Goal: Task Accomplishment & Management: Use online tool/utility

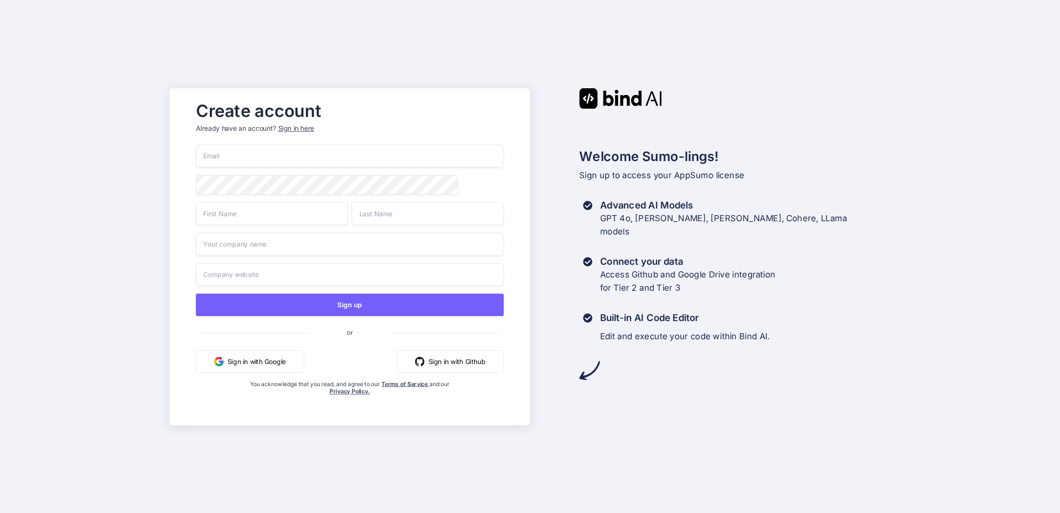
click at [258, 362] on button "Sign in with Google" at bounding box center [250, 361] width 108 height 23
click at [264, 363] on button "Sign in with Google" at bounding box center [250, 361] width 108 height 23
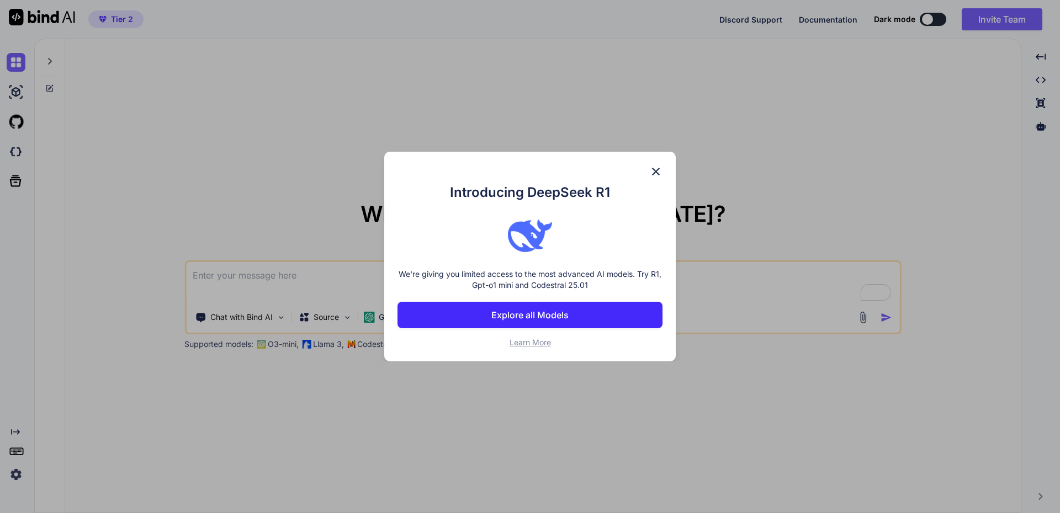
click at [656, 170] on img at bounding box center [655, 171] width 13 height 13
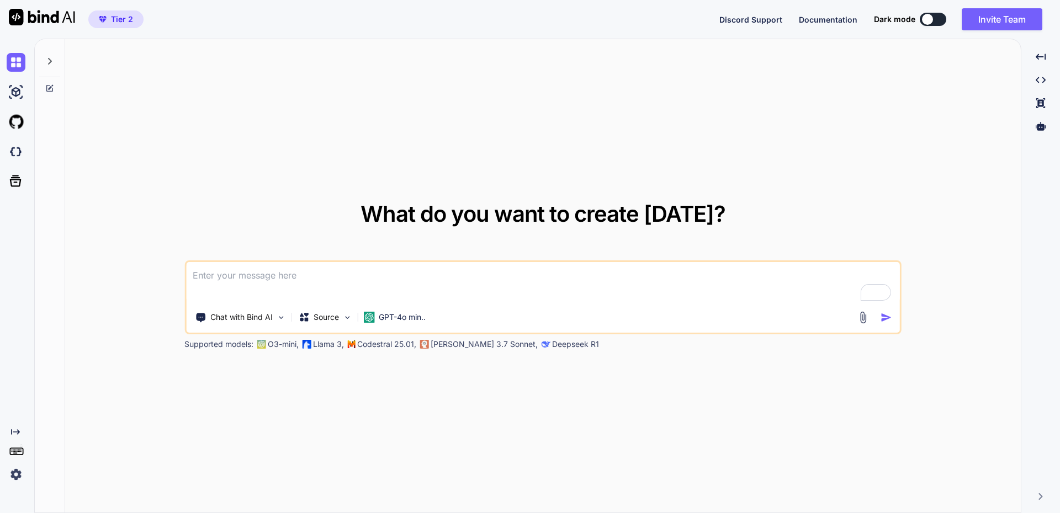
click at [929, 18] on div at bounding box center [927, 19] width 11 height 11
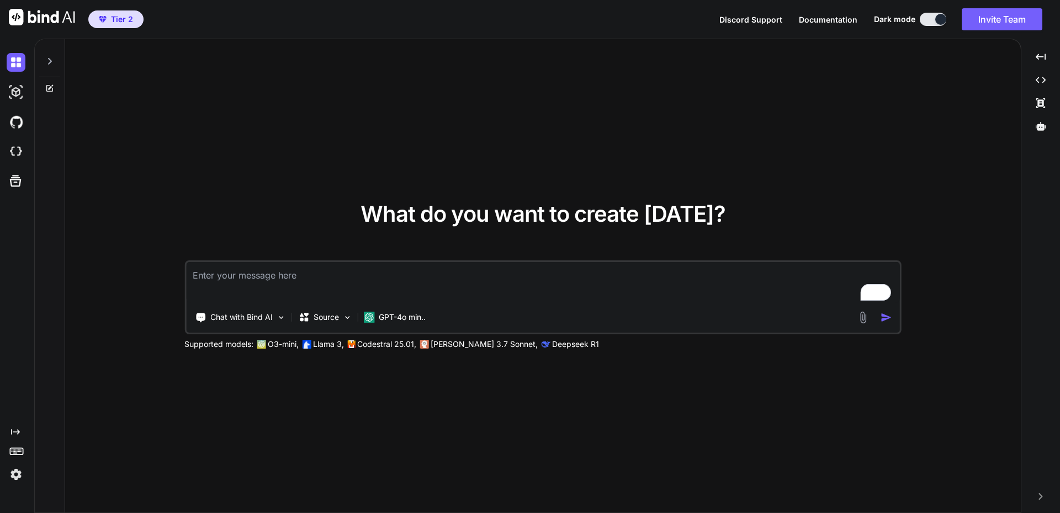
click at [930, 19] on button at bounding box center [933, 19] width 26 height 13
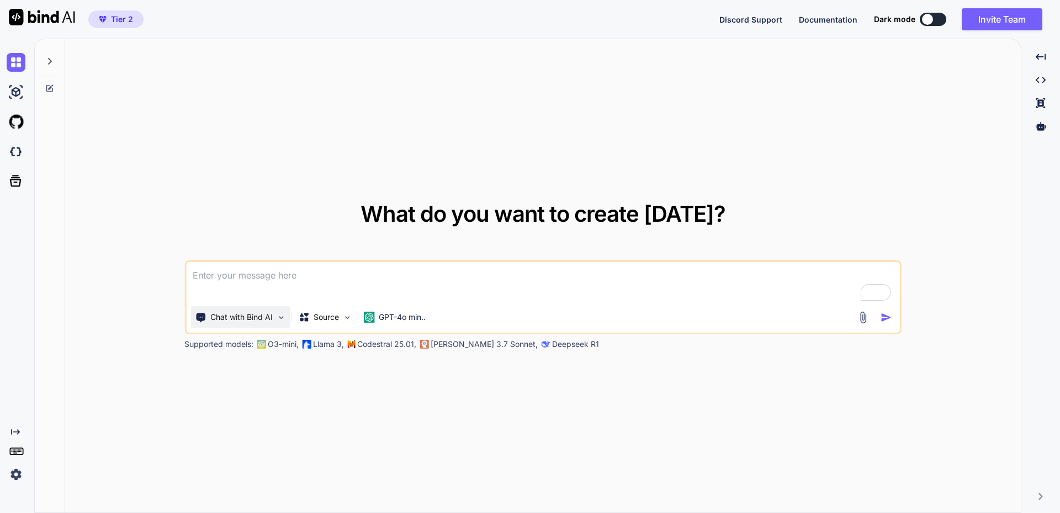
click at [281, 318] on img at bounding box center [280, 317] width 9 height 9
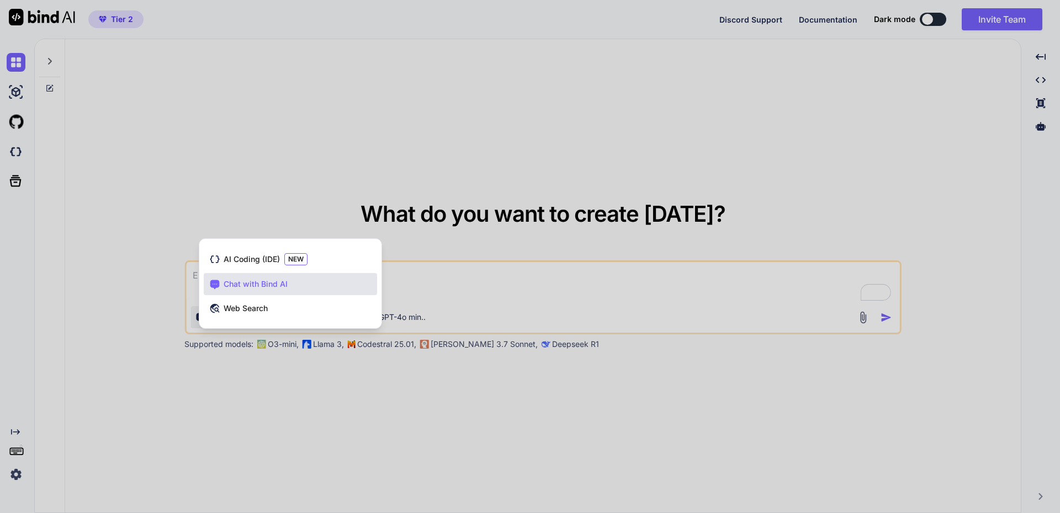
click at [346, 166] on div at bounding box center [530, 256] width 1060 height 513
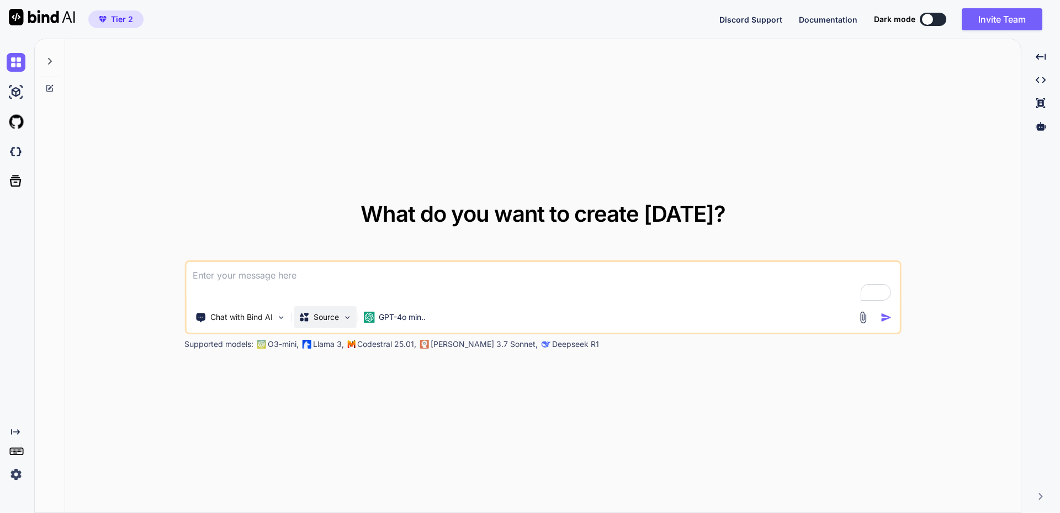
click at [348, 317] on img at bounding box center [346, 317] width 9 height 9
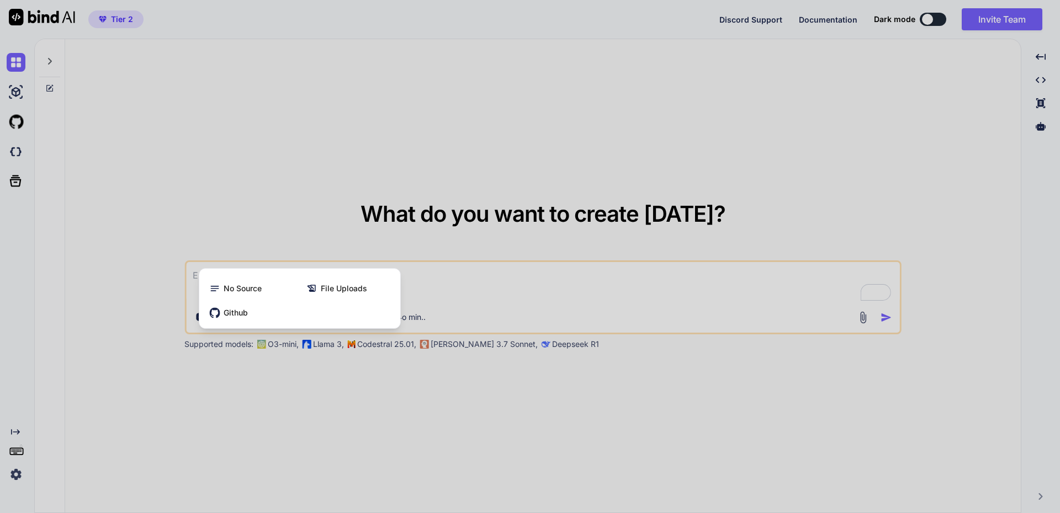
click at [358, 185] on div at bounding box center [530, 256] width 1060 height 513
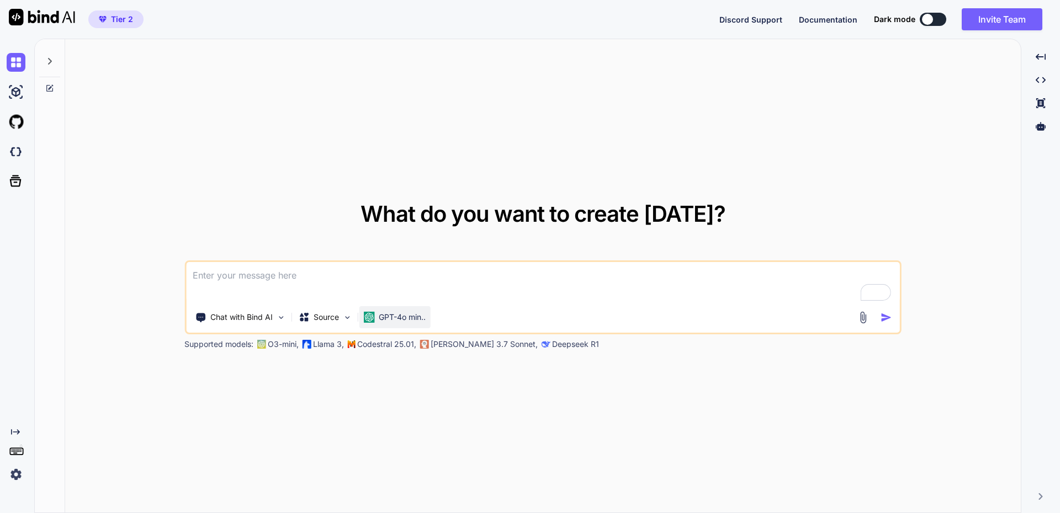
click at [411, 320] on p "GPT-4o min.." at bounding box center [402, 317] width 47 height 11
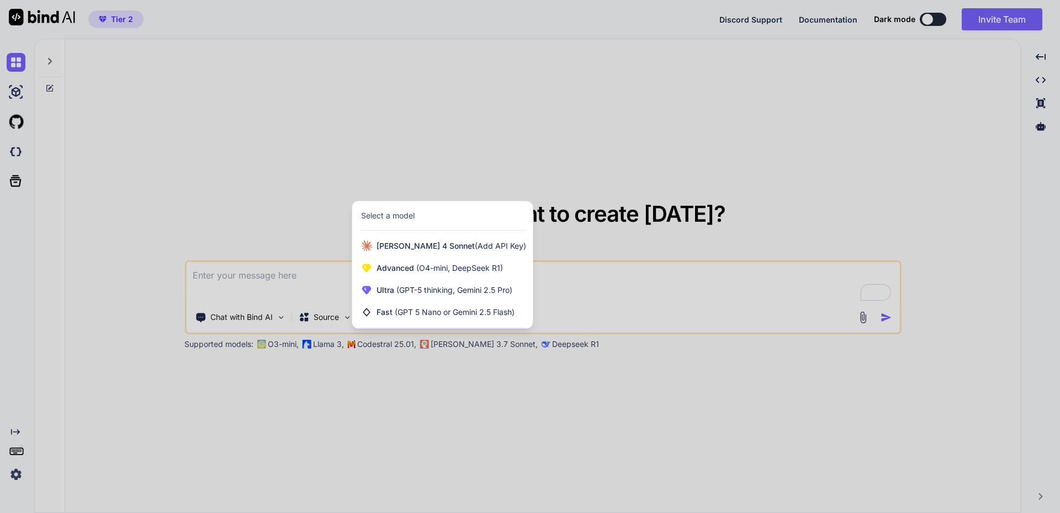
click at [477, 113] on div at bounding box center [530, 256] width 1060 height 513
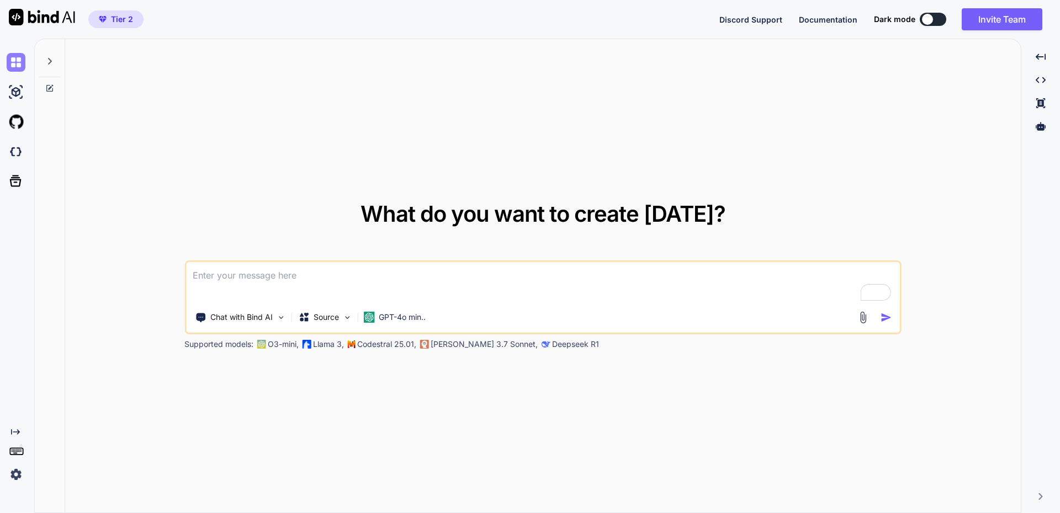
click at [19, 63] on img at bounding box center [16, 62] width 19 height 19
click at [47, 58] on icon at bounding box center [49, 61] width 9 height 9
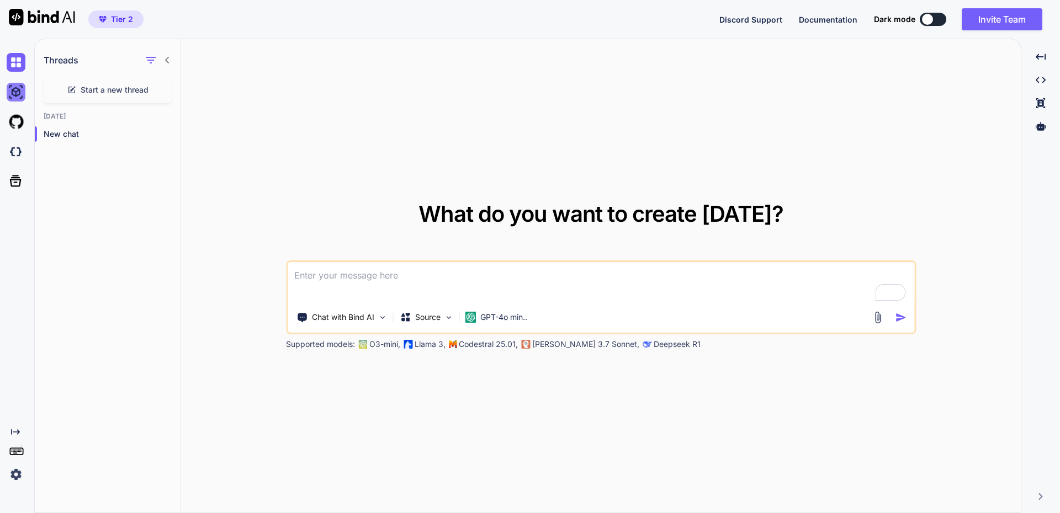
click at [21, 91] on img at bounding box center [16, 92] width 19 height 19
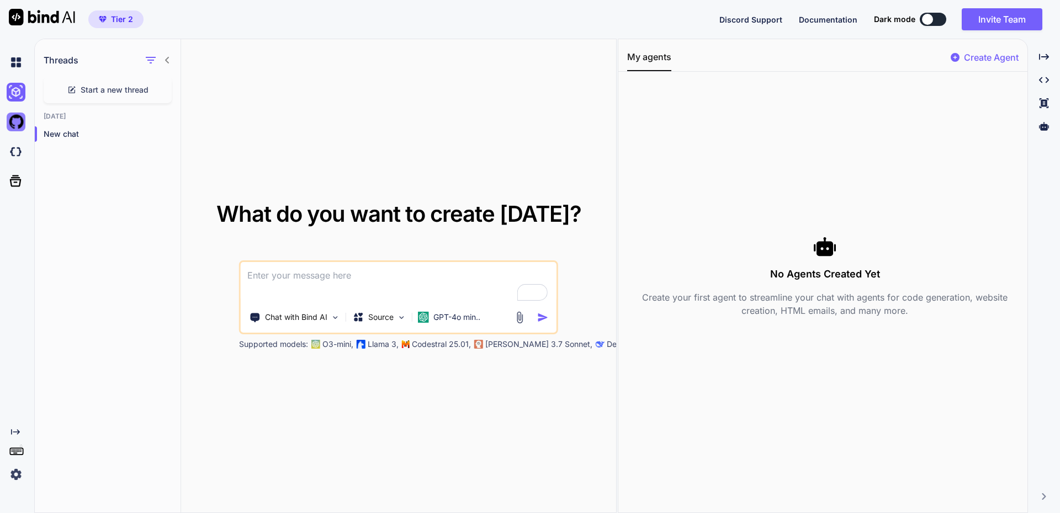
click at [15, 120] on img at bounding box center [16, 122] width 19 height 19
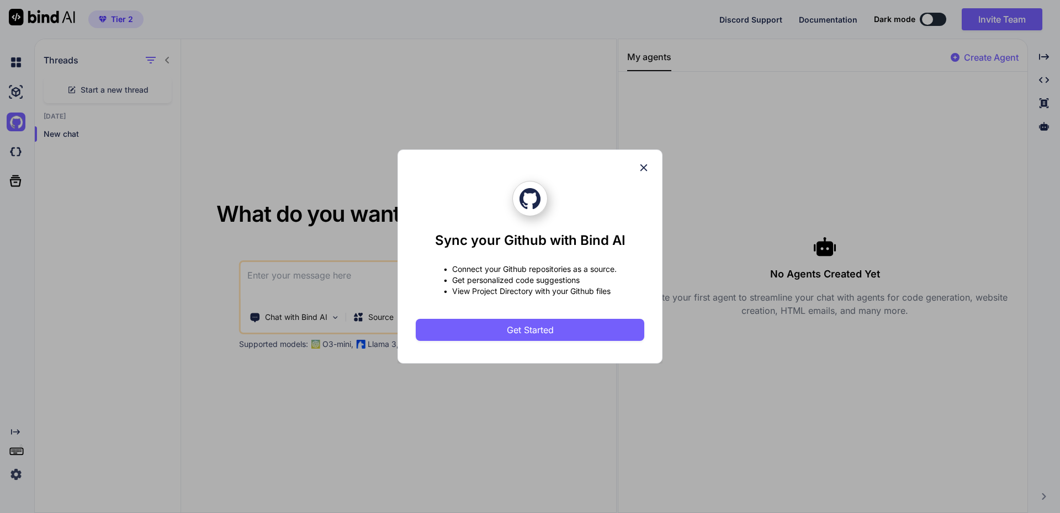
click at [645, 165] on icon at bounding box center [643, 168] width 12 height 12
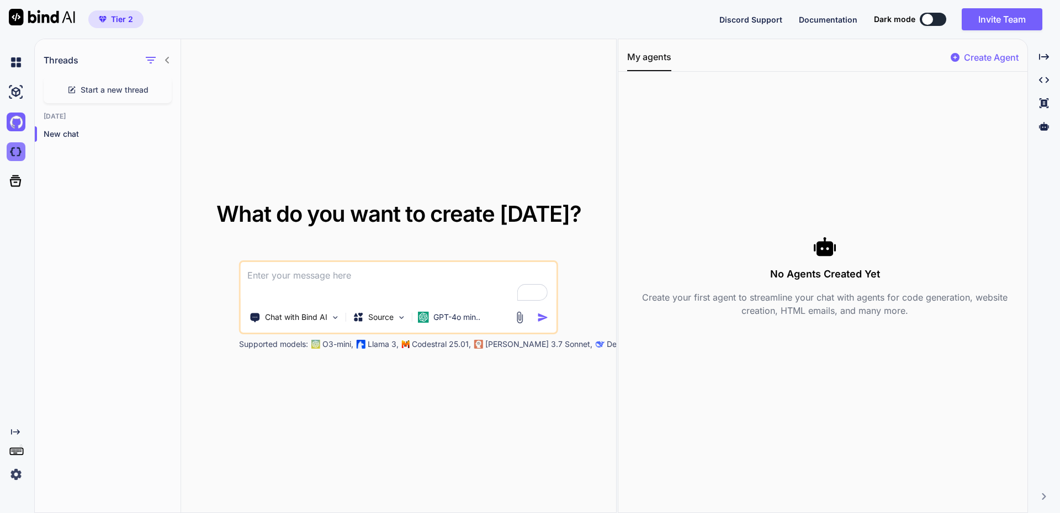
click at [18, 146] on img at bounding box center [16, 151] width 19 height 19
click at [82, 178] on div "Threads Start a new thread Today New chat" at bounding box center [108, 276] width 146 height 475
click at [17, 184] on icon at bounding box center [15, 180] width 15 height 15
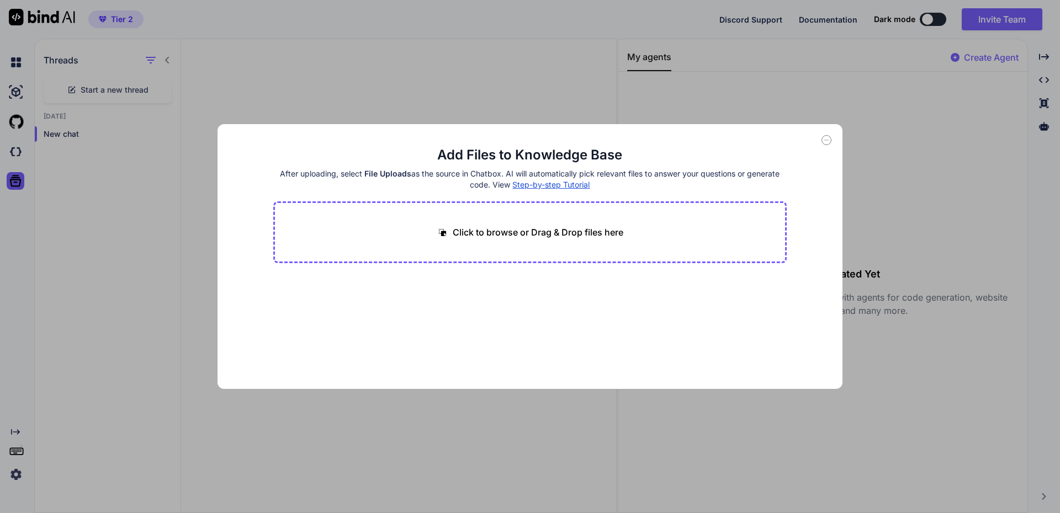
click at [106, 243] on div "Add Files to Knowledge Base After uploading, select File Uploads as the source …" at bounding box center [530, 256] width 1060 height 513
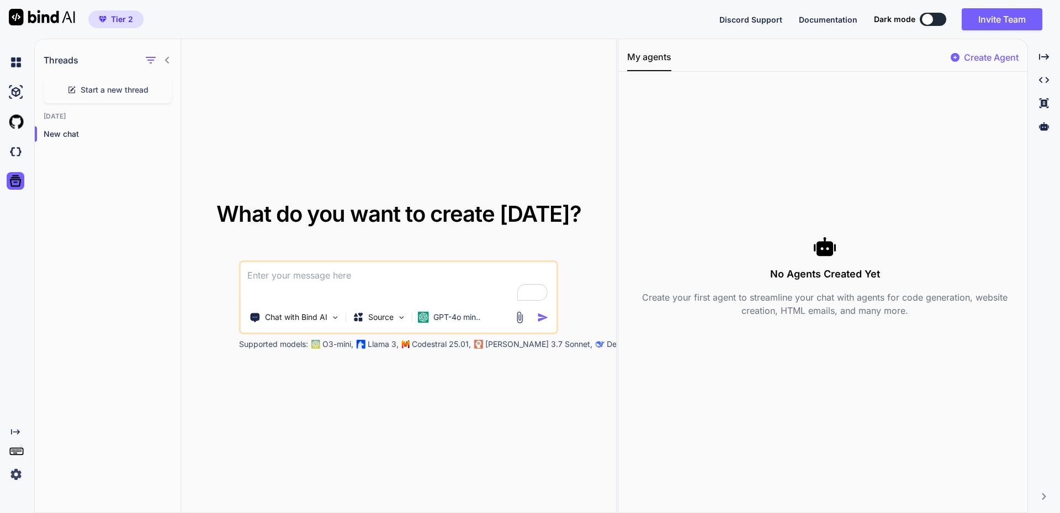
click at [283, 145] on div "What do you want to create today? Chat with Bind AI Source GPT-4o min.. Support…" at bounding box center [398, 276] width 435 height 475
click at [17, 150] on img at bounding box center [16, 151] width 19 height 19
click at [15, 151] on img at bounding box center [16, 151] width 19 height 19
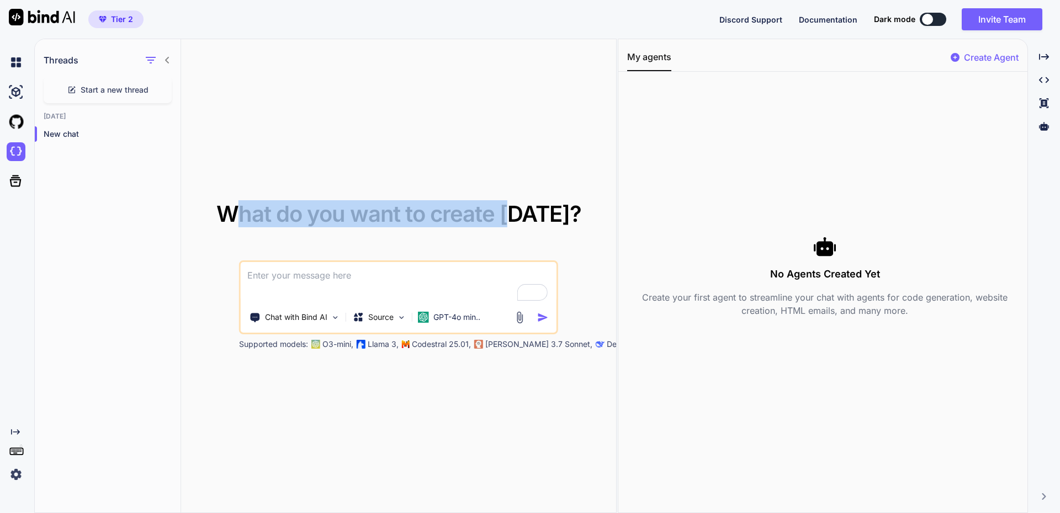
drag, startPoint x: 247, startPoint y: 216, endPoint x: 512, endPoint y: 216, distance: 264.4
click at [512, 216] on span "What do you want to create today?" at bounding box center [398, 213] width 365 height 27
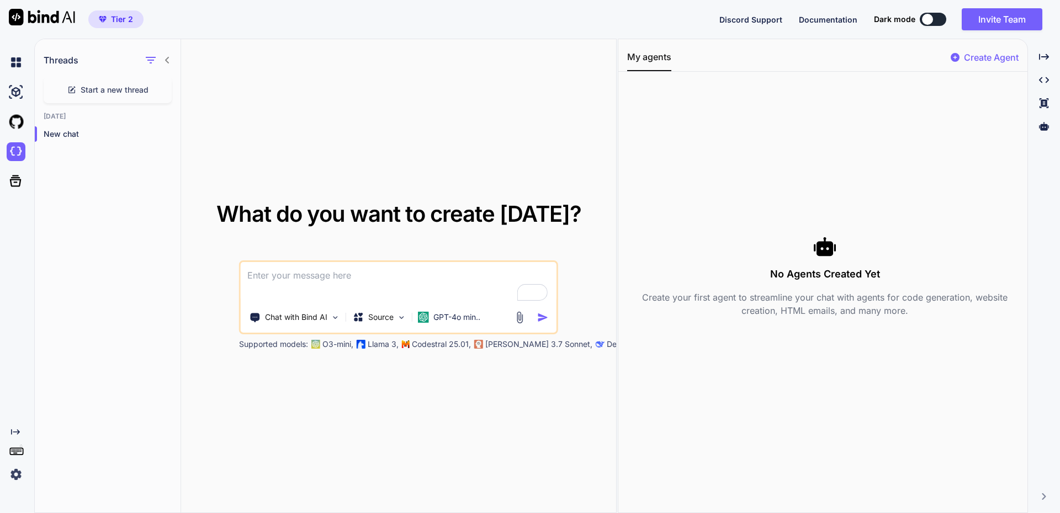
click at [328, 295] on textarea "To enrich screen reader interactions, please activate Accessibility in Grammarl…" at bounding box center [399, 282] width 316 height 41
paste textarea "Create an employee onboarding system with React featuring document management, …"
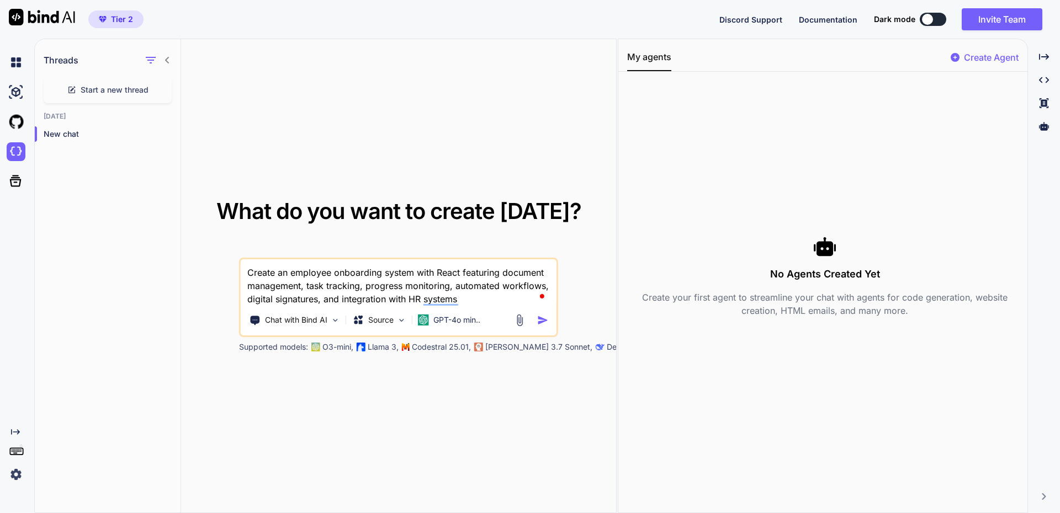
type textarea "Create an employee onboarding system with React featuring document management, …"
click at [545, 319] on img "button" at bounding box center [543, 321] width 12 height 12
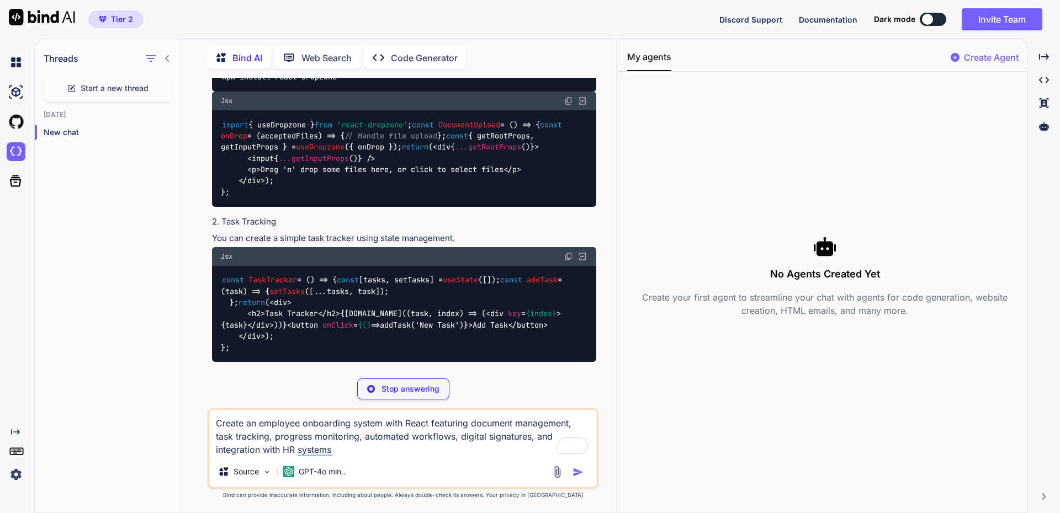
scroll to position [482, 0]
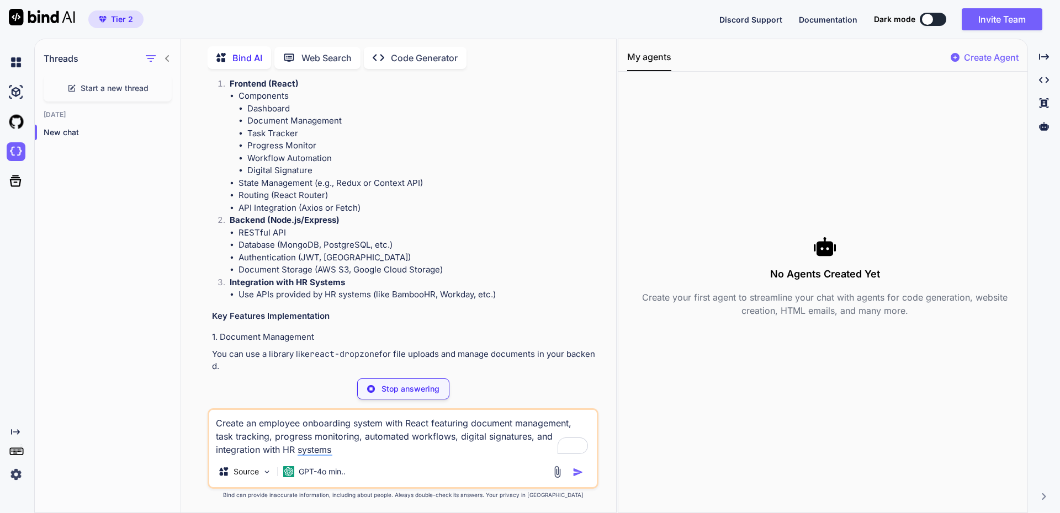
drag, startPoint x: 318, startPoint y: 296, endPoint x: 275, endPoint y: 241, distance: 69.9
click at [275, 241] on div "Creating an employee onboarding system with the features you've mentioned is a …" at bounding box center [404, 487] width 384 height 970
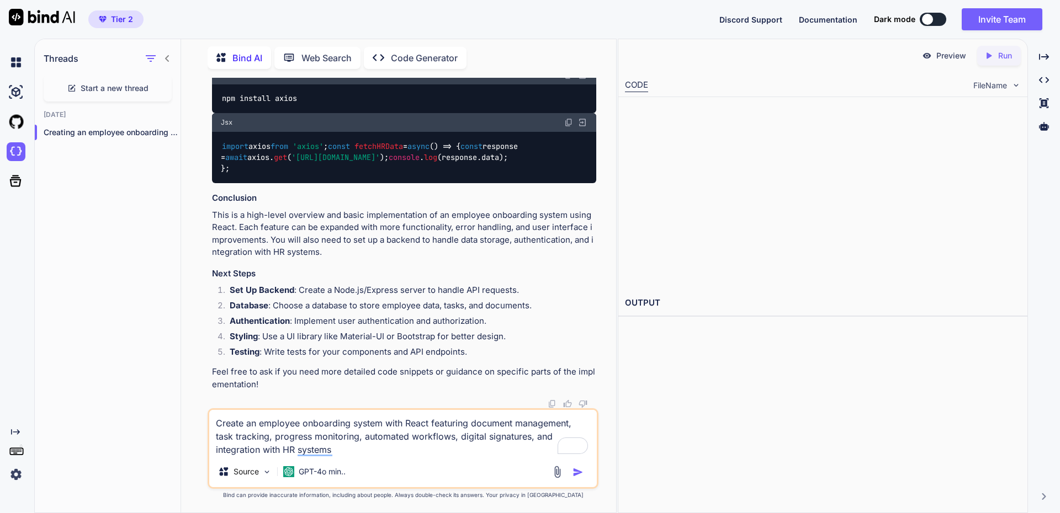
scroll to position [1902, 0]
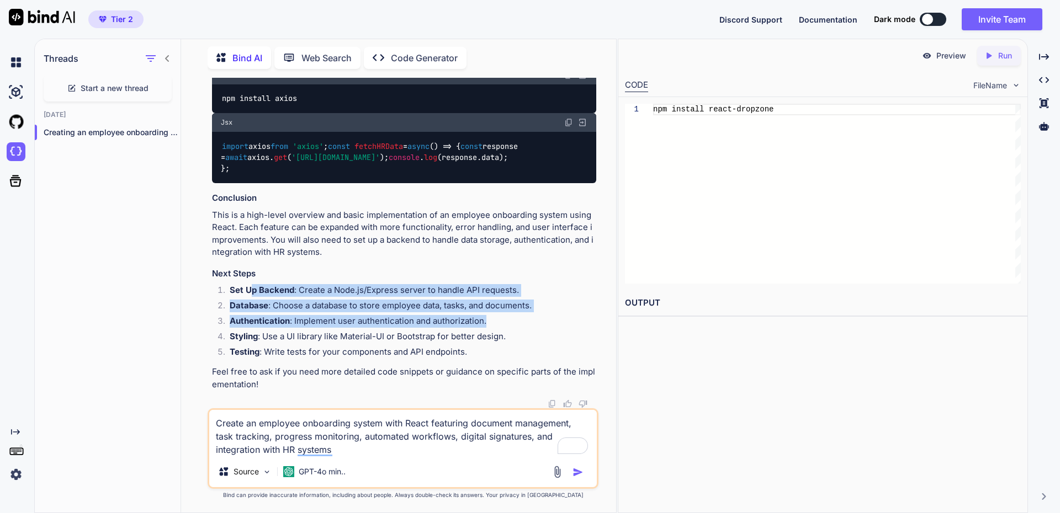
drag, startPoint x: 249, startPoint y: 291, endPoint x: 504, endPoint y: 318, distance: 256.5
click at [504, 318] on ol "Set Up Backend : Create a Node.js/Express server to handle API requests. Databa…" at bounding box center [404, 322] width 384 height 77
click at [288, 306] on li "Database : Choose a database to store employee data, tasks, and documents." at bounding box center [408, 307] width 375 height 15
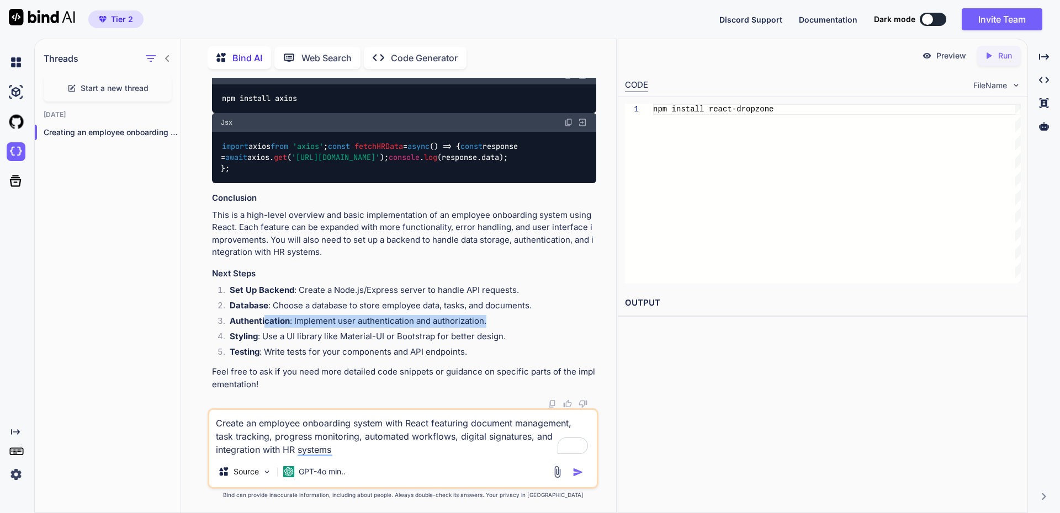
drag, startPoint x: 267, startPoint y: 325, endPoint x: 534, endPoint y: 323, distance: 267.1
click at [535, 323] on li "Authentication : Implement user authentication and authorization." at bounding box center [408, 322] width 375 height 15
drag, startPoint x: 305, startPoint y: 337, endPoint x: 351, endPoint y: 342, distance: 46.6
click at [342, 341] on li "Styling : Use a UI library like Material-UI or Bootstrap for better design." at bounding box center [408, 338] width 375 height 15
click at [327, 53] on p "Web Search" at bounding box center [326, 57] width 50 height 13
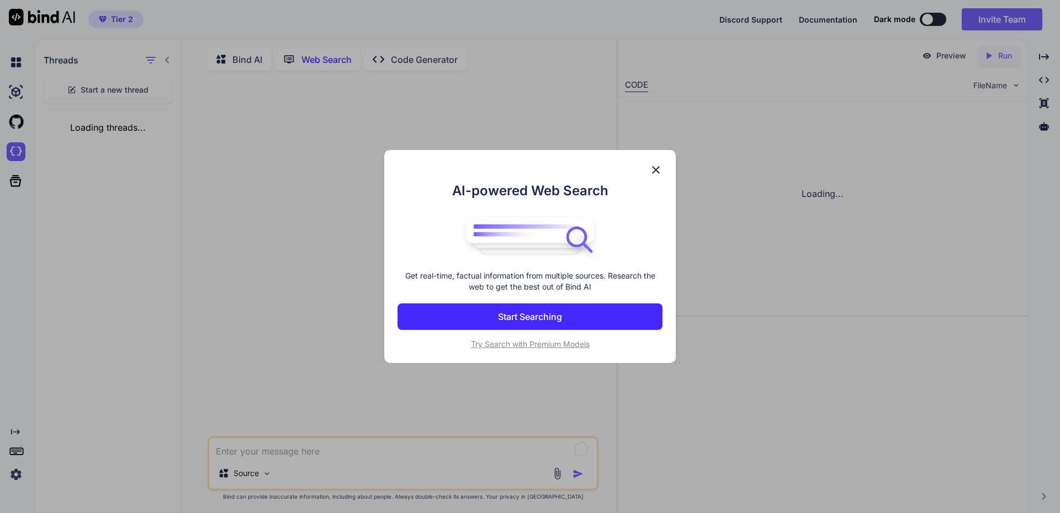
scroll to position [4, 0]
click at [660, 171] on img at bounding box center [655, 169] width 13 height 13
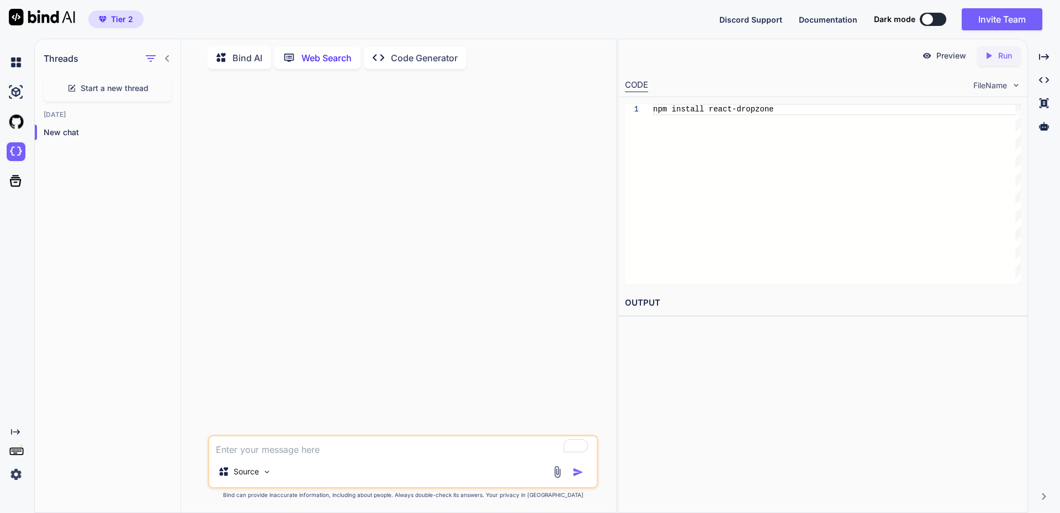
click at [413, 51] on p "Code Generator" at bounding box center [424, 57] width 67 height 13
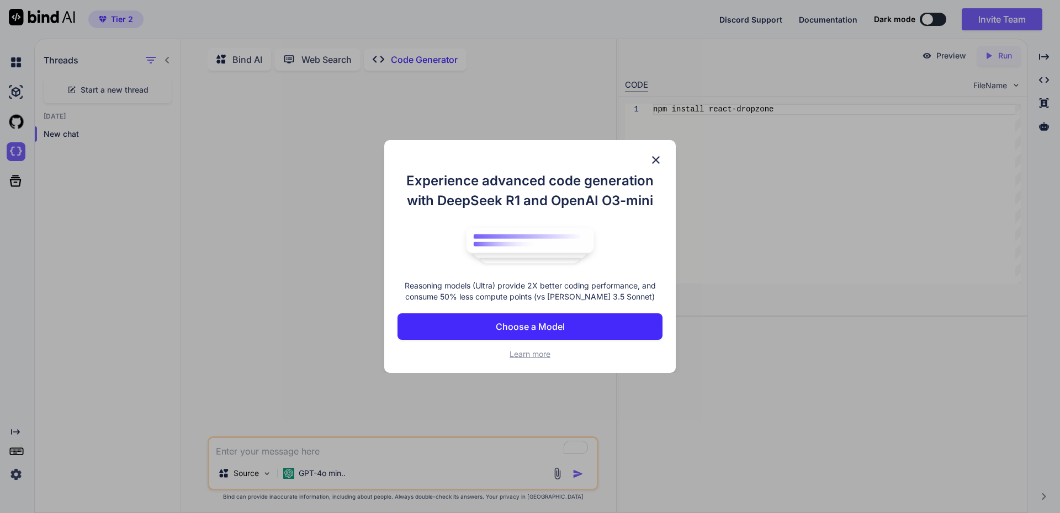
click at [621, 324] on button "Choose a Model" at bounding box center [529, 326] width 265 height 26
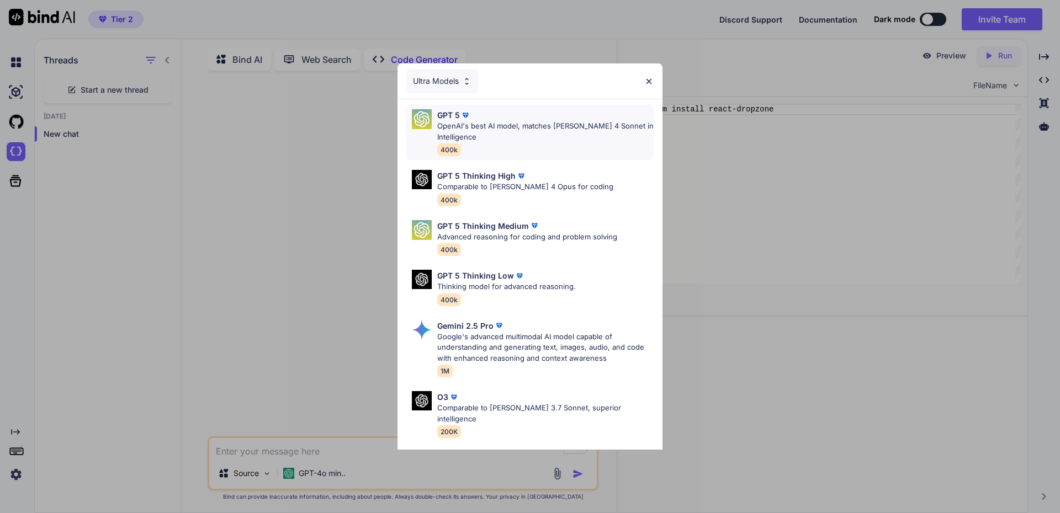
click at [544, 124] on p "OpenAI's best AI model, matches Claude 4 Sonnet in Intelligence" at bounding box center [545, 132] width 216 height 22
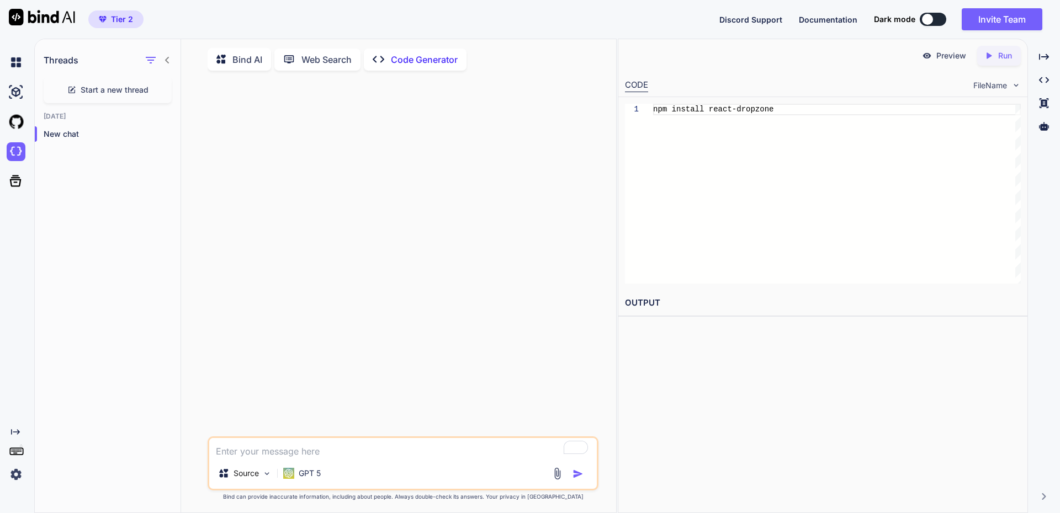
click at [250, 61] on p "Bind AI" at bounding box center [247, 59] width 30 height 13
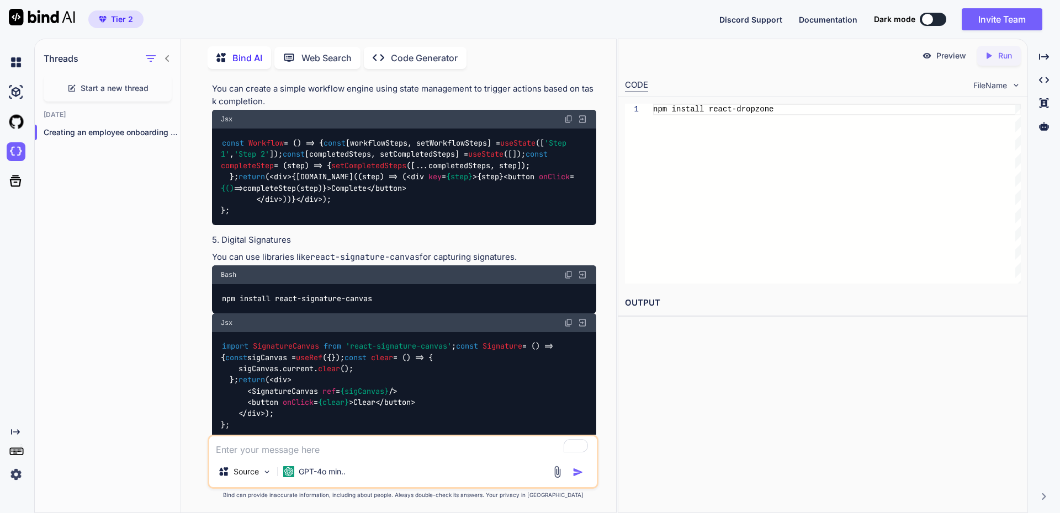
scroll to position [119, 0]
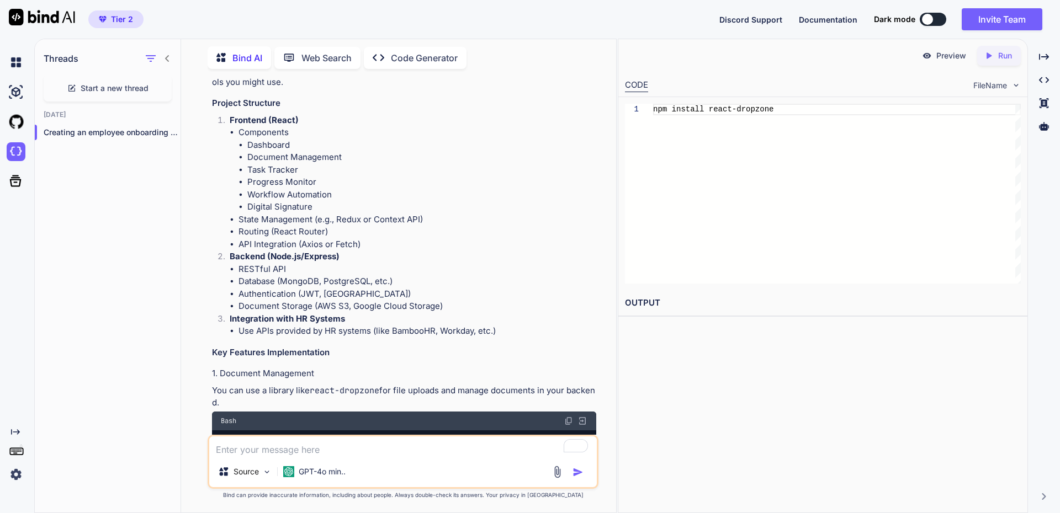
click at [1002, 56] on p "Run" at bounding box center [1005, 55] width 14 height 11
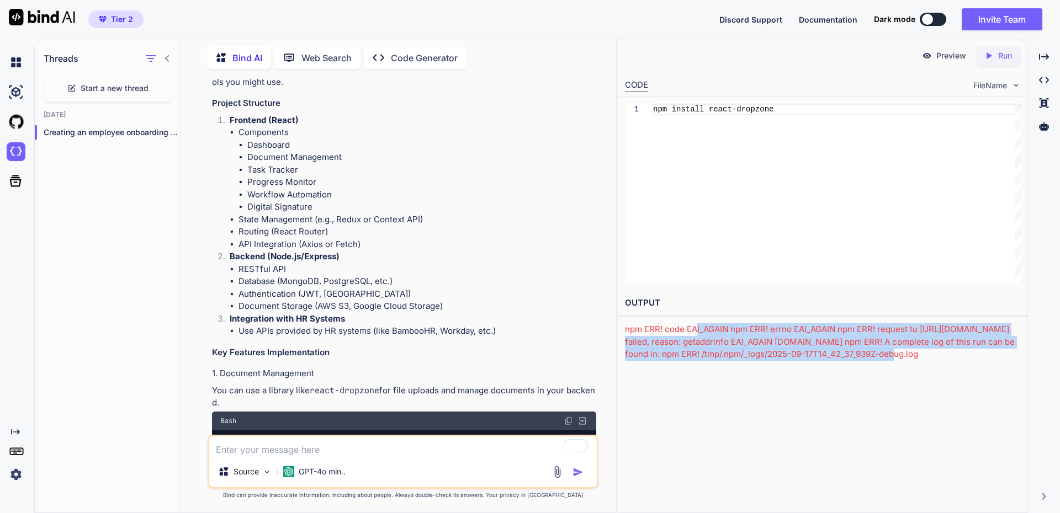
drag, startPoint x: 718, startPoint y: 333, endPoint x: 942, endPoint y: 349, distance: 224.1
click at [942, 349] on div "npm ERR! code EAI_AGAIN npm ERR! errno EAI_AGAIN npm ERR! request to [URL][DOMA…" at bounding box center [823, 342] width 396 height 38
click at [931, 411] on div "Preview Created with Pixso. Run CODE FileName 1 npm install react-dropzone OUTP…" at bounding box center [823, 276] width 410 height 475
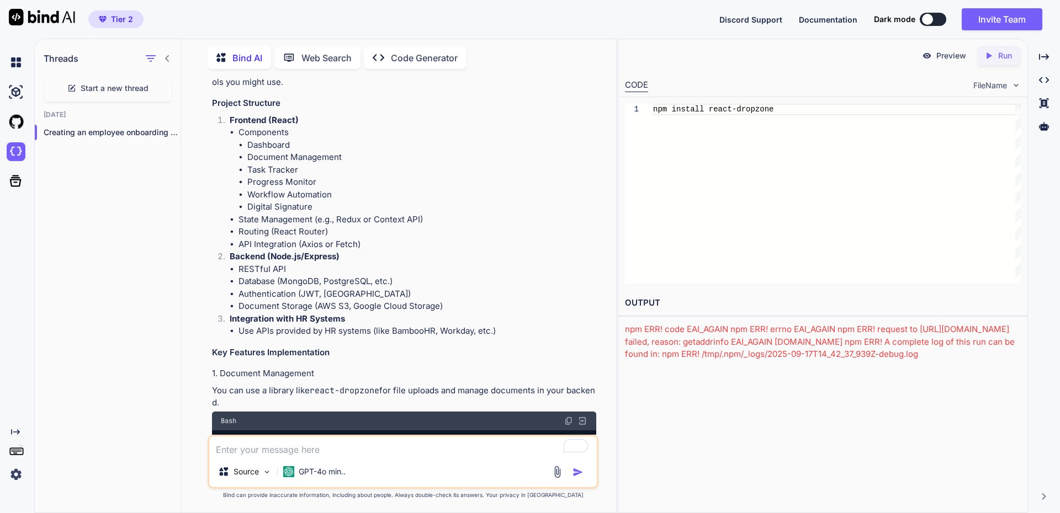
click at [945, 55] on p "Preview" at bounding box center [951, 55] width 30 height 11
click at [949, 56] on p "Preview" at bounding box center [951, 55] width 30 height 11
drag, startPoint x: 722, startPoint y: 150, endPoint x: 501, endPoint y: 187, distance: 224.9
click at [722, 151] on div "npm install react-dropzone" at bounding box center [837, 194] width 368 height 180
click at [355, 203] on li "Digital Signature" at bounding box center [421, 207] width 349 height 13
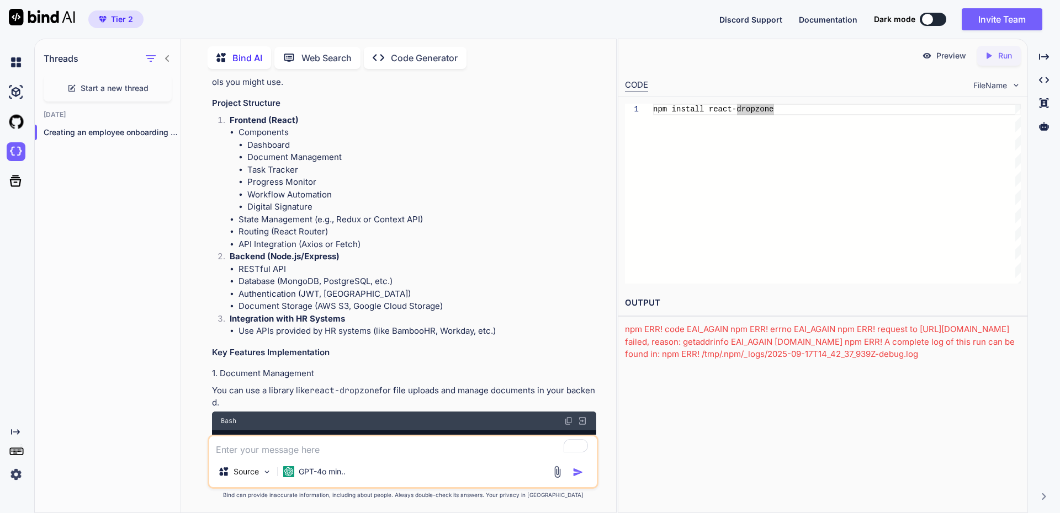
drag, startPoint x: 895, startPoint y: 126, endPoint x: 899, endPoint y: 119, distance: 8.1
click at [896, 123] on div "npm install react-dropzone" at bounding box center [837, 194] width 368 height 180
click at [937, 55] on p "Preview" at bounding box center [951, 55] width 30 height 11
click at [335, 142] on li "Dashboard" at bounding box center [421, 145] width 349 height 13
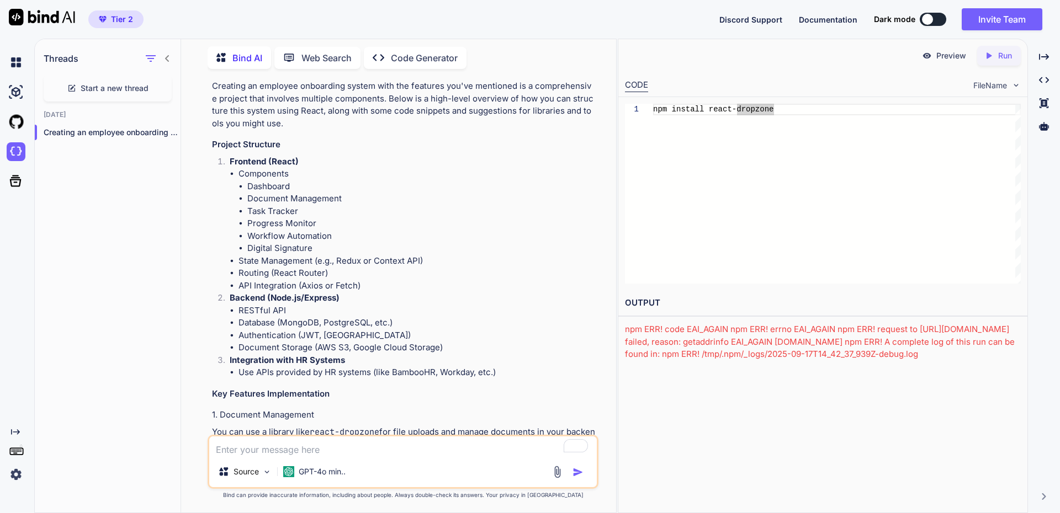
scroll to position [0, 0]
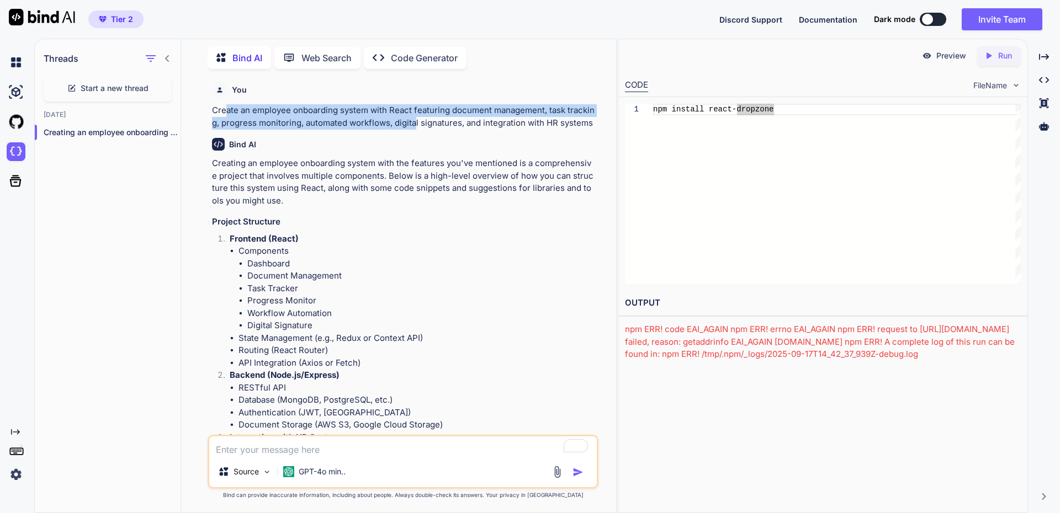
drag, startPoint x: 224, startPoint y: 115, endPoint x: 414, endPoint y: 129, distance: 190.9
click at [414, 129] on p "Create an employee onboarding system with React featuring document management, …" at bounding box center [404, 116] width 384 height 25
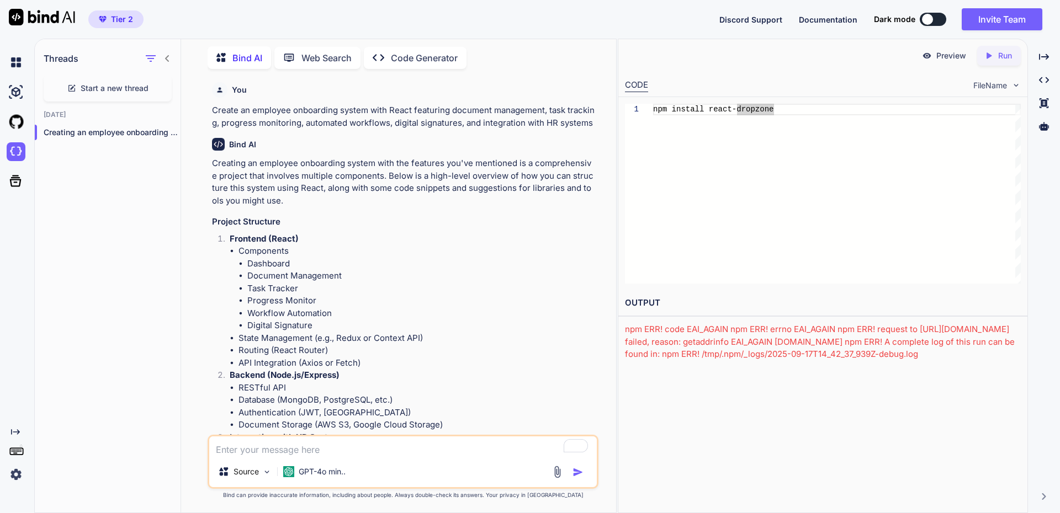
click at [408, 195] on p "Creating an employee onboarding system with the features you've mentioned is a …" at bounding box center [404, 182] width 384 height 50
drag, startPoint x: 945, startPoint y: 55, endPoint x: 944, endPoint y: 62, distance: 7.3
click at [947, 56] on p "Preview" at bounding box center [951, 55] width 30 height 11
click at [937, 14] on button at bounding box center [933, 19] width 26 height 13
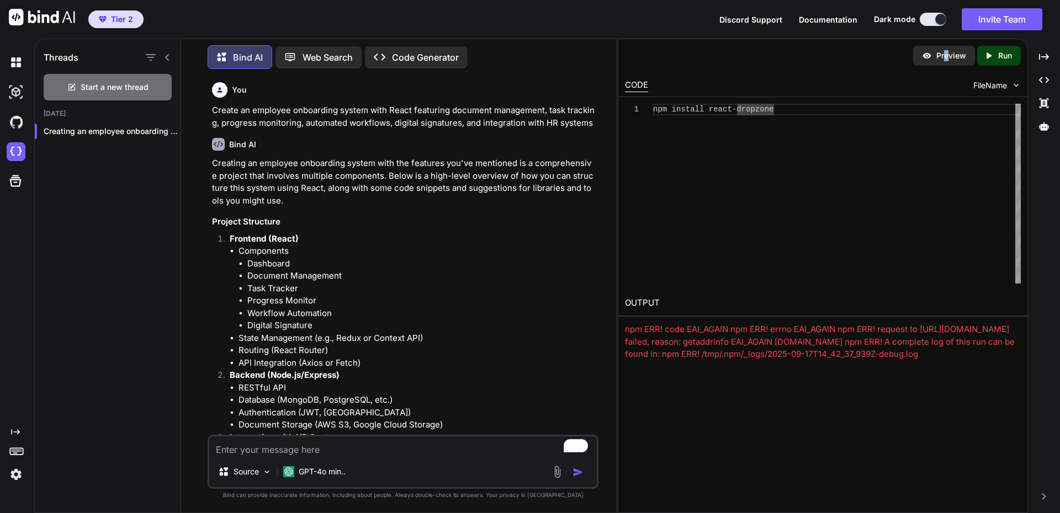
click at [928, 25] on button at bounding box center [933, 19] width 26 height 13
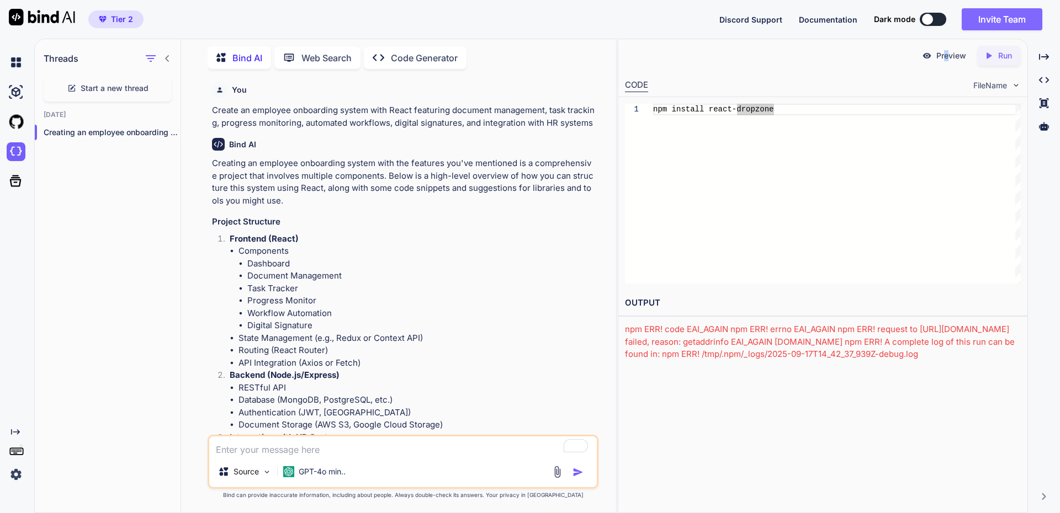
click at [975, 20] on button "Invite Team" at bounding box center [1001, 19] width 81 height 22
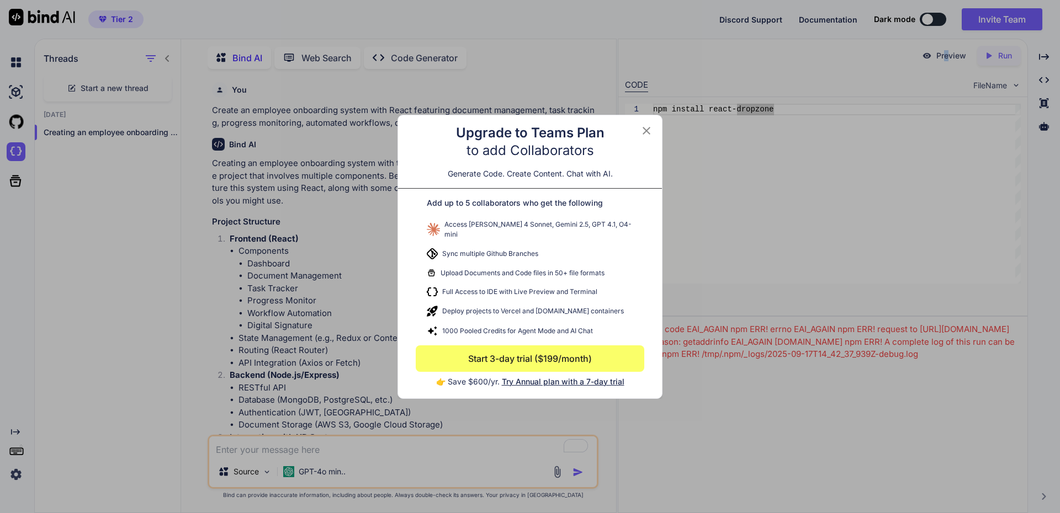
click at [648, 130] on icon at bounding box center [646, 130] width 13 height 13
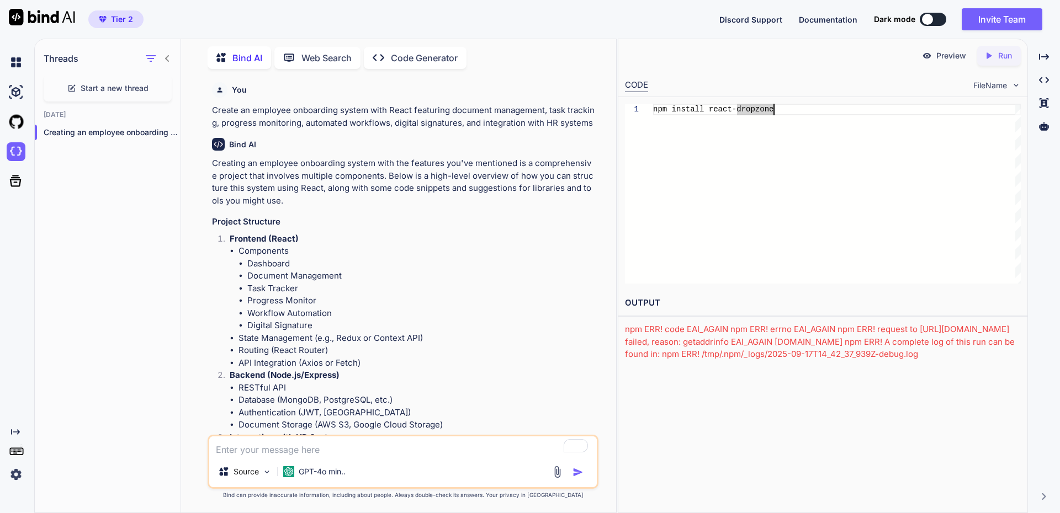
click at [767, 178] on div "npm install react-dropzone" at bounding box center [837, 194] width 368 height 180
click at [940, 55] on p "Preview" at bounding box center [951, 55] width 30 height 11
click at [764, 59] on div "Preview Created with Pixso. Run" at bounding box center [822, 55] width 409 height 33
click at [18, 117] on img at bounding box center [16, 122] width 19 height 19
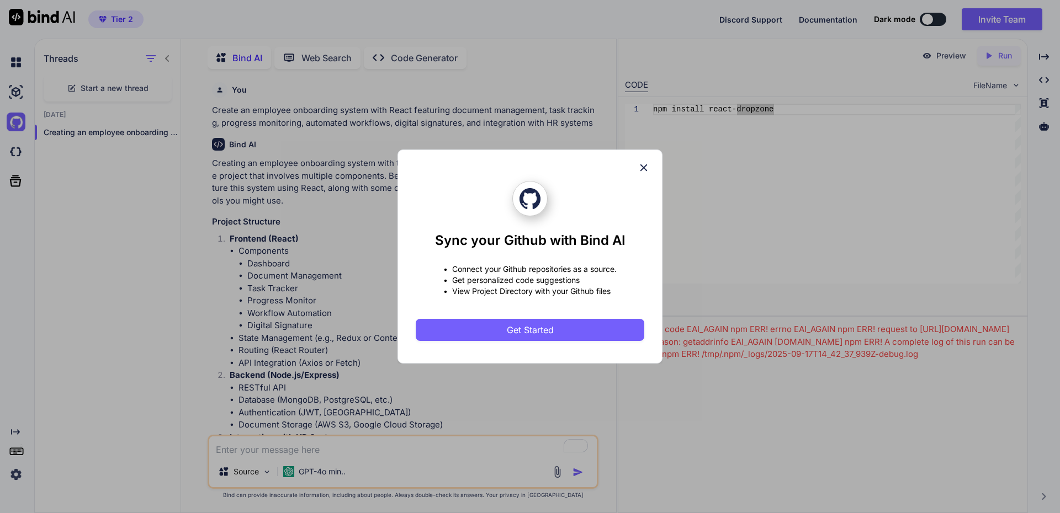
click at [645, 171] on icon at bounding box center [643, 168] width 12 height 12
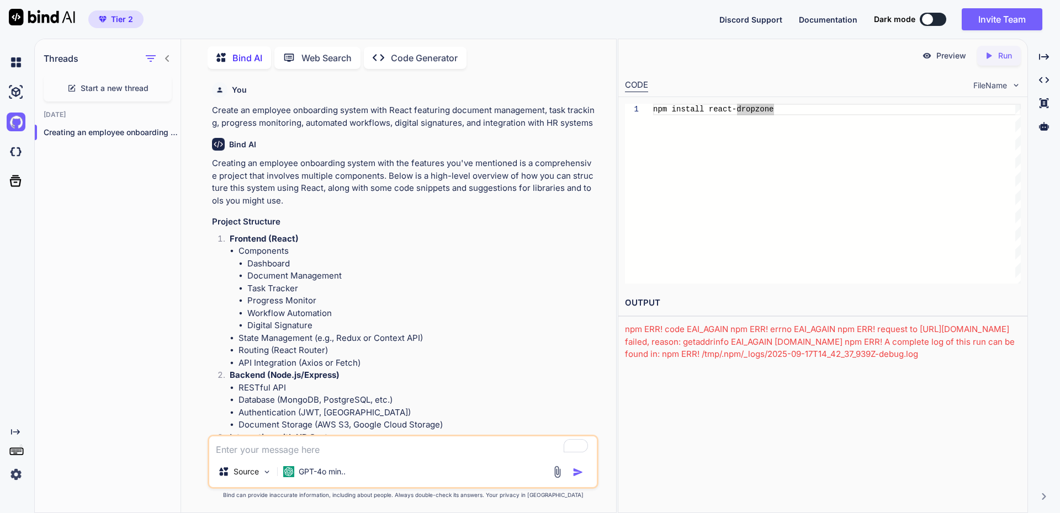
drag, startPoint x: 724, startPoint y: 364, endPoint x: 800, endPoint y: 47, distance: 325.7
click at [572, 303] on div "Threads Start a new thread Today Creating an employee onboarding system with th…" at bounding box center [546, 276] width 1025 height 475
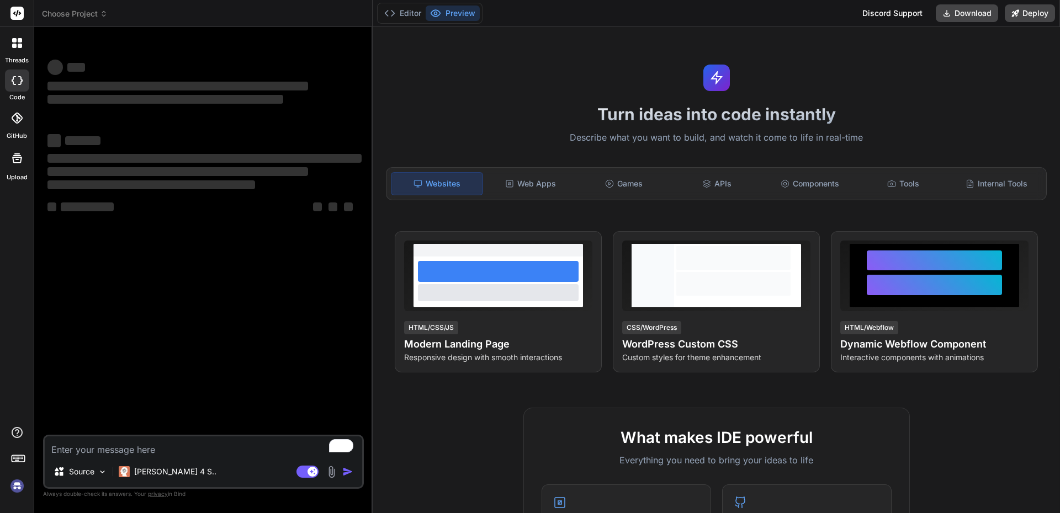
click at [18, 487] on img at bounding box center [17, 486] width 19 height 19
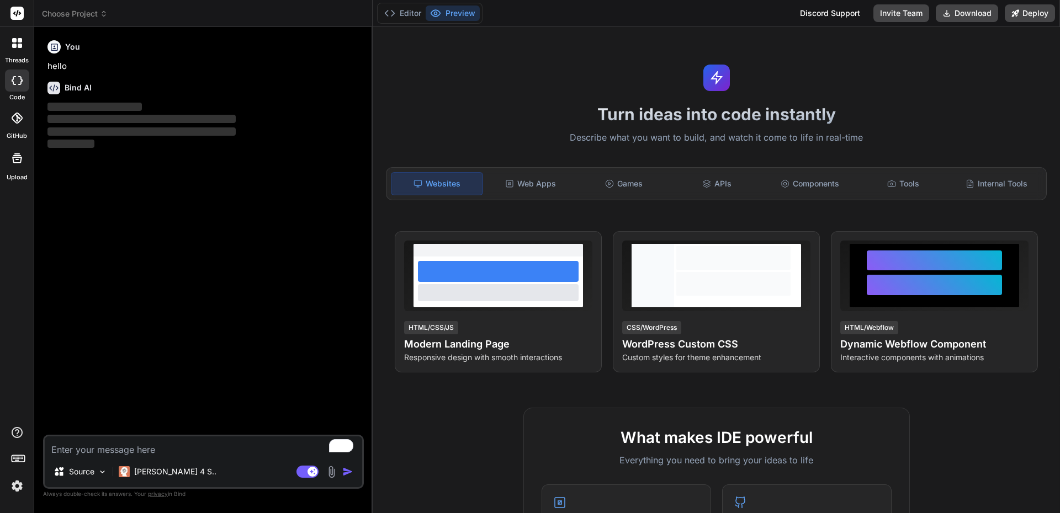
click at [19, 486] on img at bounding box center [17, 486] width 19 height 19
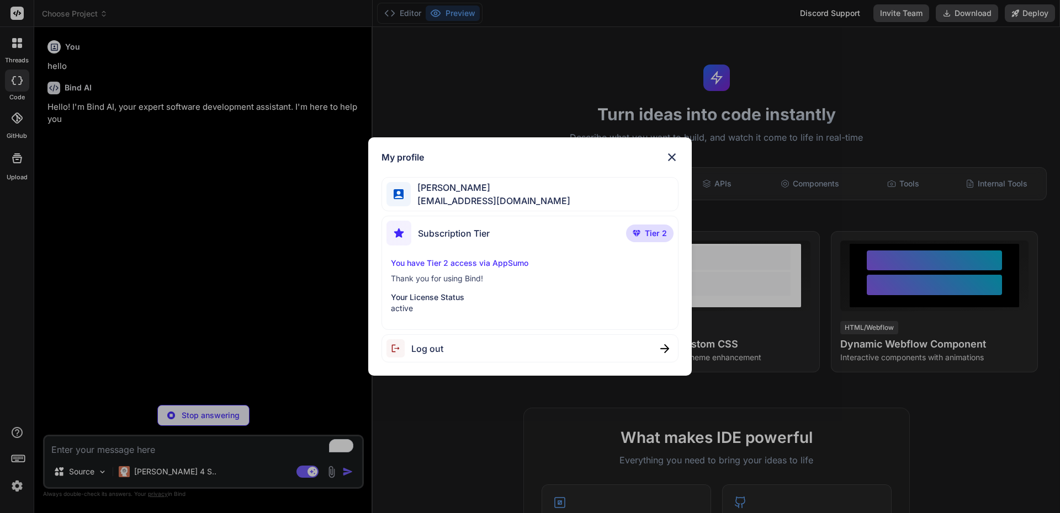
click at [18, 487] on div "My profile David Mills learnwirereviews@gmail.com Subscription Tier Tier 2 You …" at bounding box center [530, 256] width 1060 height 513
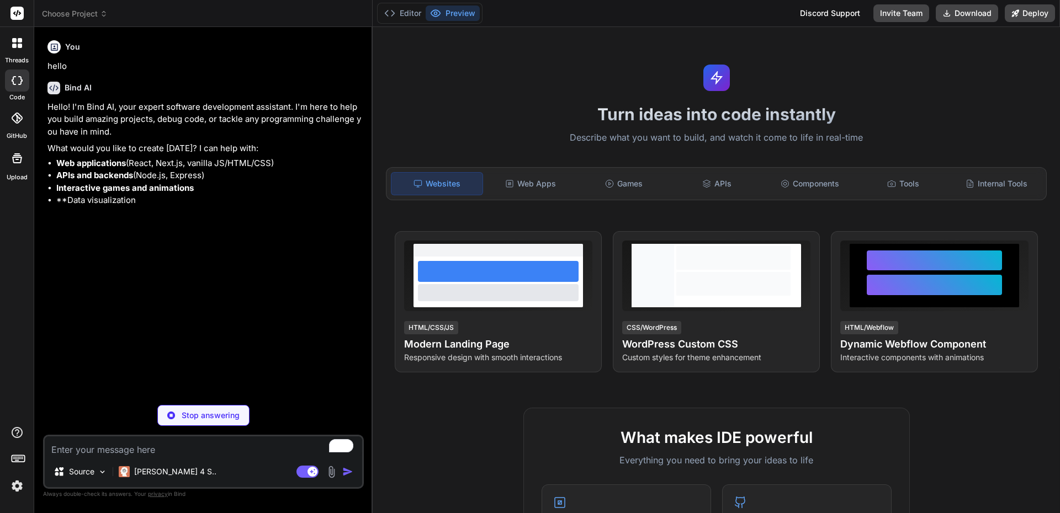
click at [18, 459] on icon at bounding box center [17, 457] width 15 height 15
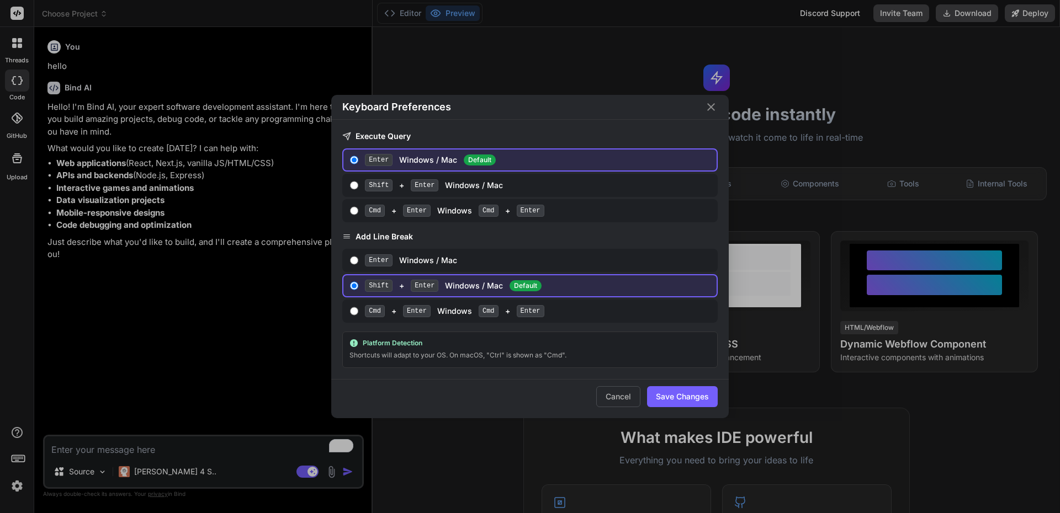
click at [18, 459] on div "Keyboard Preferences Execute Query Enter Windows / Mac Default Shift + Enter Wi…" at bounding box center [530, 256] width 1060 height 513
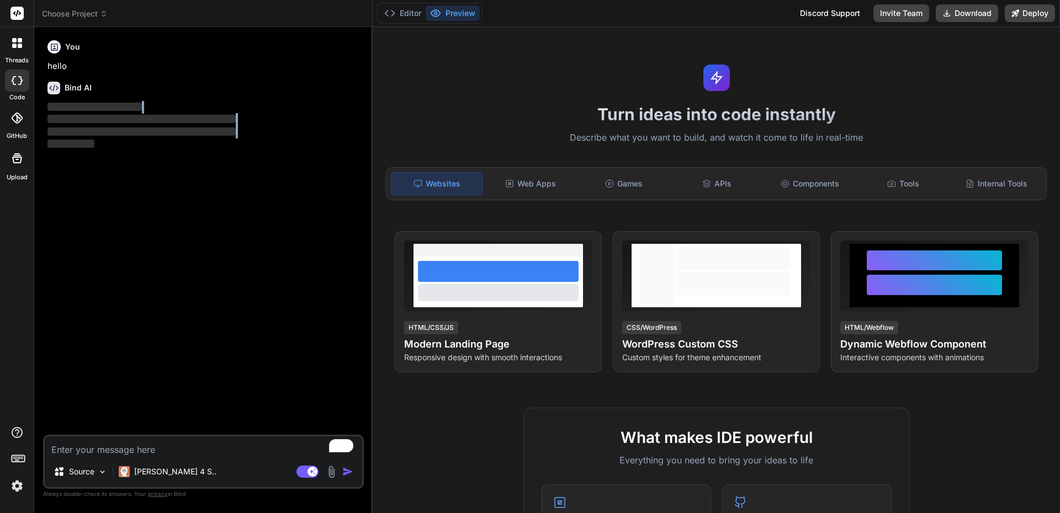
type textarea "x"
drag, startPoint x: 285, startPoint y: 161, endPoint x: 68, endPoint y: 242, distance: 231.6
click at [536, 184] on div "Web Apps" at bounding box center [530, 183] width 91 height 23
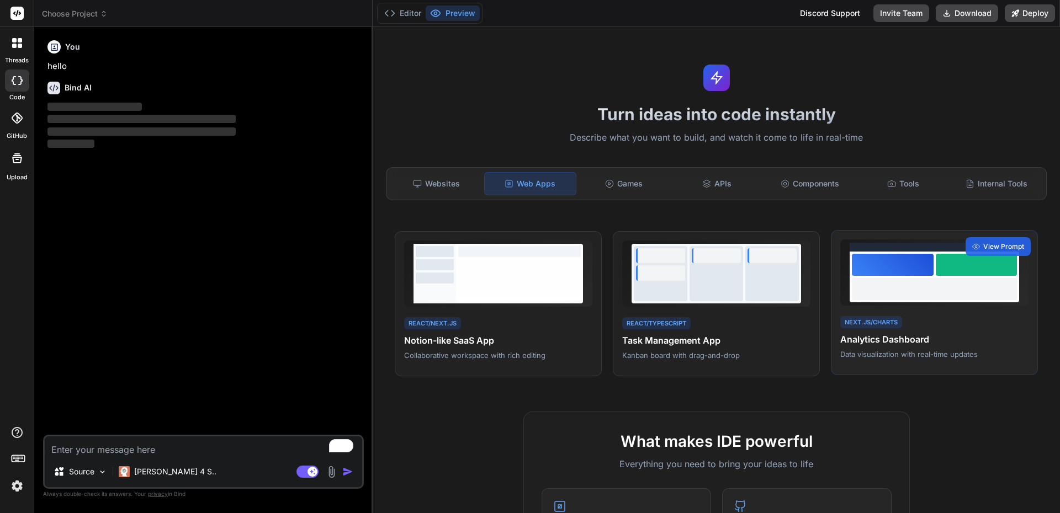
click at [934, 318] on div "Next.js/Charts Analytics Dashboard Data visualization with real-time updates" at bounding box center [934, 337] width 188 height 45
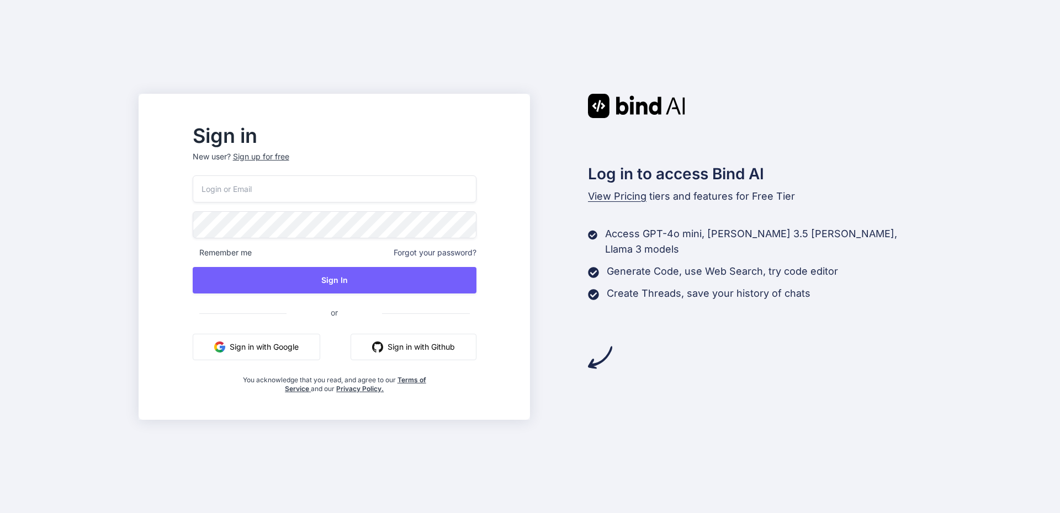
click at [312, 346] on button "Sign in with Google" at bounding box center [256, 347] width 127 height 26
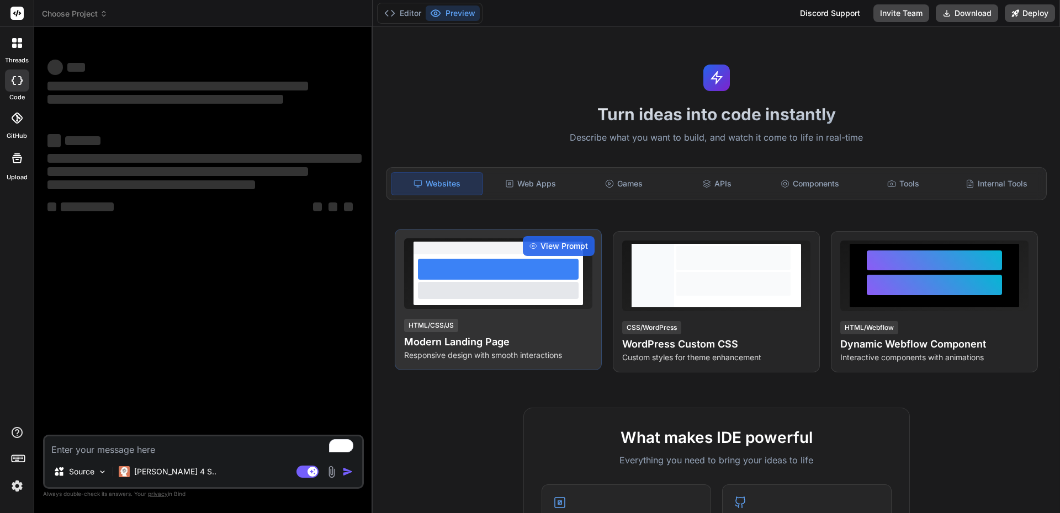
click at [540, 332] on div "HTML/CSS/JS Modern Landing Page Responsive design with smooth interactions" at bounding box center [498, 339] width 188 height 43
click at [570, 246] on span "View Prompt" at bounding box center [563, 246] width 47 height 11
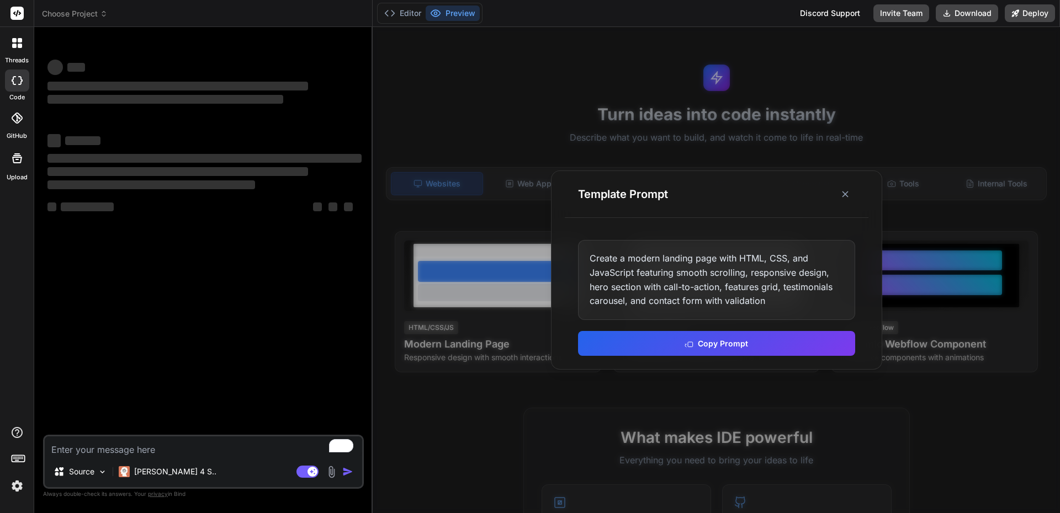
click at [853, 203] on div "Template Prompt" at bounding box center [717, 194] width 304 height 47
click at [846, 196] on line at bounding box center [845, 195] width 6 height 6
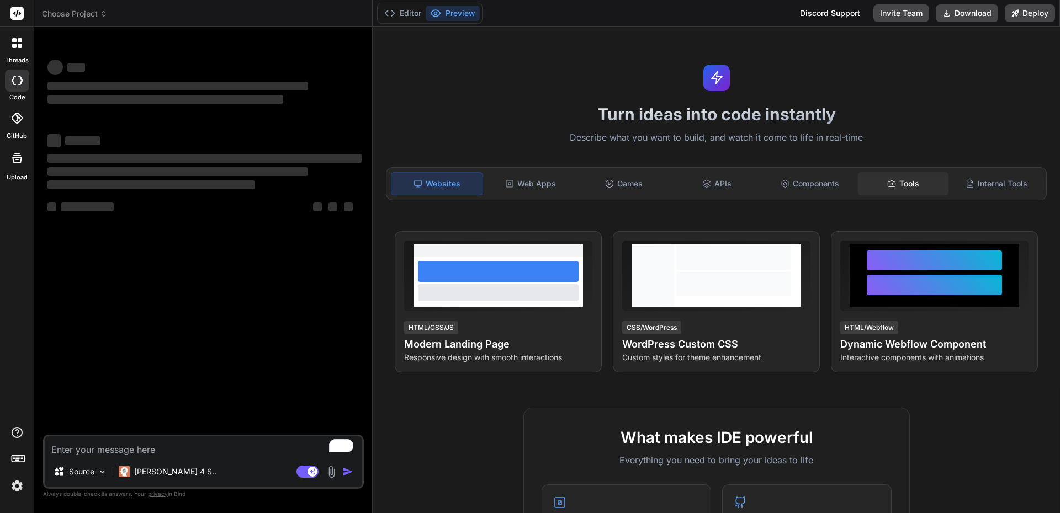
click at [895, 183] on div "Tools" at bounding box center [903, 183] width 91 height 23
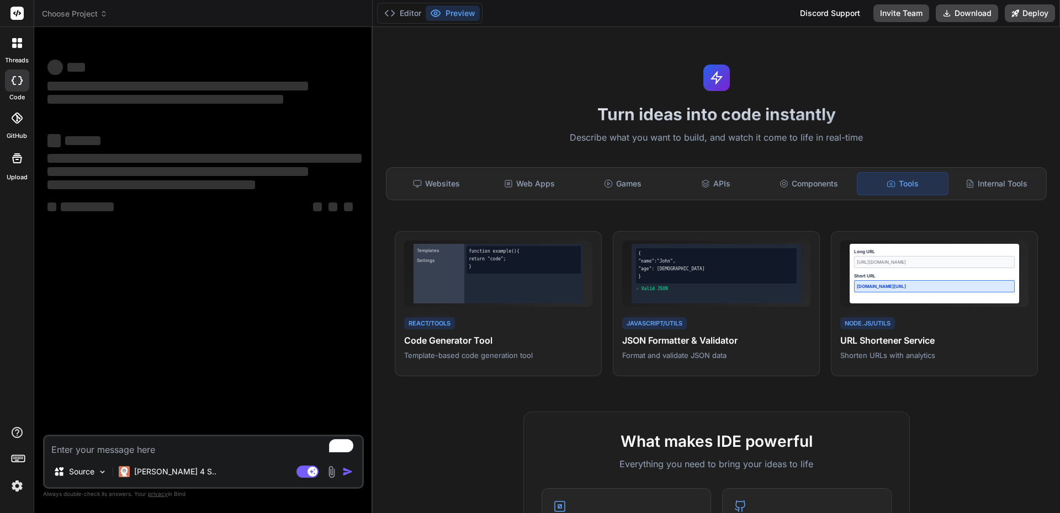
click at [682, 213] on div "Turn ideas into code instantly Describe what you want to build, and watch it co…" at bounding box center [716, 270] width 687 height 486
click at [1011, 181] on div "Internal Tools" at bounding box center [995, 183] width 91 height 23
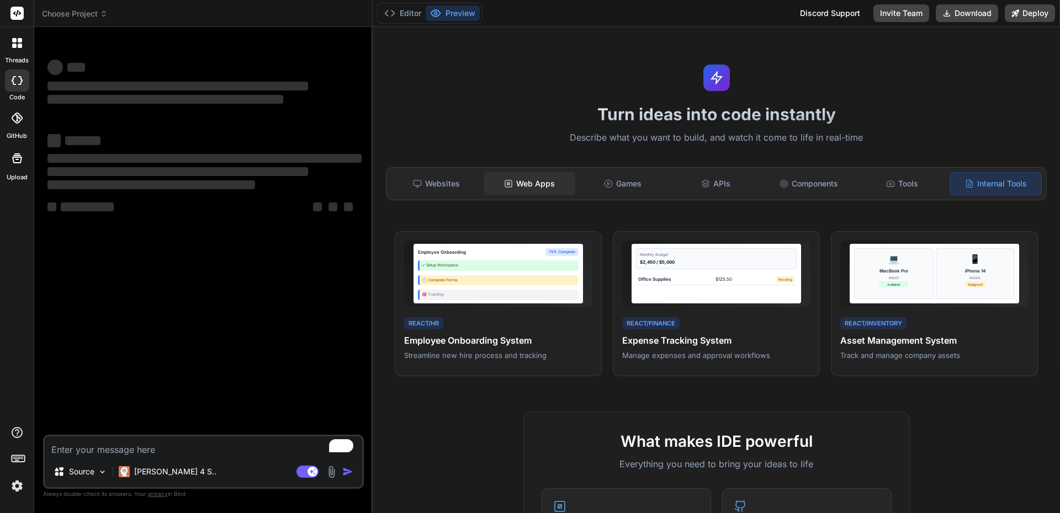
click at [536, 185] on div "Web Apps" at bounding box center [529, 183] width 91 height 23
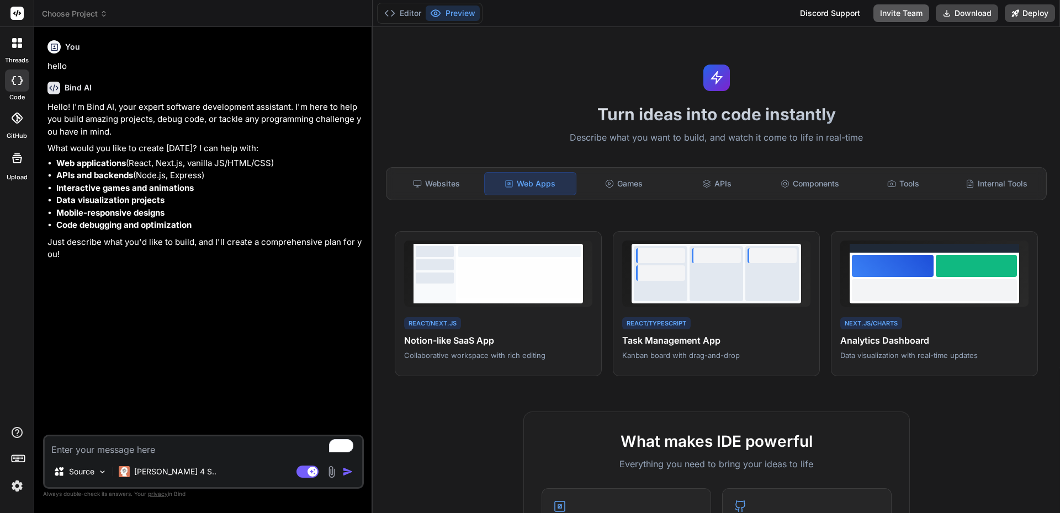
click at [900, 14] on button "Invite Team" at bounding box center [901, 13] width 56 height 18
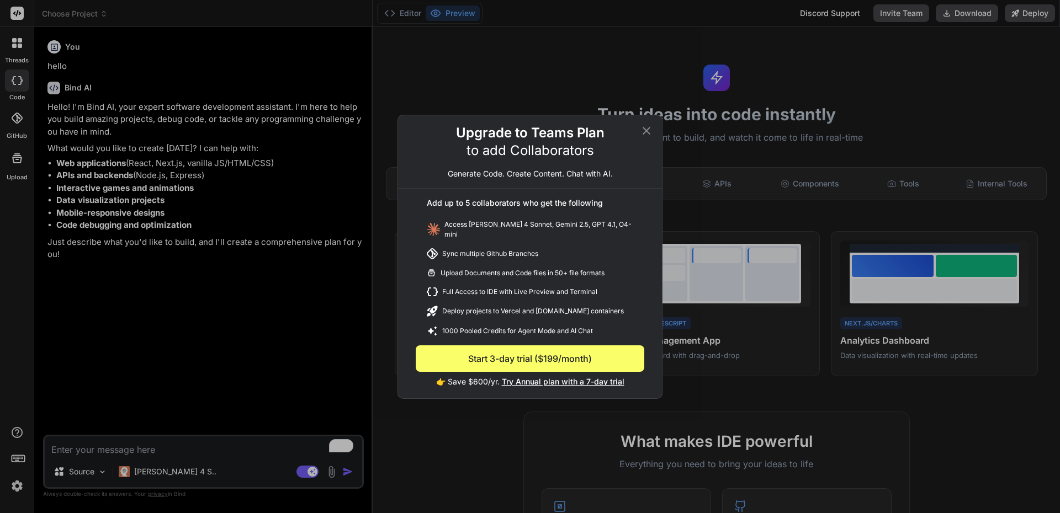
click at [650, 132] on icon at bounding box center [646, 130] width 13 height 13
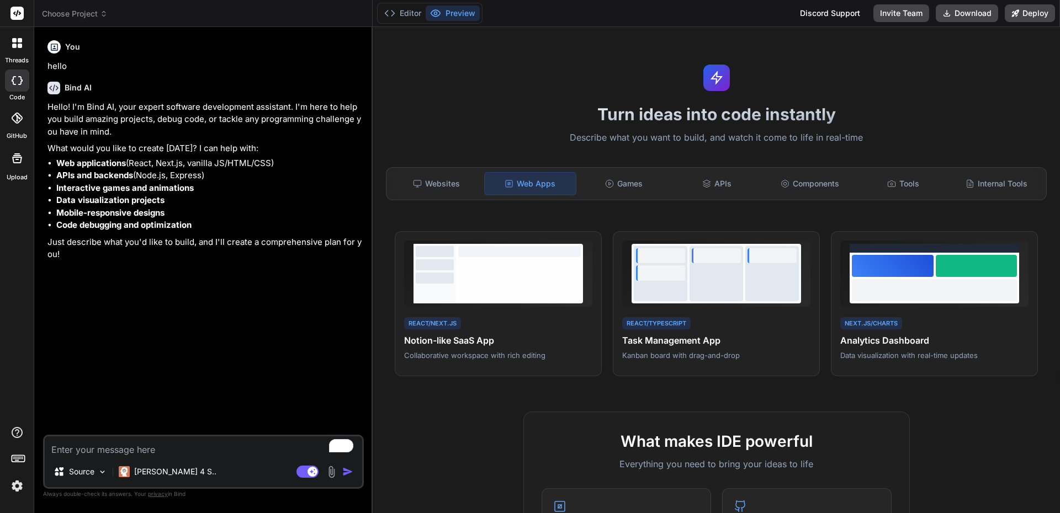
drag, startPoint x: 516, startPoint y: 114, endPoint x: 524, endPoint y: 106, distance: 11.3
click at [517, 112] on h1 "Turn ideas into code instantly" at bounding box center [716, 114] width 674 height 20
click at [892, 10] on button "Invite Team" at bounding box center [901, 13] width 56 height 18
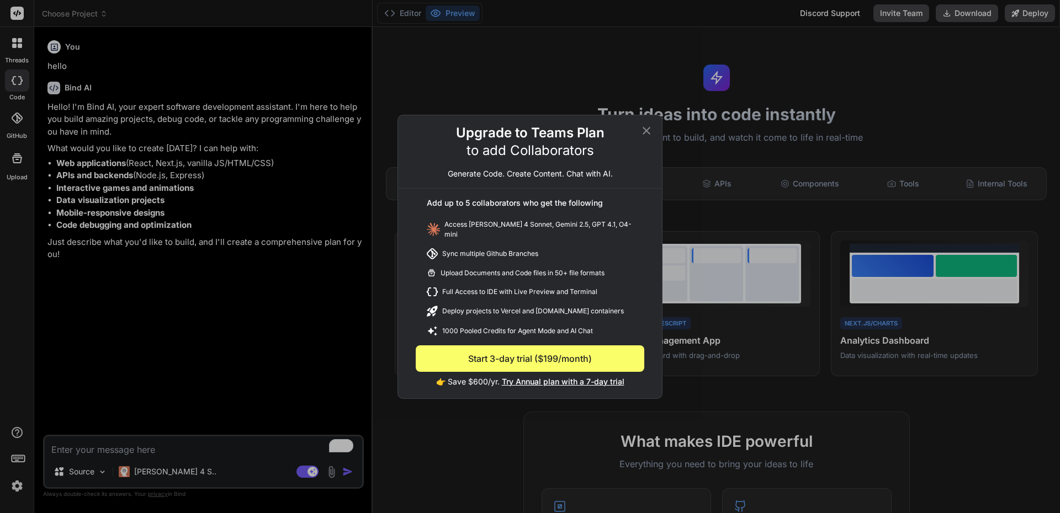
click at [649, 134] on icon at bounding box center [646, 130] width 8 height 8
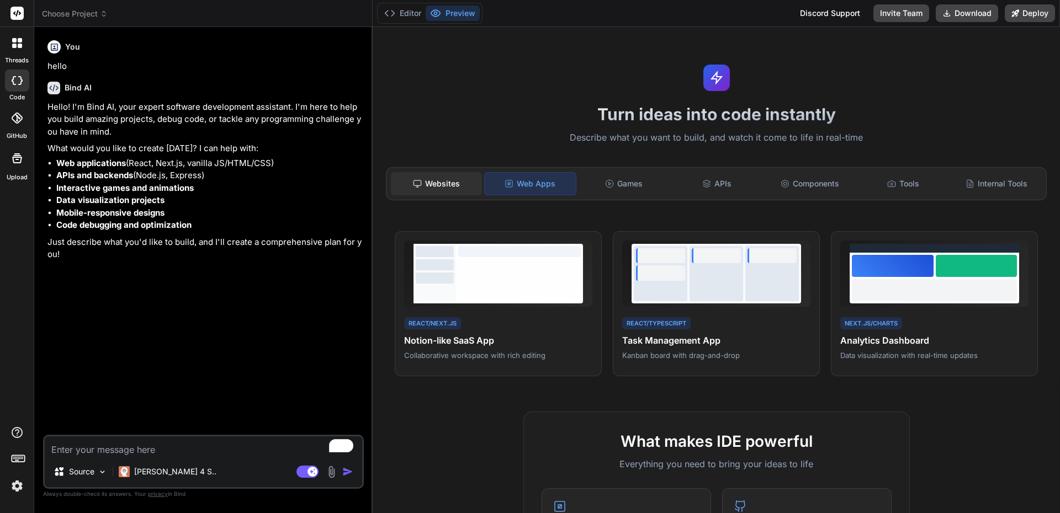
click at [445, 185] on div "Websites" at bounding box center [436, 183] width 91 height 23
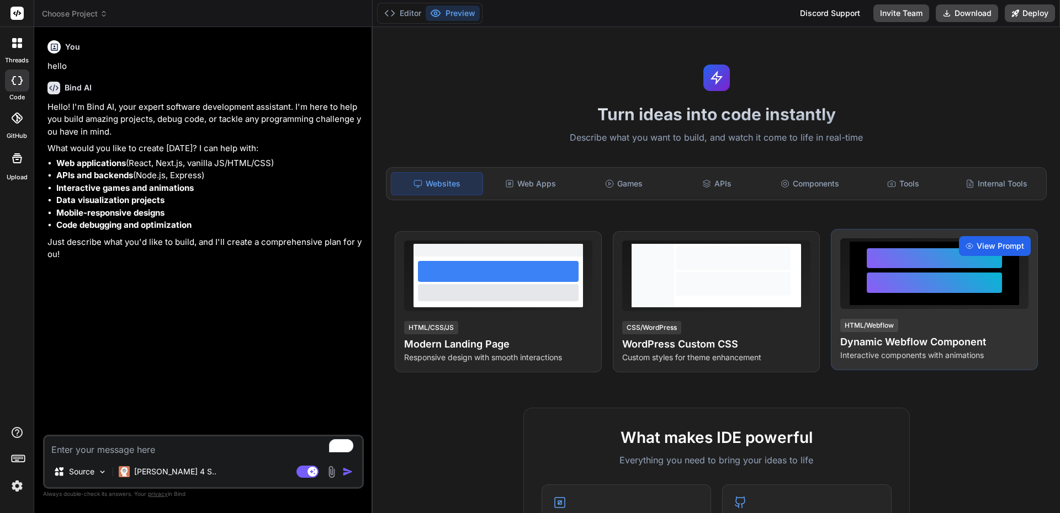
click at [996, 246] on span "View Prompt" at bounding box center [999, 246] width 47 height 11
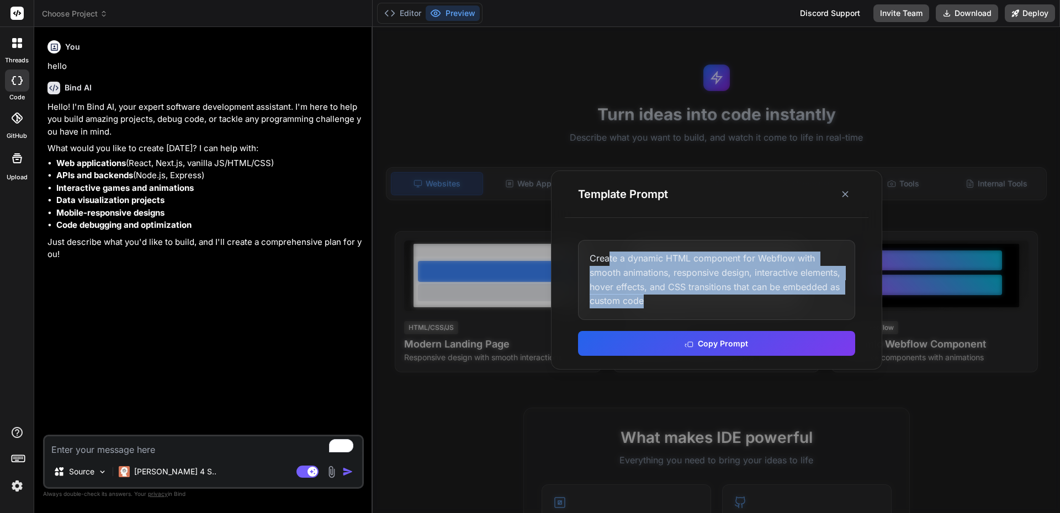
drag, startPoint x: 609, startPoint y: 256, endPoint x: 744, endPoint y: 305, distance: 143.5
click at [744, 305] on div "Create a dynamic HTML component for Webflow with smooth animations, responsive …" at bounding box center [716, 279] width 277 height 79
click at [843, 196] on line at bounding box center [845, 195] width 6 height 6
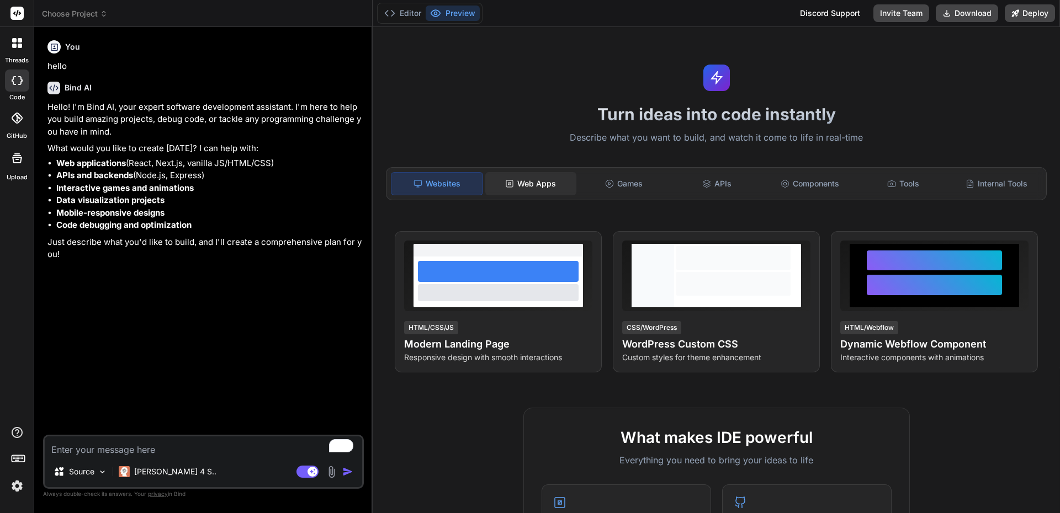
click at [541, 187] on div "Web Apps" at bounding box center [530, 183] width 91 height 23
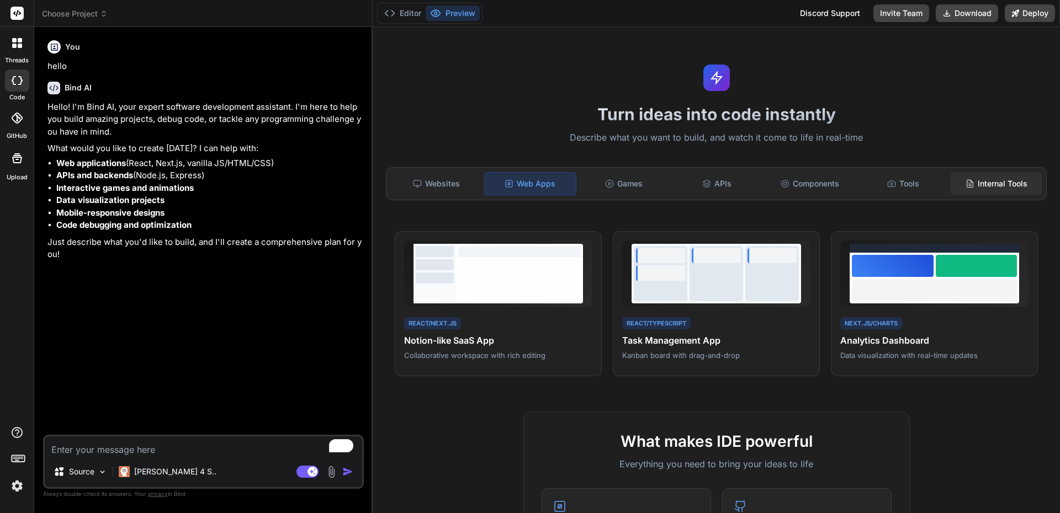
click at [981, 185] on div "Internal Tools" at bounding box center [995, 183] width 91 height 23
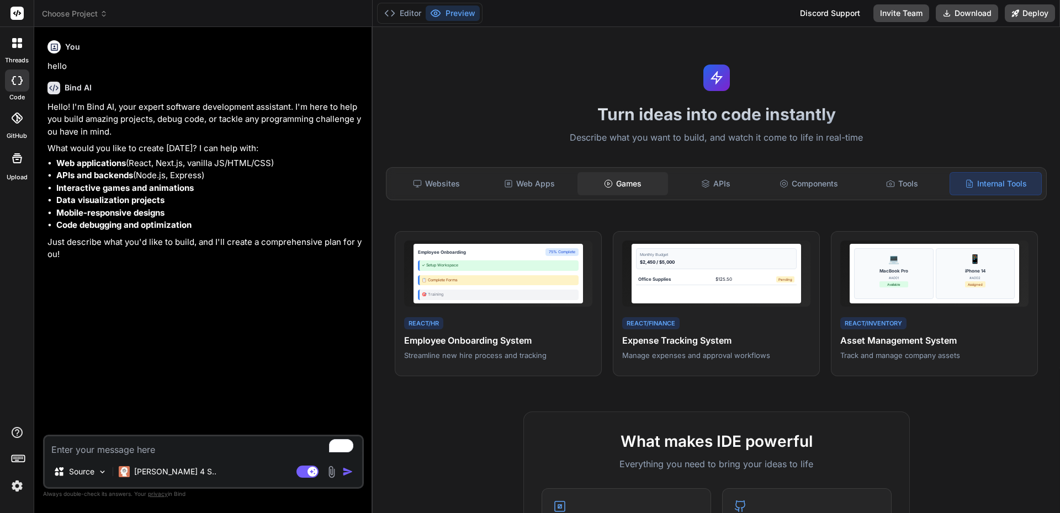
click at [631, 181] on div "Games" at bounding box center [622, 183] width 91 height 23
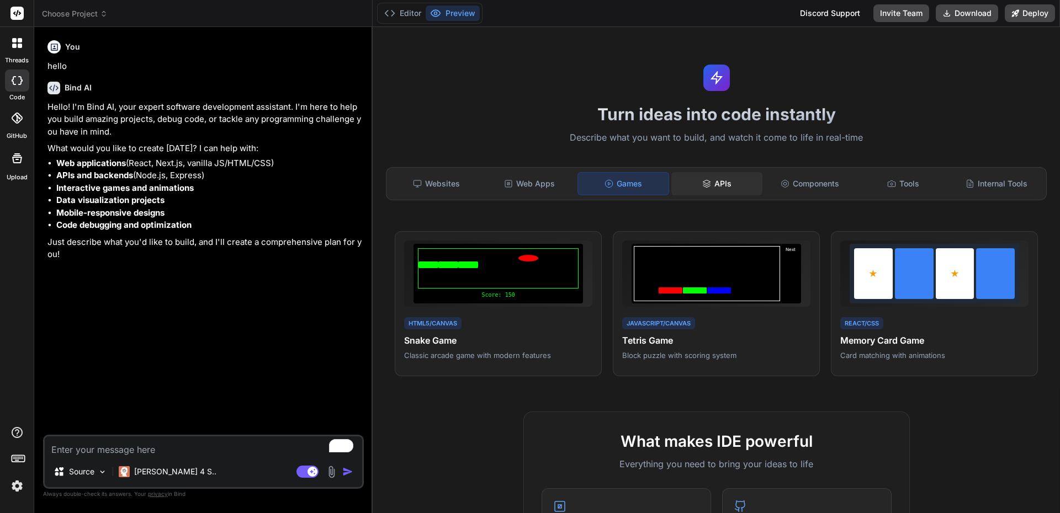
click at [715, 183] on div "APIs" at bounding box center [716, 183] width 91 height 23
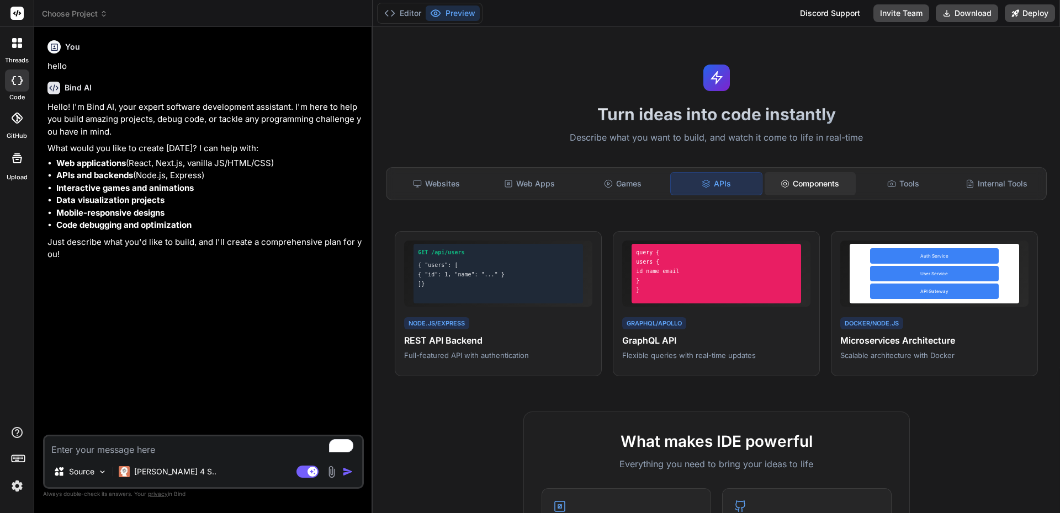
click at [827, 181] on div "Components" at bounding box center [809, 183] width 91 height 23
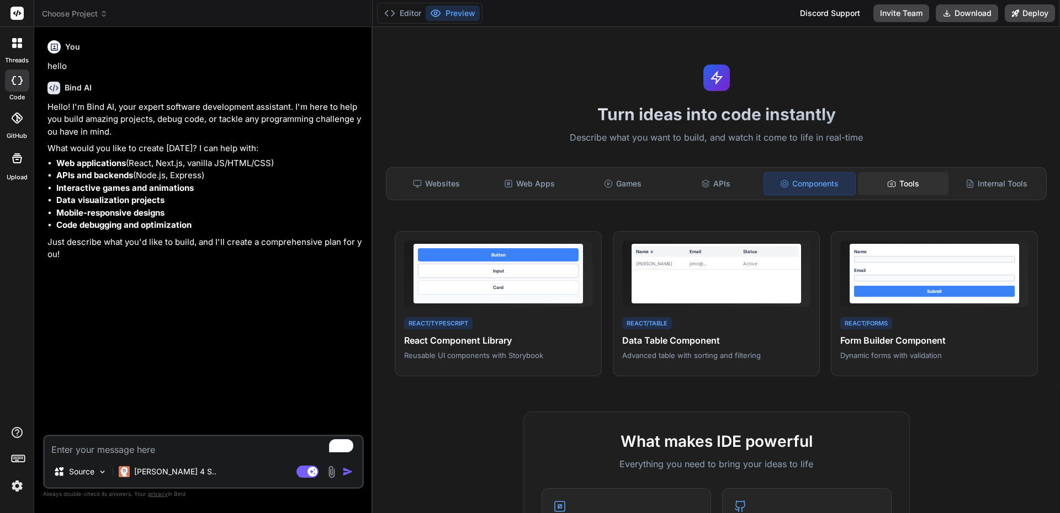
click at [905, 182] on div "Tools" at bounding box center [903, 183] width 91 height 23
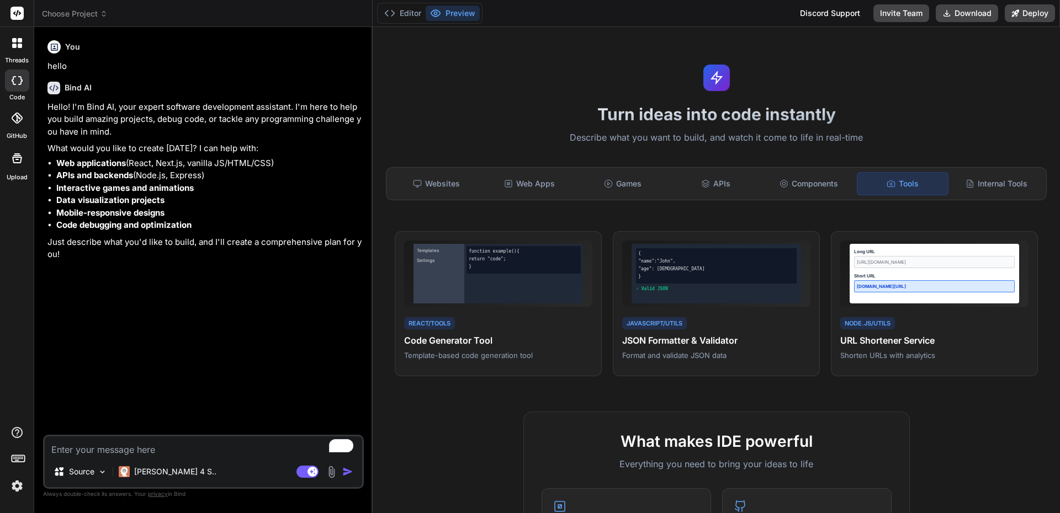
drag, startPoint x: 552, startPoint y: 183, endPoint x: 570, endPoint y: 210, distance: 32.6
click at [552, 183] on div "Web Apps" at bounding box center [529, 183] width 91 height 23
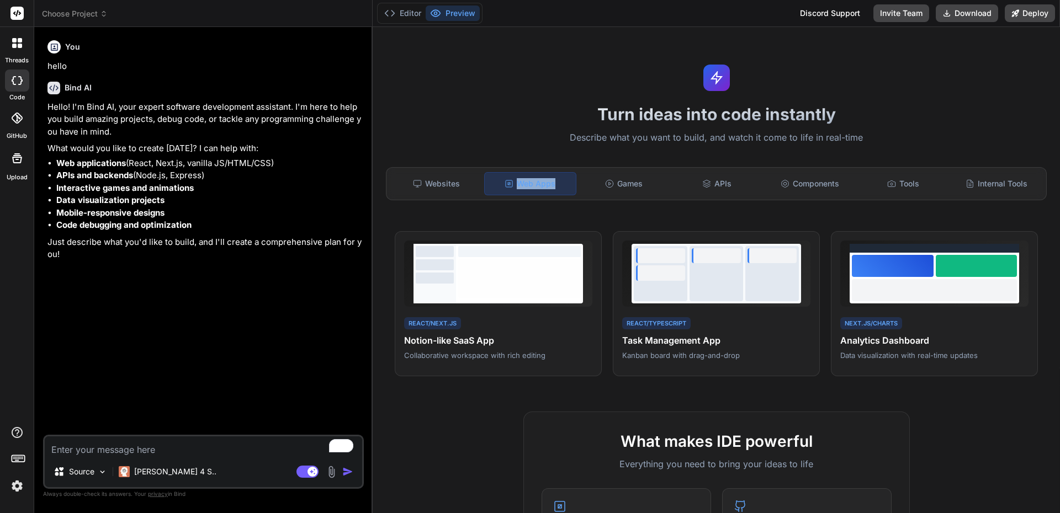
click at [541, 184] on div "Web Apps" at bounding box center [530, 183] width 92 height 23
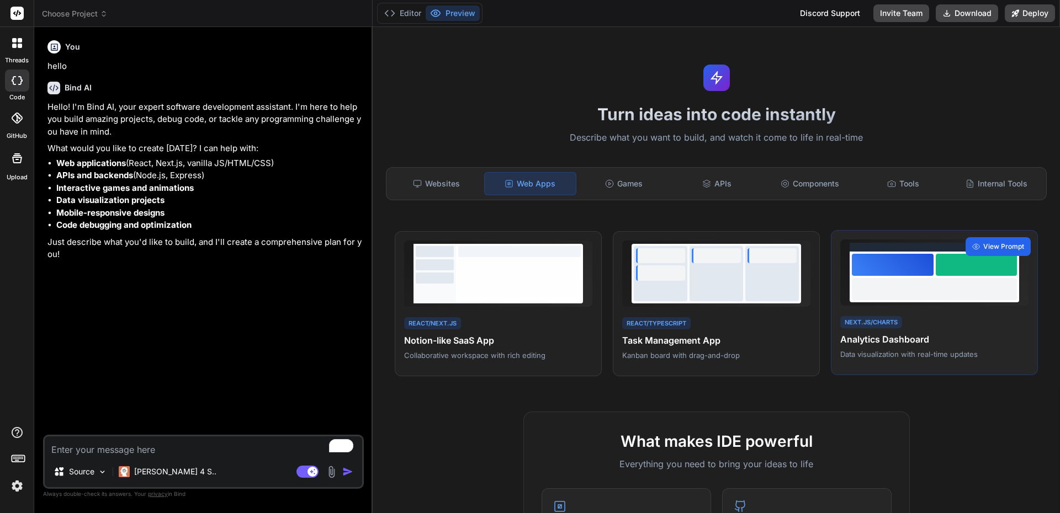
click at [983, 245] on span "View Prompt" at bounding box center [1003, 247] width 41 height 10
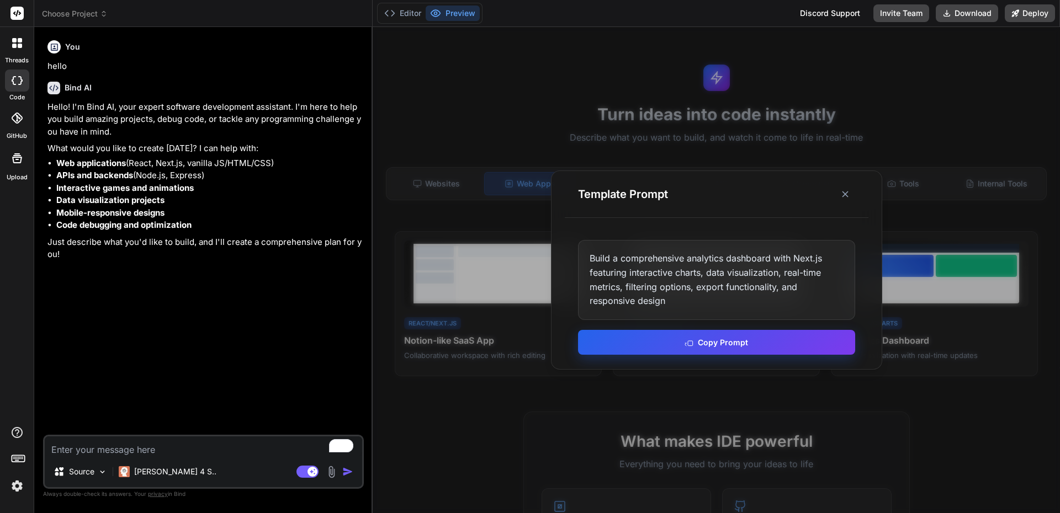
click at [752, 344] on button "Copy Prompt" at bounding box center [716, 342] width 277 height 25
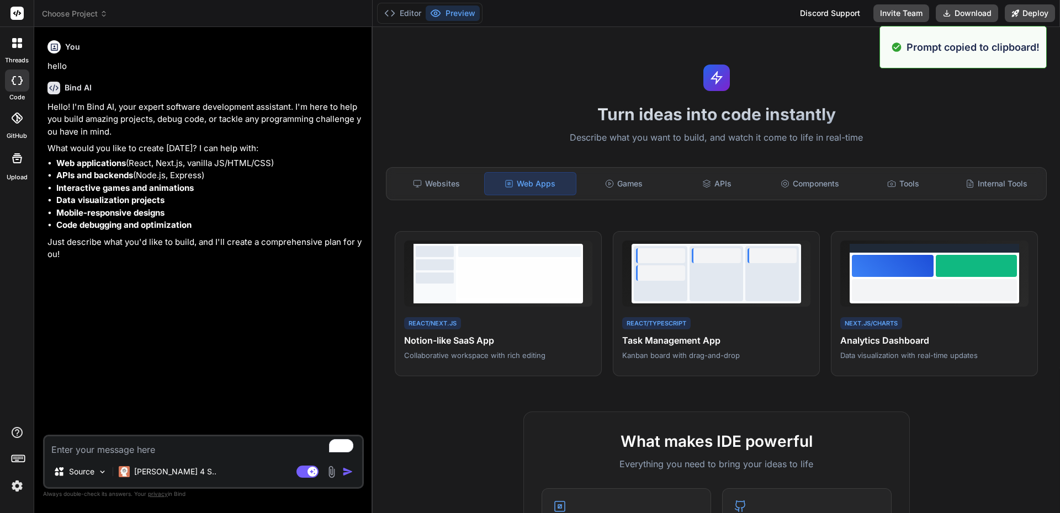
click at [135, 269] on div "You hello Bind AI Hello! I'm Bind AI, your expert software development assistan…" at bounding box center [204, 235] width 318 height 399
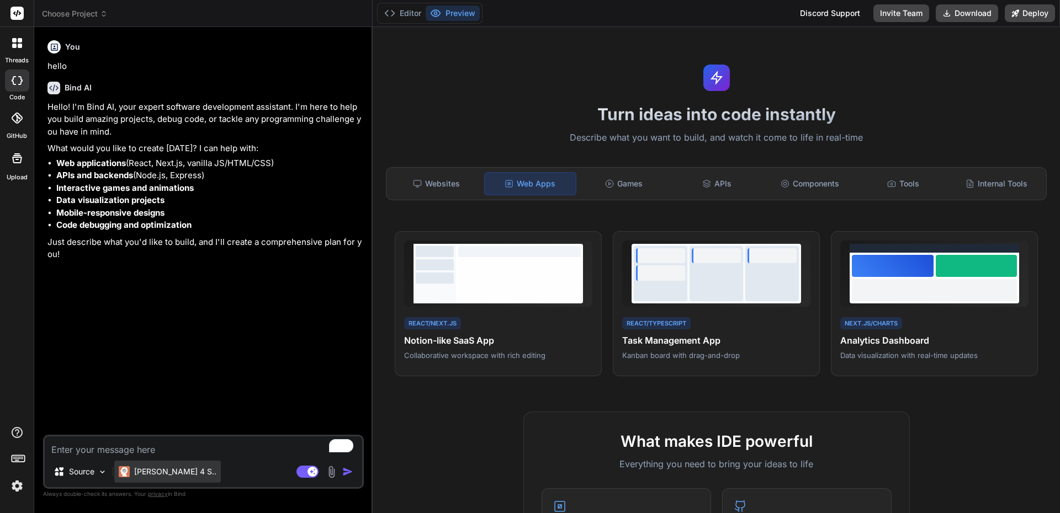
click at [159, 472] on p "Claude 4 S.." at bounding box center [175, 471] width 82 height 11
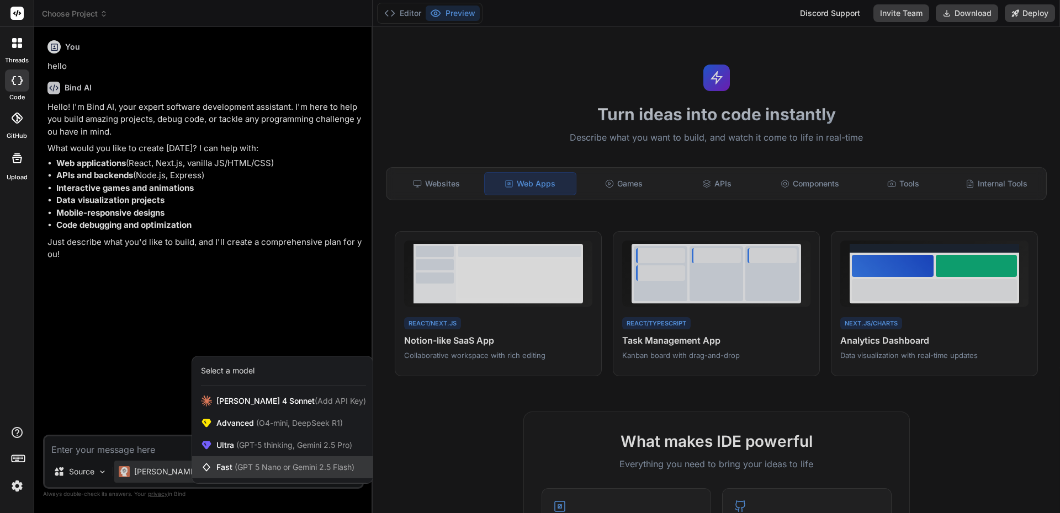
click at [261, 469] on span "(GPT 5 Nano or Gemini 2.5 Flash)" at bounding box center [295, 467] width 120 height 9
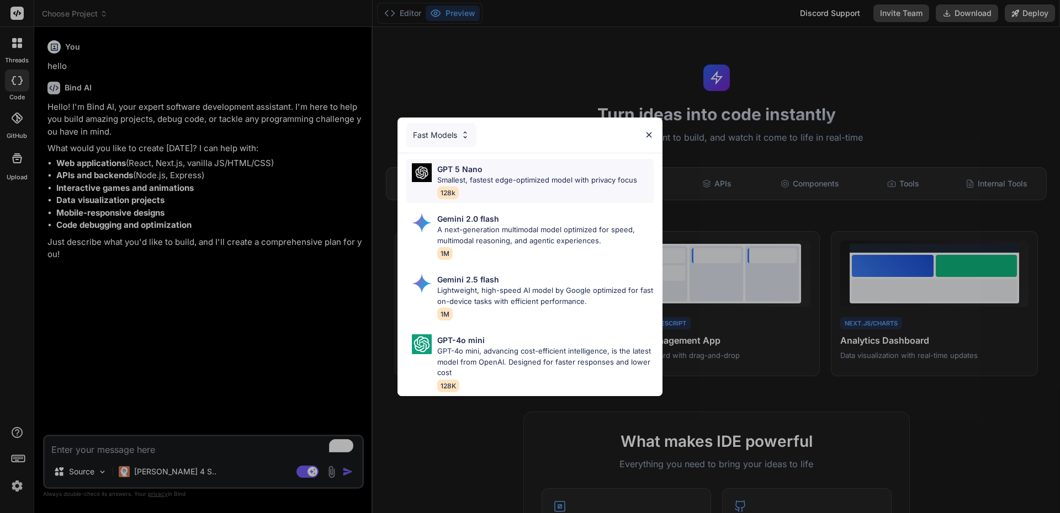
click at [539, 169] on div "GPT 5 Nano" at bounding box center [537, 169] width 200 height 12
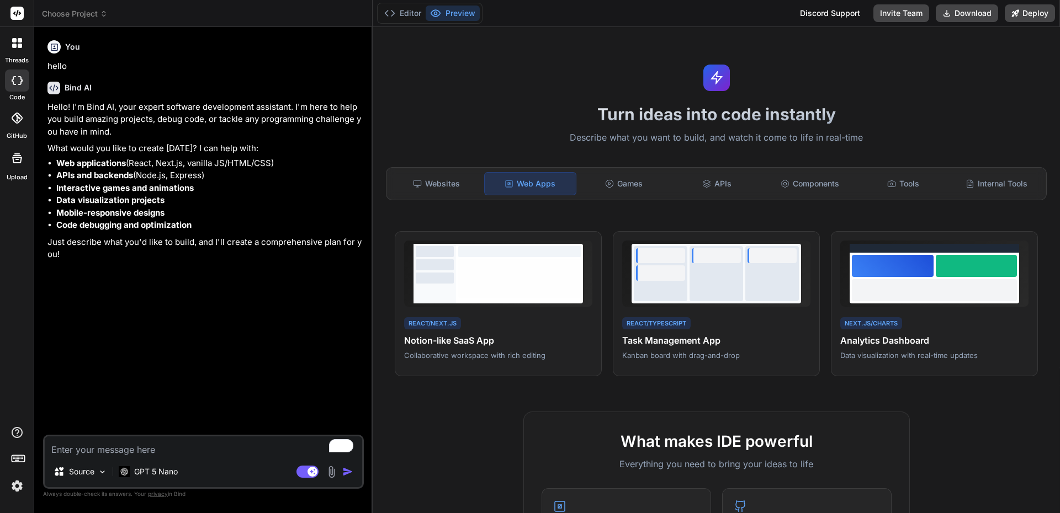
click at [171, 451] on textarea "To enrich screen reader interactions, please activate Accessibility in Grammarl…" at bounding box center [203, 447] width 317 height 20
click at [104, 470] on img at bounding box center [102, 471] width 9 height 9
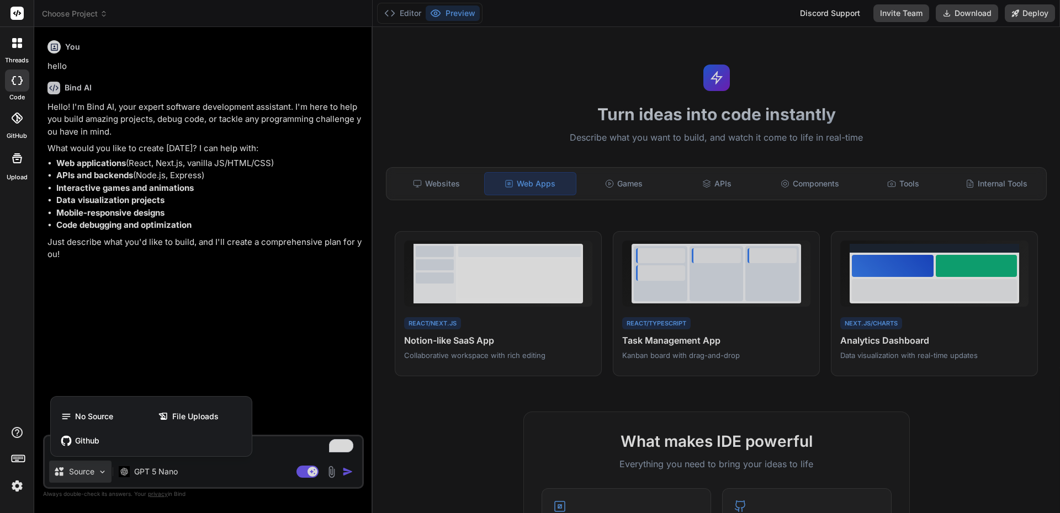
click at [282, 457] on div at bounding box center [530, 256] width 1060 height 513
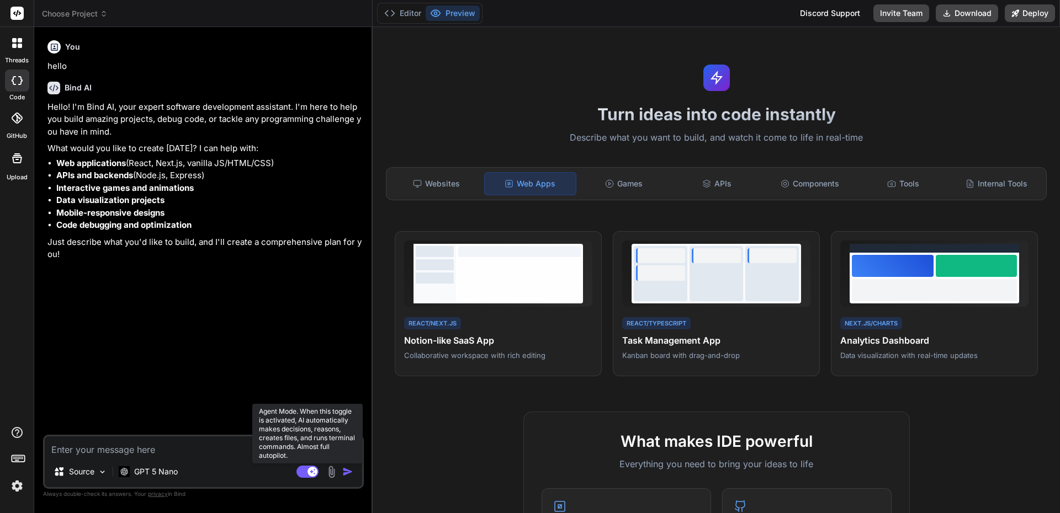
click at [307, 471] on rect at bounding box center [312, 472] width 10 height 10
click at [306, 472] on rect at bounding box center [302, 472] width 10 height 10
click at [306, 471] on rect at bounding box center [307, 472] width 22 height 12
click at [308, 473] on rect at bounding box center [307, 472] width 22 height 12
type textarea "x"
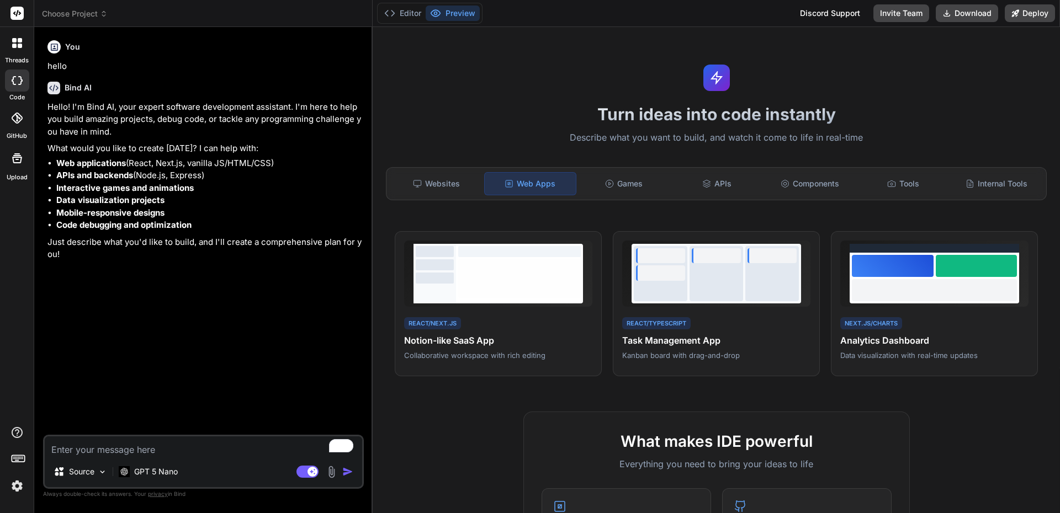
click at [151, 447] on textarea "To enrich screen reader interactions, please activate Accessibility in Grammarl…" at bounding box center [203, 447] width 317 height 20
paste textarea "Build a comprehensive analytics dashboard with Next.js featuring interactive ch…"
type textarea "Build a comprehensive analytics dashboard with Next.js featuring interactive ch…"
type textarea "x"
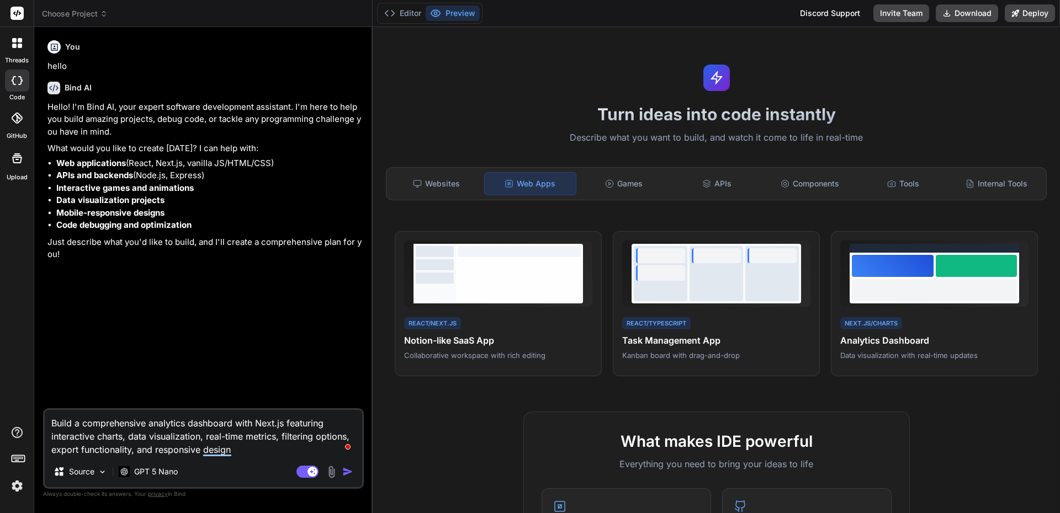
type textarea "Build a comprehensive analytics dashboard with Next.js featuring interactive ch…"
type textarea "x"
type textarea "Build a comprehensive analytics dashboard with Next.js featuring interactive ch…"
type textarea "x"
type textarea "Build a comprehensive analytics dashboard with Next.js featuring interactive ch…"
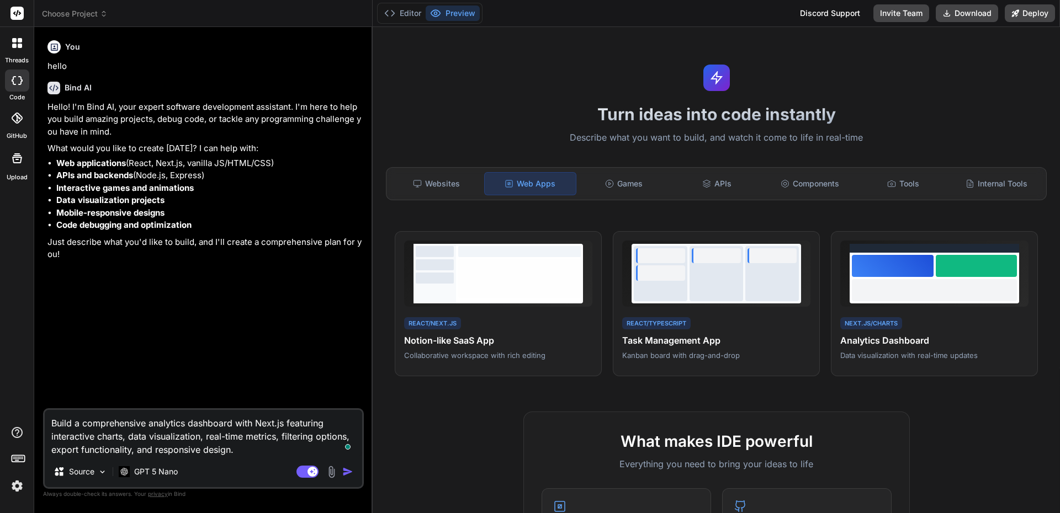
type textarea "x"
type textarea "Build a comprehensive analytics dashboard with Next.js featuring interactive ch…"
type textarea "x"
type textarea "Build a comprehensive analytics dashboard with Next.js featuring interactive ch…"
type textarea "x"
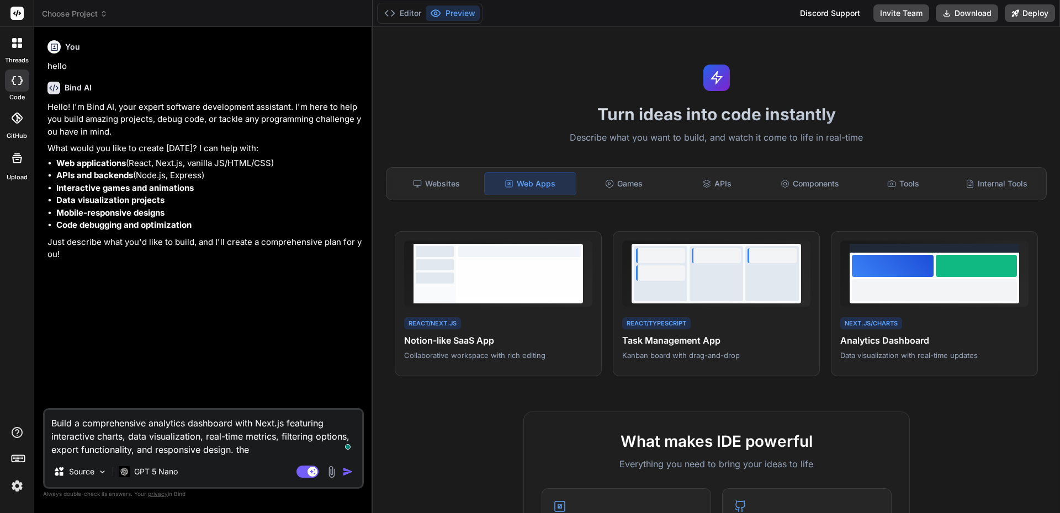
type textarea "Build a comprehensive analytics dashboard with Next.js featuring interactive ch…"
type textarea "x"
type textarea "Build a comprehensive analytics dashboard with Next.js featuring interactive ch…"
type textarea "x"
type textarea "Build a comprehensive analytics dashboard with Next.js featuring interactive ch…"
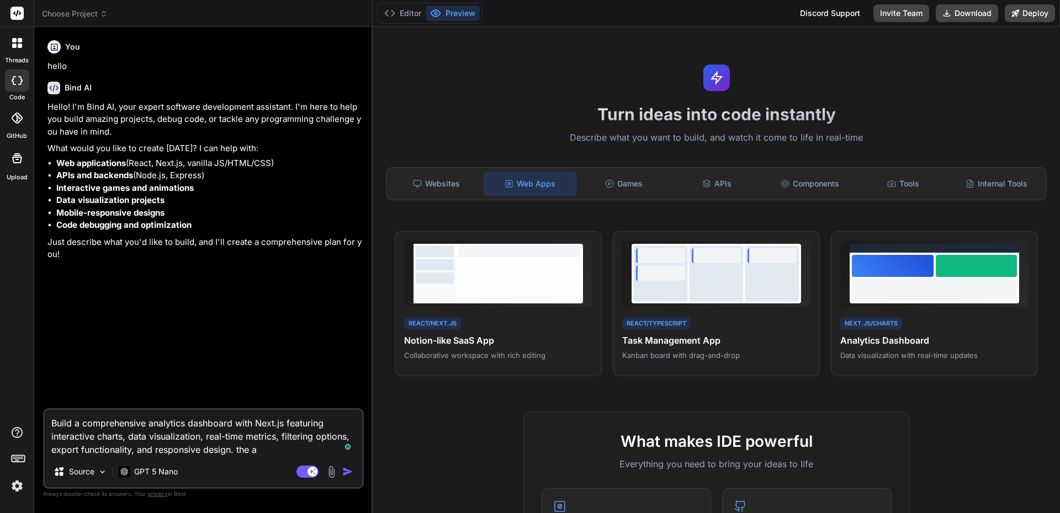
type textarea "x"
type textarea "Build a comprehensive analytics dashboard with Next.js featuring interactive ch…"
type textarea "x"
type textarea "Build a comprehensive analytics dashboard with Next.js featuring interactive ch…"
type textarea "x"
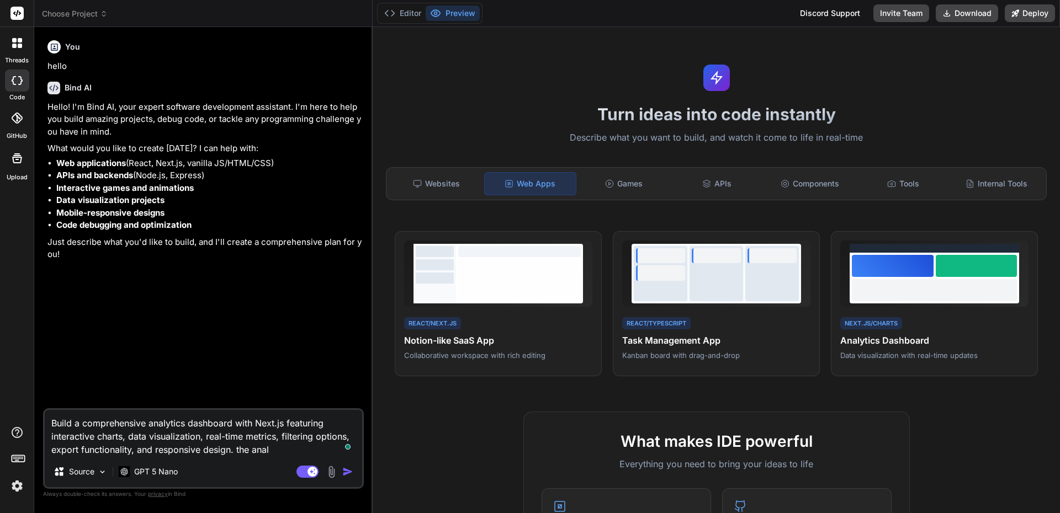
type textarea "Build a comprehensive analytics dashboard with Next.js featuring interactive ch…"
type textarea "x"
type textarea "Build a comprehensive analytics dashboard with Next.js featuring interactive ch…"
type textarea "x"
type textarea "Build a comprehensive analytics dashboard with Next.js featuring interactive ch…"
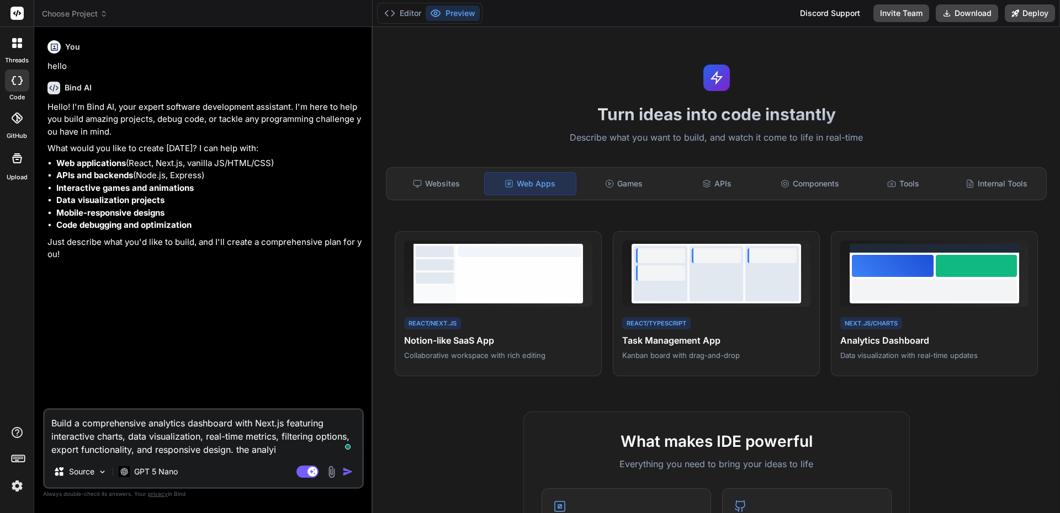
type textarea "x"
type textarea "Build a comprehensive analytics dashboard with Next.js featuring interactive ch…"
type textarea "x"
type textarea "Build a comprehensive analytics dashboard with Next.js featuring interactive ch…"
type textarea "x"
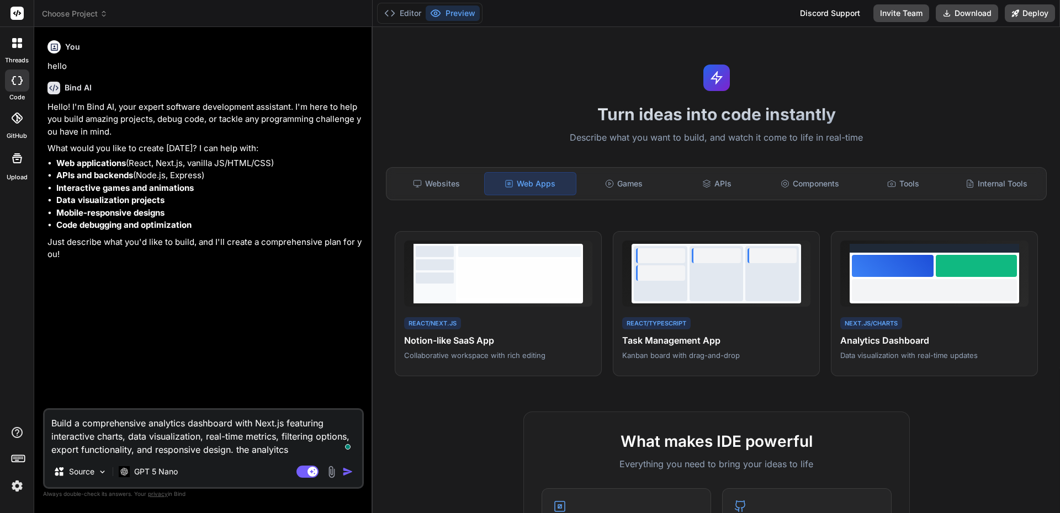
type textarea "Build a comprehensive analytics dashboard with Next.js featuring interactive ch…"
type textarea "x"
type textarea "Build a comprehensive analytics dashboard with Next.js featuring interactive ch…"
type textarea "x"
type textarea "Build a comprehensive analytics dashboard with Next.js featuring interactive ch…"
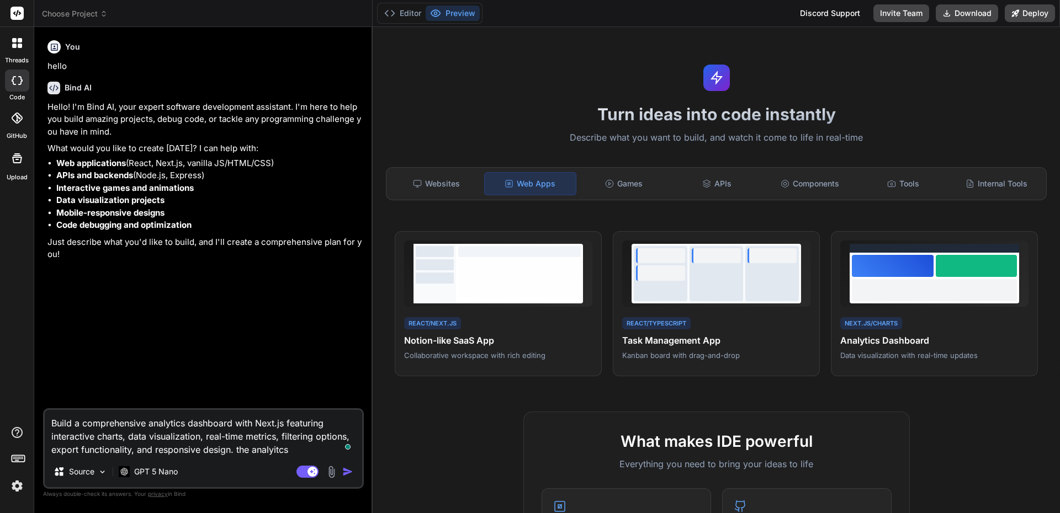
type textarea "x"
type textarea "Build a comprehensive analytics dashboard with Next.js featuring interactive ch…"
type textarea "x"
type textarea "Build a comprehensive analytics dashboard with Next.js featuring interactive ch…"
type textarea "x"
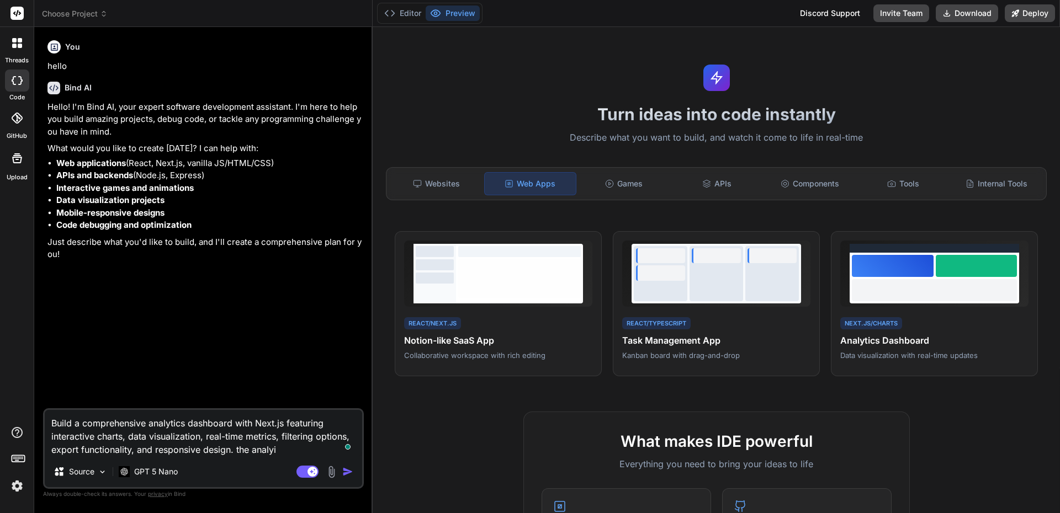
type textarea "Build a comprehensive analytics dashboard with Next.js featuring interactive ch…"
type textarea "x"
type textarea "Build a comprehensive analytics dashboard with Next.js featuring interactive ch…"
type textarea "x"
type textarea "Build a comprehensive analytics dashboard with Next.js featuring interactive ch…"
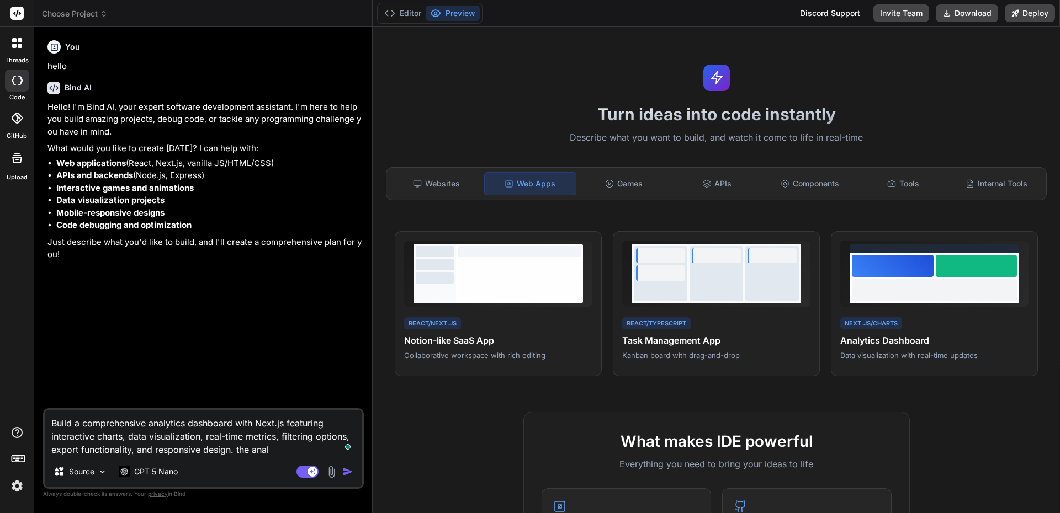
type textarea "x"
type textarea "Build a comprehensive analytics dashboard with Next.js featuring interactive ch…"
type textarea "x"
type textarea "Build a comprehensive analytics dashboard with Next.js featuring interactive ch…"
type textarea "x"
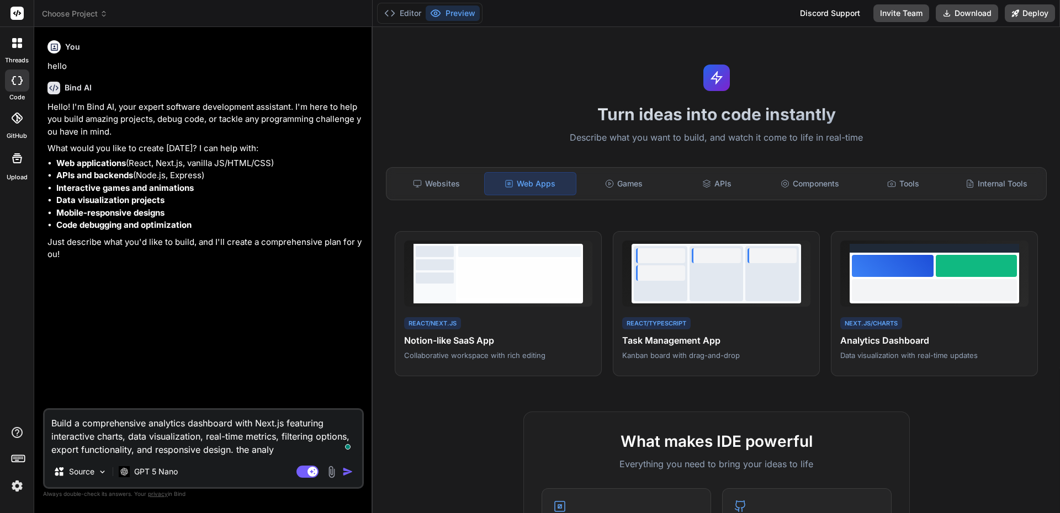
type textarea "Build a comprehensive analytics dashboard with Next.js featuring interactive ch…"
type textarea "x"
type textarea "Build a comprehensive analytics dashboard with Next.js featuring interactive ch…"
type textarea "x"
type textarea "Build a comprehensive analytics dashboard with Next.js featuring interactive ch…"
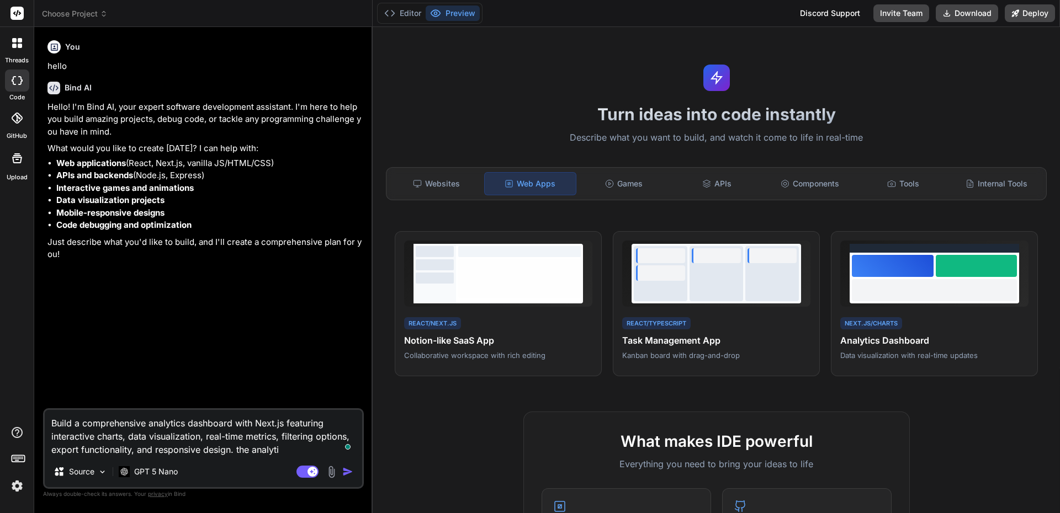
type textarea "x"
type textarea "Build a comprehensive analytics dashboard with Next.js featuring interactive ch…"
type textarea "x"
type textarea "Build a comprehensive analytics dashboard with Next.js featuring interactive ch…"
type textarea "x"
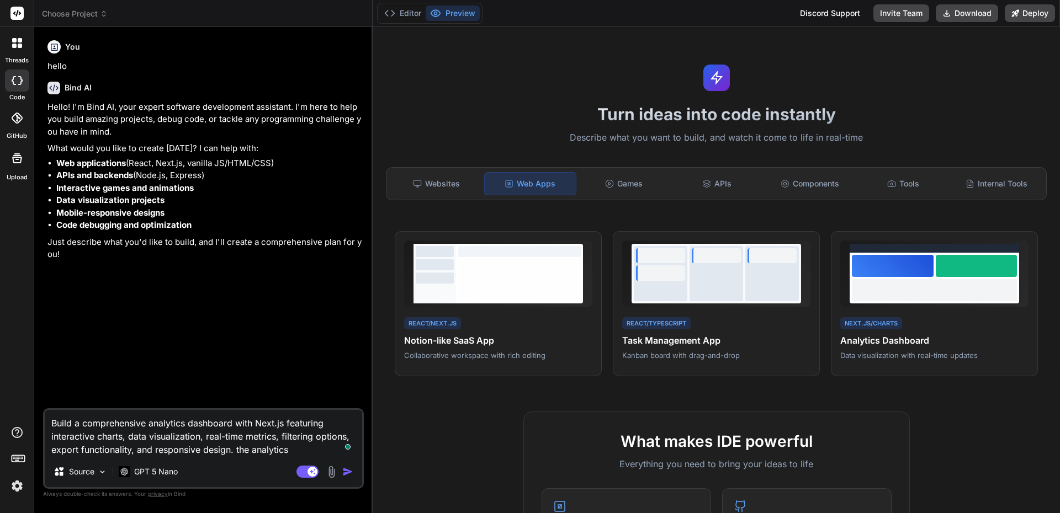
type textarea "Build a comprehensive analytics dashboard with Next.js featuring interactive ch…"
type textarea "x"
type textarea "Build a comprehensive analytics dashboard with Next.js featuring interactive ch…"
type textarea "x"
type textarea "Build a comprehensive analytics dashboard with Next.js featuring interactive ch…"
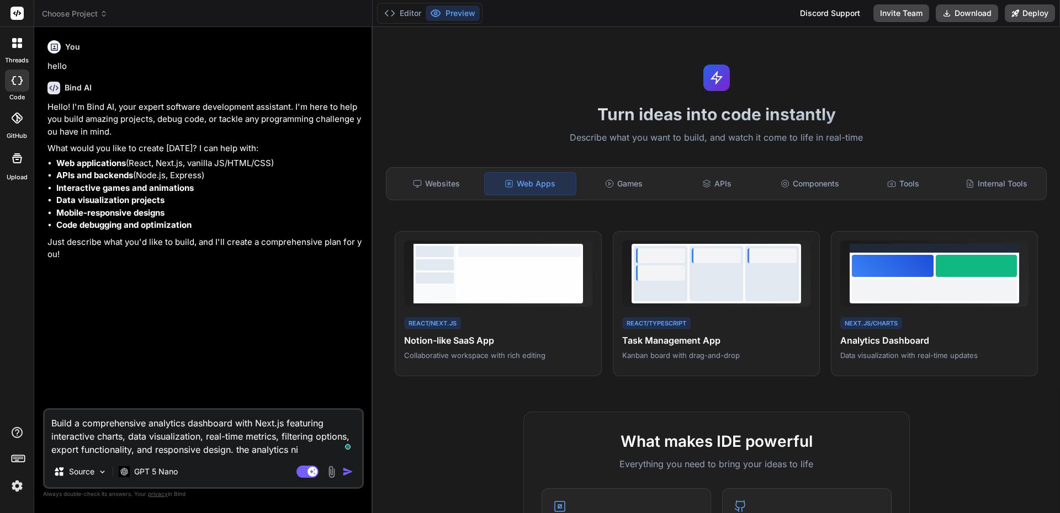
type textarea "x"
type textarea "Build a comprehensive analytics dashboard with Next.js featuring interactive ch…"
type textarea "x"
type textarea "Build a comprehensive analytics dashboard with Next.js featuring interactive ch…"
type textarea "x"
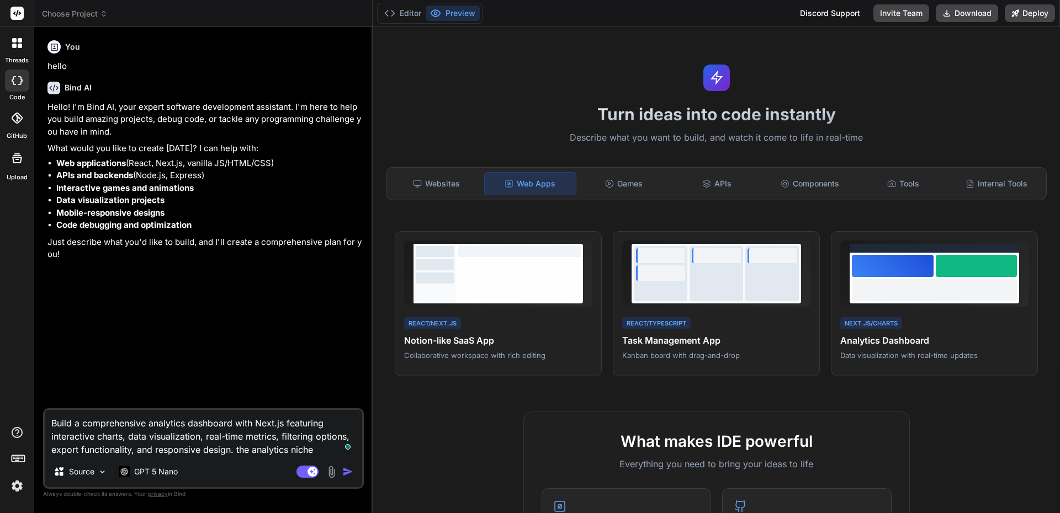
type textarea "Build a comprehensive analytics dashboard with Next.js featuring interactive ch…"
type textarea "x"
type textarea "Build a comprehensive analytics dashboard with Next.js featuring interactive ch…"
type textarea "x"
type textarea "Build a comprehensive analytics dashboard with Next.js featuring interactive ch…"
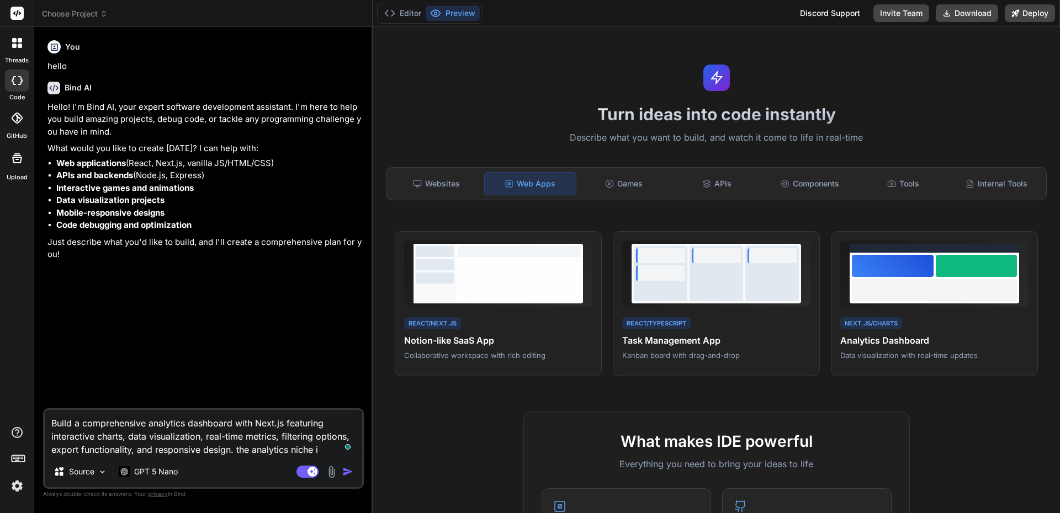
type textarea "x"
type textarea "Build a comprehensive analytics dashboard with Next.js featuring interactive ch…"
type textarea "x"
type textarea "Build a comprehensive analytics dashboard with Next.js featuring interactive ch…"
type textarea "x"
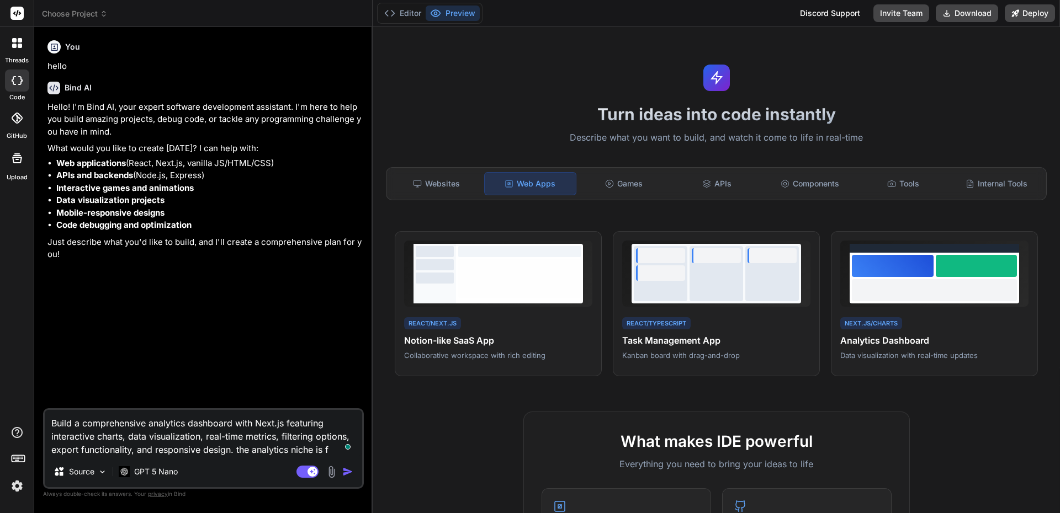
type textarea "Build a comprehensive analytics dashboard with Next.js featuring interactive ch…"
type textarea "x"
type textarea "Build a comprehensive analytics dashboard with Next.js featuring interactive ch…"
type textarea "x"
type textarea "Build a comprehensive analytics dashboard with Next.js featuring interactive ch…"
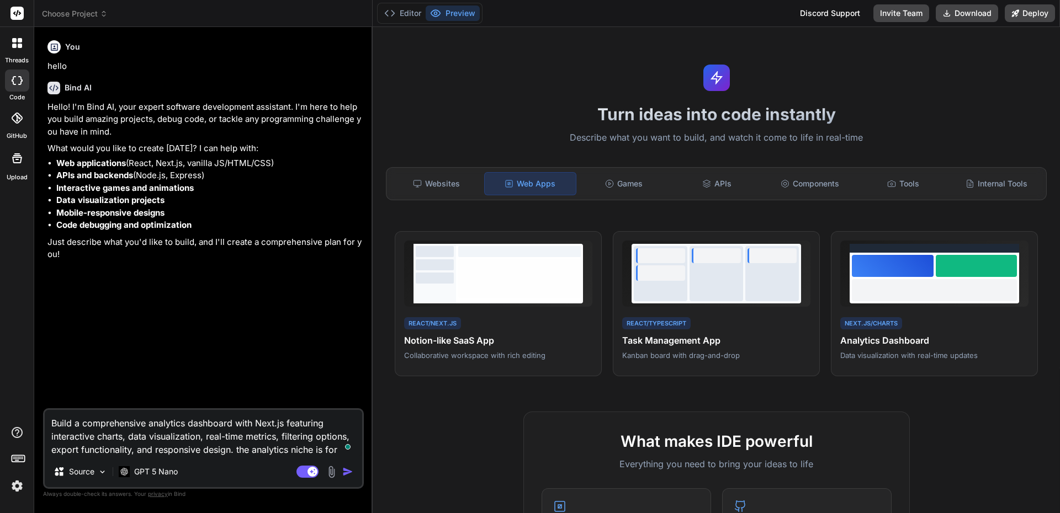
type textarea "x"
type textarea "Build a comprehensive analytics dashboard with Next.js featuring interactive ch…"
type textarea "x"
type textarea "Build a comprehensive analytics dashboard with Next.js featuring interactive ch…"
type textarea "x"
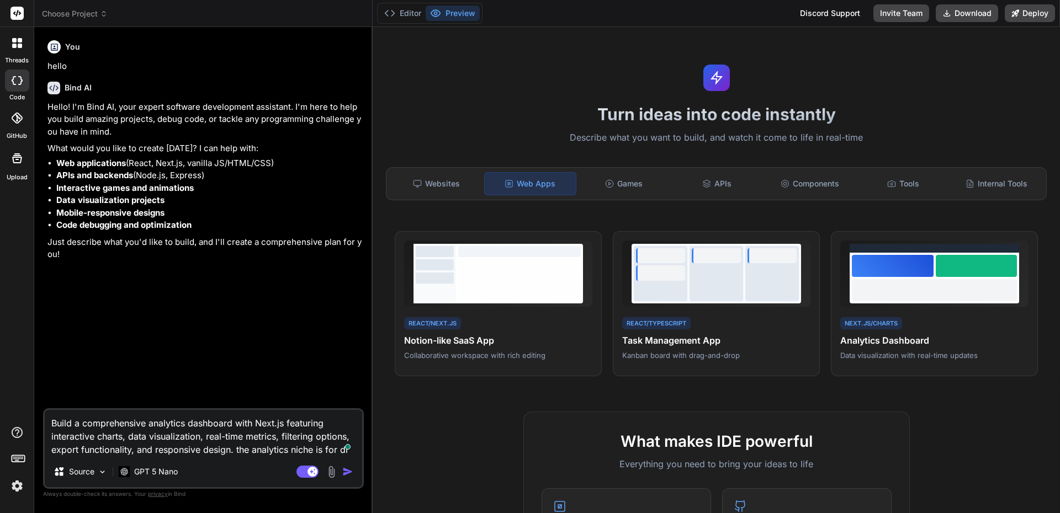
type textarea "Build a comprehensive analytics dashboard with Next.js featuring interactive ch…"
type textarea "x"
type textarea "Build a comprehensive analytics dashboard with Next.js featuring interactive ch…"
type textarea "x"
type textarea "Build a comprehensive analytics dashboard with Next.js featuring interactive ch…"
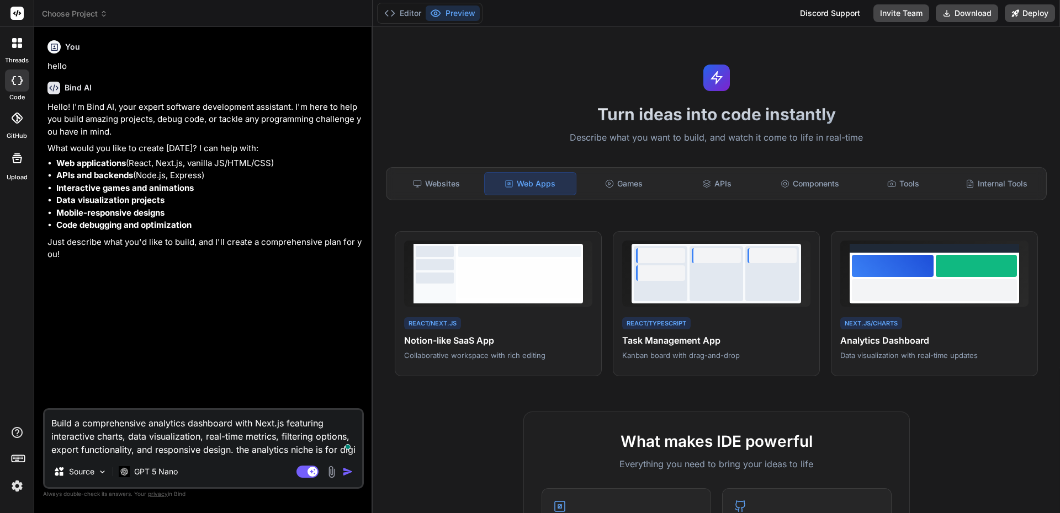
type textarea "x"
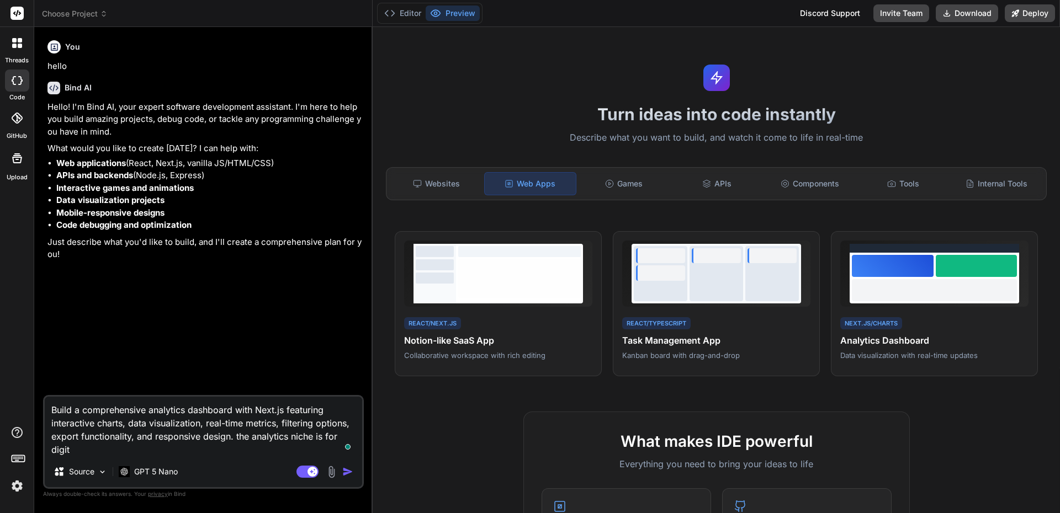
type textarea "Build a comprehensive analytics dashboard with Next.js featuring interactive ch…"
type textarea "x"
type textarea "Build a comprehensive analytics dashboard with Next.js featuring interactive ch…"
type textarea "x"
type textarea "Build a comprehensive analytics dashboard with Next.js featuring interactive ch…"
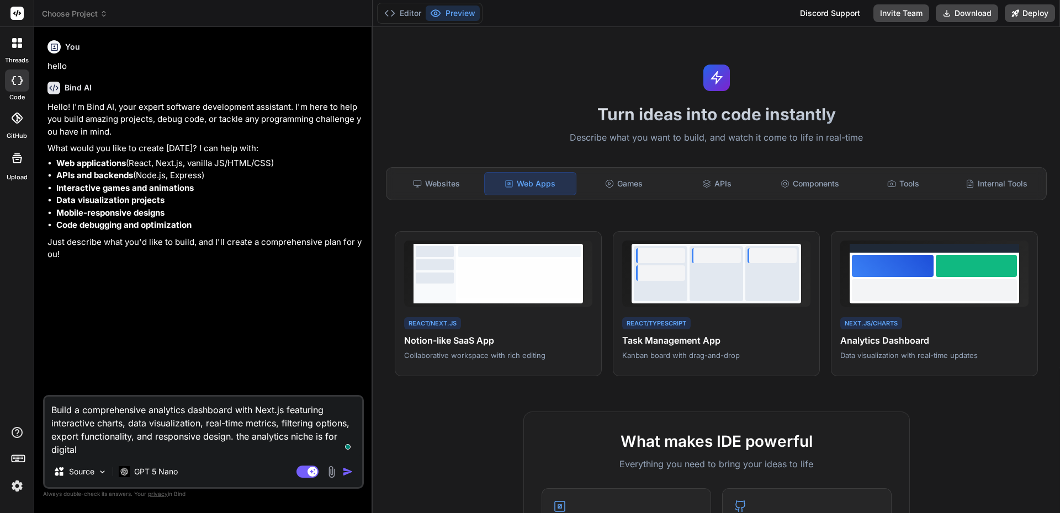
type textarea "x"
type textarea "Build a comprehensive analytics dashboard with Next.js featuring interactive ch…"
type textarea "x"
type textarea "Build a comprehensive analytics dashboard with Next.js featuring interactive ch…"
type textarea "x"
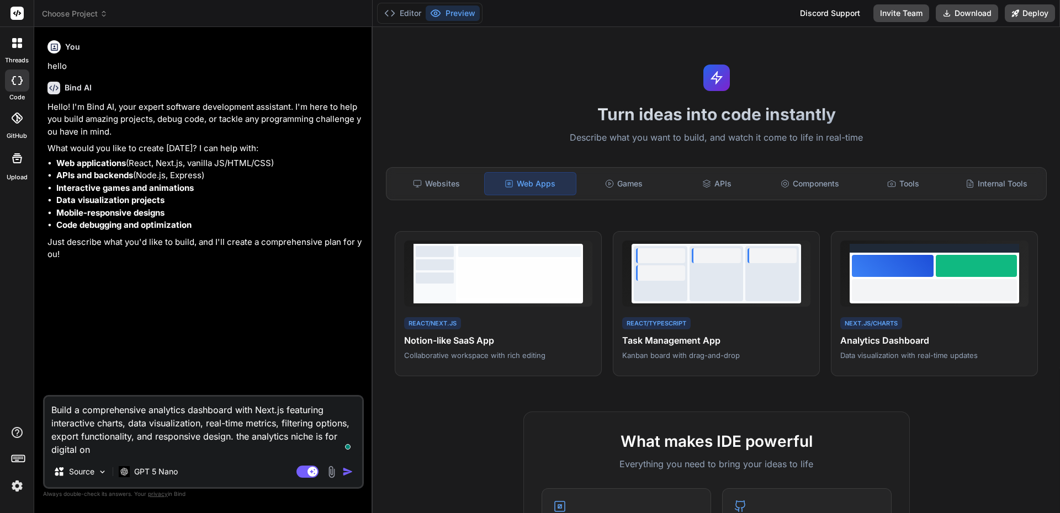
type textarea "Build a comprehensive analytics dashboard with Next.js featuring interactive ch…"
type textarea "x"
type textarea "Build a comprehensive analytics dashboard with Next.js featuring interactive ch…"
type textarea "x"
type textarea "Build a comprehensive analytics dashboard with Next.js featuring interactive ch…"
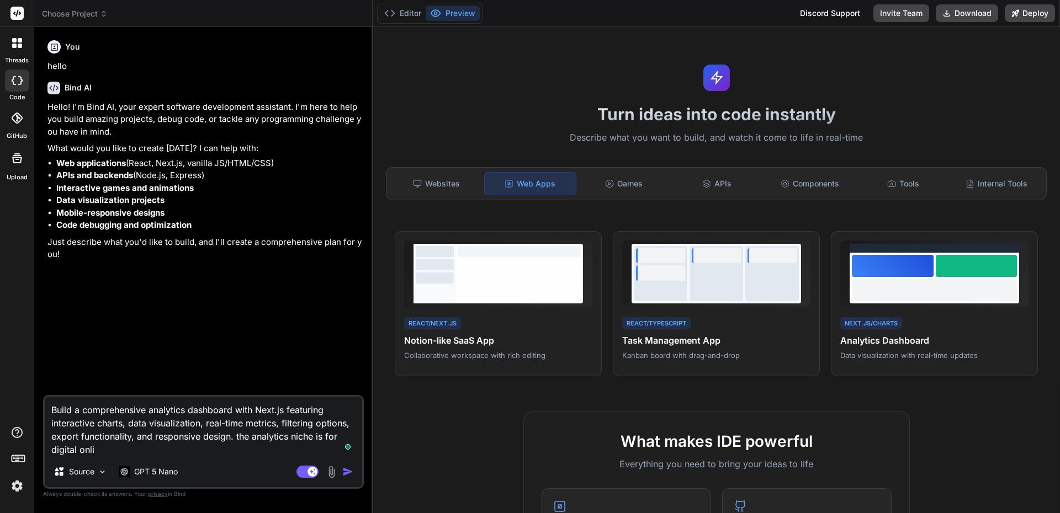
type textarea "x"
type textarea "Build a comprehensive analytics dashboard with Next.js featuring interactive ch…"
type textarea "x"
type textarea "Build a comprehensive analytics dashboard with Next.js featuring interactive ch…"
type textarea "x"
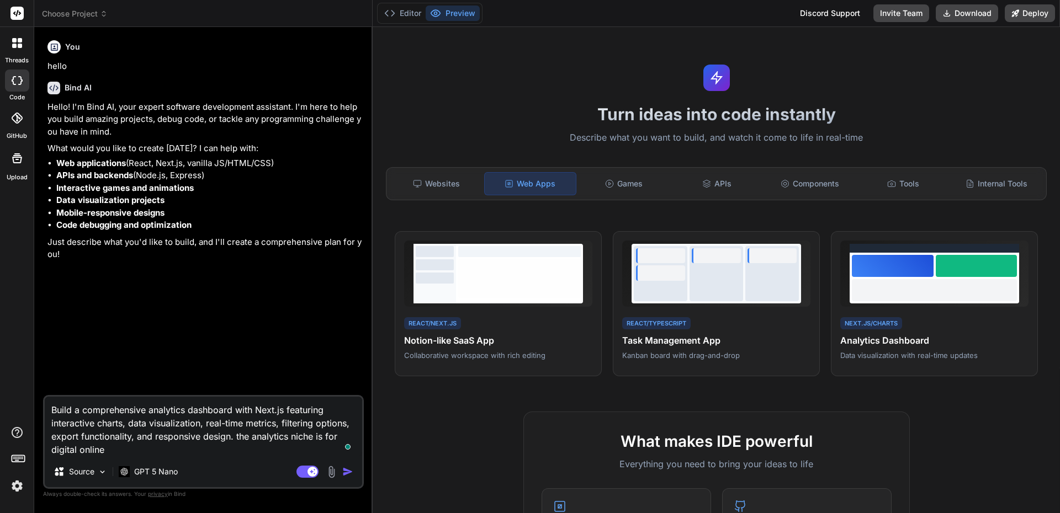
type textarea "Build a comprehensive analytics dashboard with Next.js featuring interactive ch…"
type textarea "x"
type textarea "Build a comprehensive analytics dashboard with Next.js featuring interactive ch…"
type textarea "x"
type textarea "Build a comprehensive analytics dashboard with Next.js featuring interactive ch…"
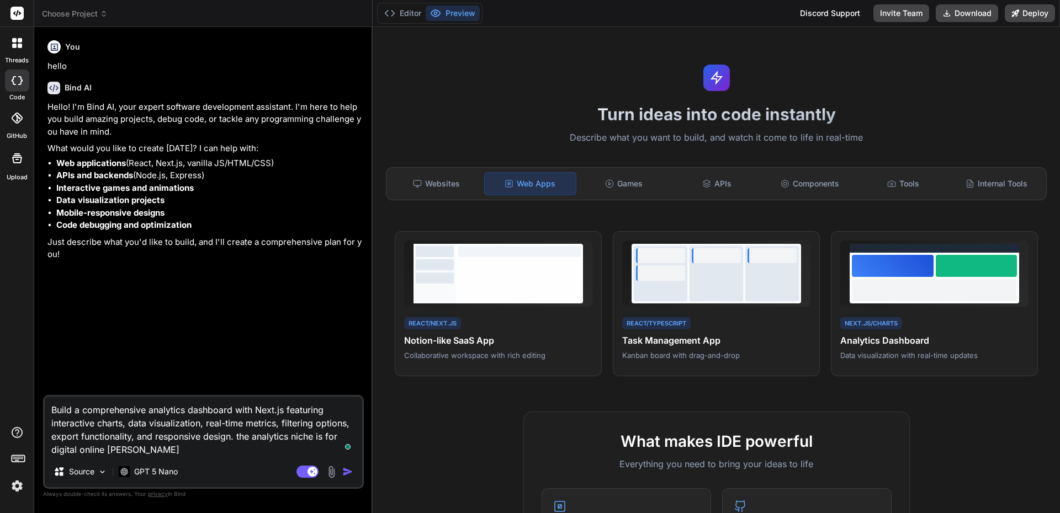
type textarea "x"
type textarea "Build a comprehensive analytics dashboard with Next.js featuring interactive ch…"
type textarea "x"
type textarea "Build a comprehensive analytics dashboard with Next.js featuring interactive ch…"
type textarea "x"
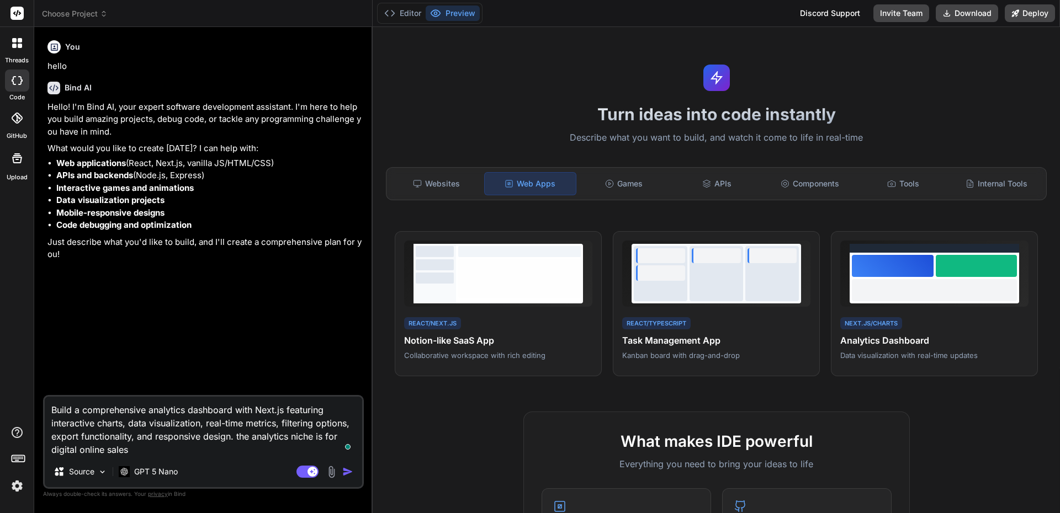
type textarea "Build a comprehensive analytics dashboard with Next.js featuring interactive ch…"
type textarea "x"
type textarea "Build a comprehensive analytics dashboard with Next.js featuring interactive ch…"
type textarea "x"
type textarea "Build a comprehensive analytics dashboard with Next.js featuring interactive ch…"
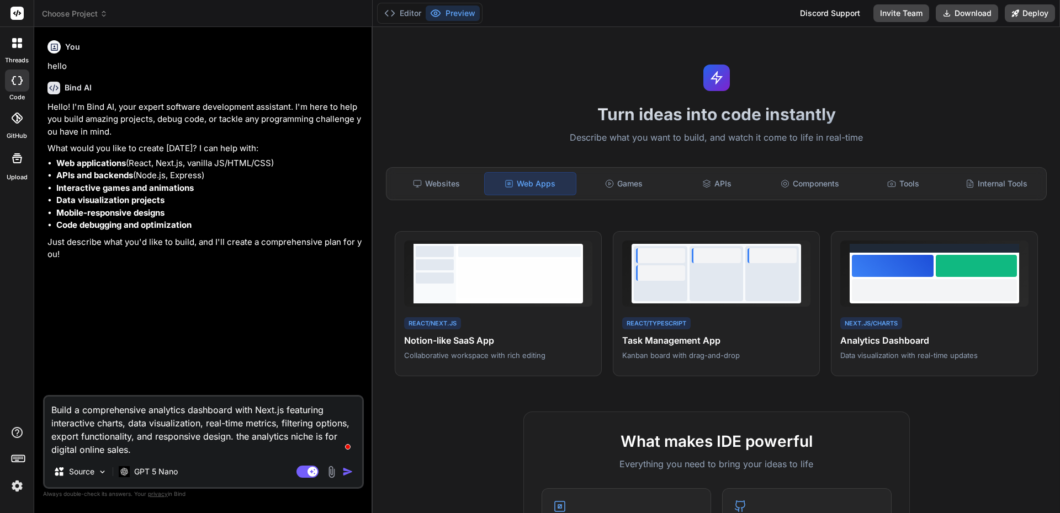
type textarea "x"
type textarea "Build a comprehensive analytics dashboard with Next.js featuring interactive ch…"
type textarea "x"
type textarea "Build a comprehensive analytics dashboard with Next.js featuring interactive ch…"
type textarea "x"
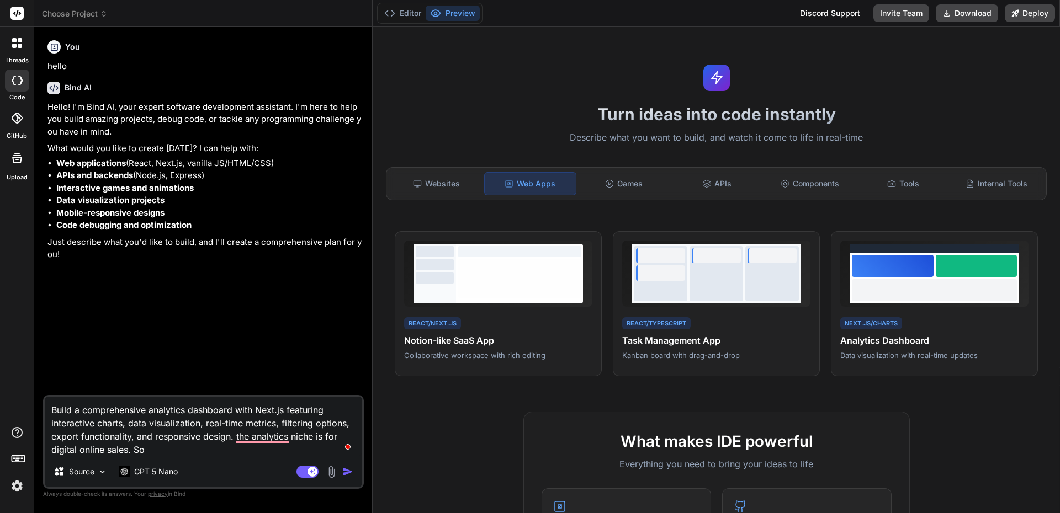
type textarea "Build a comprehensive analytics dashboard with Next.js featuring interactive ch…"
type textarea "x"
type textarea "Build a comprehensive analytics dashboard with Next.js featuring interactive ch…"
type textarea "x"
type textarea "Build a comprehensive analytics dashboard with Next.js featuring interactive ch…"
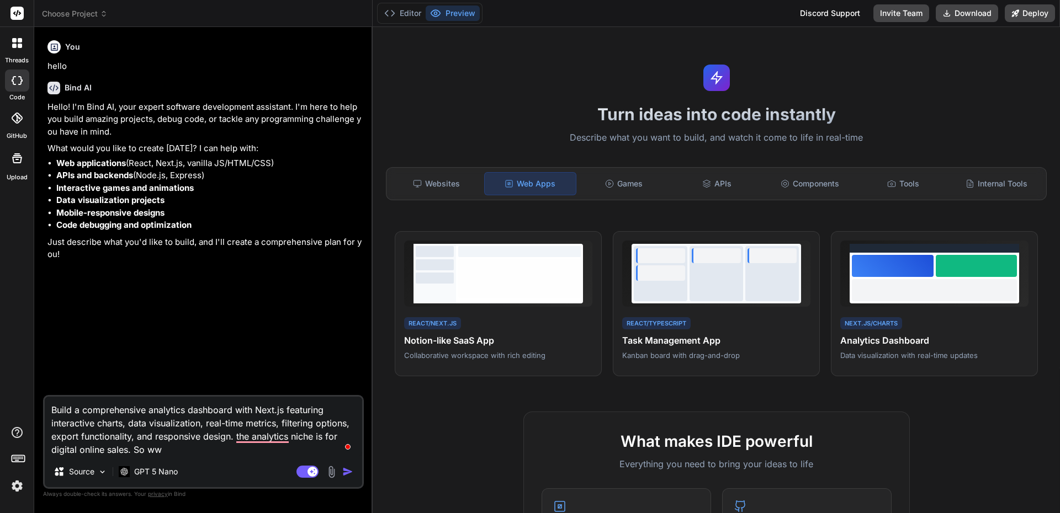
type textarea "x"
type textarea "Build a comprehensive analytics dashboard with Next.js featuring interactive ch…"
type textarea "x"
type textarea "Build a comprehensive analytics dashboard with Next.js featuring interactive ch…"
type textarea "x"
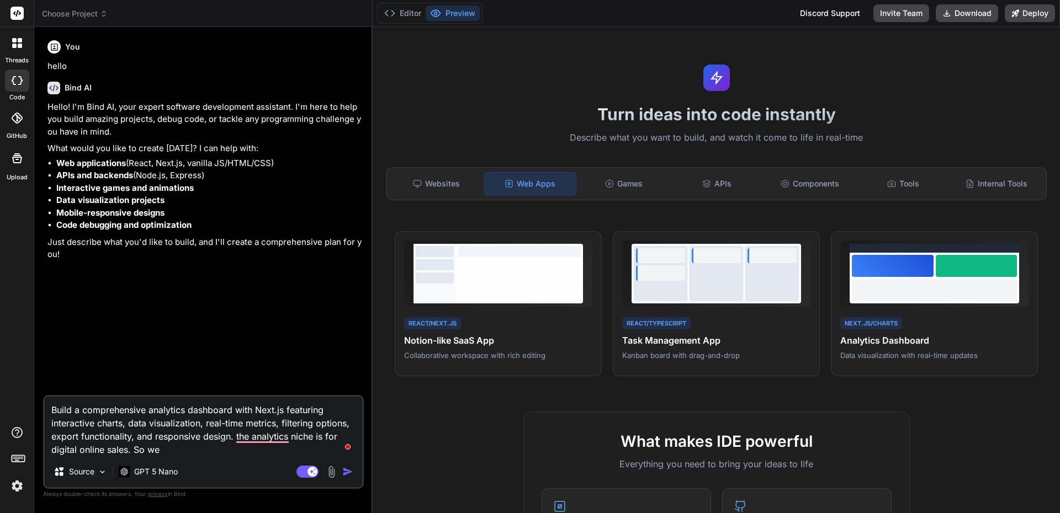
type textarea "Build a comprehensive analytics dashboard with Next.js featuring interactive ch…"
type textarea "x"
type textarea "Build a comprehensive analytics dashboard with Next.js featuring interactive ch…"
type textarea "x"
type textarea "Build a comprehensive analytics dashboard with Next.js featuring interactive ch…"
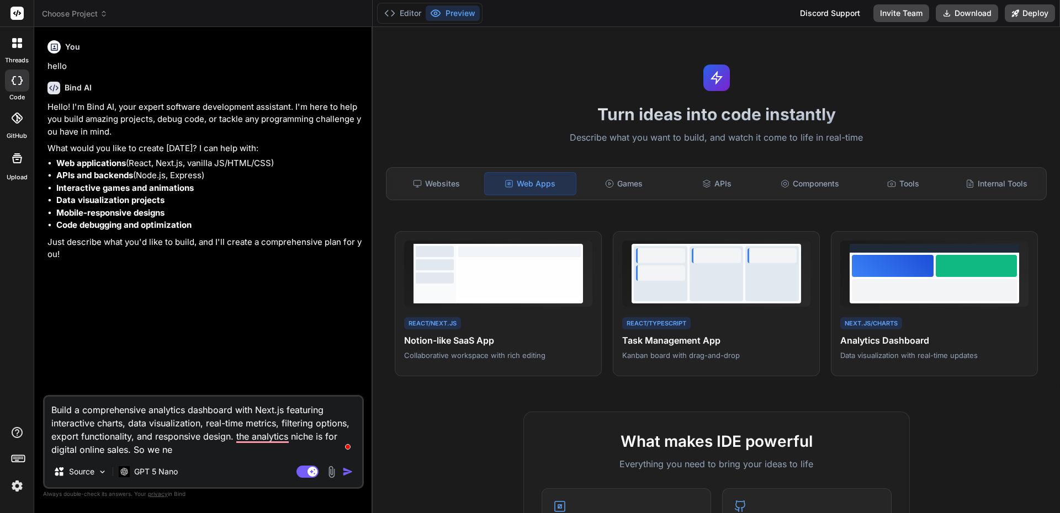
type textarea "x"
type textarea "Build a comprehensive analytics dashboard with Next.js featuring interactive ch…"
type textarea "x"
type textarea "Build a comprehensive analytics dashboard with Next.js featuring interactive ch…"
type textarea "x"
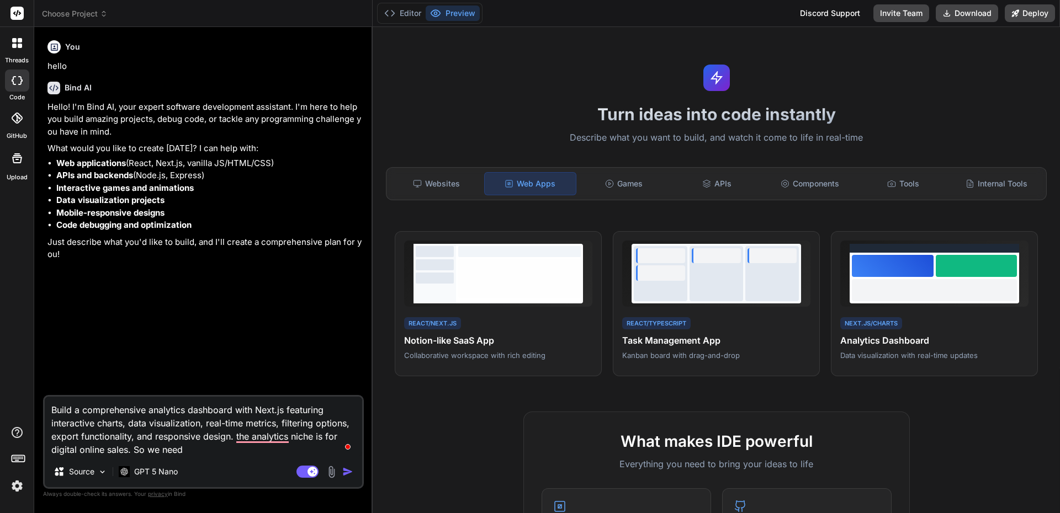
type textarea "Build a comprehensive analytics dashboard with Next.js featuring interactive ch…"
type textarea "x"
type textarea "Build a comprehensive analytics dashboard with Next.js featuring interactive ch…"
type textarea "x"
type textarea "Build a comprehensive analytics dashboard with Next.js featuring interactive ch…"
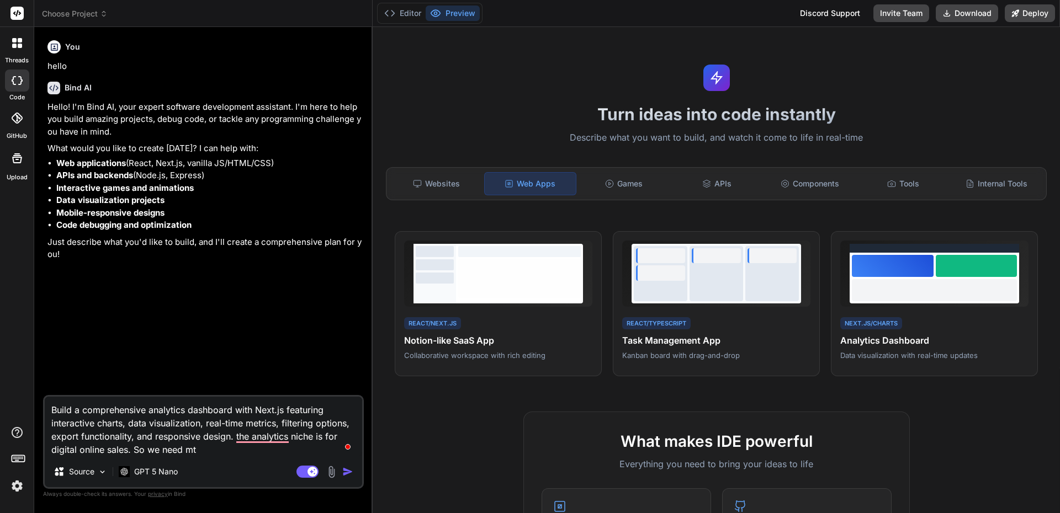
type textarea "x"
type textarea "Build a comprehensive analytics dashboard with Next.js featuring interactive ch…"
type textarea "x"
type textarea "Build a comprehensive analytics dashboard with Next.js featuring interactive ch…"
type textarea "x"
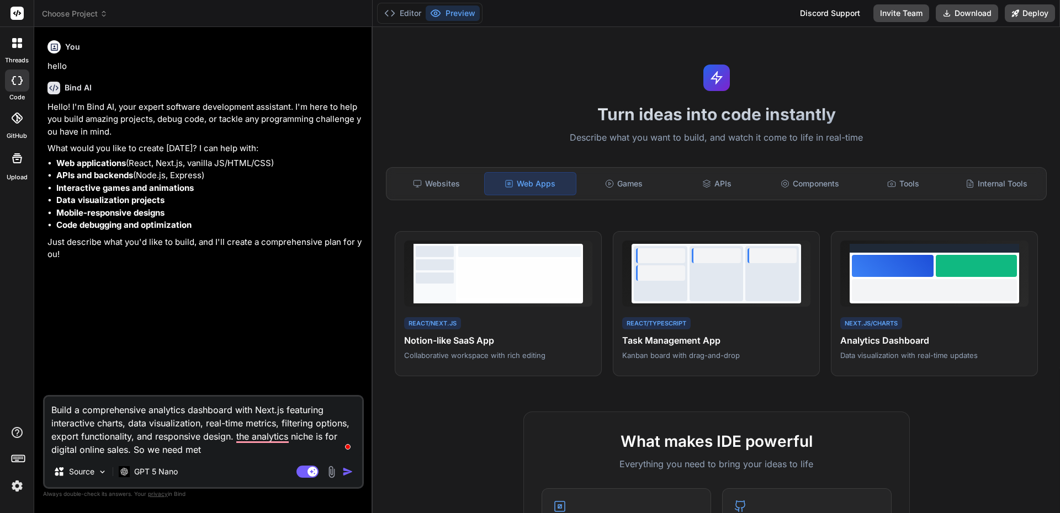
type textarea "Build a comprehensive analytics dashboard with Next.js featuring interactive ch…"
type textarea "x"
type textarea "Build a comprehensive analytics dashboard with Next.js featuring interactive ch…"
type textarea "x"
type textarea "Build a comprehensive analytics dashboard with Next.js featuring interactive ch…"
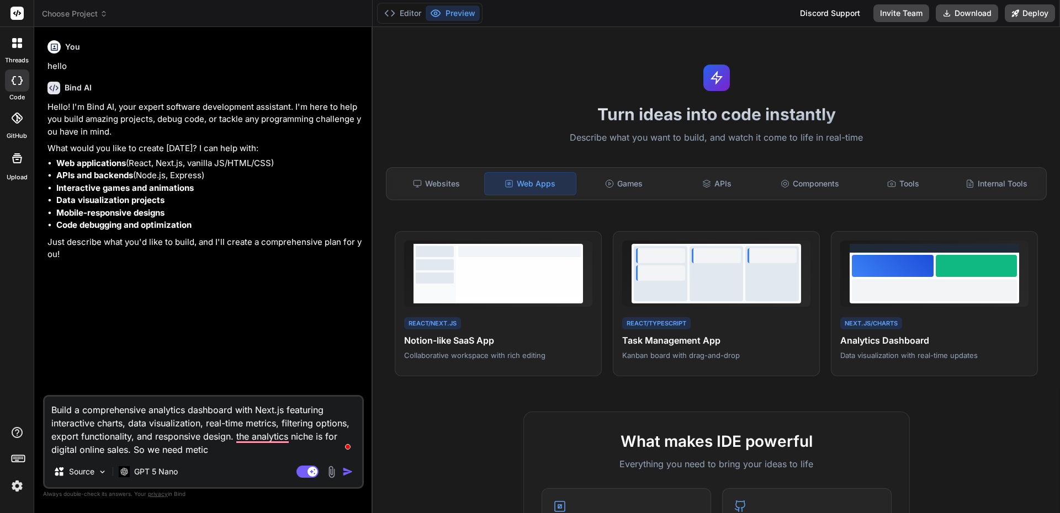
type textarea "x"
type textarea "Build a comprehensive analytics dashboard with Next.js featuring interactive ch…"
type textarea "x"
type textarea "Build a comprehensive analytics dashboard with Next.js featuring interactive ch…"
type textarea "x"
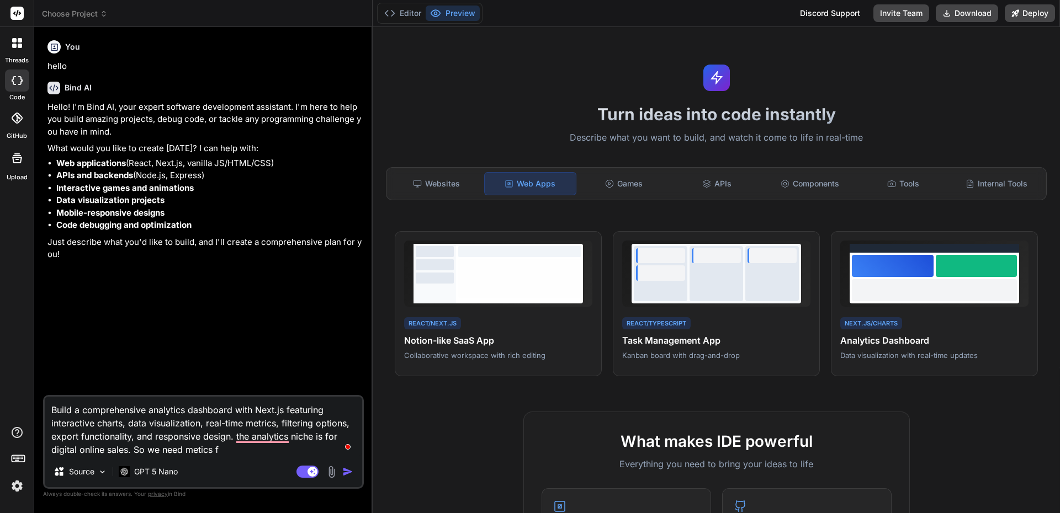
type textarea "Build a comprehensive analytics dashboard with Next.js featuring interactive ch…"
type textarea "x"
type textarea "Build a comprehensive analytics dashboard with Next.js featuring interactive ch…"
type textarea "x"
type textarea "Build a comprehensive analytics dashboard with Next.js featuring interactive ch…"
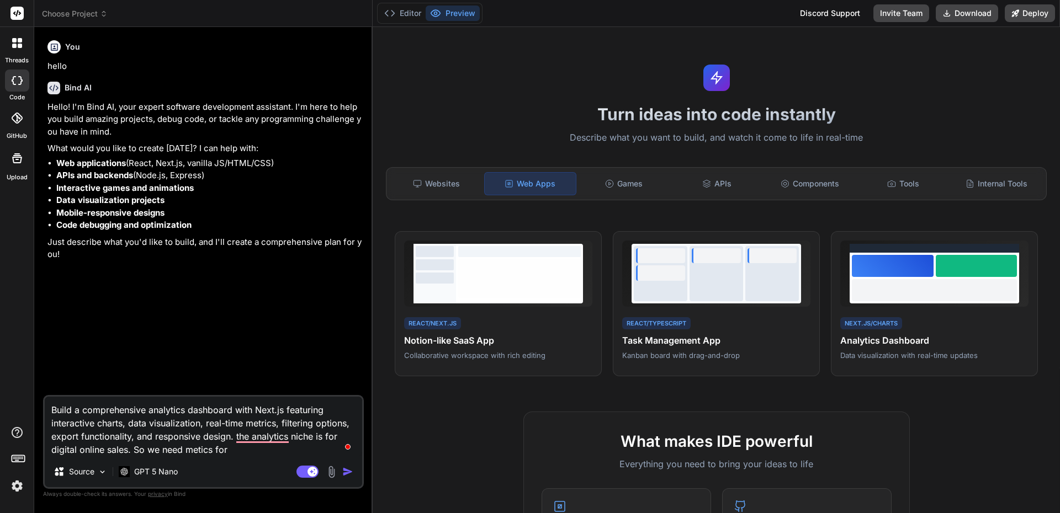
type textarea "x"
type textarea "Build a comprehensive analytics dashboard with Next.js featuring interactive ch…"
type textarea "x"
type textarea "Build a comprehensive analytics dashboard with Next.js featuring interactive ch…"
type textarea "x"
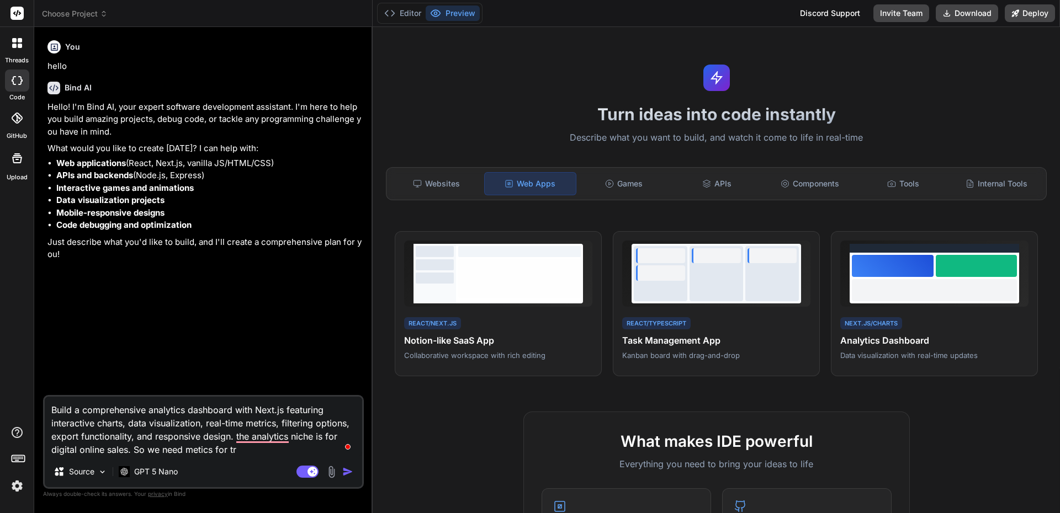
type textarea "Build a comprehensive analytics dashboard with Next.js featuring interactive ch…"
type textarea "x"
type textarea "Build a comprehensive analytics dashboard with Next.js featuring interactive ch…"
type textarea "x"
type textarea "Build a comprehensive analytics dashboard with Next.js featuring interactive ch…"
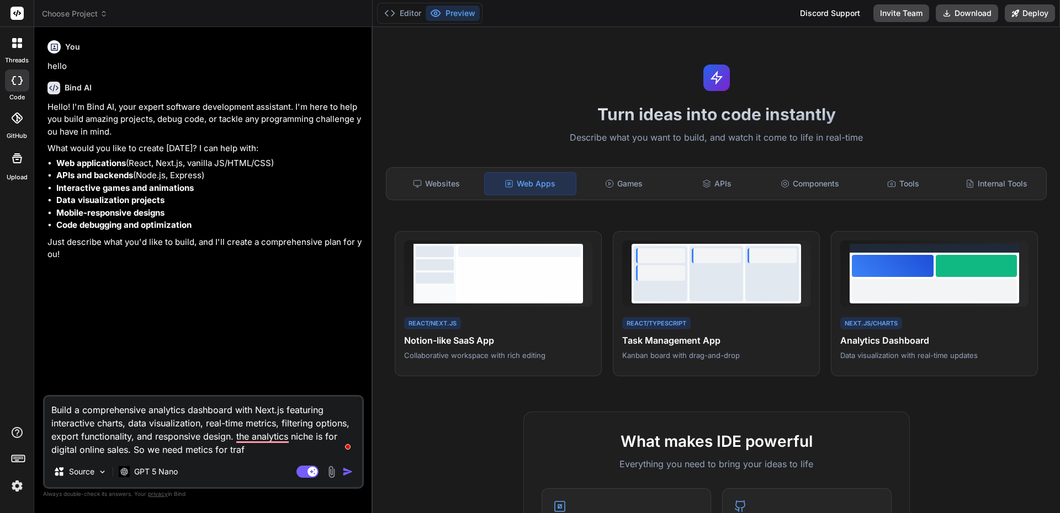
type textarea "x"
type textarea "Build a comprehensive analytics dashboard with Next.js featuring interactive ch…"
type textarea "x"
type textarea "Build a comprehensive analytics dashboard with Next.js featuring interactive ch…"
type textarea "x"
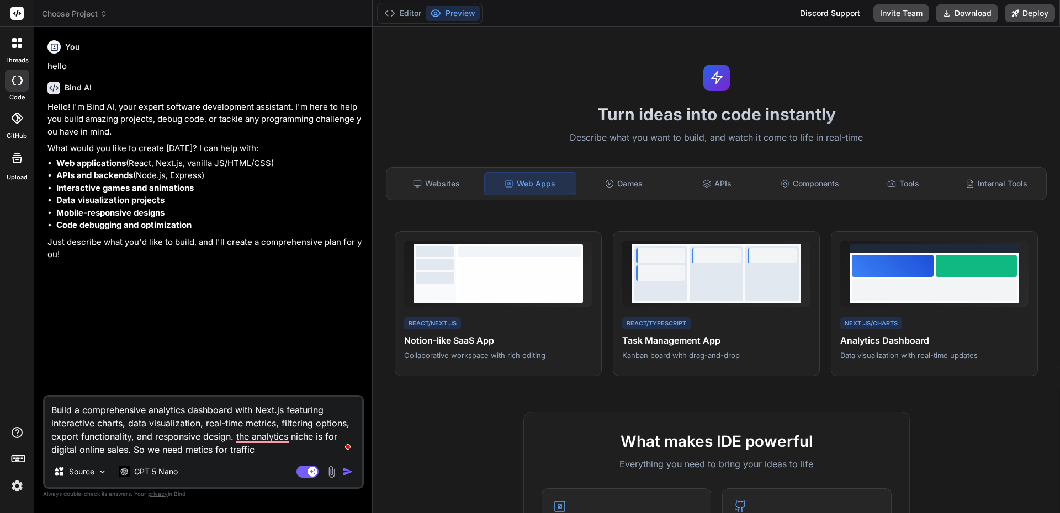
type textarea "Build a comprehensive analytics dashboard with Next.js featuring interactive ch…"
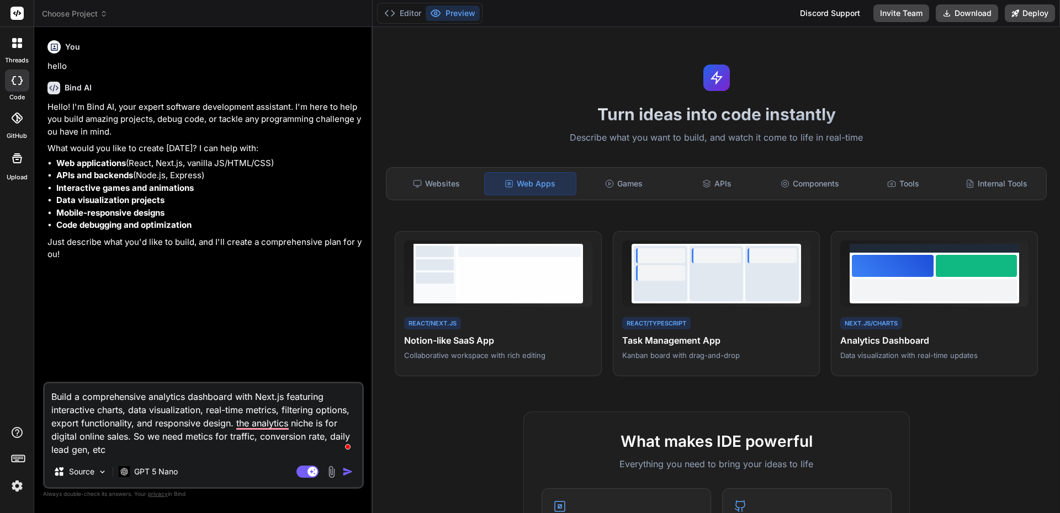
click at [342, 470] on img "button" at bounding box center [347, 471] width 11 height 11
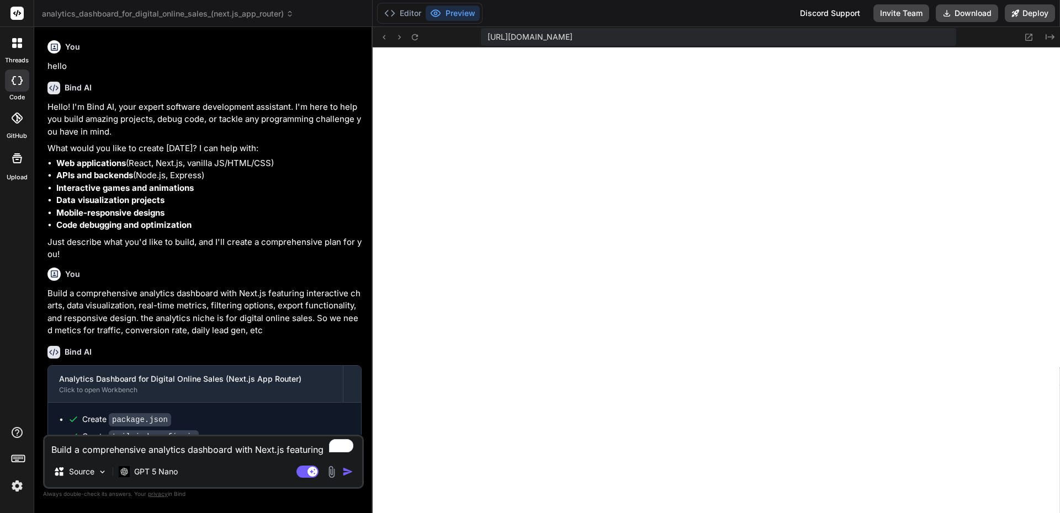
scroll to position [304, 0]
click at [415, 34] on icon at bounding box center [414, 37] width 6 height 6
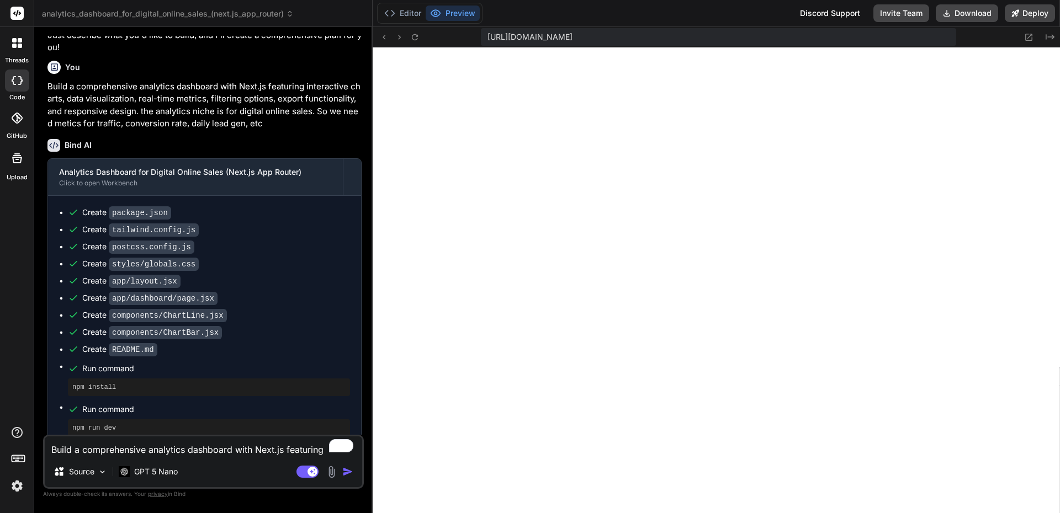
scroll to position [218, 0]
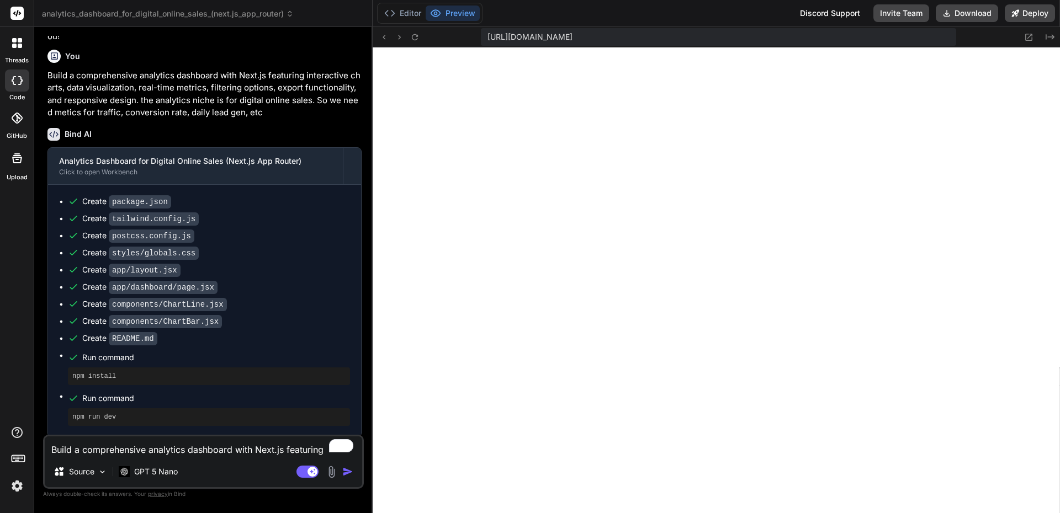
click at [159, 449] on textarea "Build a comprehensive analytics dashboard with Next.js featuring interactive ch…" at bounding box center [203, 447] width 317 height 20
paste textarea "Failed to compile ./styles/globals.css.webpack[javascript/auto]!=!./node_module…"
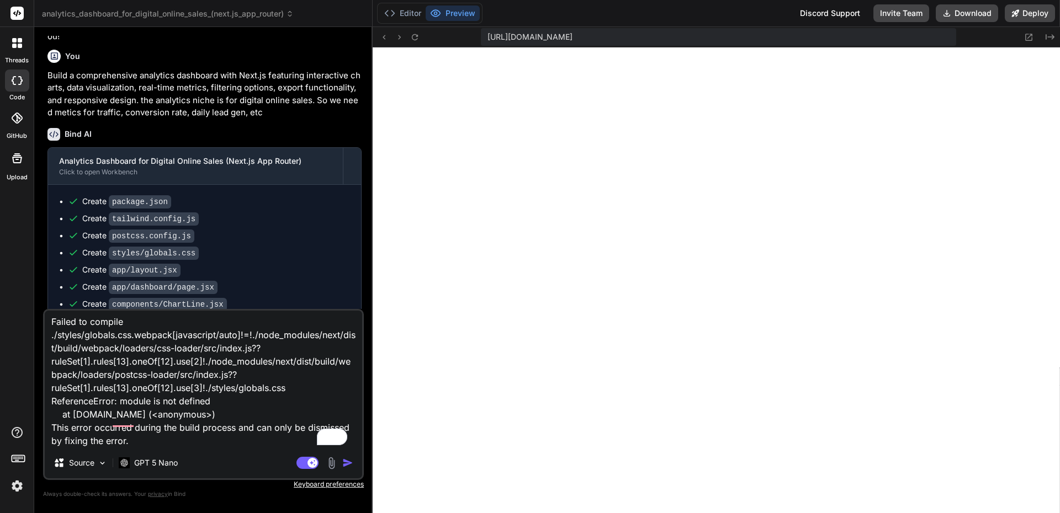
scroll to position [29, 0]
click at [140, 428] on textarea "Failed to compile ./styles/globals.css.webpack[javascript/auto]!=!./node_module…" at bounding box center [203, 379] width 317 height 137
click at [123, 440] on textarea "Failed to compile ./styles/globals.css.webpack[javascript/auto]!=!./node_module…" at bounding box center [203, 379] width 317 height 137
click at [134, 428] on textarea "Failed to compile ./styles/globals.css.webpack[javascript/auto]!=!./node_module…" at bounding box center [203, 379] width 317 height 137
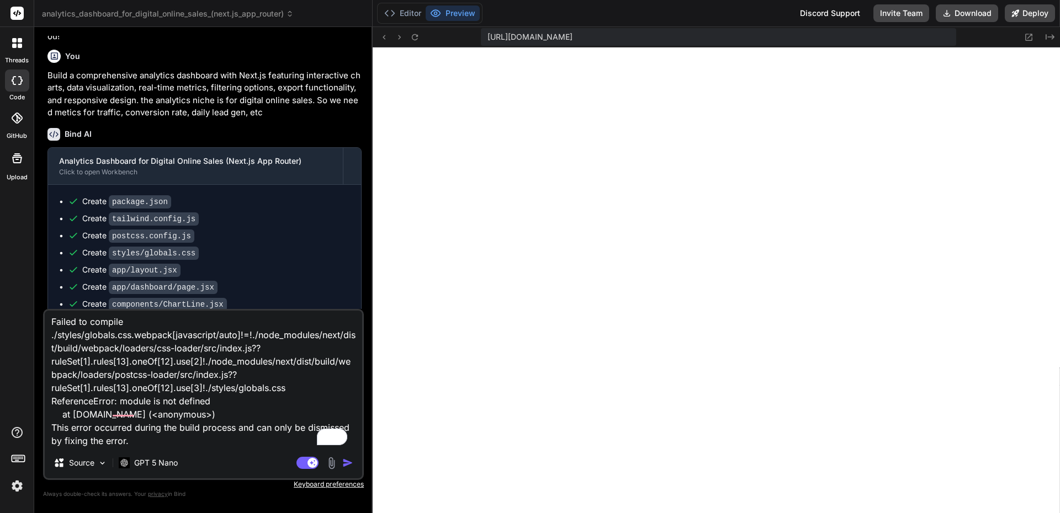
click at [141, 440] on textarea "Failed to compile ./styles/globals.css.webpack[javascript/auto]!=!./node_module…" at bounding box center [203, 379] width 317 height 137
click at [121, 429] on textarea "Failed to compile ./styles/globals.css.webpack[javascript/auto]!=!./node_module…" at bounding box center [203, 379] width 317 height 137
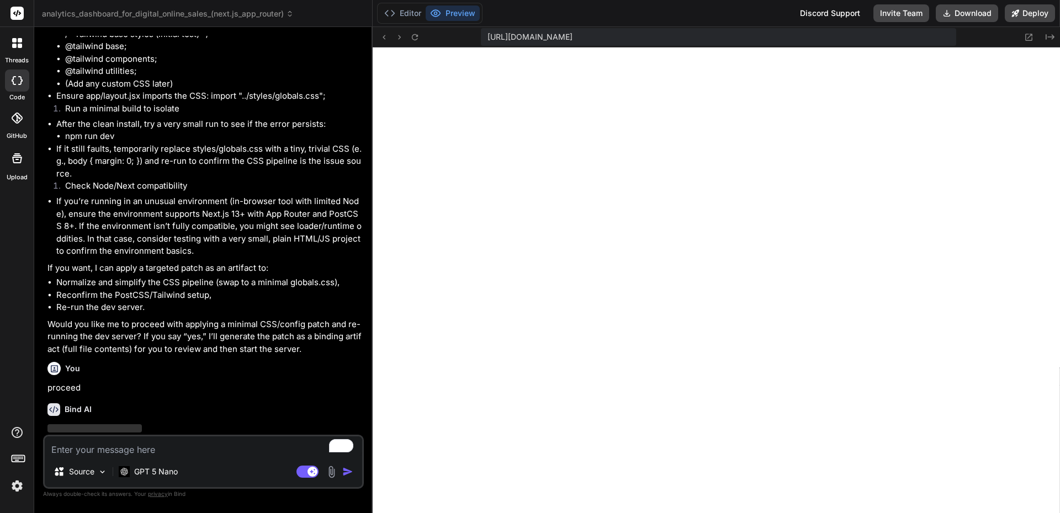
scroll to position [1122, 0]
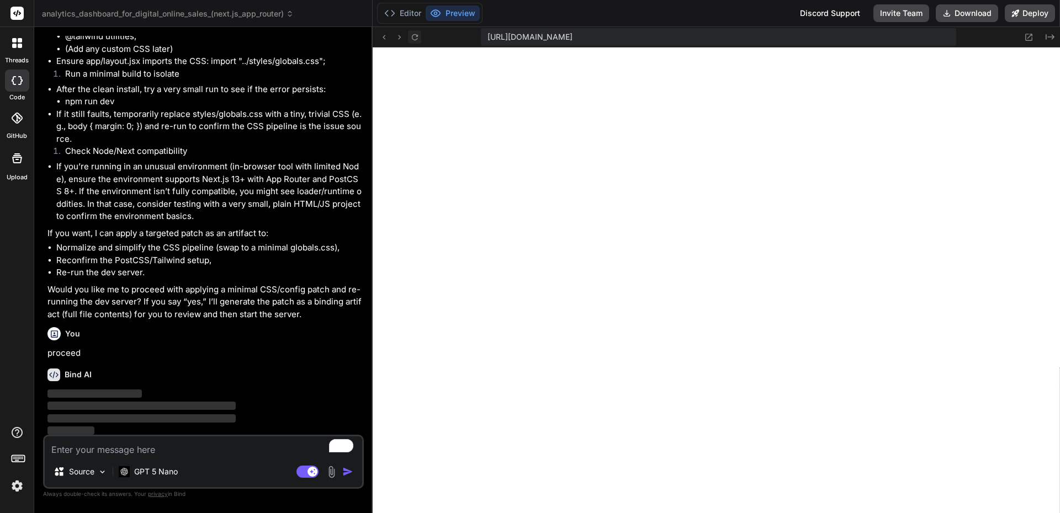
click at [413, 38] on icon at bounding box center [414, 37] width 9 height 9
click at [17, 43] on icon at bounding box center [17, 43] width 10 height 10
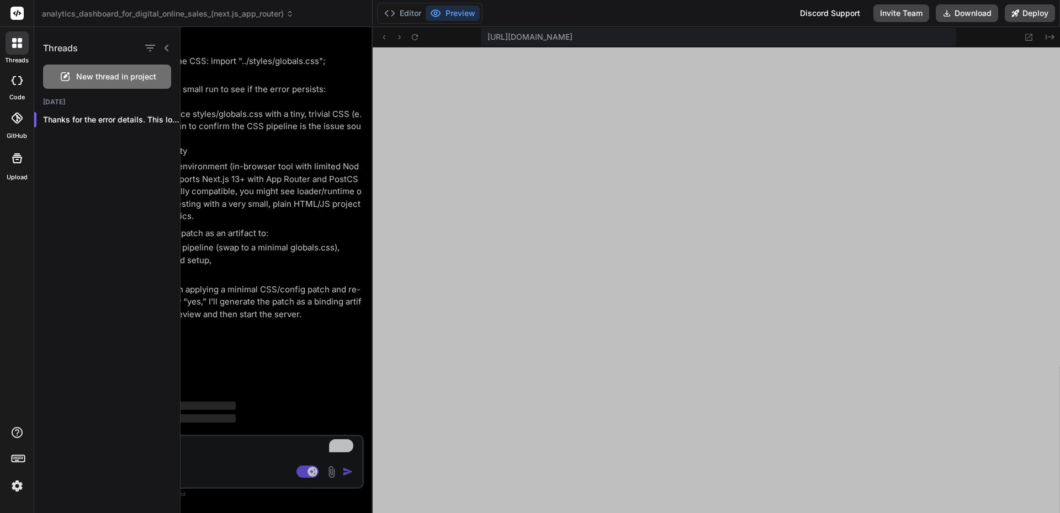
click at [16, 82] on icon at bounding box center [17, 80] width 11 height 9
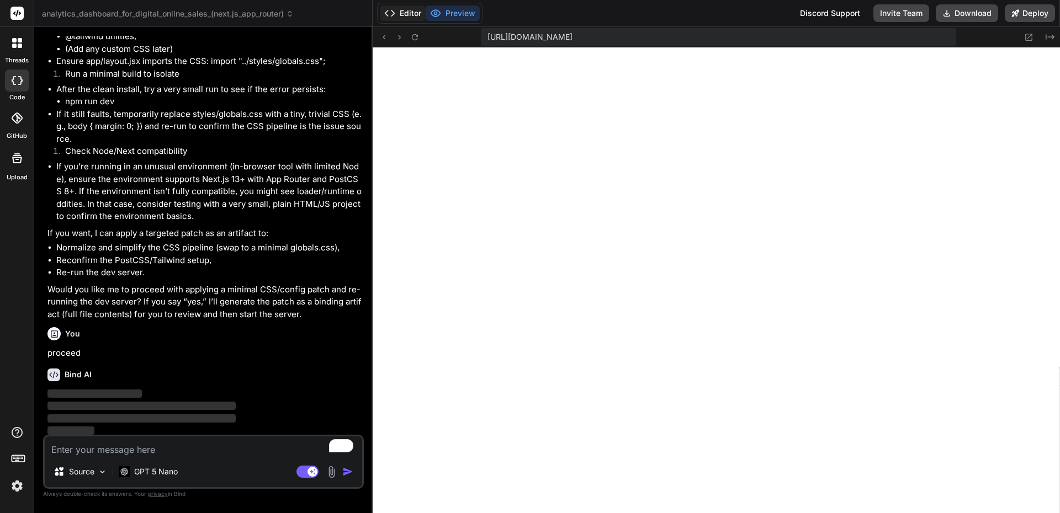
click at [410, 13] on button "Editor" at bounding box center [403, 13] width 46 height 15
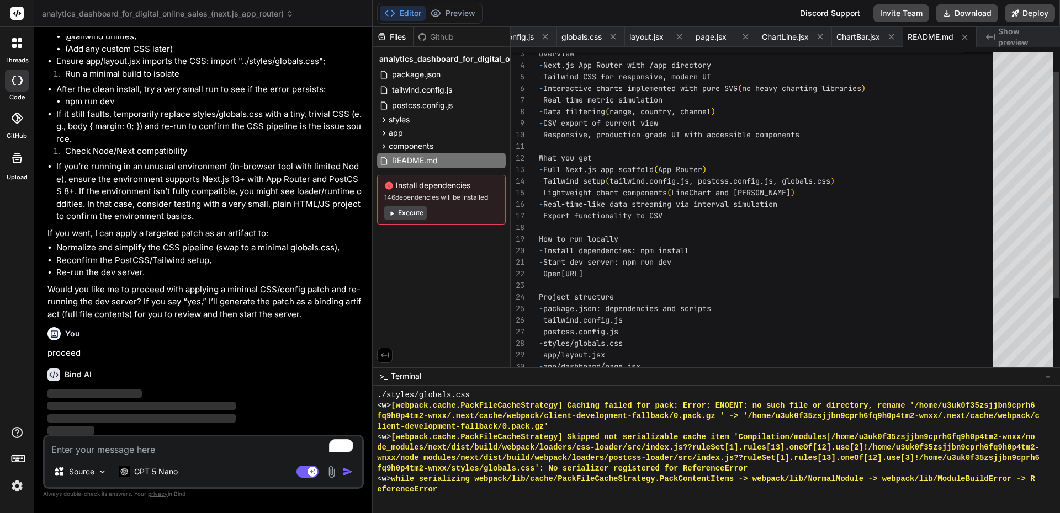
scroll to position [93, 0]
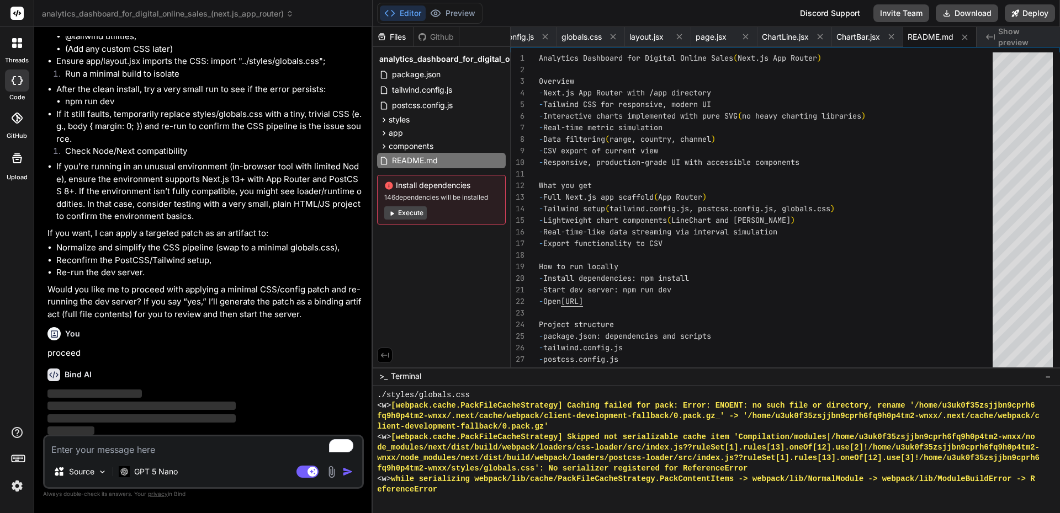
click at [418, 215] on button "Execute" at bounding box center [405, 212] width 42 height 13
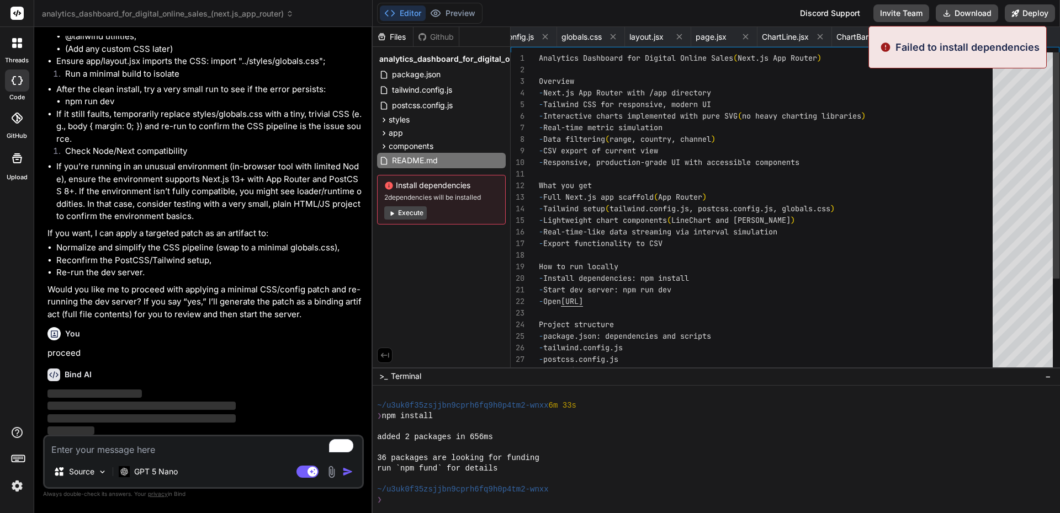
scroll to position [1310, 0]
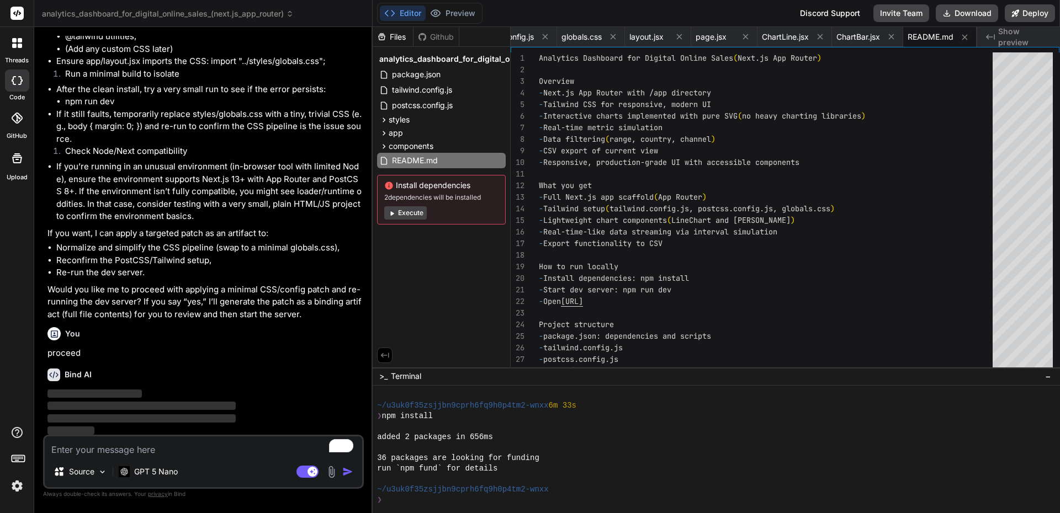
click at [19, 459] on rect at bounding box center [19, 459] width 1 height 1
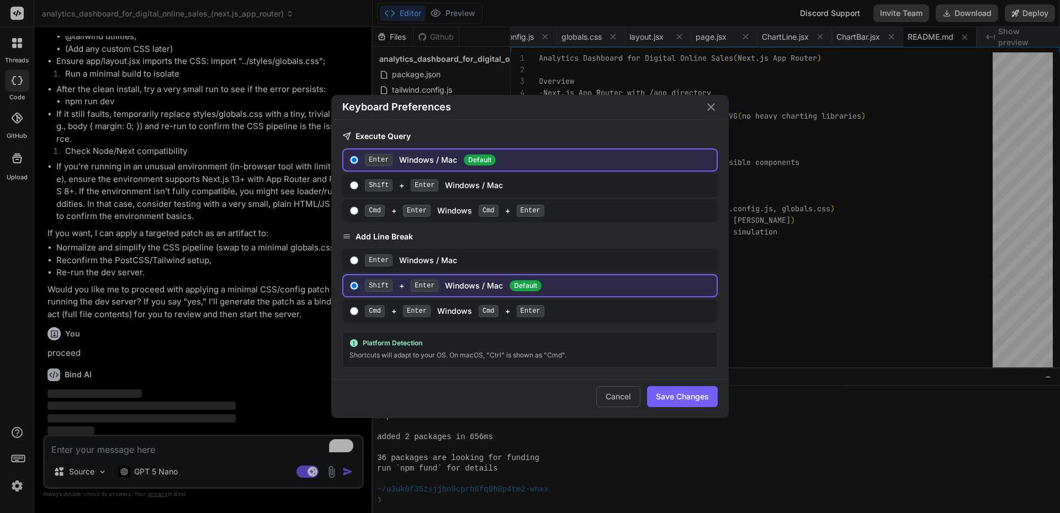
click at [19, 459] on div "Keyboard Preferences Execute Query Enter Windows / Mac Default Shift + Enter Wi…" at bounding box center [530, 256] width 1060 height 513
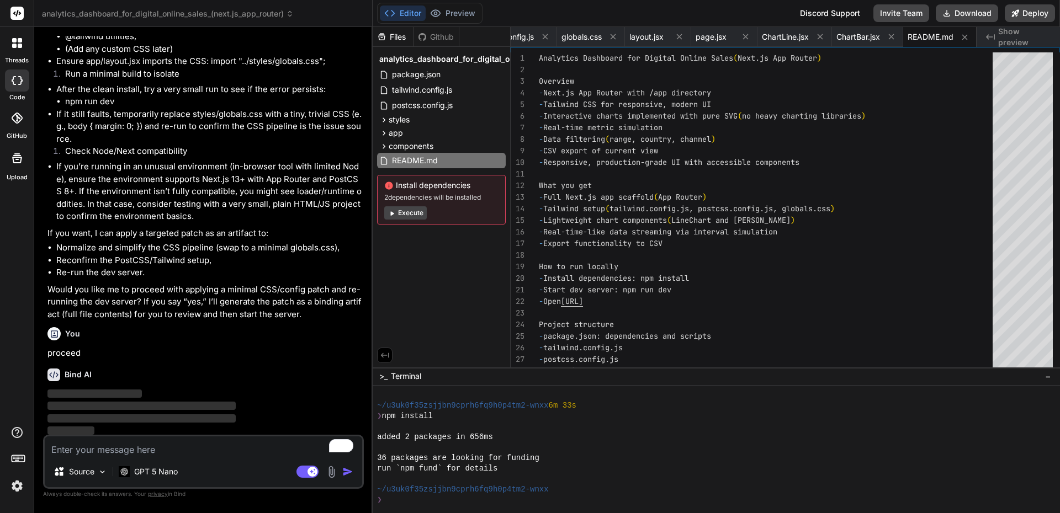
click at [15, 49] on div at bounding box center [17, 42] width 23 height 23
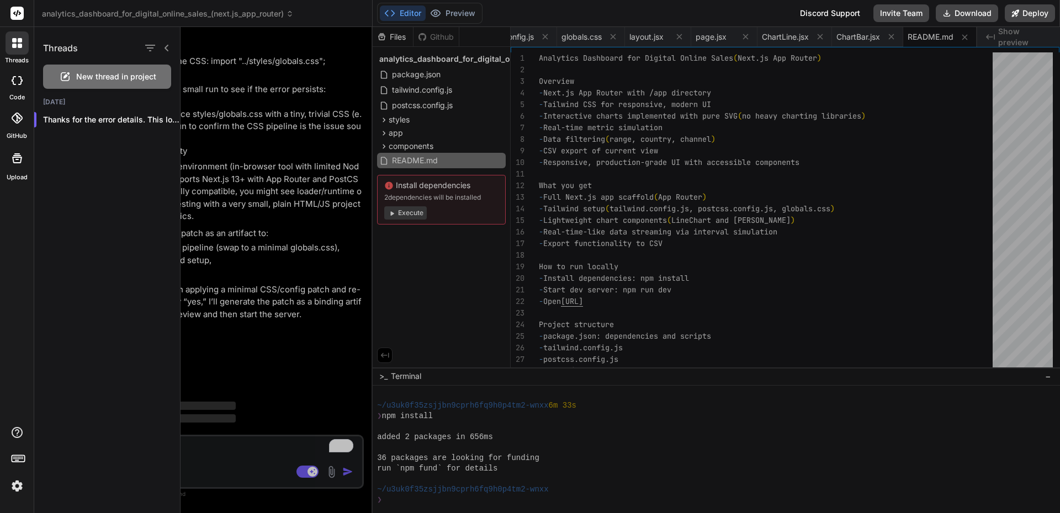
click at [685, 388] on div at bounding box center [619, 270] width 879 height 486
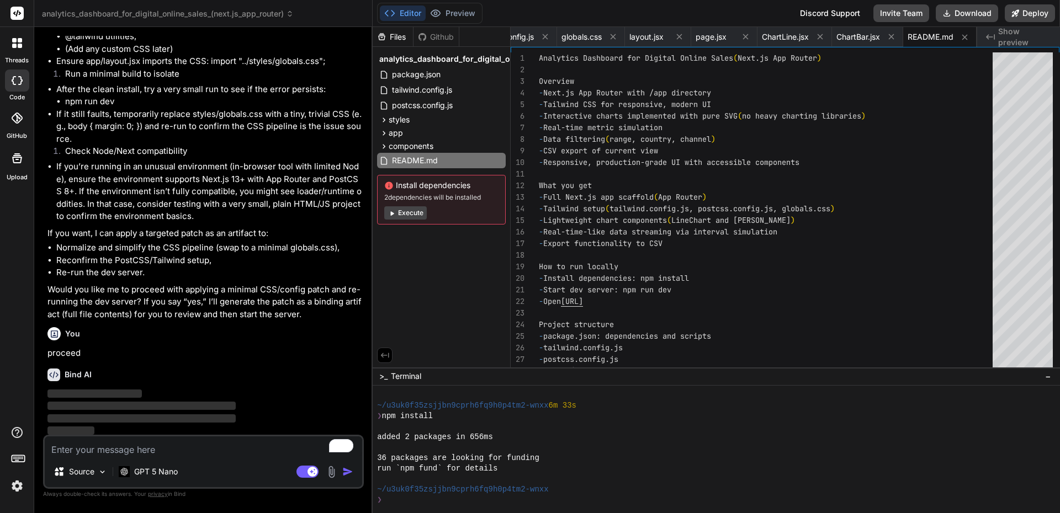
click at [18, 455] on rect at bounding box center [18, 458] width 13 height 7
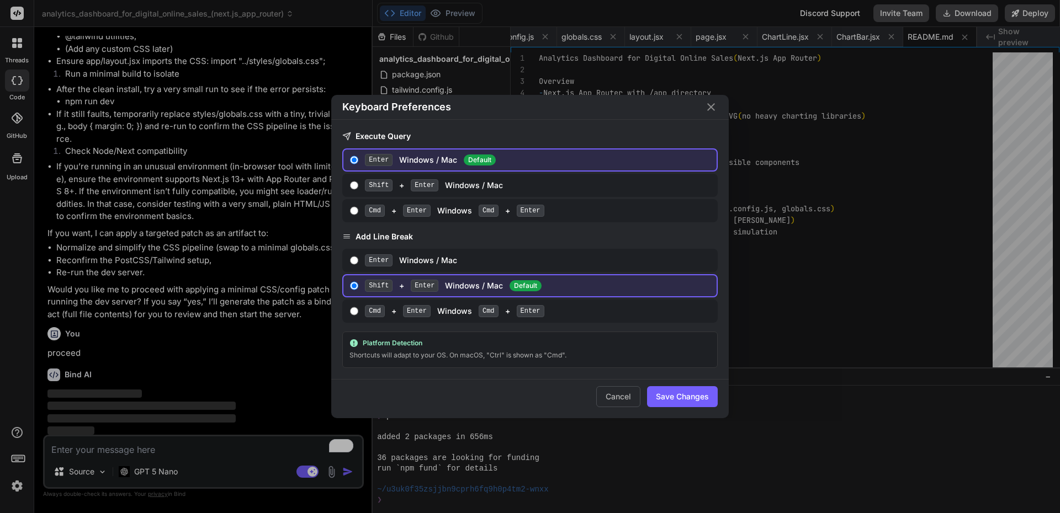
click at [356, 188] on input "Shift + Enter Windows / Mac" at bounding box center [354, 185] width 8 height 9
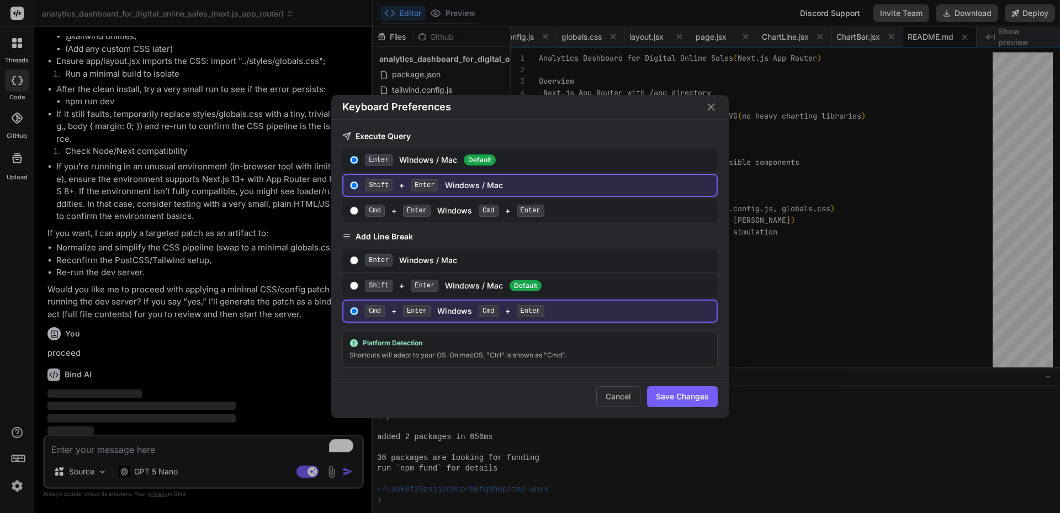
click at [354, 157] on input "Enter Windows / Mac Default" at bounding box center [354, 160] width 8 height 9
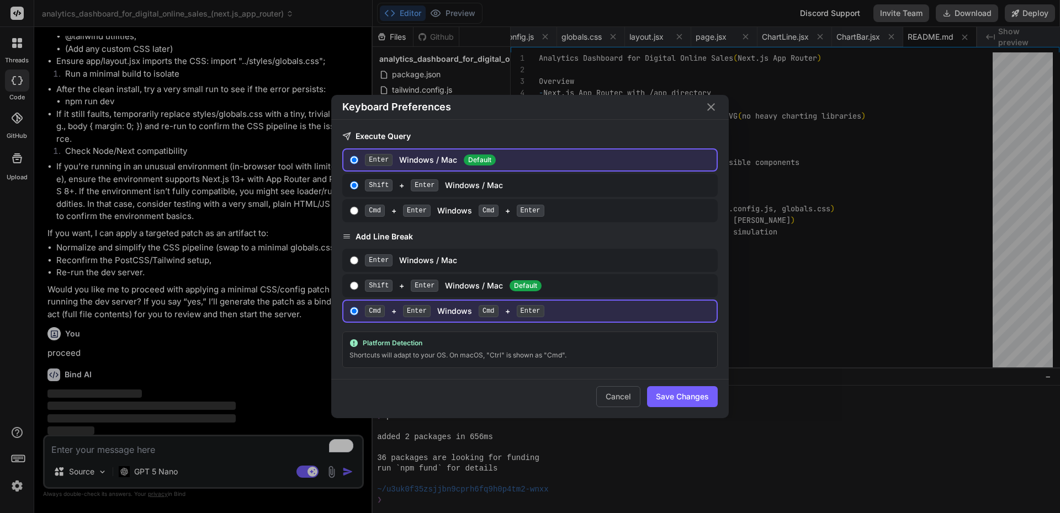
click at [256, 355] on div "Keyboard Preferences Execute Query Enter Windows / Mac Default Shift + Enter Wi…" at bounding box center [530, 256] width 1060 height 513
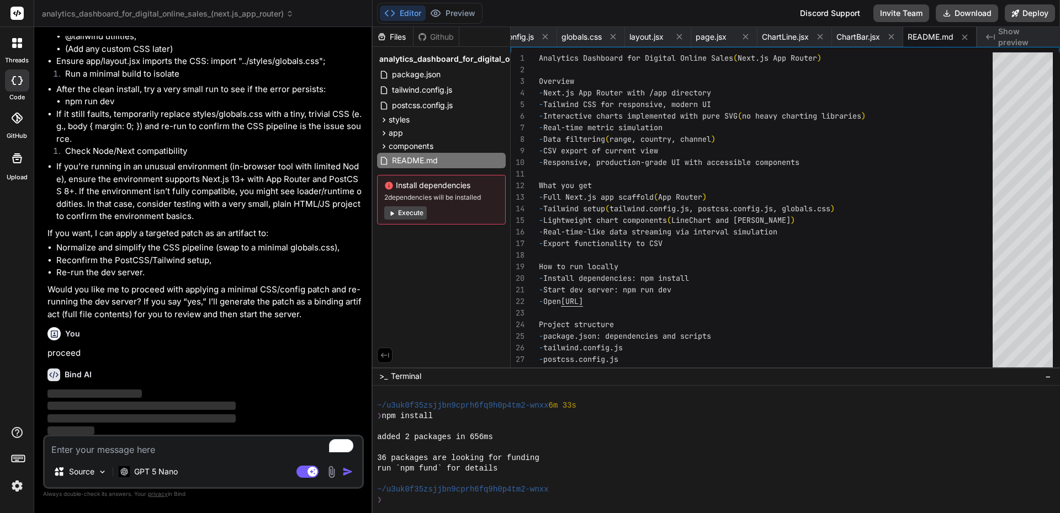
click at [10, 488] on img at bounding box center [17, 486] width 19 height 19
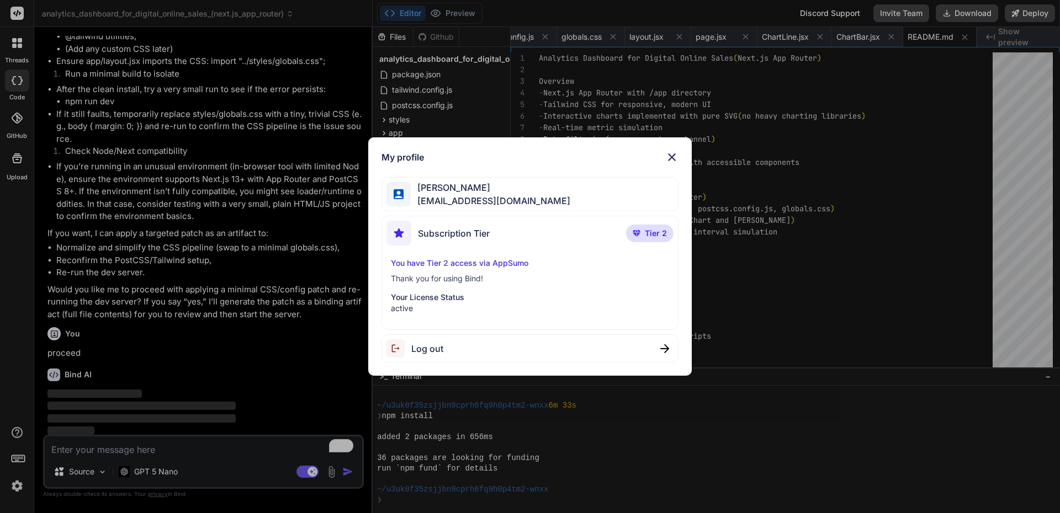
click at [112, 398] on div "My profile David Mills learnwirereviews@gmail.com Subscription Tier Tier 2 You …" at bounding box center [530, 256] width 1060 height 513
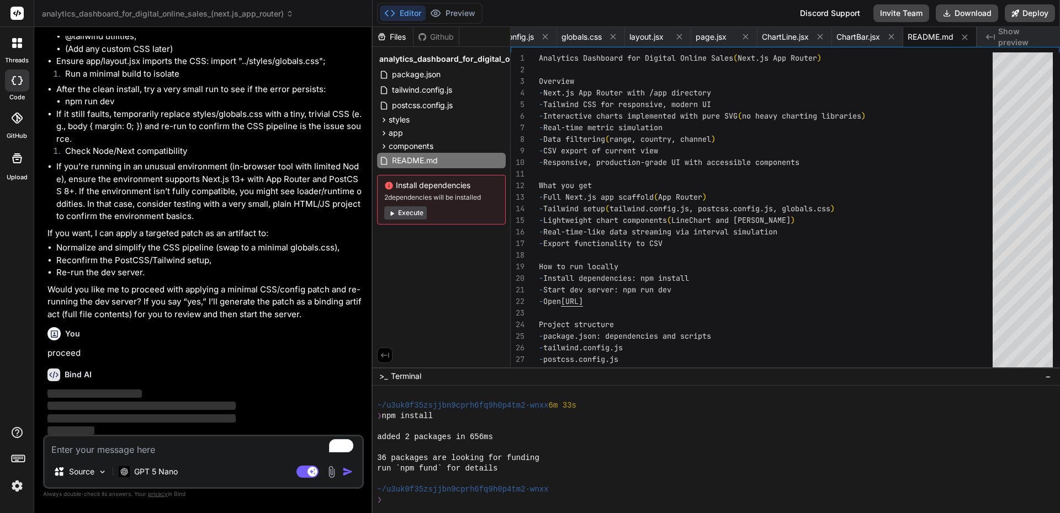
click at [15, 44] on icon at bounding box center [14, 46] width 4 height 4
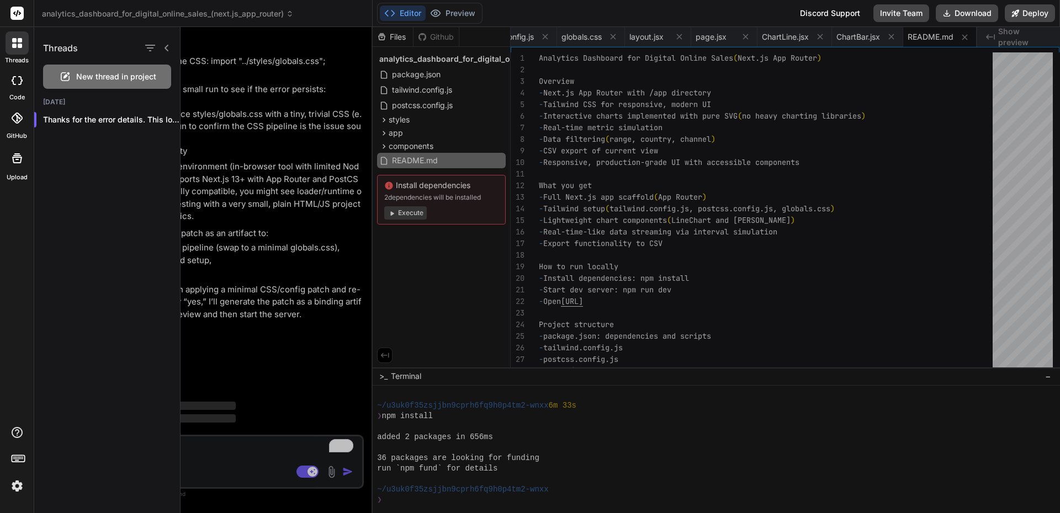
click at [97, 78] on span "New thread in project" at bounding box center [116, 76] width 80 height 11
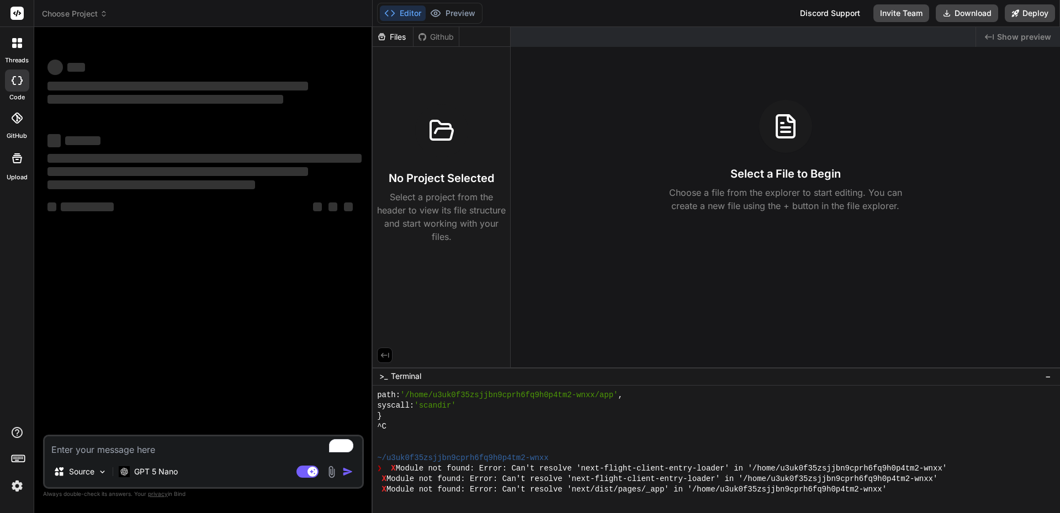
scroll to position [1981, 0]
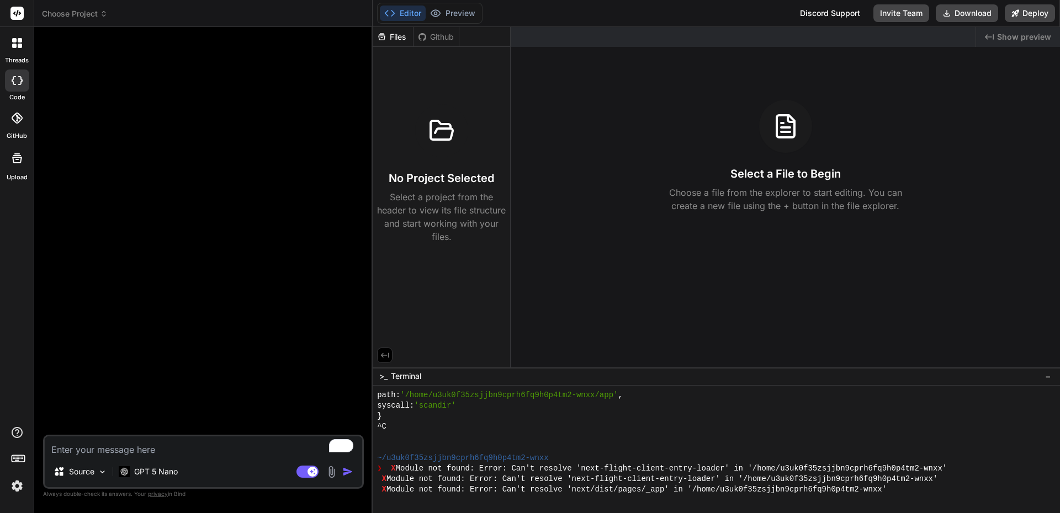
click at [444, 38] on div "Github" at bounding box center [435, 36] width 45 height 11
click at [443, 36] on div "Github" at bounding box center [435, 36] width 45 height 11
click at [401, 40] on div "Files" at bounding box center [393, 36] width 40 height 11
click at [428, 40] on div "Github" at bounding box center [435, 36] width 45 height 11
click at [619, 152] on div "Select a File to Begin Choose a file from the explorer to start editing. You ca…" at bounding box center [785, 156] width 549 height 113
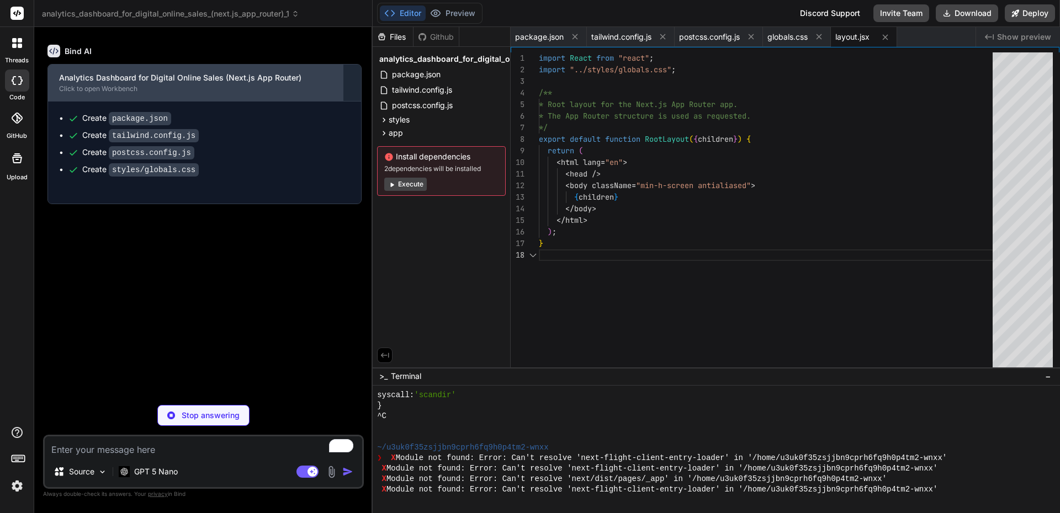
scroll to position [81, 0]
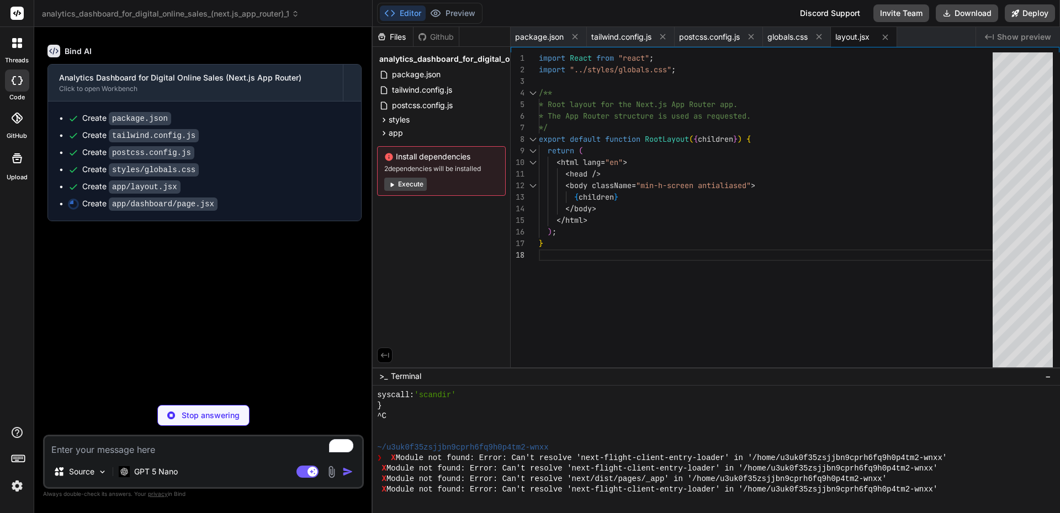
click at [15, 43] on icon at bounding box center [17, 43] width 10 height 10
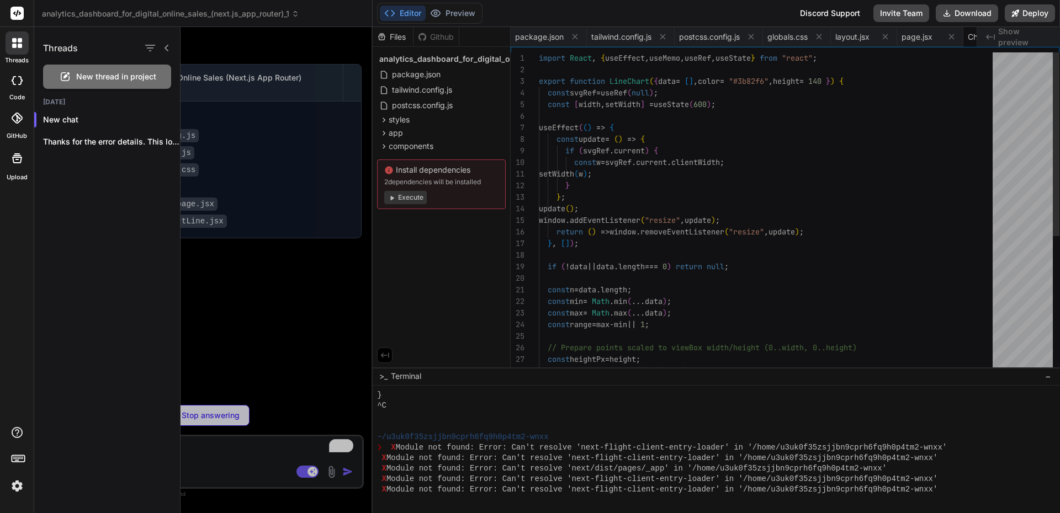
scroll to position [0, 66]
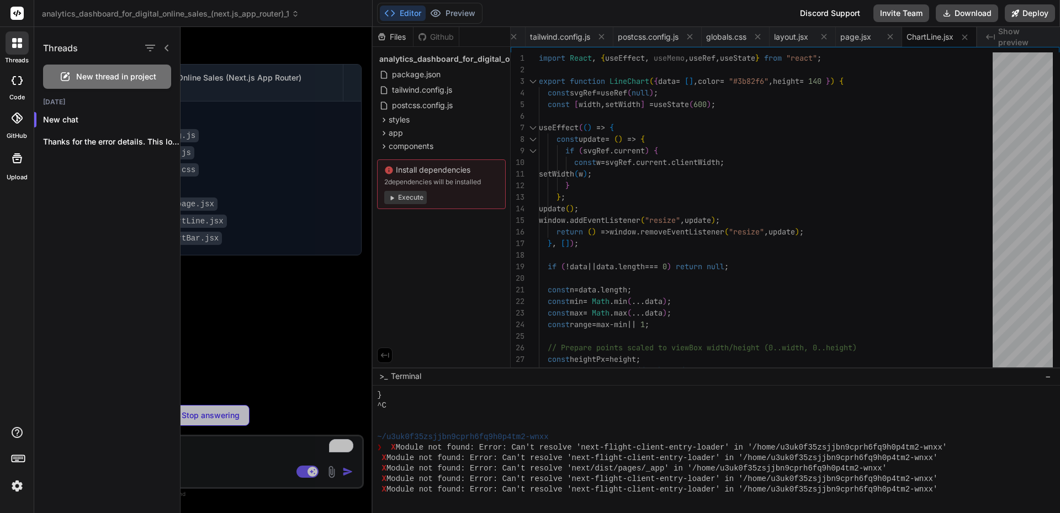
click at [273, 130] on div at bounding box center [619, 270] width 879 height 486
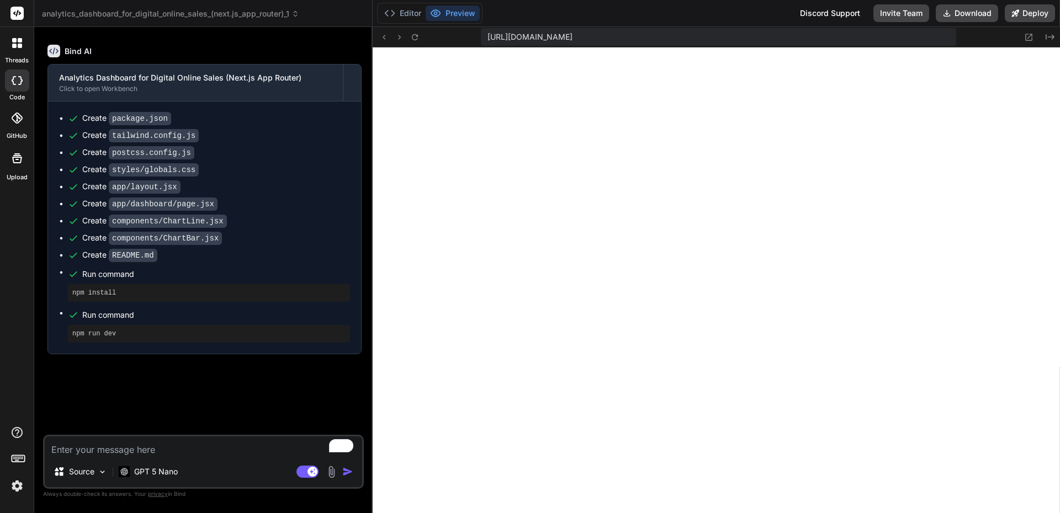
scroll to position [2464, 0]
click at [1028, 36] on icon at bounding box center [1028, 37] width 9 height 9
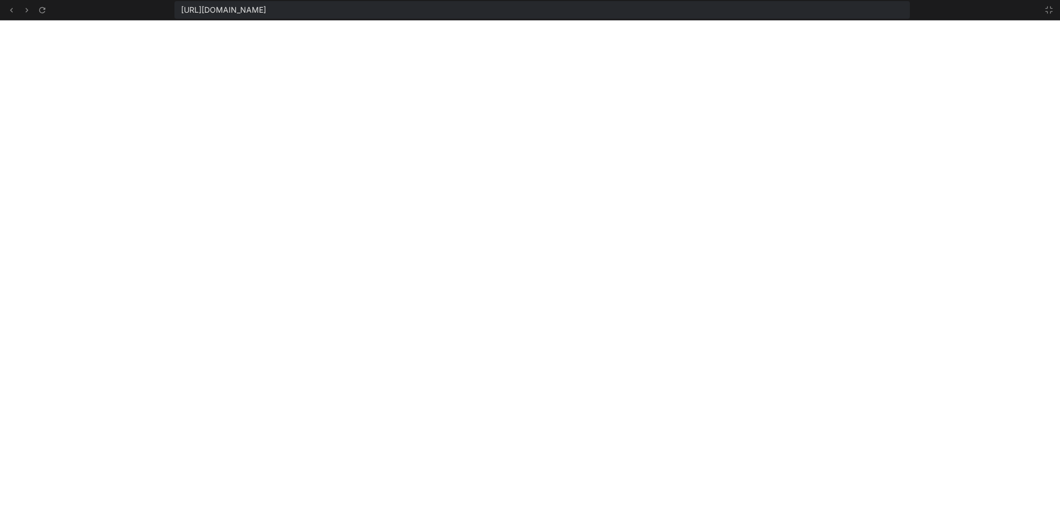
scroll to position [2632, 0]
click at [12, 9] on icon at bounding box center [11, 10] width 9 height 9
click at [1048, 10] on icon at bounding box center [1048, 10] width 9 height 9
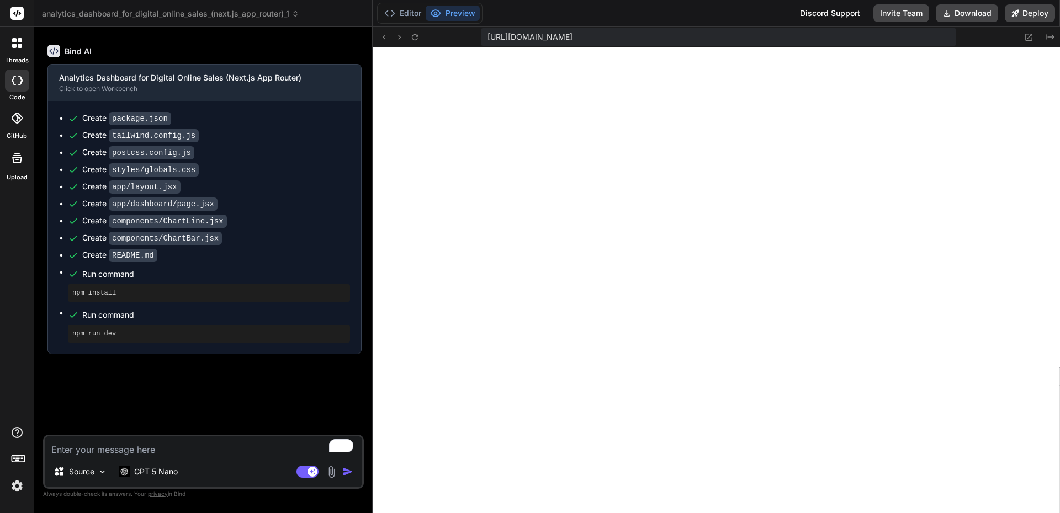
click at [19, 45] on icon at bounding box center [20, 46] width 4 height 4
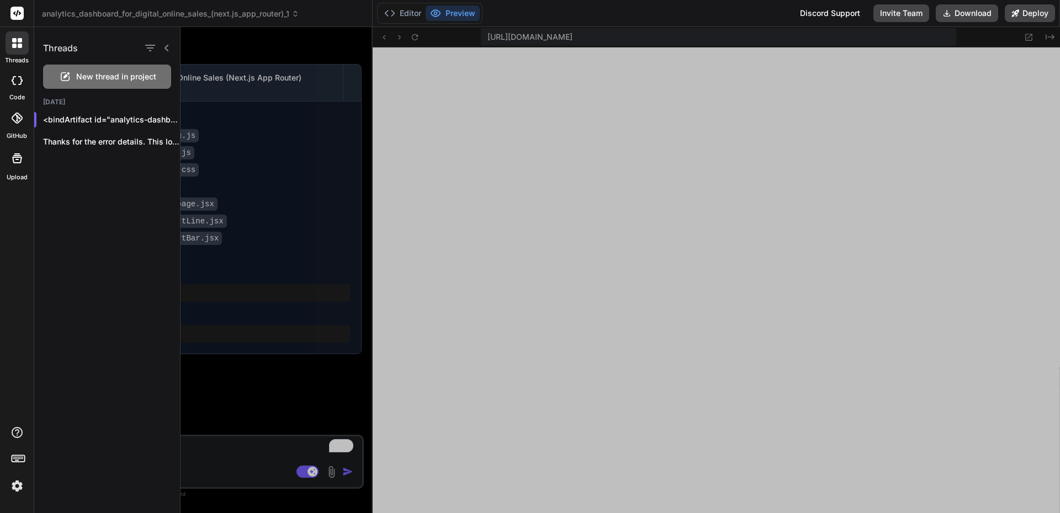
click at [12, 12] on rect at bounding box center [16, 13] width 13 height 13
click at [15, 12] on rect at bounding box center [16, 13] width 13 height 13
click at [15, 13] on rect at bounding box center [16, 13] width 13 height 13
click at [203, 41] on div at bounding box center [619, 270] width 879 height 486
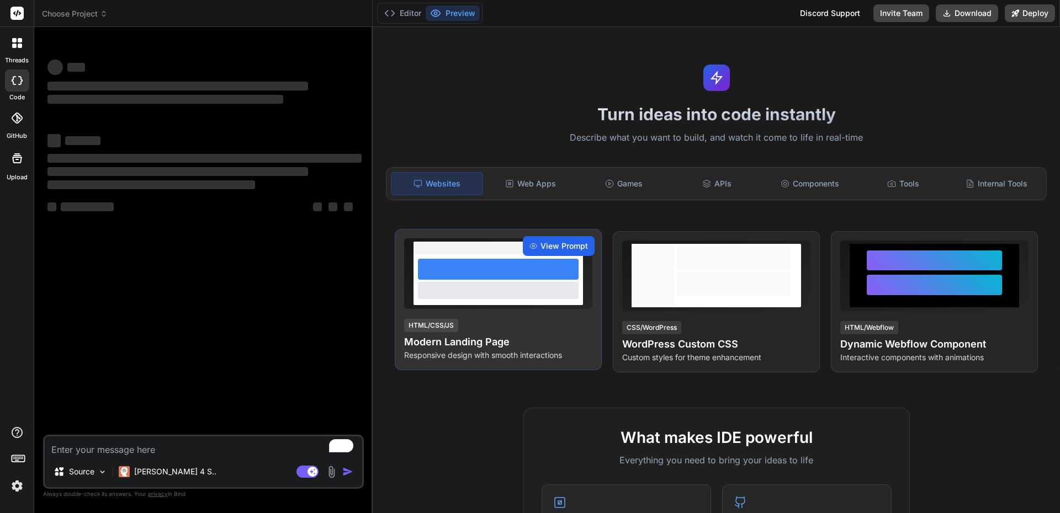
click at [570, 247] on span "View Prompt" at bounding box center [563, 246] width 47 height 11
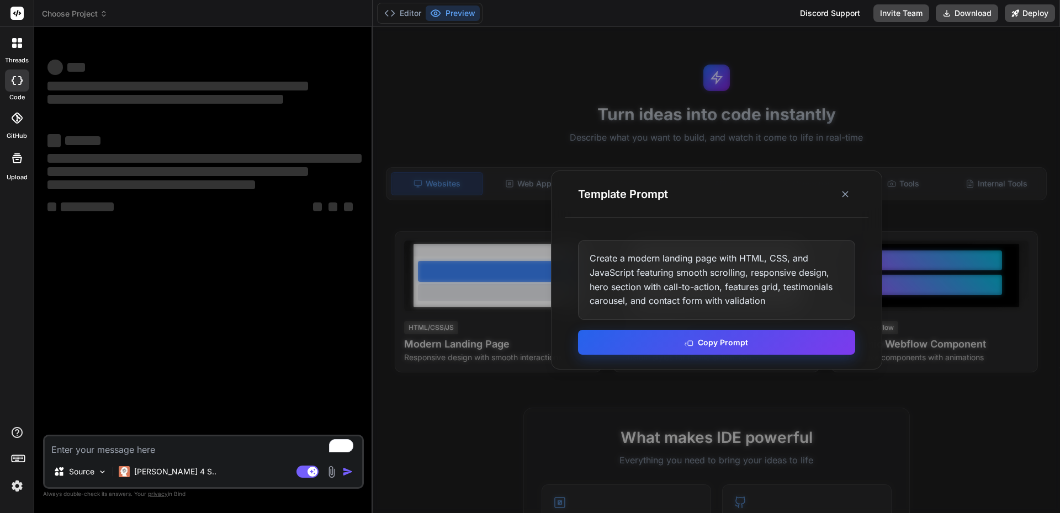
click at [696, 343] on button "Copy Prompt" at bounding box center [716, 342] width 277 height 25
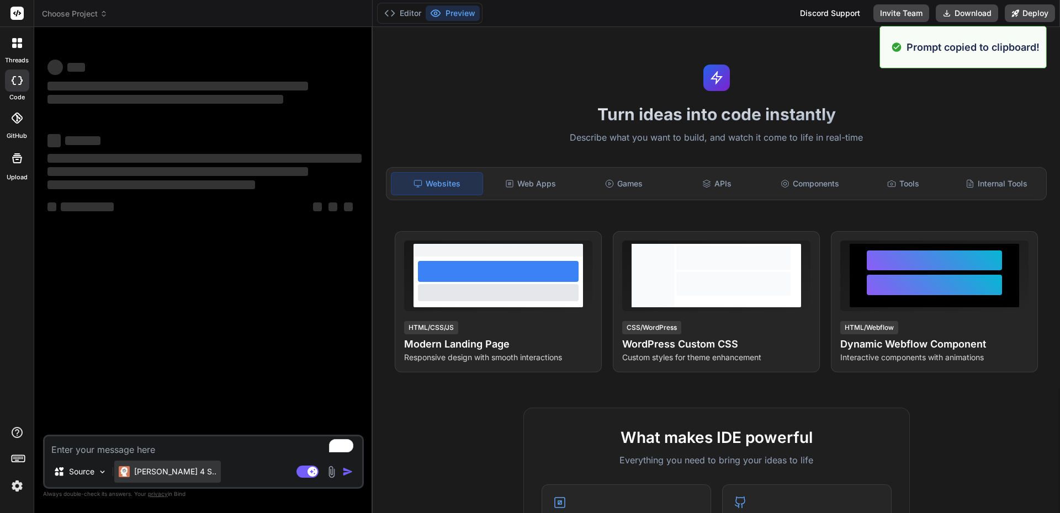
click at [172, 471] on p "Claude 4 S.." at bounding box center [175, 471] width 82 height 11
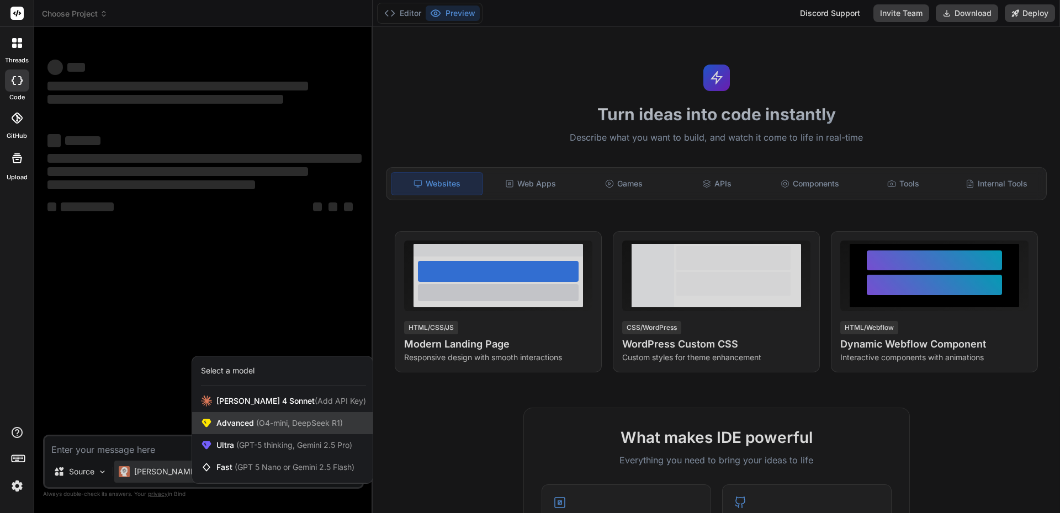
click at [258, 427] on span "(O4-mini, DeepSeek R1)" at bounding box center [298, 422] width 89 height 9
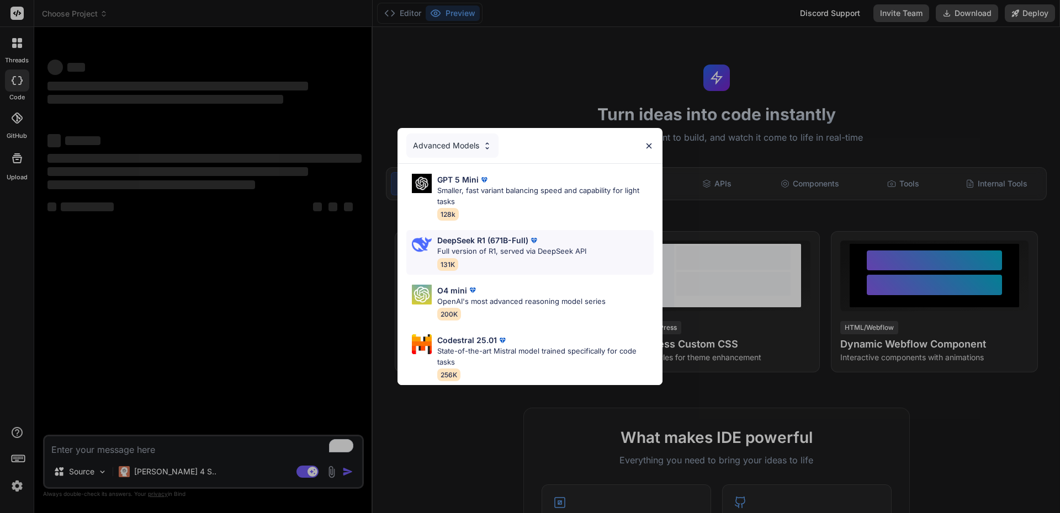
click at [503, 246] on p "Full version of R1, served via DeepSeek API" at bounding box center [511, 251] width 149 height 11
type textarea "x"
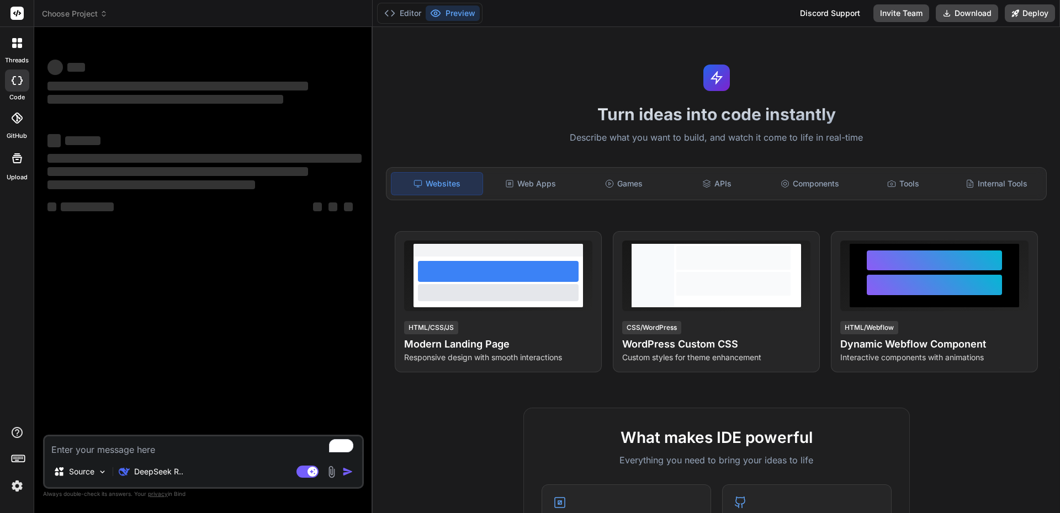
click at [151, 455] on textarea "To enrich screen reader interactions, please activate Accessibility in Grammarl…" at bounding box center [203, 447] width 317 height 20
paste textarea "Create a modern landing page with HTML, CSS, and JavaScript featuring smooth sc…"
type textarea "Create a modern landing page with HTML, CSS, and JavaScript featuring smooth sc…"
type textarea "x"
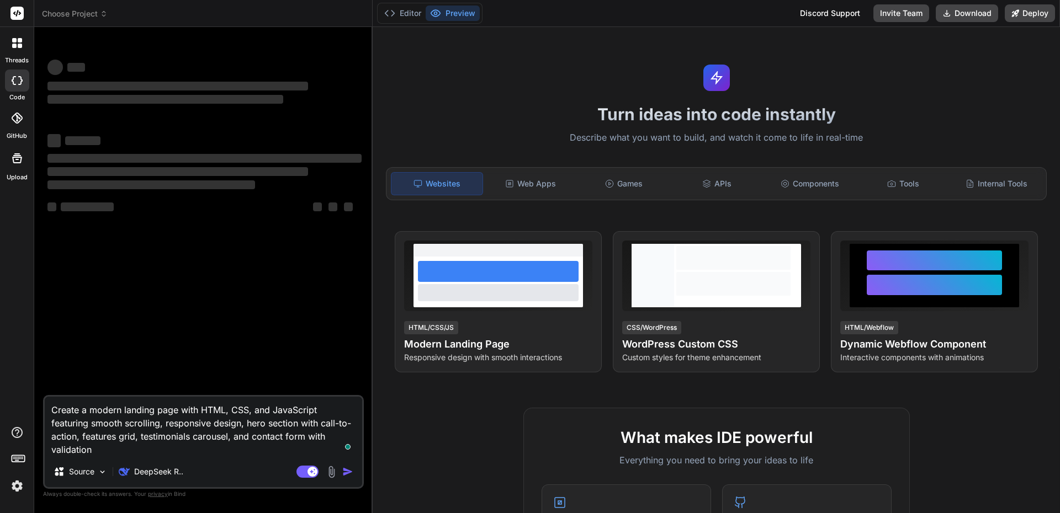
type textarea "Create a modern landing page with HTML, CSS, and JavaScript featuring smooth sc…"
click at [182, 451] on textarea "Create a modern landing page with HTML, CSS, and JavaScript featuring smooth sc…" at bounding box center [203, 427] width 317 height 60
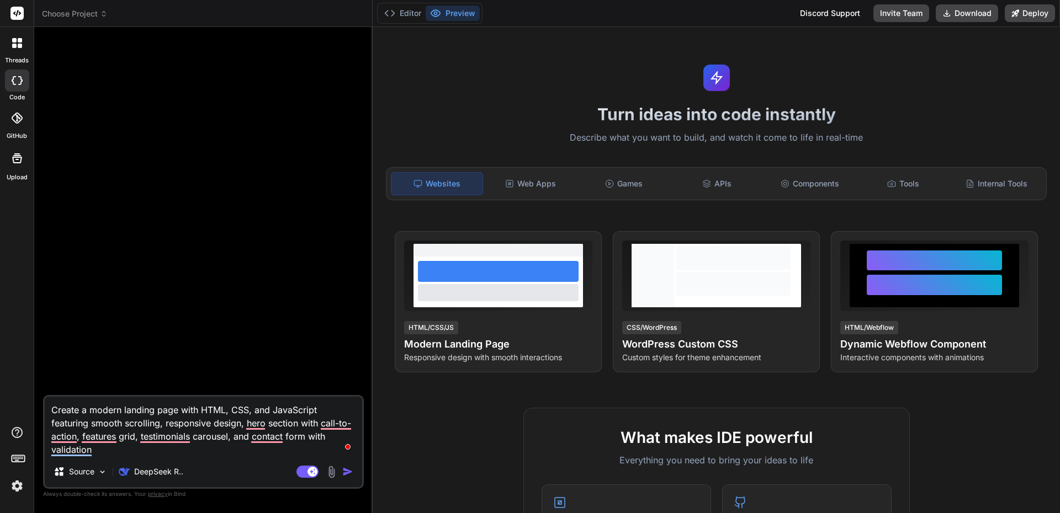
click at [347, 472] on img "button" at bounding box center [347, 471] width 11 height 11
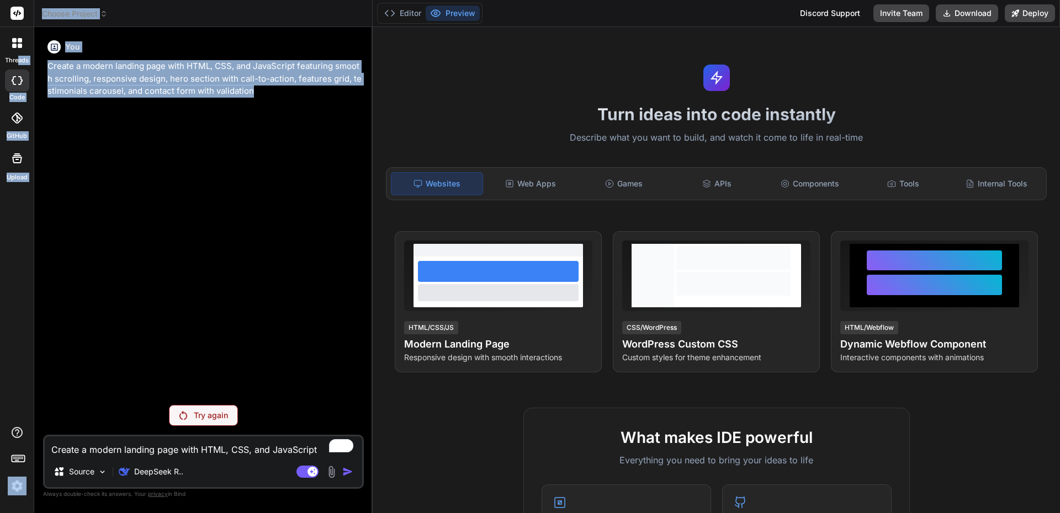
drag, startPoint x: 260, startPoint y: 89, endPoint x: 16, endPoint y: 57, distance: 246.0
click at [16, 57] on div "threads code GitHub Upload Choose Project Created with Pixso. Bind AI Web Searc…" at bounding box center [530, 256] width 1060 height 513
click at [195, 184] on div "You Create a modern landing page with HTML, CSS, and JavaScript featuring smoot…" at bounding box center [204, 216] width 318 height 360
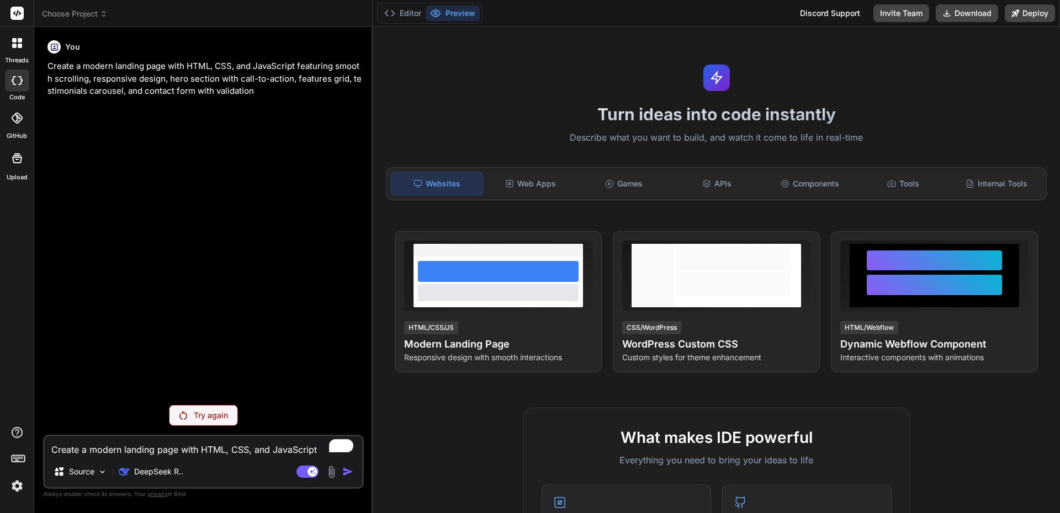
click at [211, 421] on p "Try again" at bounding box center [211, 415] width 34 height 11
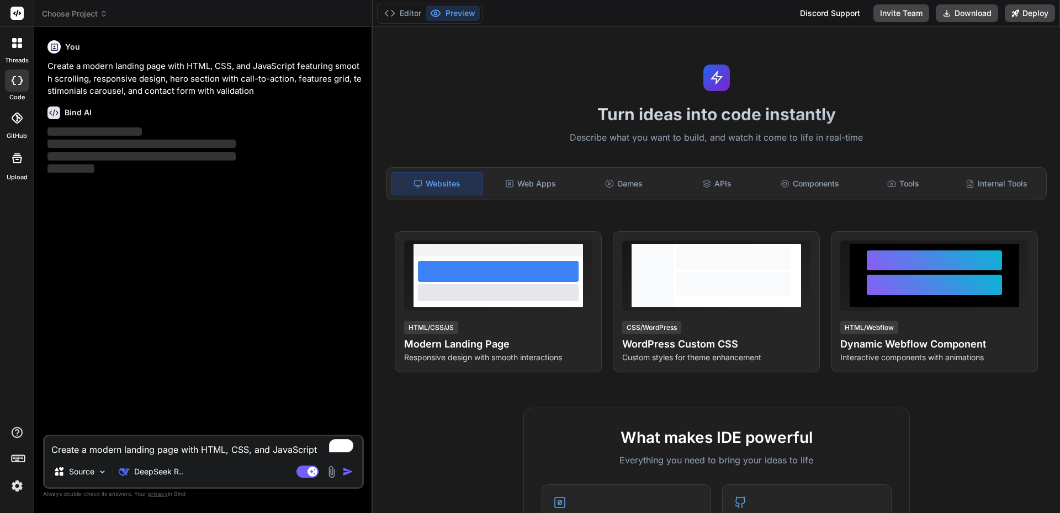
type textarea "x"
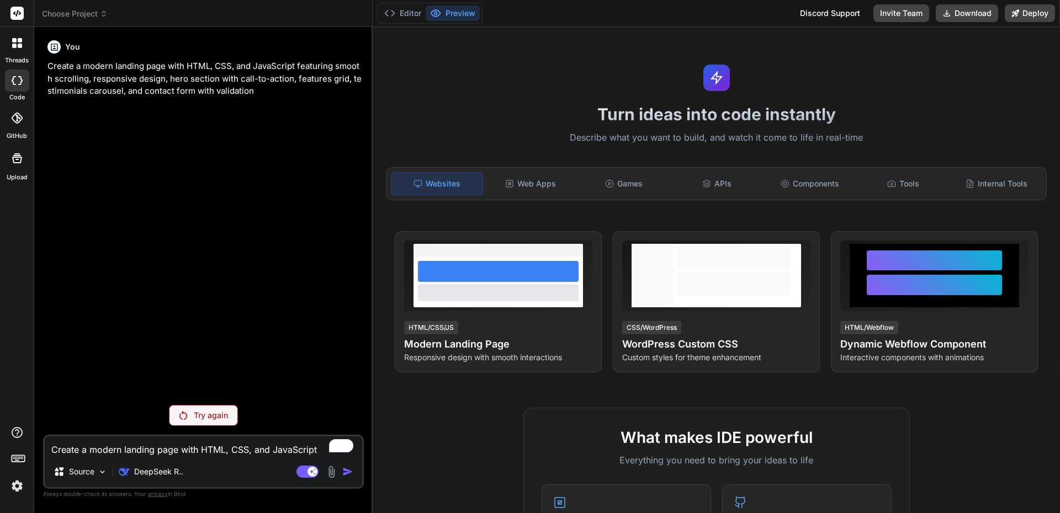
click at [461, 182] on div "Websites" at bounding box center [437, 183] width 92 height 23
click at [977, 183] on div "Internal Tools" at bounding box center [995, 183] width 91 height 23
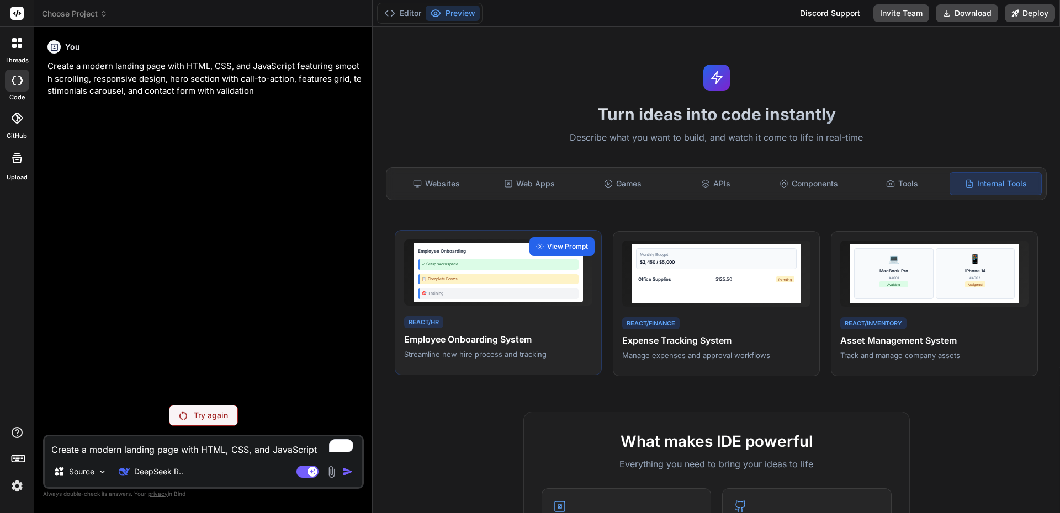
click at [552, 249] on span "View Prompt" at bounding box center [567, 247] width 41 height 10
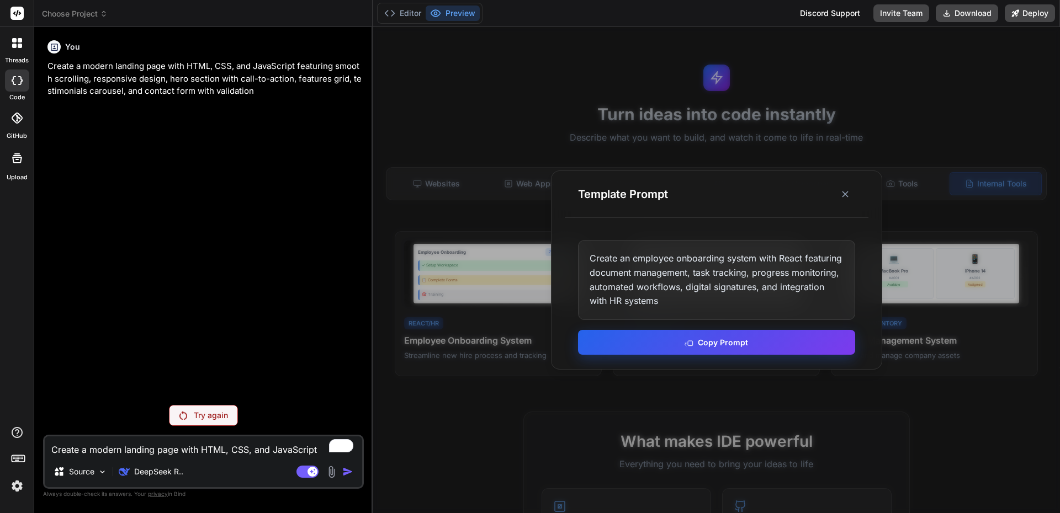
click at [698, 344] on button "Copy Prompt" at bounding box center [716, 342] width 277 height 25
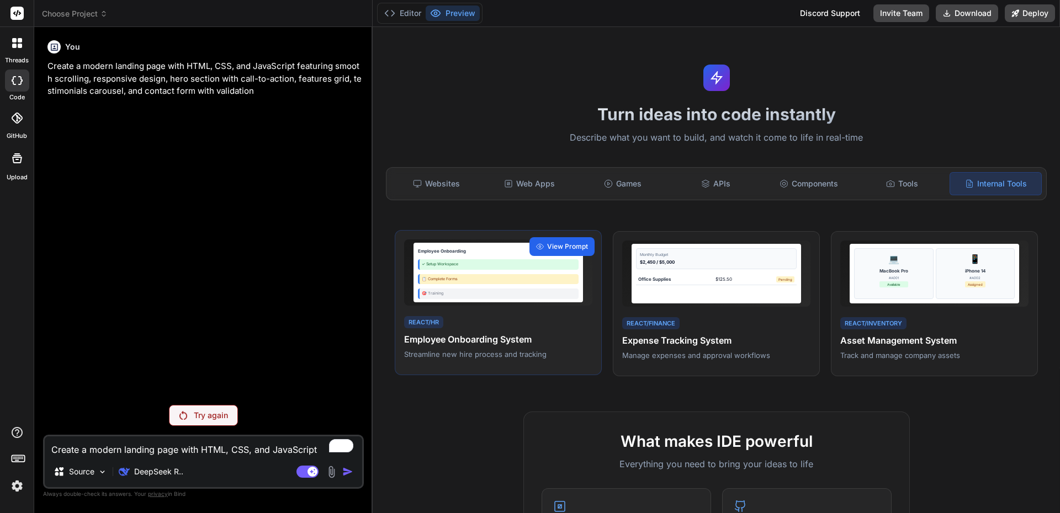
click at [563, 247] on span "View Prompt" at bounding box center [567, 247] width 41 height 10
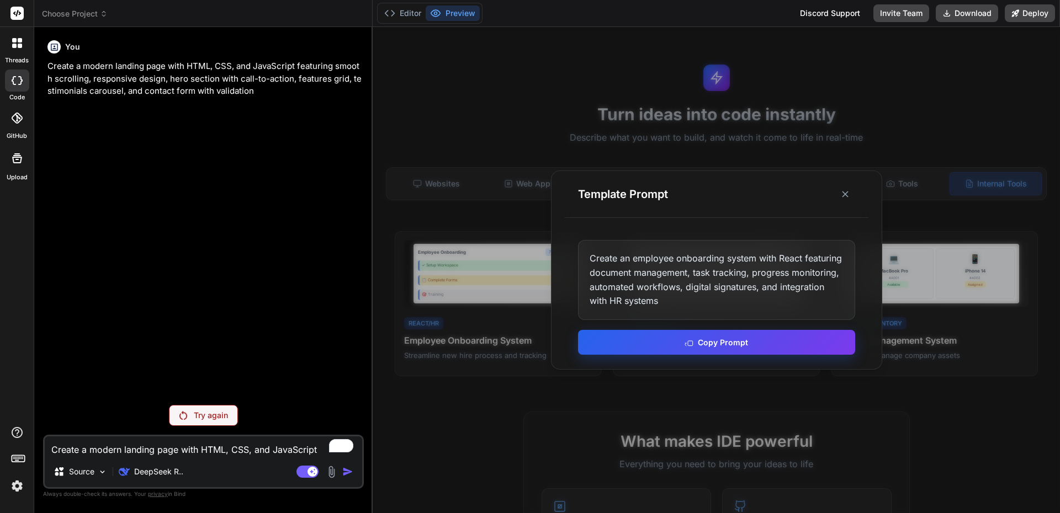
click at [702, 346] on button "Copy Prompt" at bounding box center [716, 342] width 277 height 25
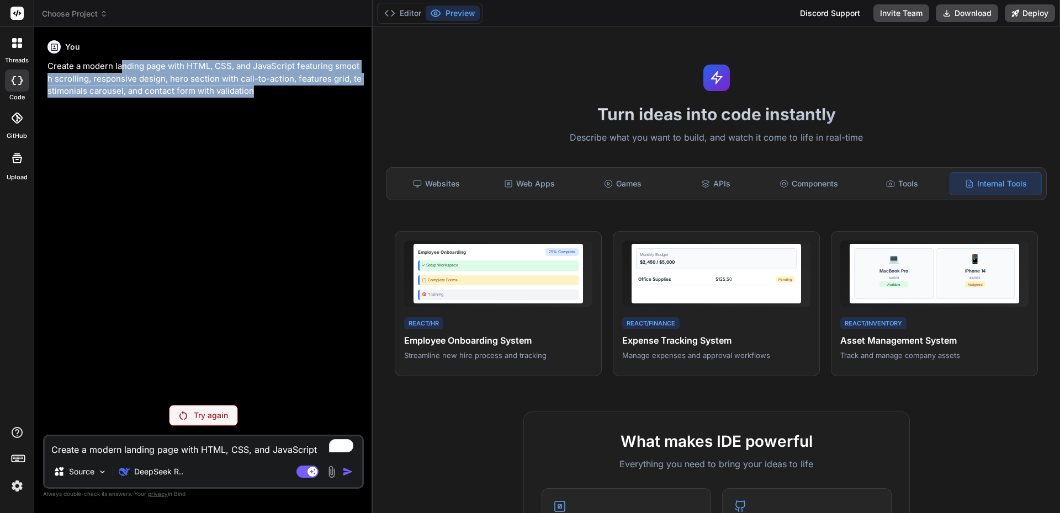
drag, startPoint x: 121, startPoint y: 69, endPoint x: 261, endPoint y: 167, distance: 170.0
click at [261, 167] on div "You Create a modern landing page with HTML, CSS, and JavaScript featuring smoot…" at bounding box center [204, 216] width 318 height 360
click at [983, 243] on span "View Prompt" at bounding box center [1003, 247] width 41 height 10
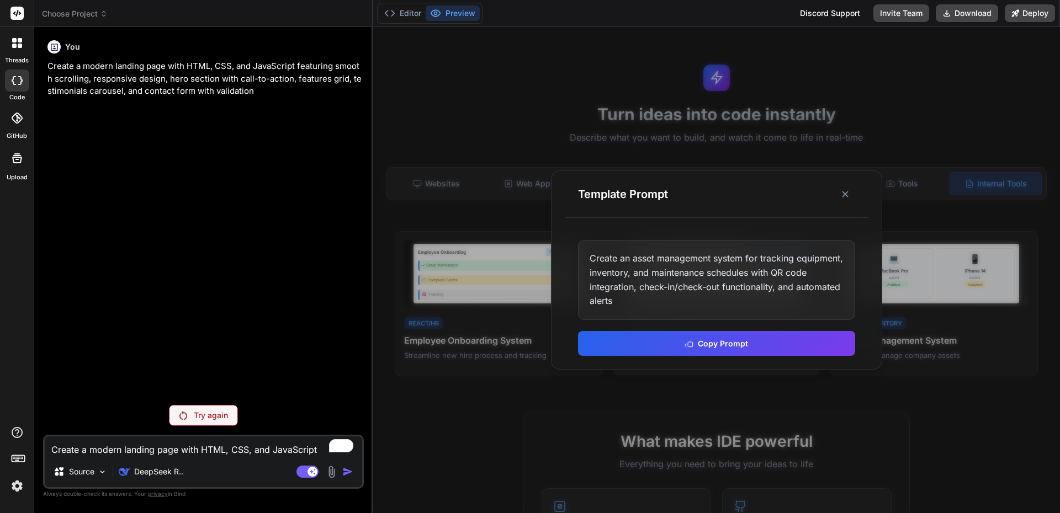
click at [751, 339] on button "Copy Prompt" at bounding box center [716, 343] width 277 height 25
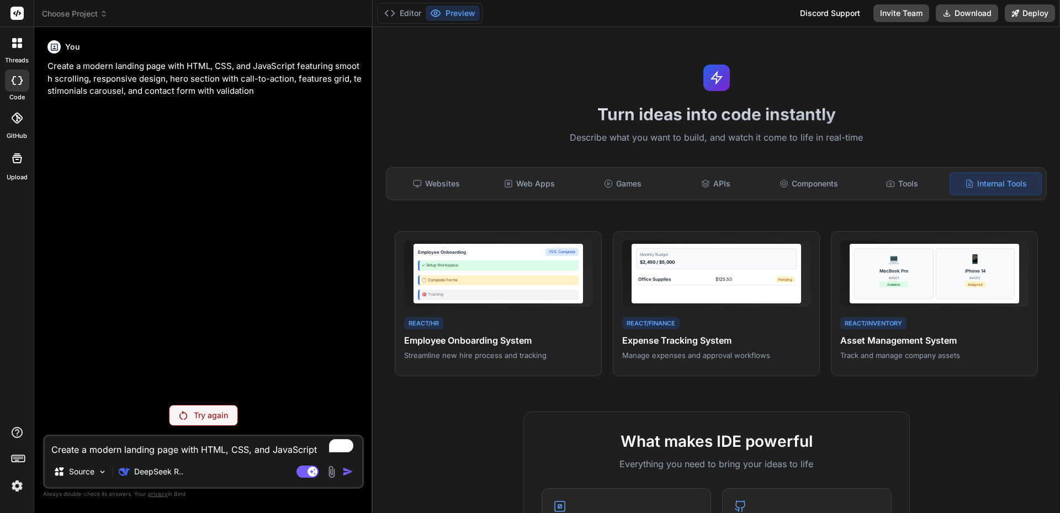
click at [466, 17] on button "Preview" at bounding box center [453, 13] width 54 height 15
click at [407, 10] on button "Editor" at bounding box center [403, 13] width 46 height 15
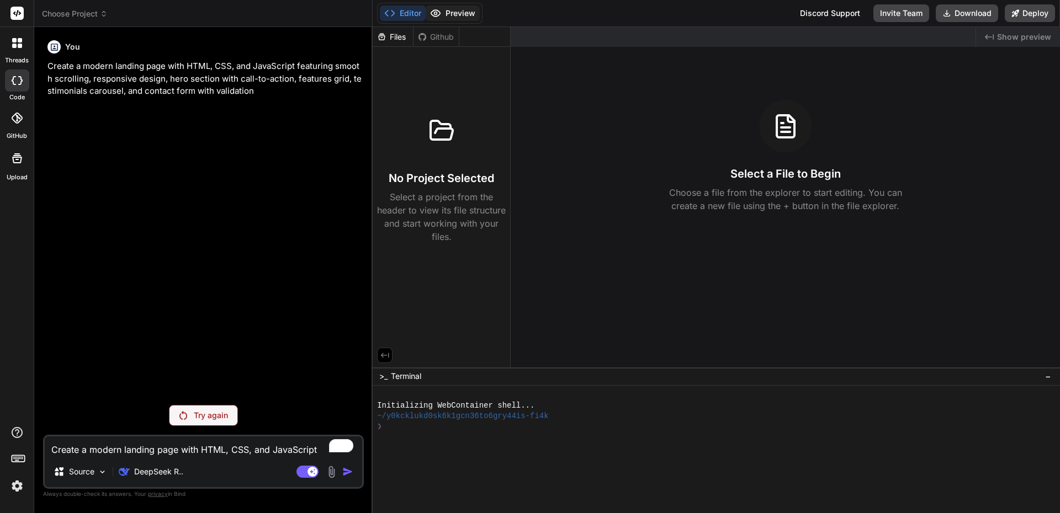
click at [456, 15] on button "Preview" at bounding box center [453, 13] width 54 height 15
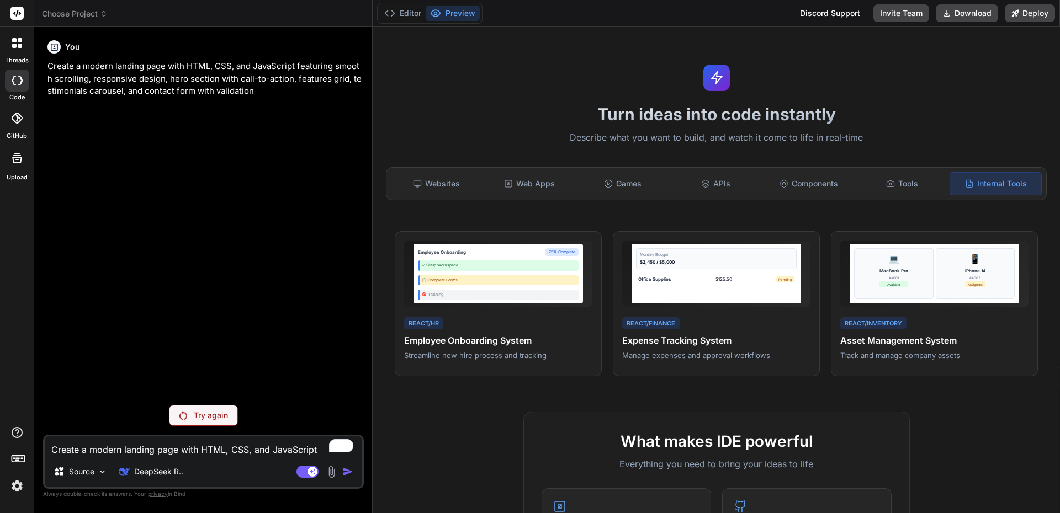
click at [456, 15] on button "Preview" at bounding box center [453, 13] width 54 height 15
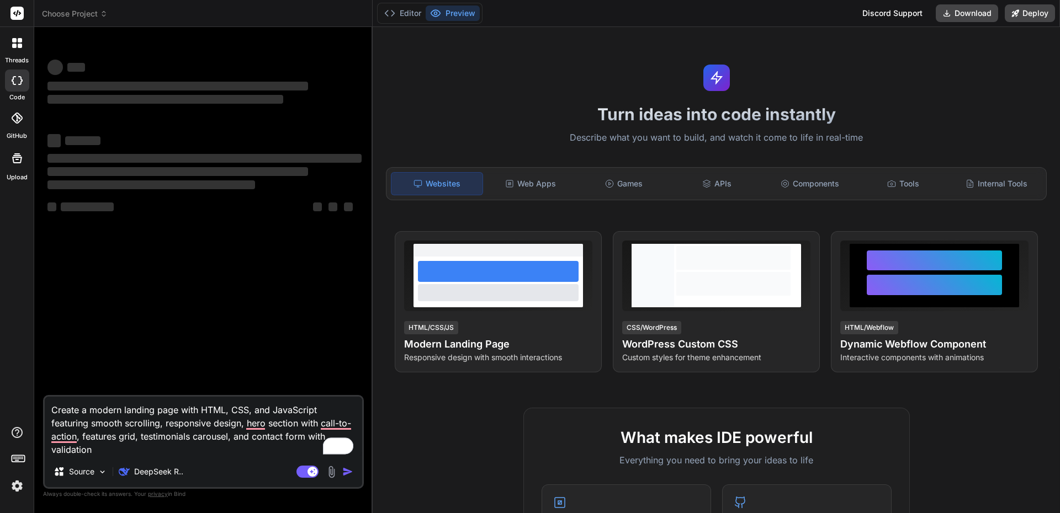
type textarea "x"
drag, startPoint x: 99, startPoint y: 455, endPoint x: 29, endPoint y: 366, distance: 112.7
click at [29, 366] on div "threads code GitHub Upload Choose Project Created with Pixso. Bind AI Web Searc…" at bounding box center [530, 256] width 1060 height 513
type textarea "x"
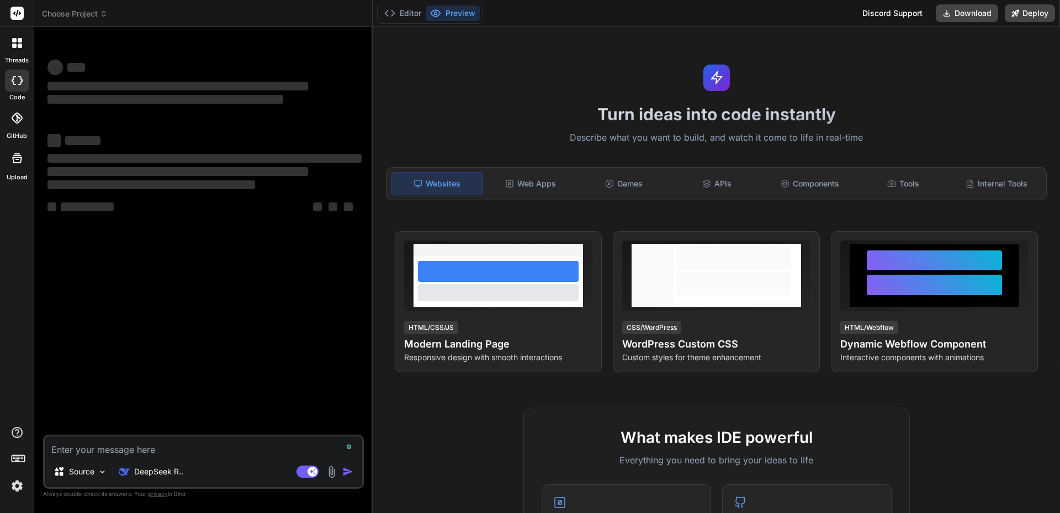
type textarea "Create an employee onboarding system with React featuring document management, …"
type textarea "x"
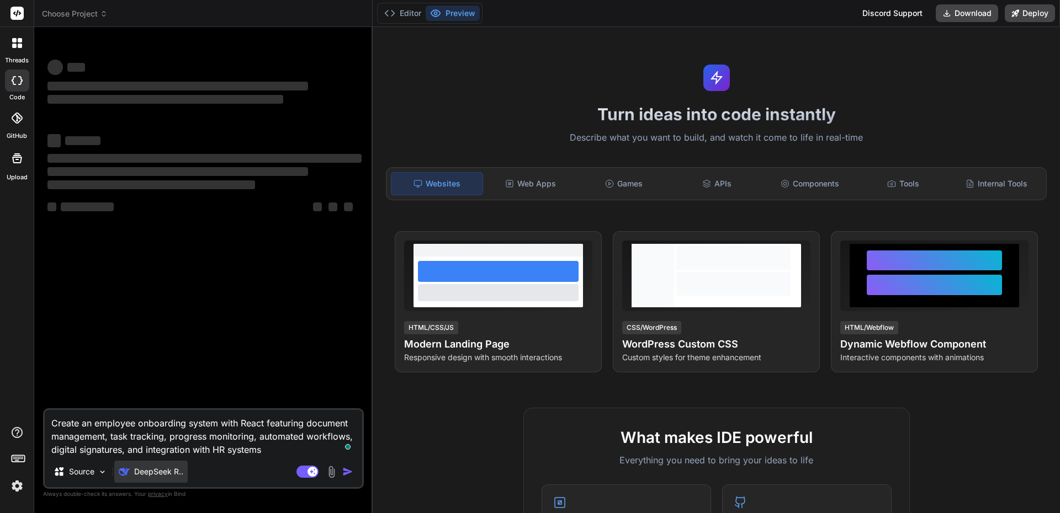
type textarea "Create an employee onboarding system with React featuring document management, …"
click at [164, 476] on p "DeepSeek R.." at bounding box center [158, 471] width 49 height 11
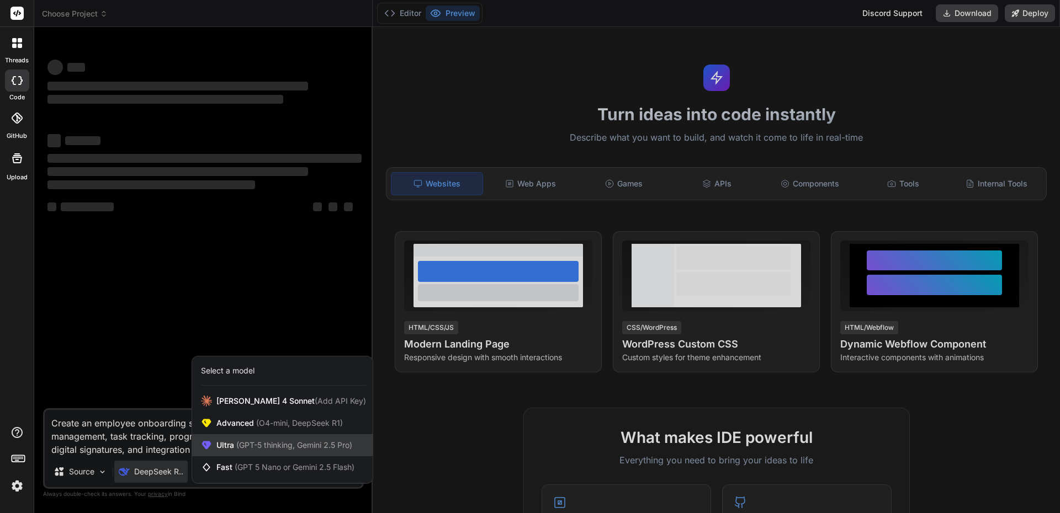
click at [238, 448] on span "(GPT-5 thinking, Gemini 2.5 Pro)" at bounding box center [293, 444] width 118 height 9
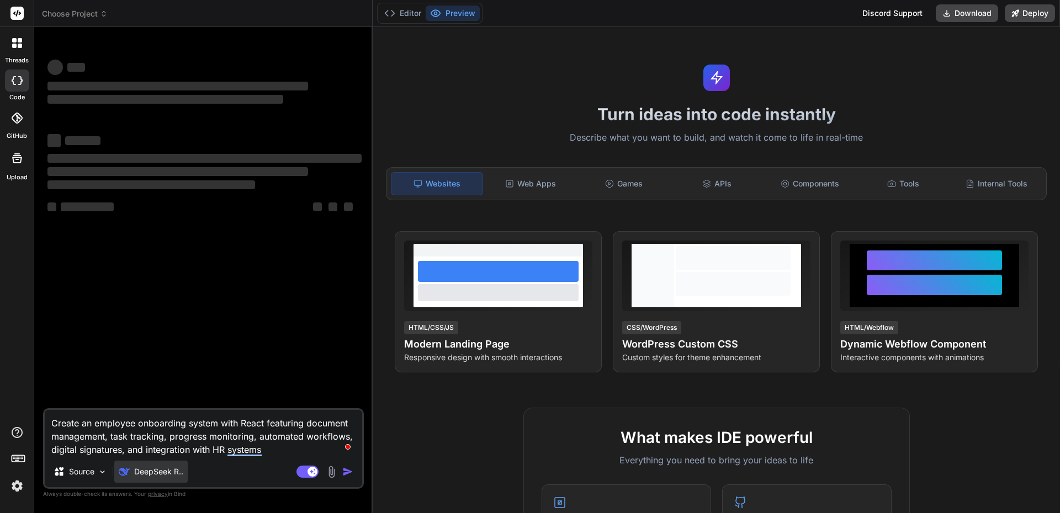
click at [161, 471] on p "DeepSeek R.." at bounding box center [158, 471] width 49 height 11
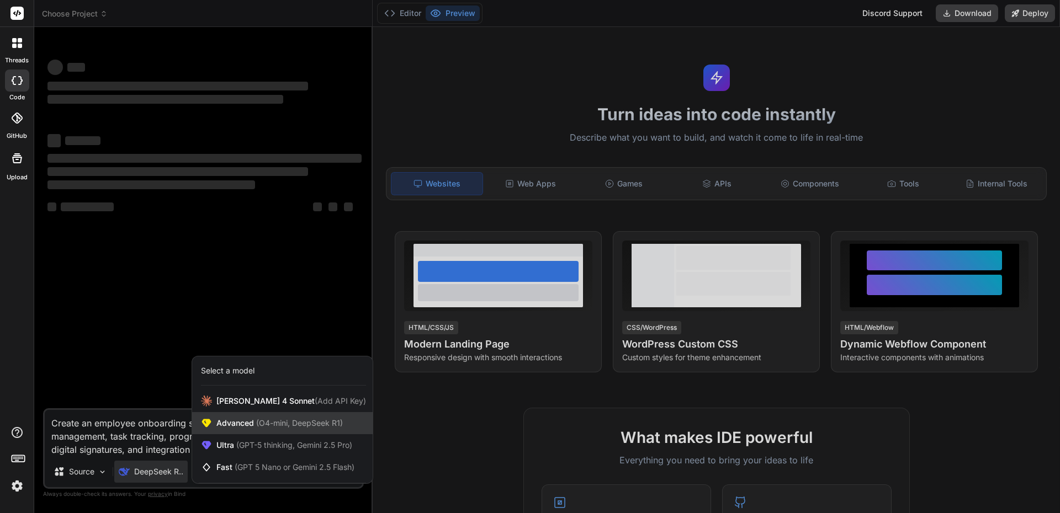
click at [255, 429] on div "Advanced (O4-mini, DeepSeek R1)" at bounding box center [282, 423] width 180 height 22
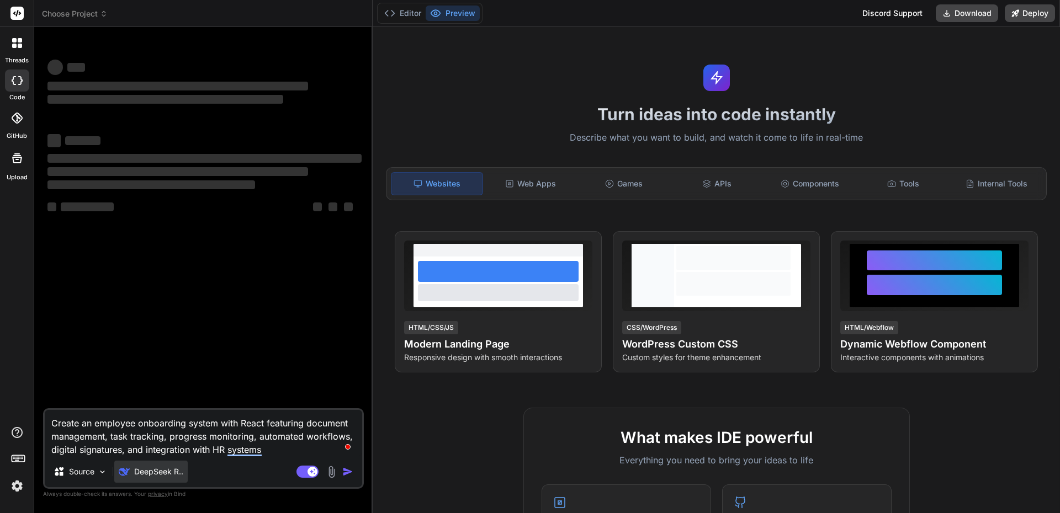
click at [173, 474] on p "DeepSeek R.." at bounding box center [158, 471] width 49 height 11
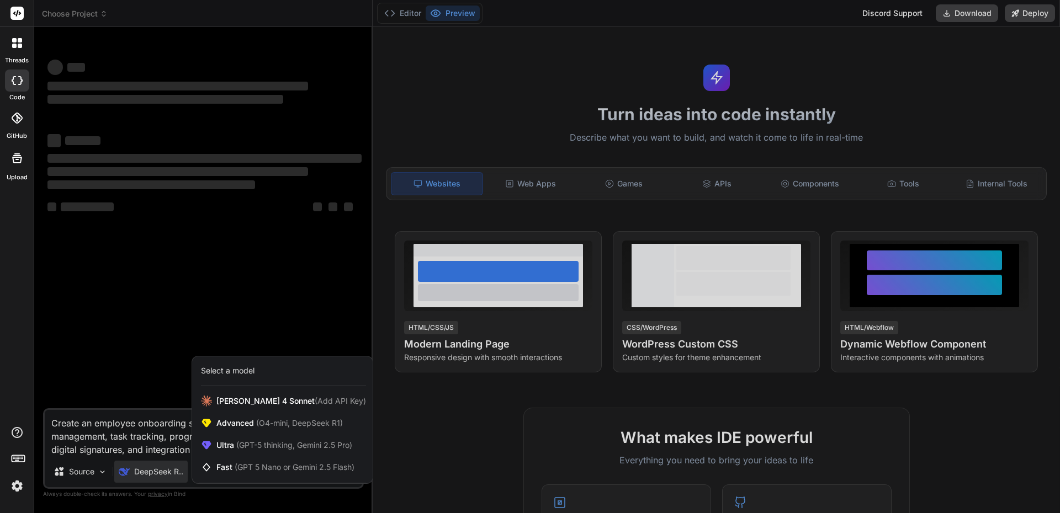
click at [166, 473] on div at bounding box center [530, 256] width 1060 height 513
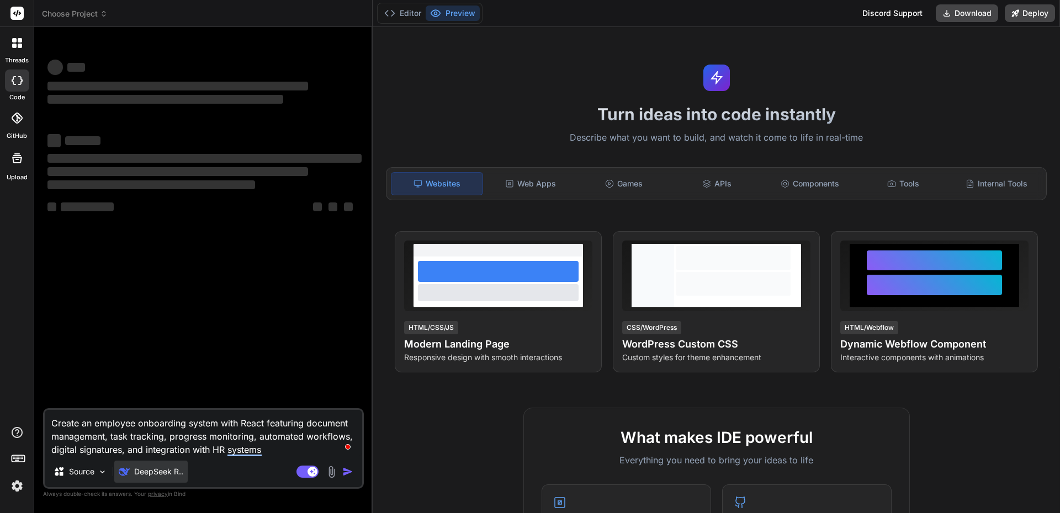
click at [177, 472] on p "DeepSeek R.." at bounding box center [158, 471] width 49 height 11
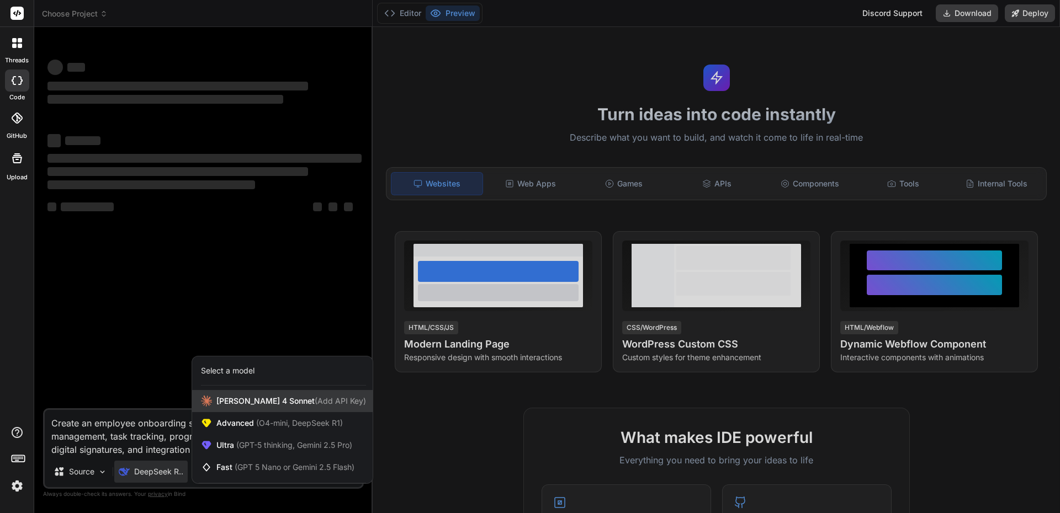
click at [235, 403] on span "[PERSON_NAME] 4 Sonnet (Add API Key)" at bounding box center [291, 401] width 150 height 11
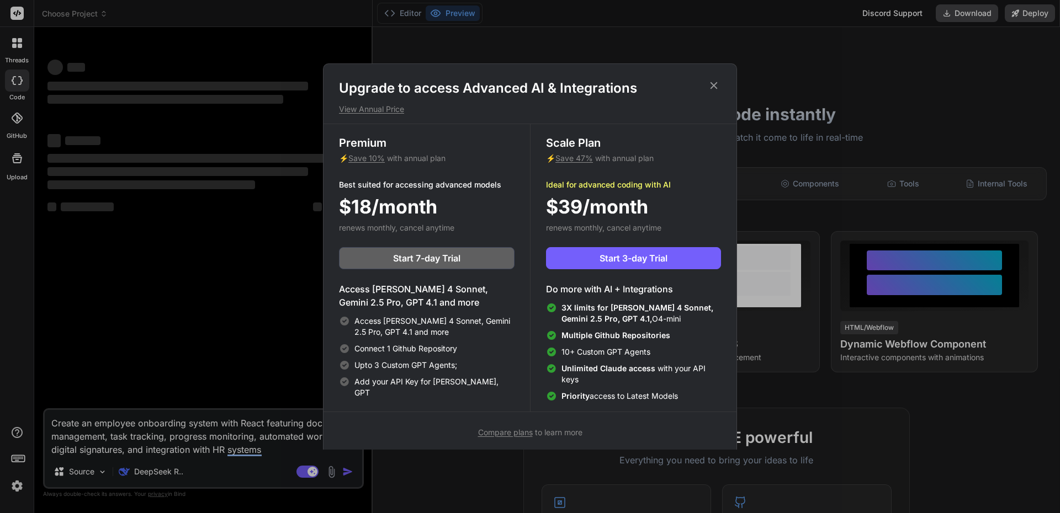
click at [716, 78] on div "Upgrade to access Advanced AI & Integrations View Annual Price Premium ⚡ Save 1…" at bounding box center [530, 258] width 414 height 391
click at [716, 83] on icon at bounding box center [713, 85] width 7 height 7
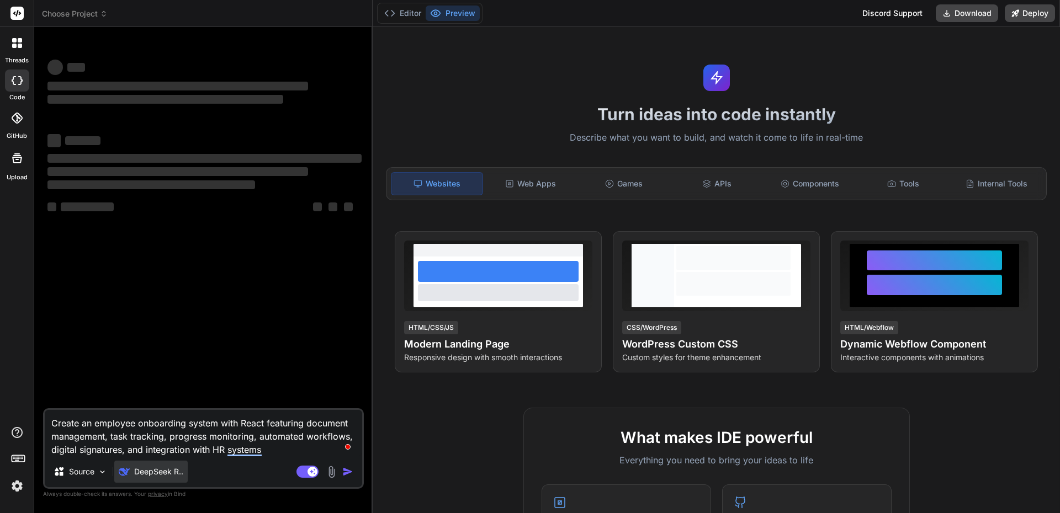
click at [150, 475] on p "DeepSeek R.." at bounding box center [158, 471] width 49 height 11
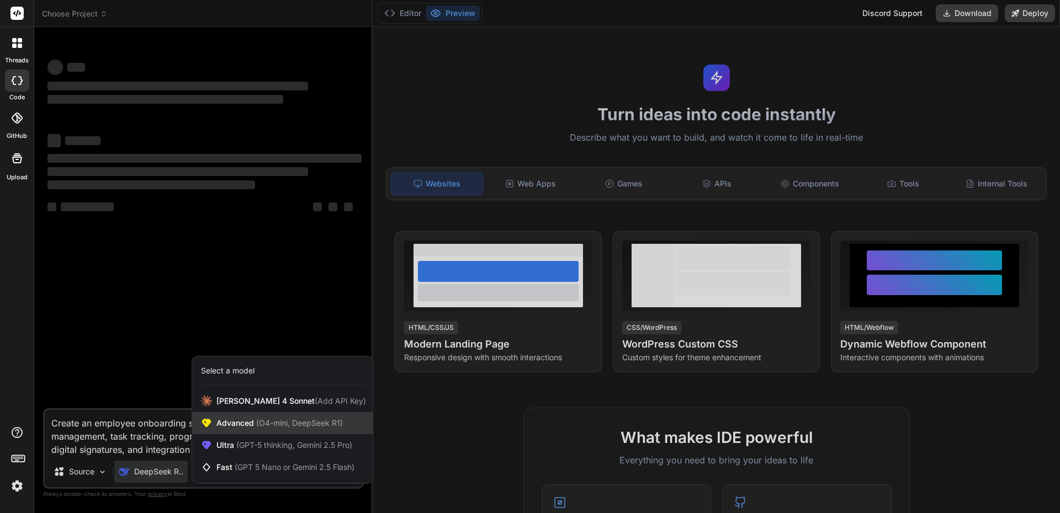
click at [259, 428] on span "Advanced (O4-mini, DeepSeek R1)" at bounding box center [279, 423] width 126 height 11
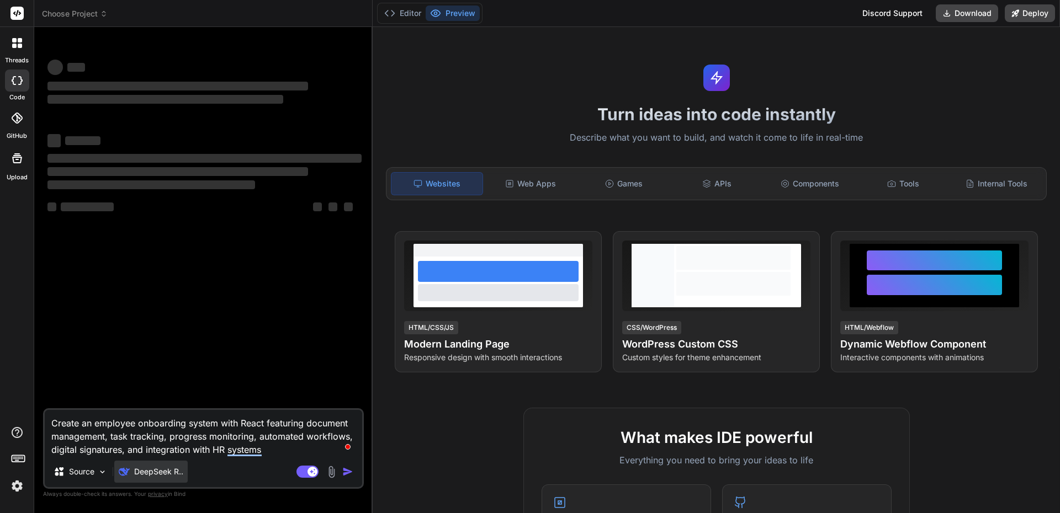
drag, startPoint x: 162, startPoint y: 476, endPoint x: 117, endPoint y: 469, distance: 45.8
click at [117, 469] on div "DeepSeek R.." at bounding box center [150, 472] width 73 height 22
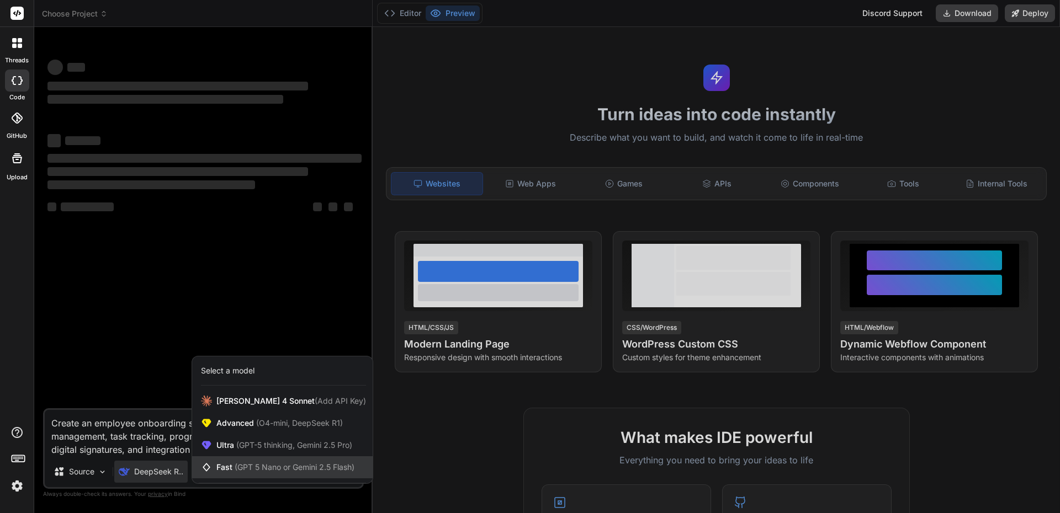
click at [268, 466] on span "(GPT 5 Nano or Gemini 2.5 Flash)" at bounding box center [295, 467] width 120 height 9
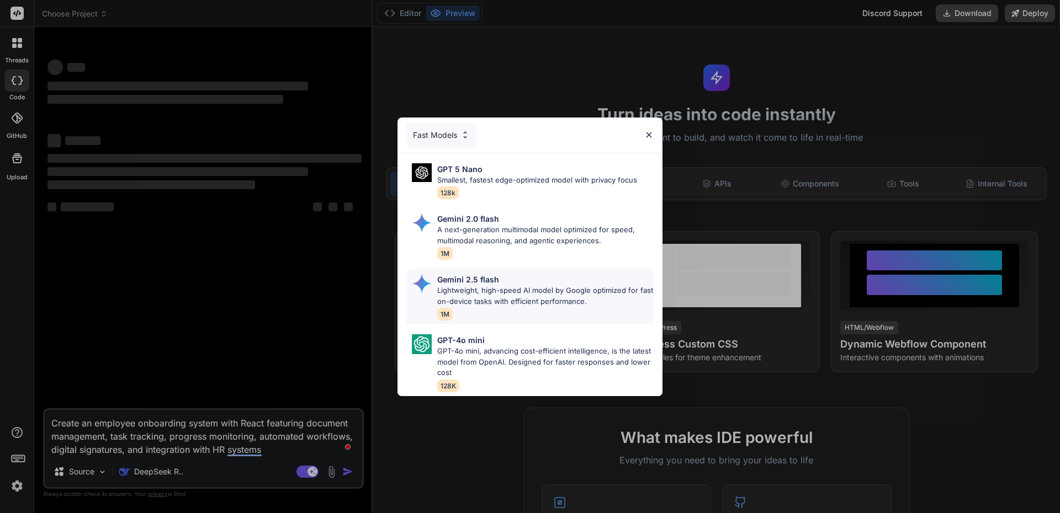
click at [508, 289] on p "Lightweight, high-speed AI model by Google optimized for fast on-device tasks w…" at bounding box center [545, 296] width 216 height 22
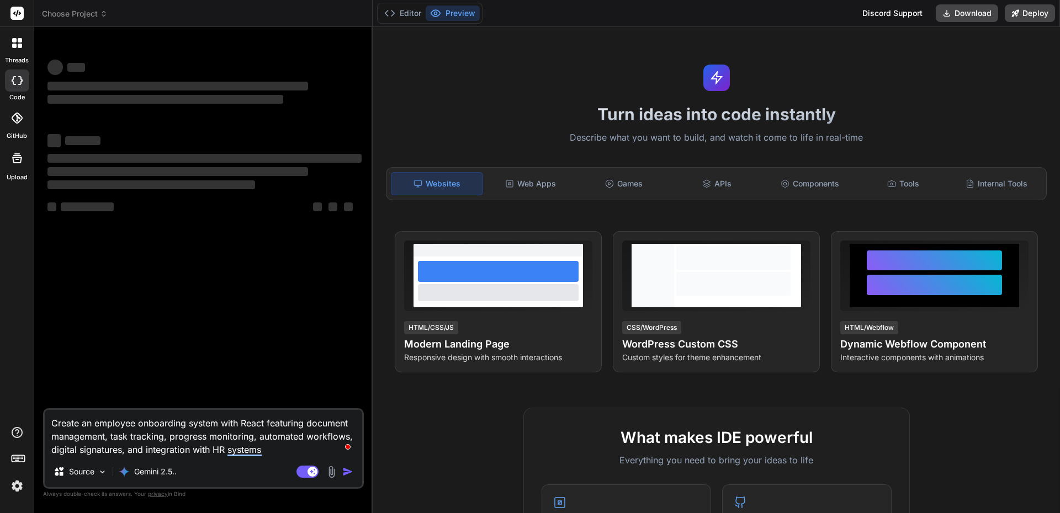
click at [277, 453] on textarea "Create an employee onboarding system with React featuring document management, …" at bounding box center [203, 433] width 317 height 46
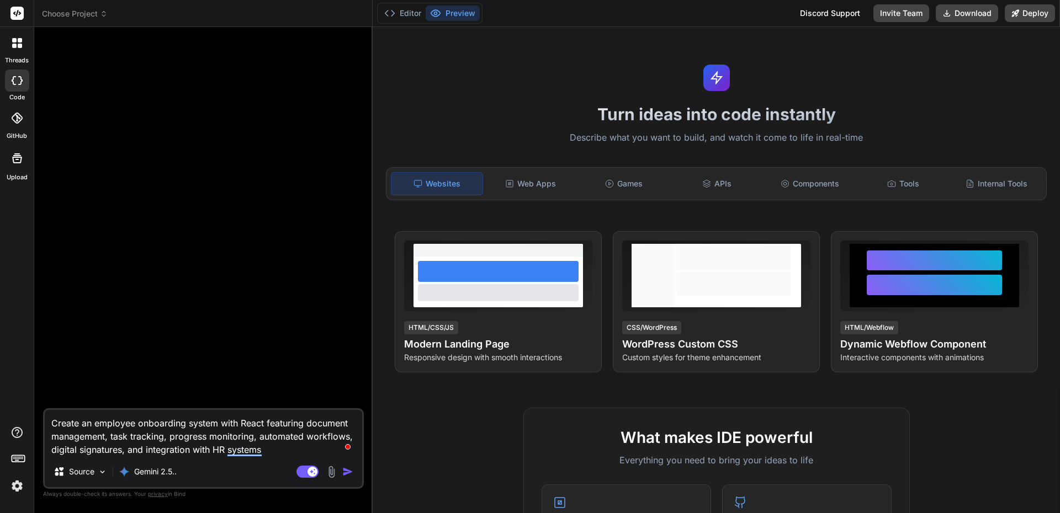
click at [267, 447] on textarea "Create an employee onboarding system with React featuring document management, …" at bounding box center [203, 433] width 317 height 46
type textarea "x"
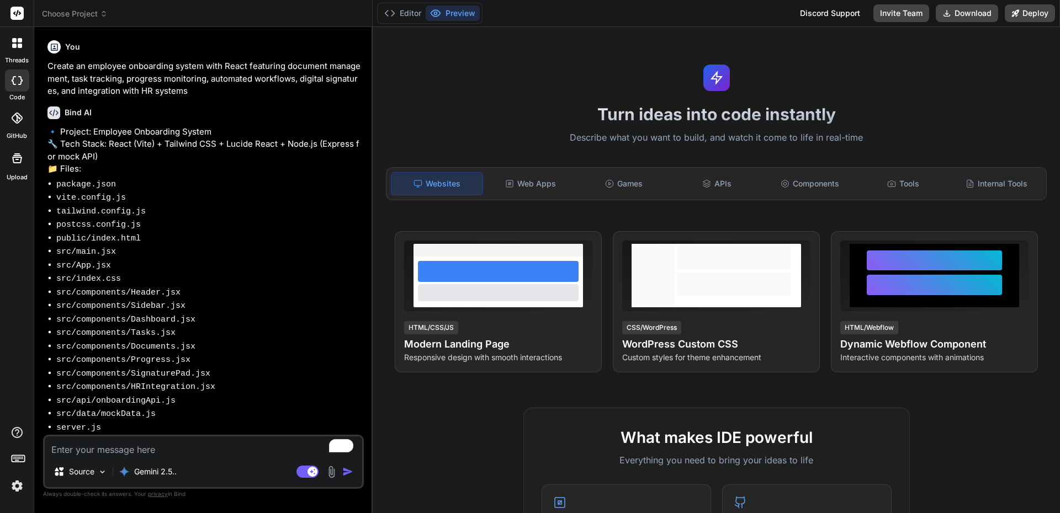
type textarea "x"
click at [153, 443] on textarea "To enrich screen reader interactions, please activate Accessibility in Grammarl…" at bounding box center [203, 447] width 317 height 20
type textarea "y"
type textarea "x"
type textarea "ye"
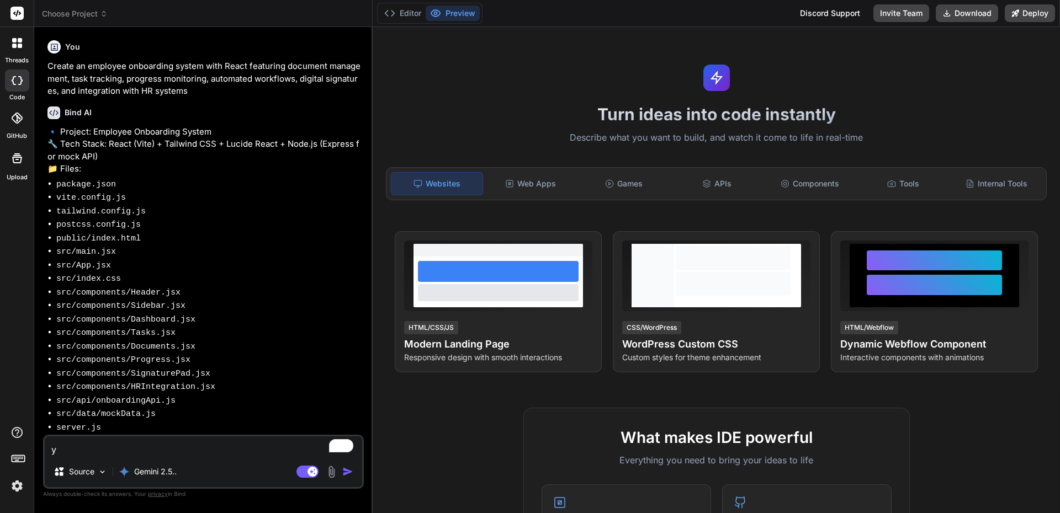
type textarea "x"
type textarea "yes"
type textarea "x"
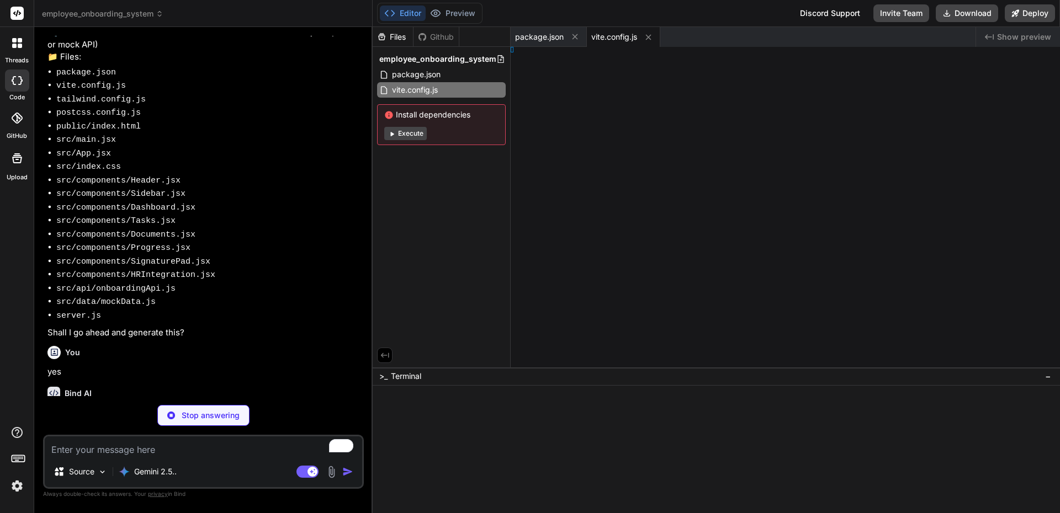
type textarea "x"
type textarea "}, }"
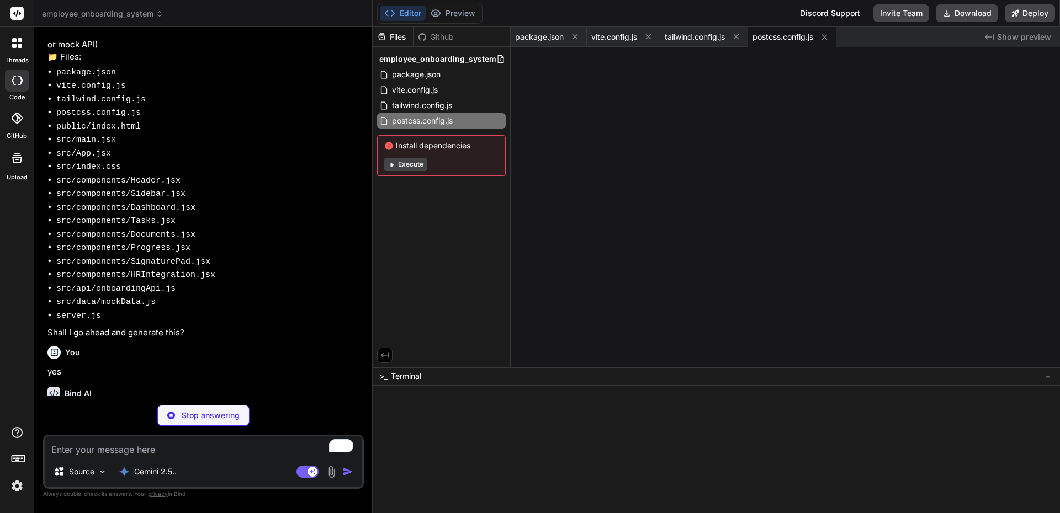
type textarea "x"
type textarea "l>"
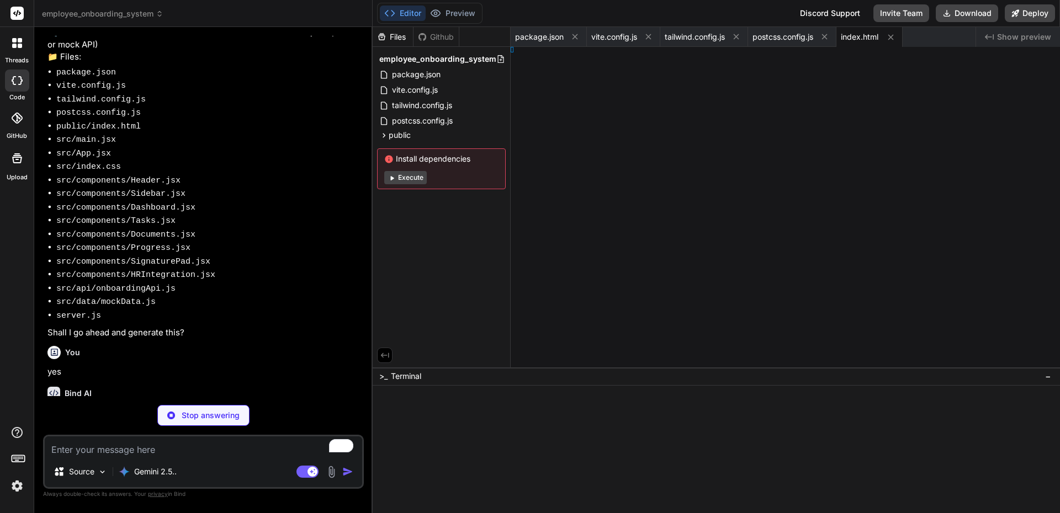
type textarea "x"
type textarea "ode>, )"
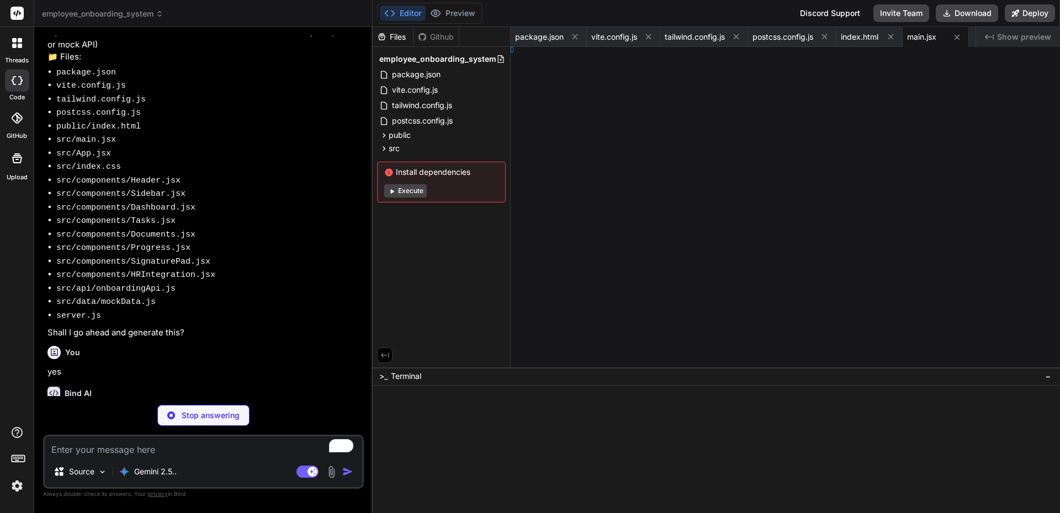
type textarea "x"
type textarea "55; }"
type textarea "x"
type textarea "lt App;"
type textarea "x"
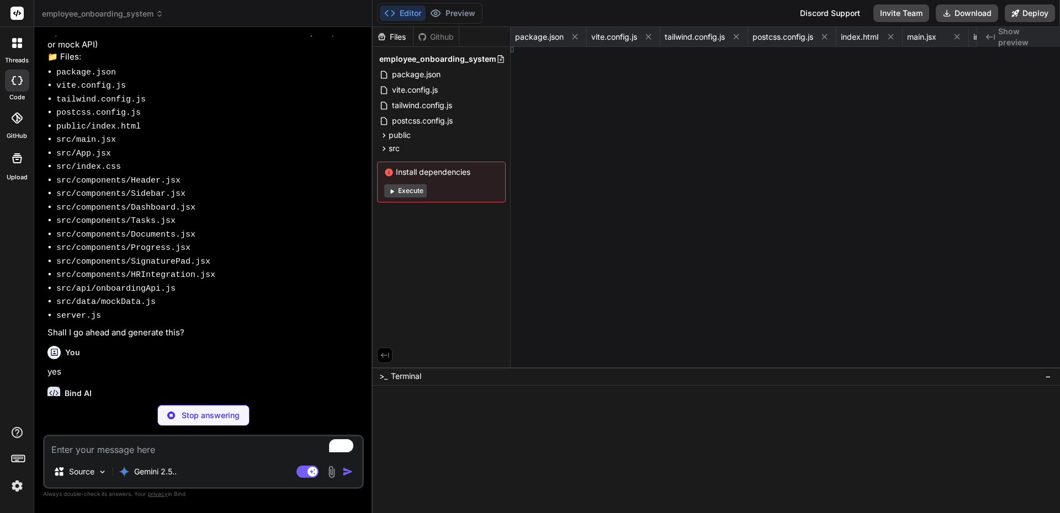
type textarea "er;"
type textarea "x"
type textarea "r;"
type textarea "x"
type textarea "oard;"
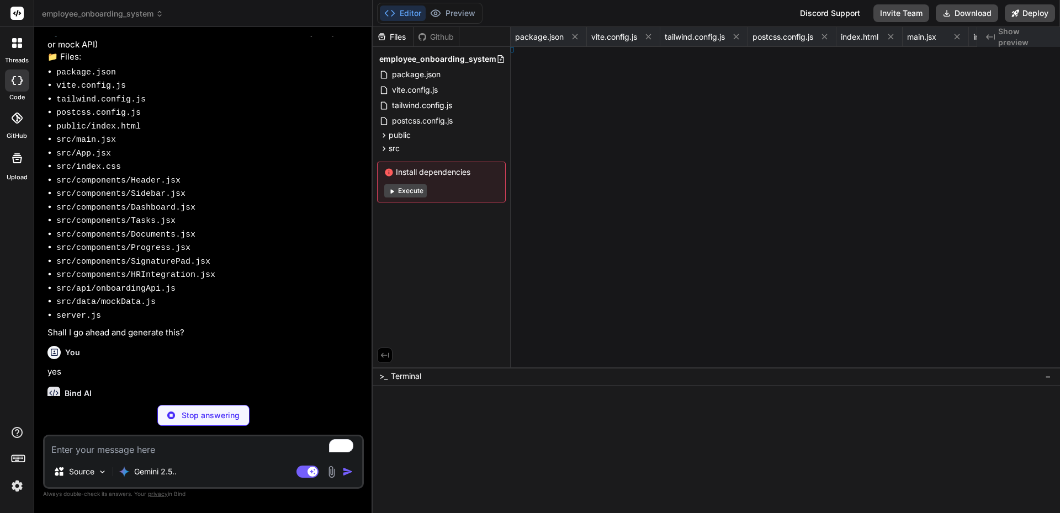
type textarea "x"
type textarea "</div> ); } export default Dashboard;"
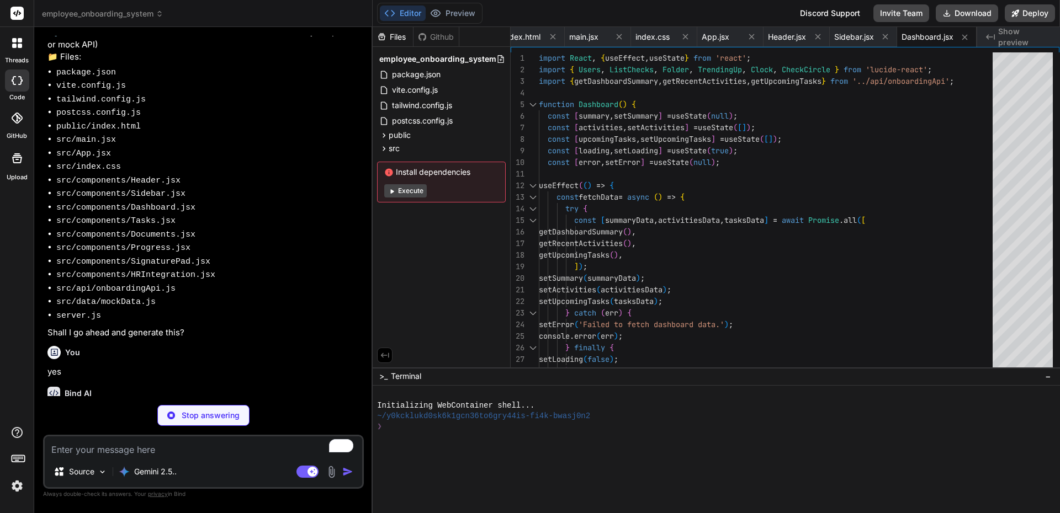
scroll to position [358, 0]
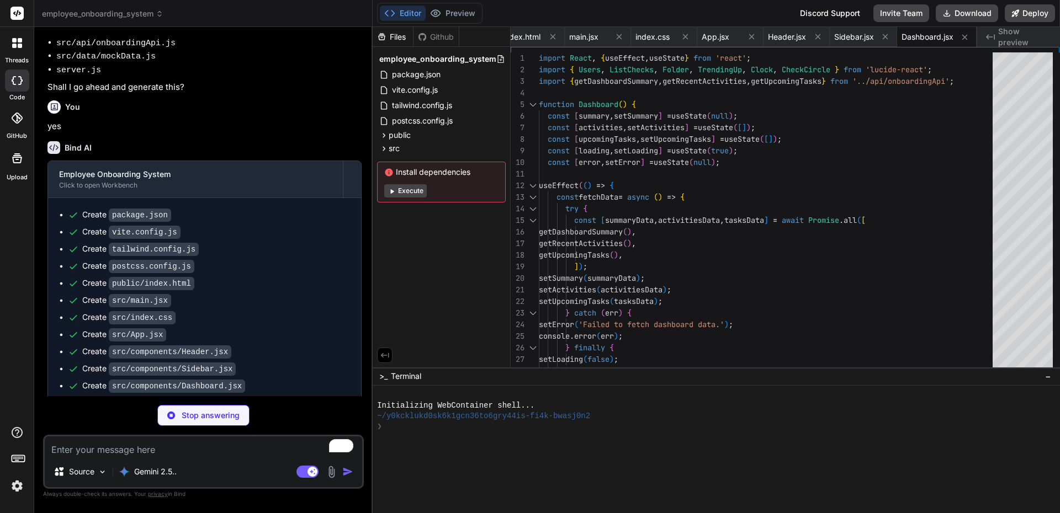
type textarea "x"
type textarea "))} </ul> )} </div> </div> ); } export default Tasks;"
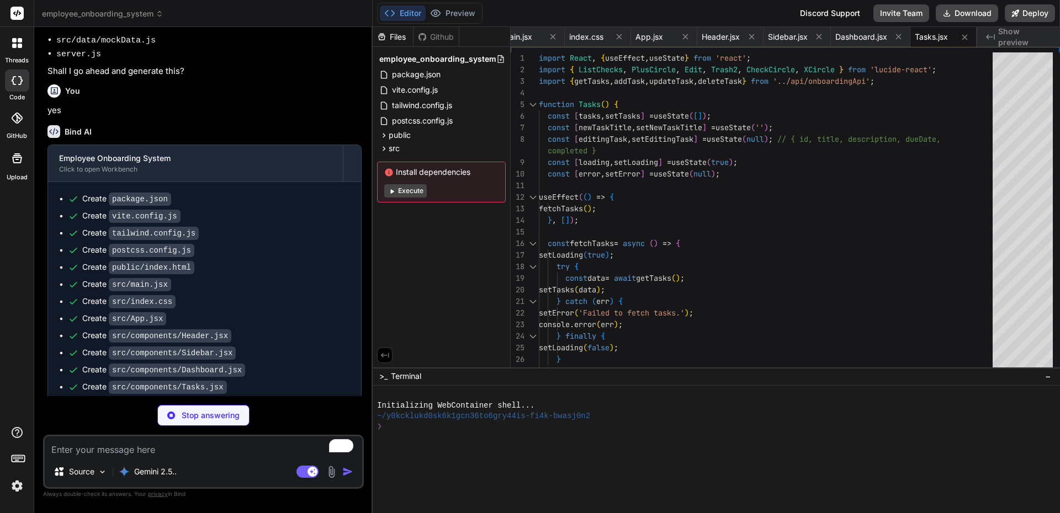
scroll to position [374, 0]
type textarea "x"
type textarea "export default Documents;"
type textarea "x"
type textarea ")} </div> ); } export default Progress;"
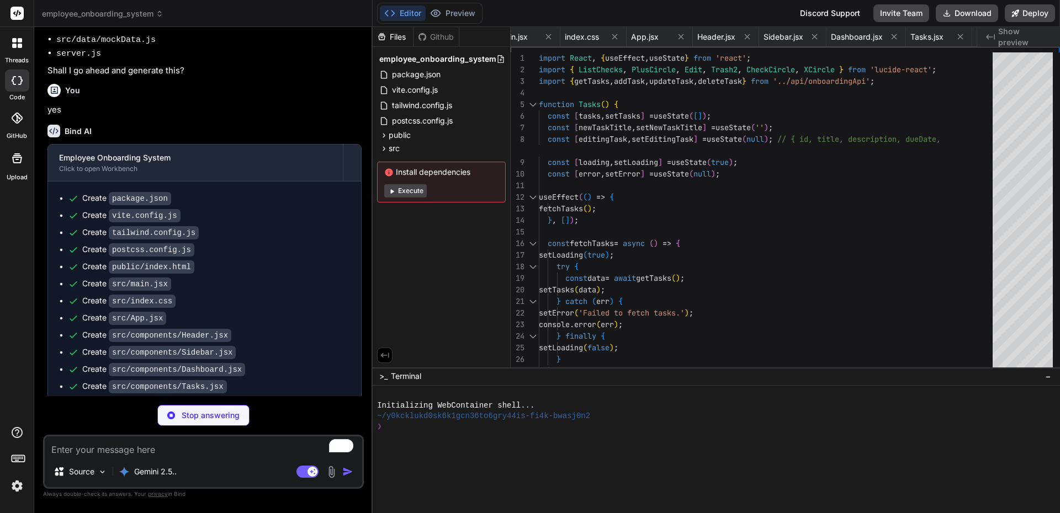
type textarea "x"
type textarea "<XCircle size={18} className="mr-2" /> Cancel </button> </div> <p className="te…"
type textarea "x"
type textarea "</button> </div> </div> ); } export default HRIntegration;"
type textarea "x"
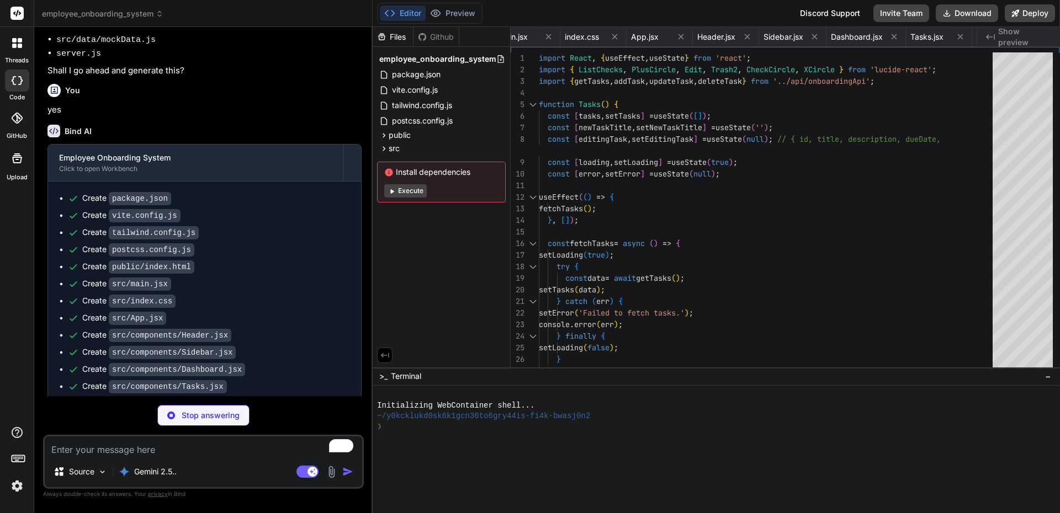
type textarea "}; export const syncHRData = async () => { // Simulate a successful sync return…"
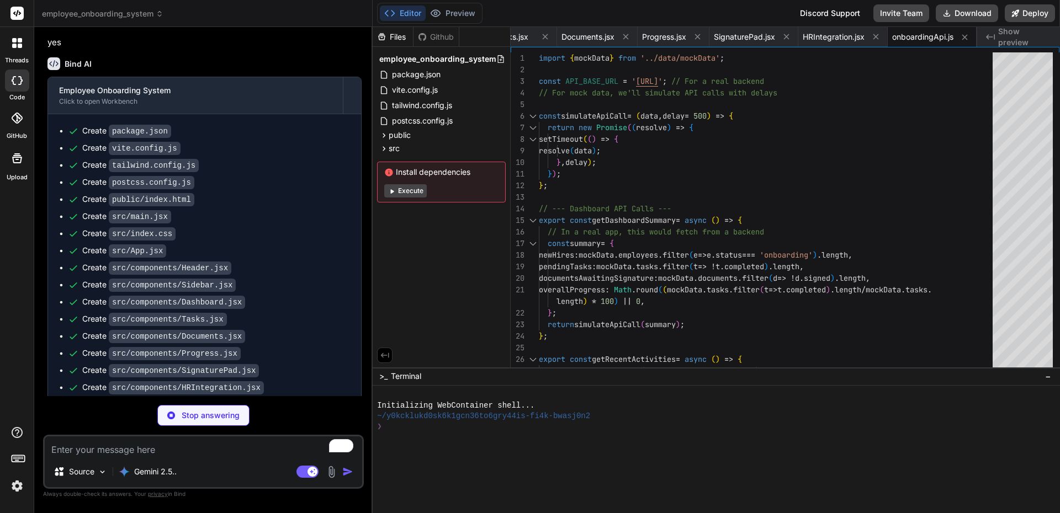
scroll to position [459, 0]
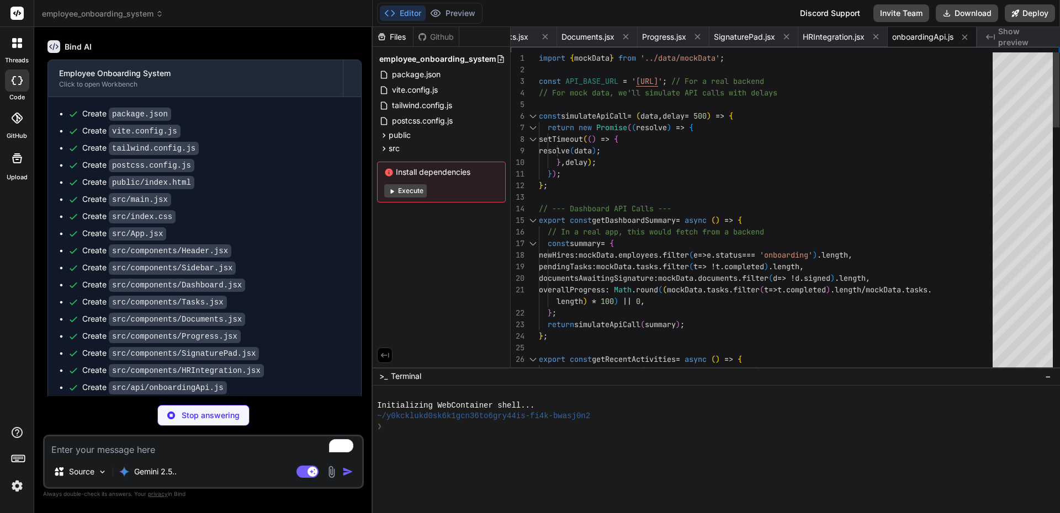
type textarea "x"
type textarea "{ name: 'HR Paperwork', status: 'completed' }, { name: 'IT Setup', status: 'com…"
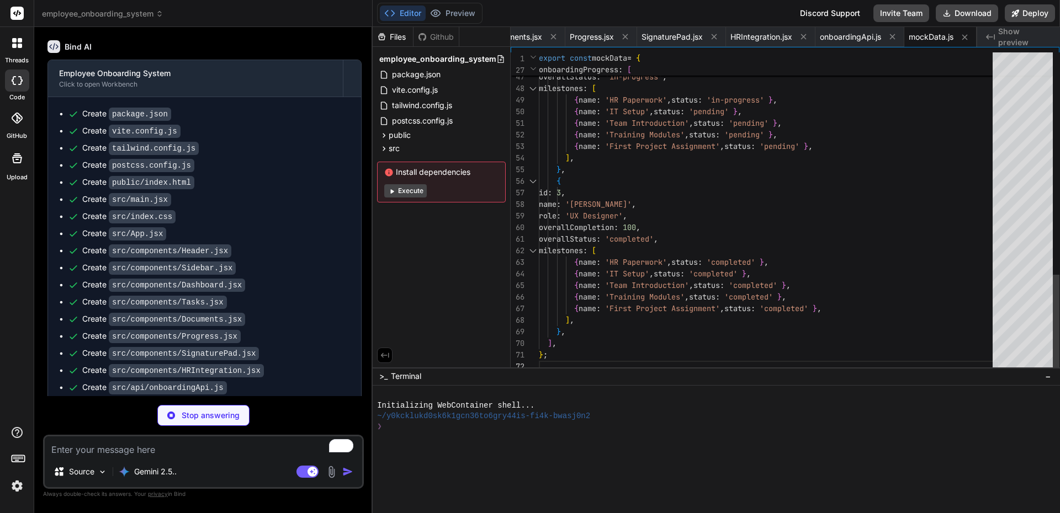
scroll to position [104, 0]
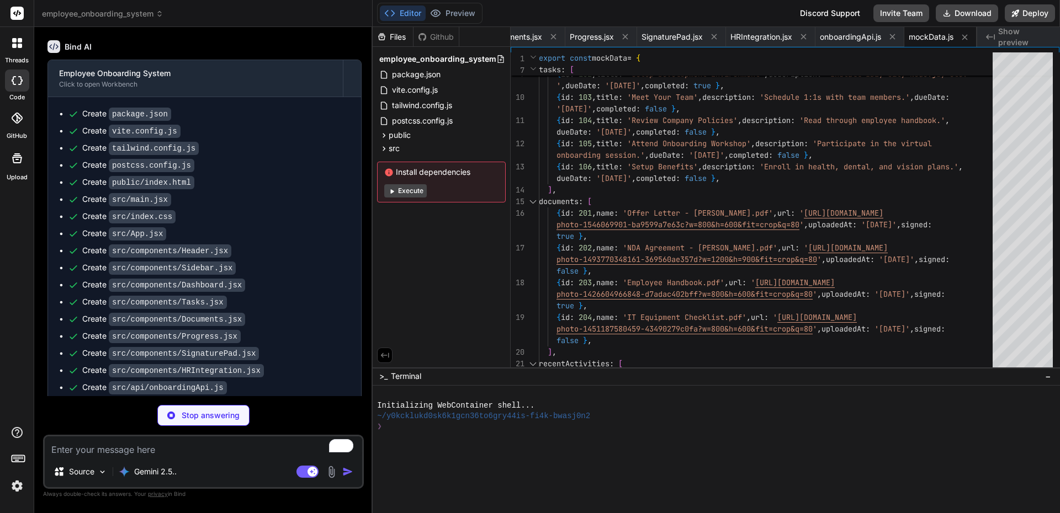
type textarea "x"
type textarea "console.log(`Mock API server running on http://localhost:${PORT}`); });"
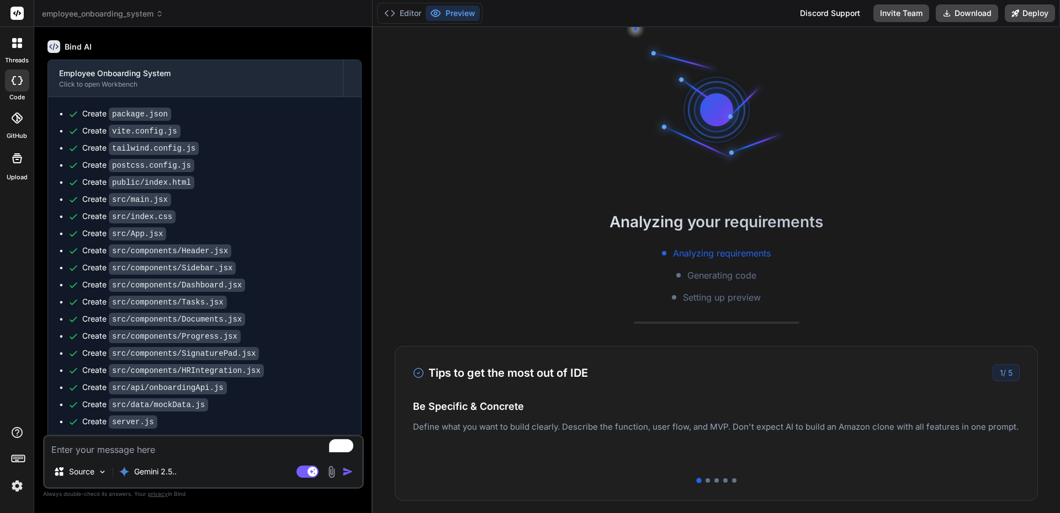
scroll to position [125, 0]
type textarea "x"
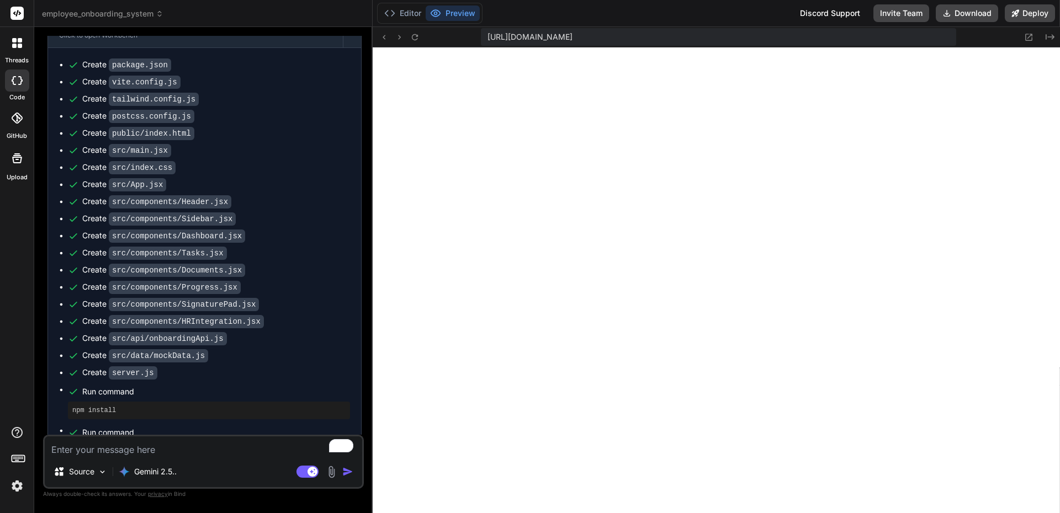
scroll to position [518, 0]
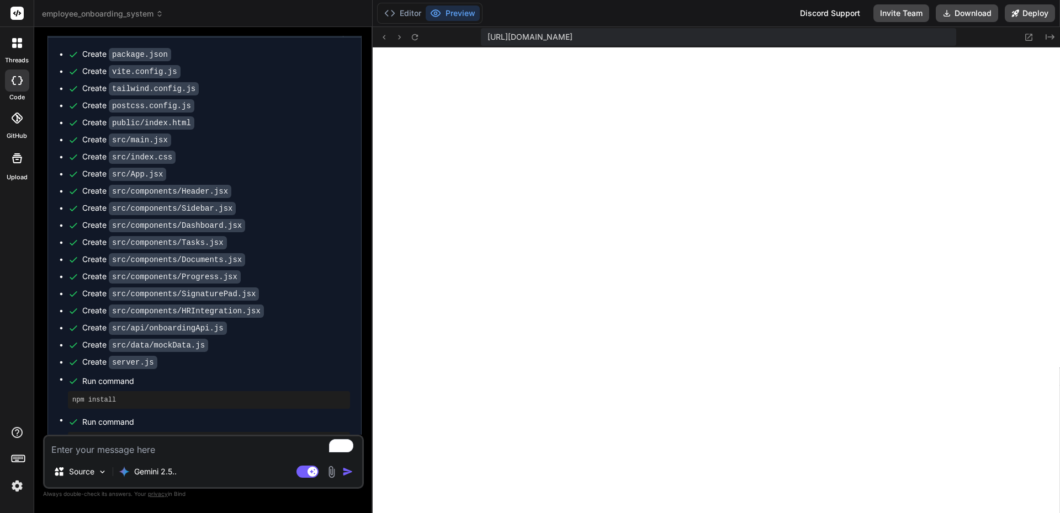
click at [572, 38] on span "https://y0kcklukd0sk6k1gcn36to6gry44is-fi4k-bwasj0n2--5173--96435430.local-corp…" at bounding box center [529, 36] width 85 height 11
click at [417, 38] on icon at bounding box center [414, 37] width 9 height 9
click at [414, 38] on icon at bounding box center [414, 37] width 9 height 9
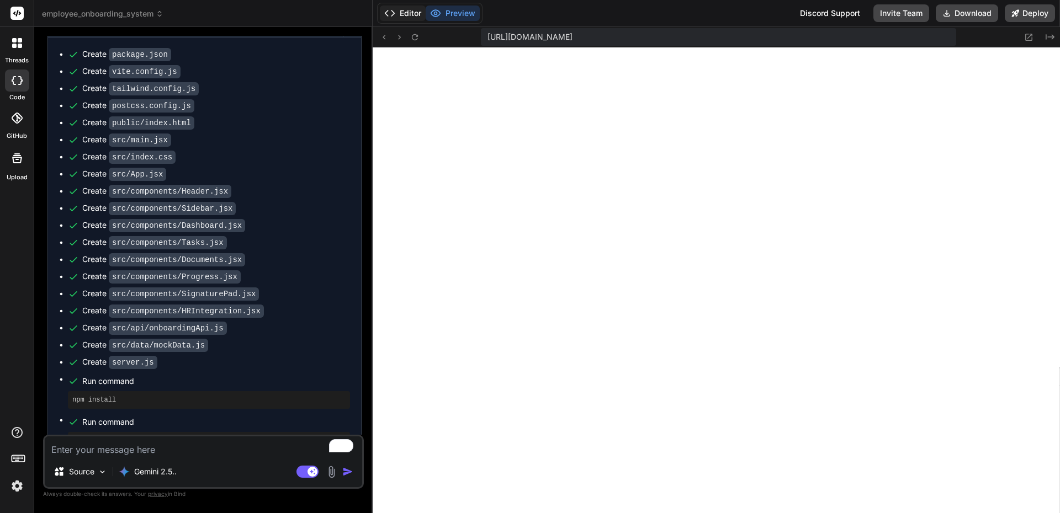
click at [417, 13] on button "Editor" at bounding box center [403, 13] width 46 height 15
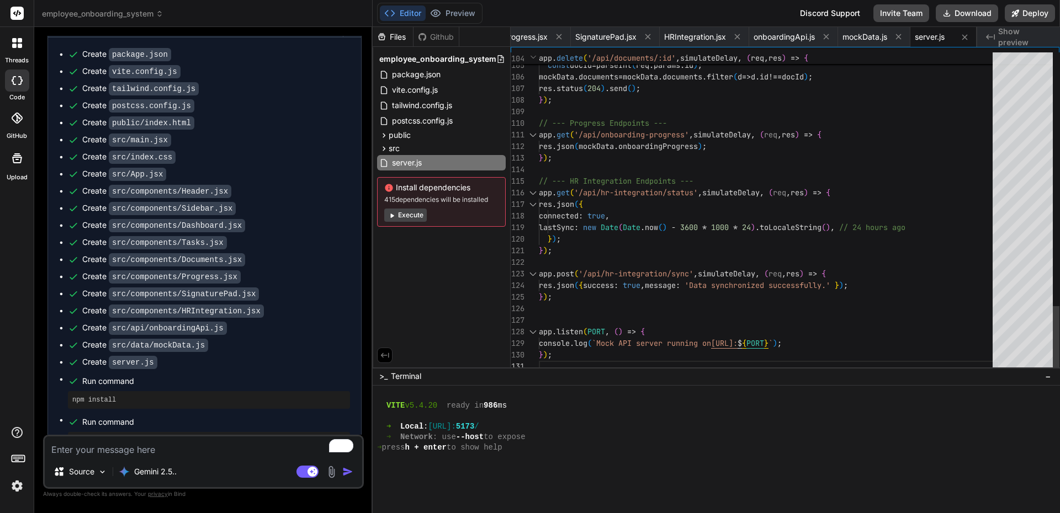
scroll to position [23, 0]
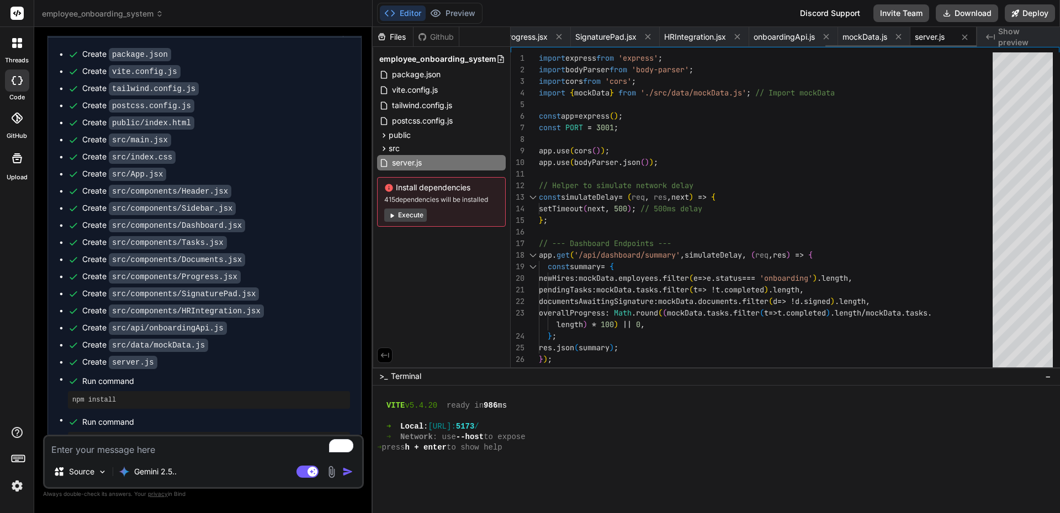
click at [936, 38] on span "server.js" at bounding box center [930, 36] width 30 height 11
click at [1022, 35] on span "Show preview" at bounding box center [1024, 37] width 53 height 22
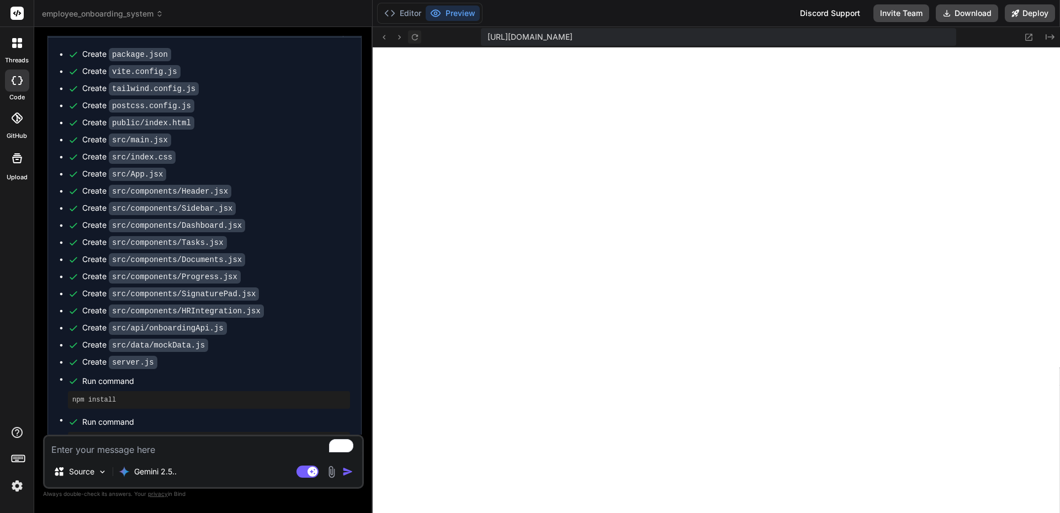
click at [413, 36] on icon at bounding box center [414, 37] width 9 height 9
click at [408, 17] on button "Editor" at bounding box center [403, 13] width 46 height 15
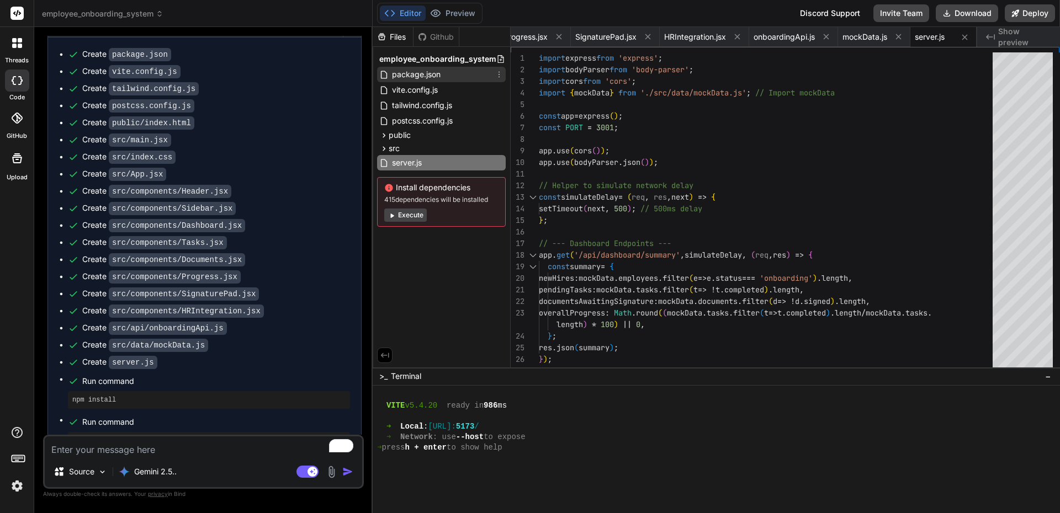
click at [421, 74] on span "package.json" at bounding box center [416, 74] width 51 height 13
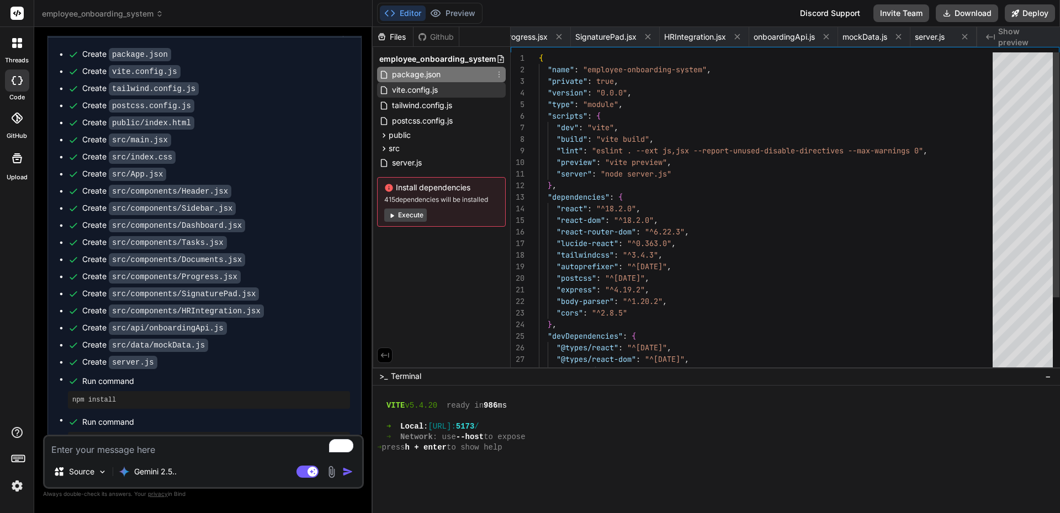
scroll to position [0, 0]
click at [420, 90] on span "vite.config.js" at bounding box center [415, 89] width 48 height 13
type textarea "import { defineConfig } from 'vite' import react from '@vitejs/plugin-react' //…"
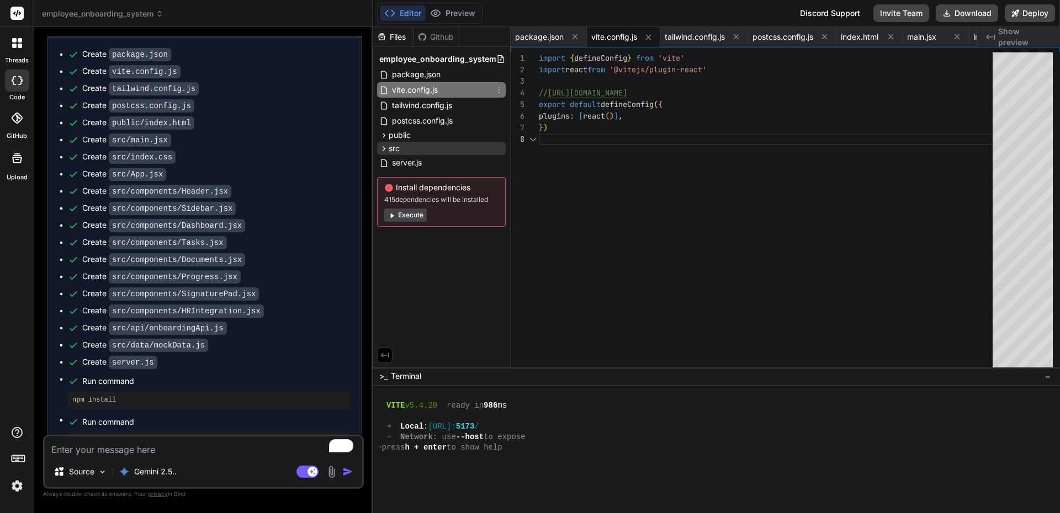
scroll to position [81, 0]
click at [416, 214] on button "Execute" at bounding box center [405, 215] width 42 height 13
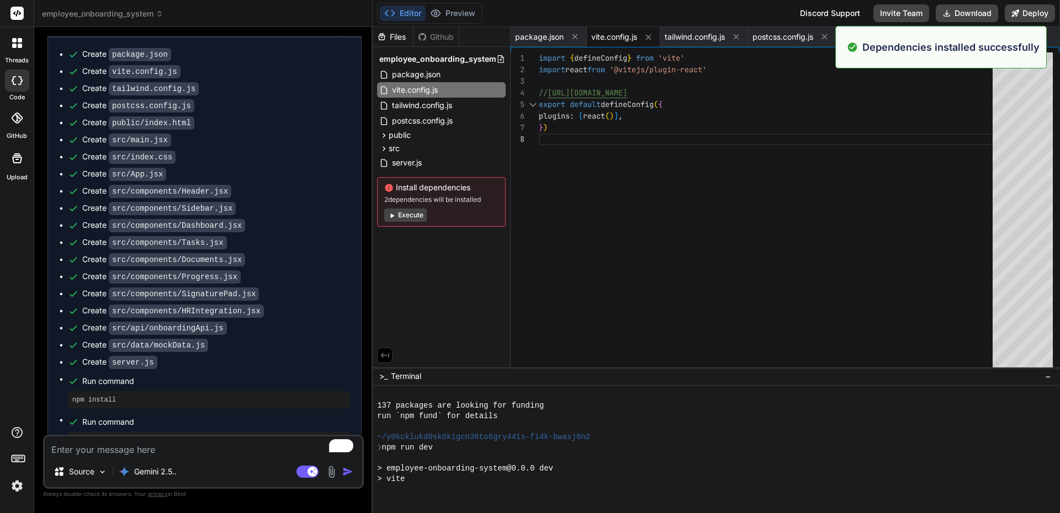
scroll to position [629, 0]
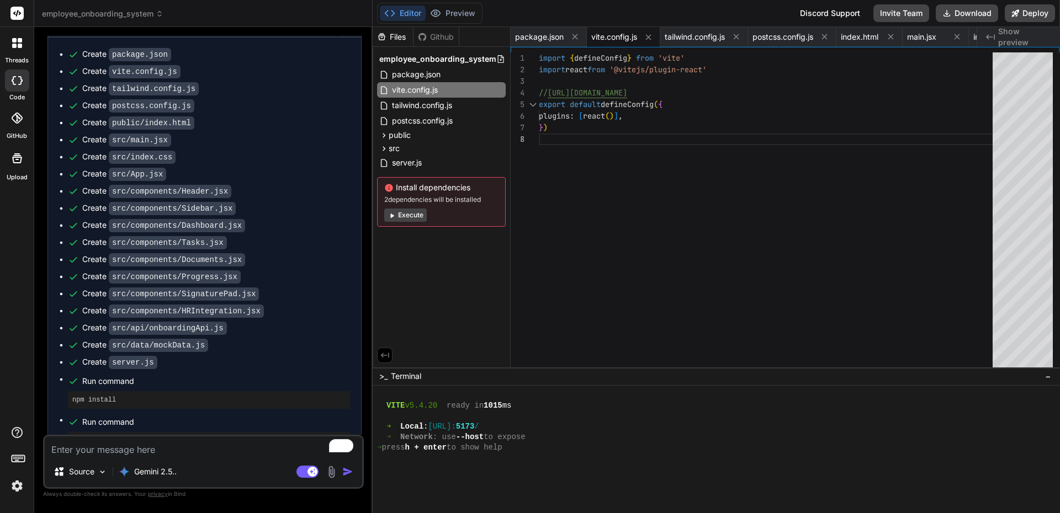
click at [416, 215] on button "Execute" at bounding box center [405, 215] width 42 height 13
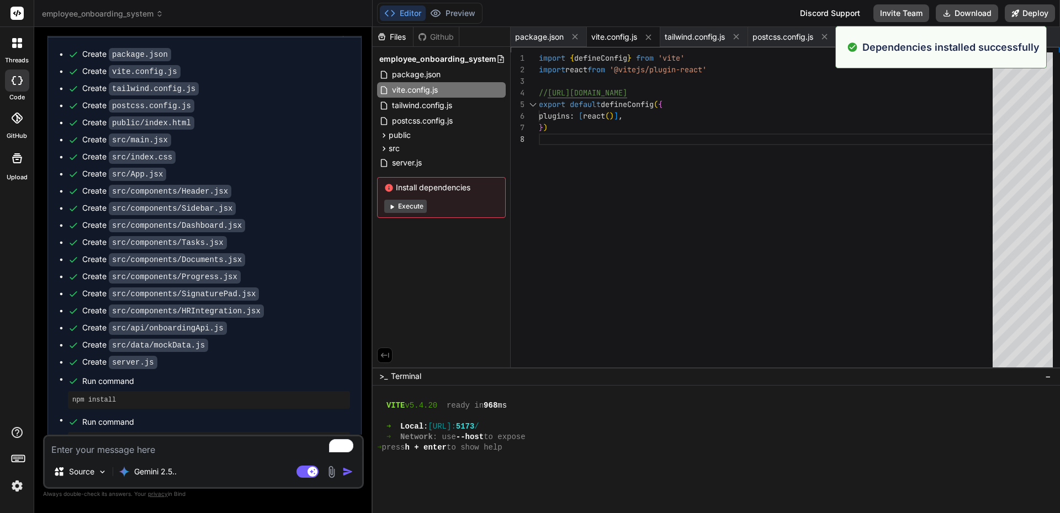
scroll to position [880, 0]
click at [412, 207] on button "Execute" at bounding box center [405, 206] width 42 height 13
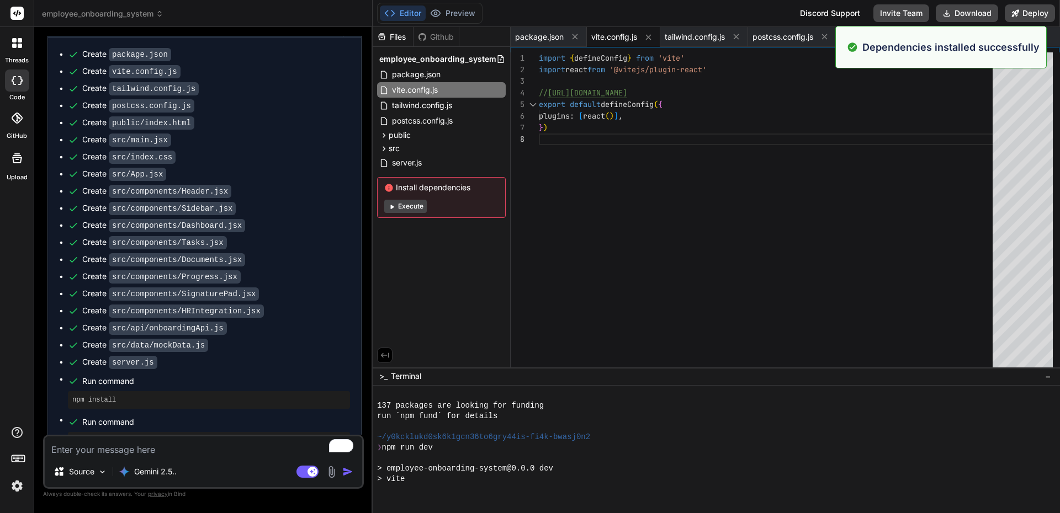
scroll to position [1122, 0]
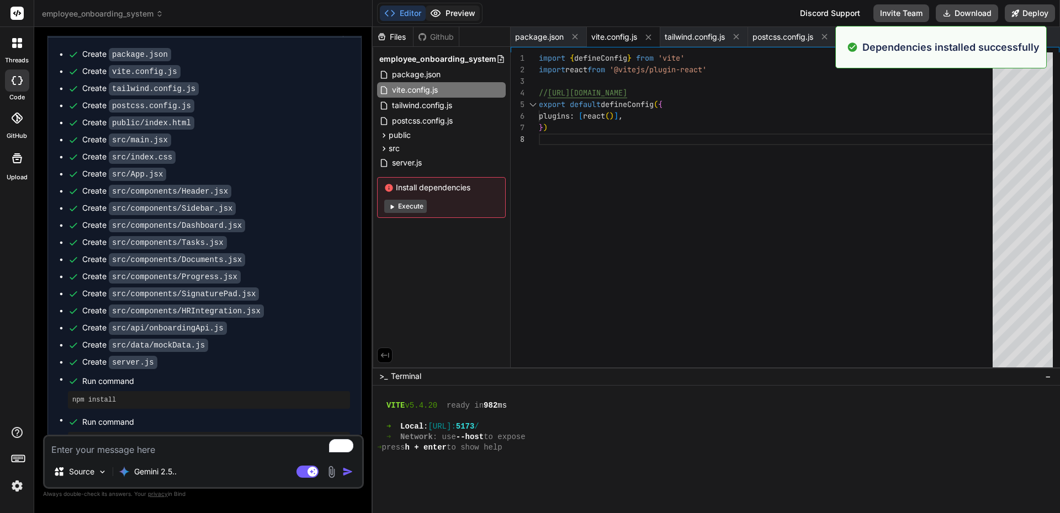
click at [461, 19] on button "Preview" at bounding box center [453, 13] width 54 height 15
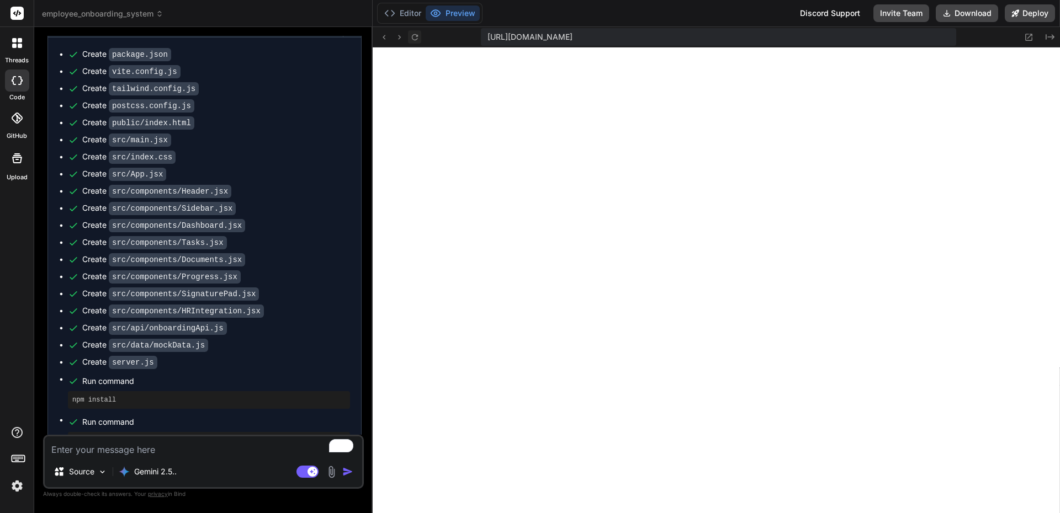
click at [410, 38] on button at bounding box center [414, 36] width 13 height 13
click at [415, 39] on icon at bounding box center [414, 37] width 9 height 9
click at [410, 14] on button "Editor" at bounding box center [403, 13] width 46 height 15
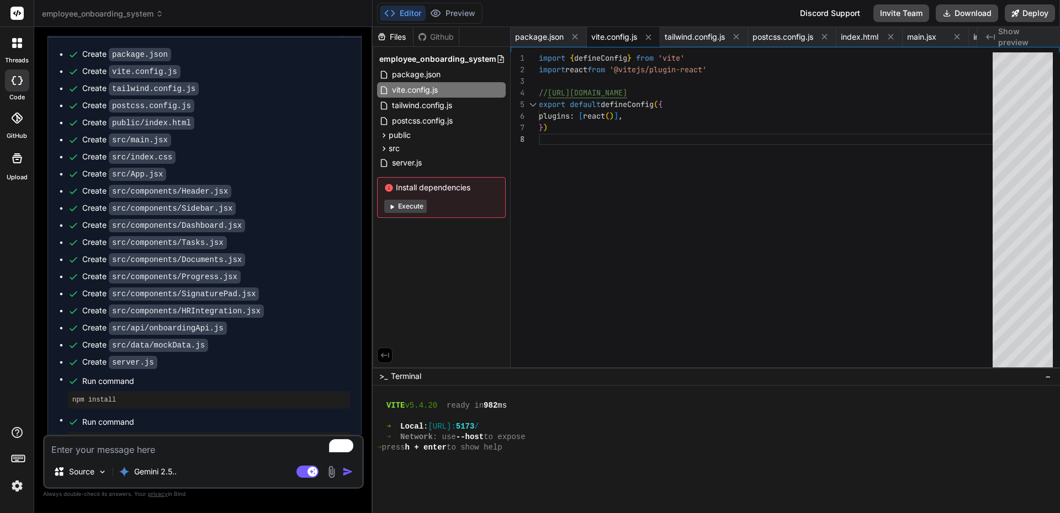
click at [415, 208] on button "Execute" at bounding box center [405, 206] width 42 height 13
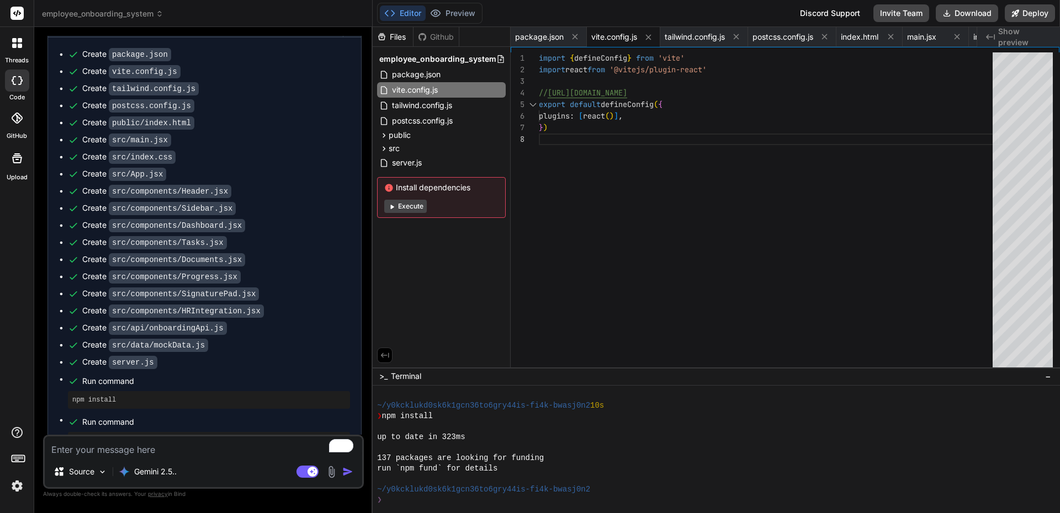
scroll to position [1205, 0]
type textarea "x"
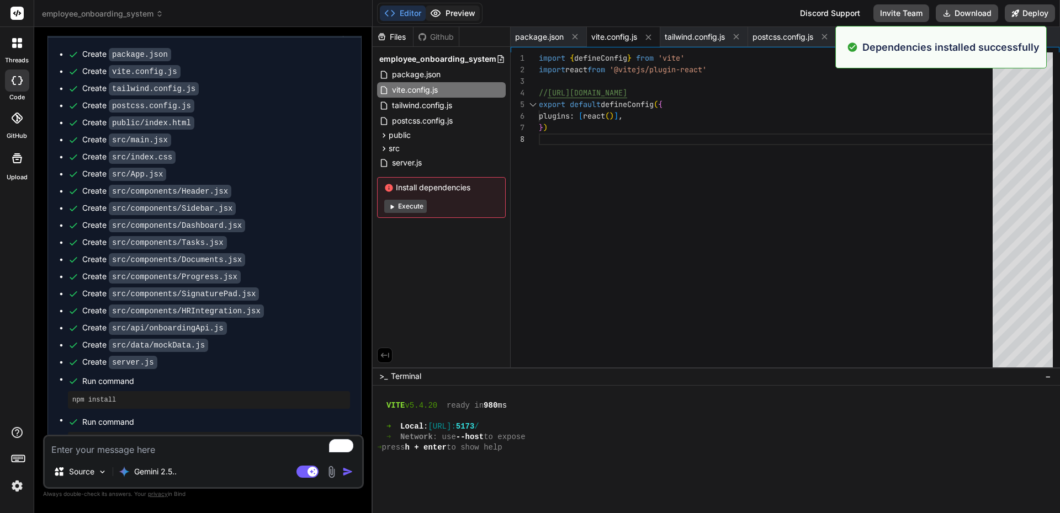
scroll to position [1363, 0]
click at [463, 13] on button "Preview" at bounding box center [453, 13] width 54 height 15
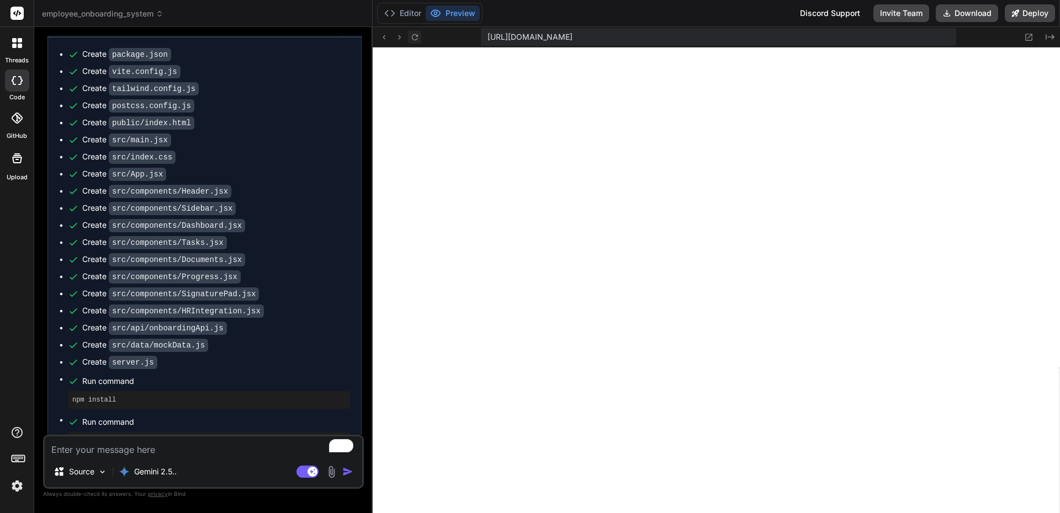
click at [412, 41] on icon at bounding box center [414, 37] width 9 height 9
click at [448, 10] on button "Preview" at bounding box center [453, 13] width 54 height 15
click at [402, 40] on icon at bounding box center [399, 37] width 9 height 9
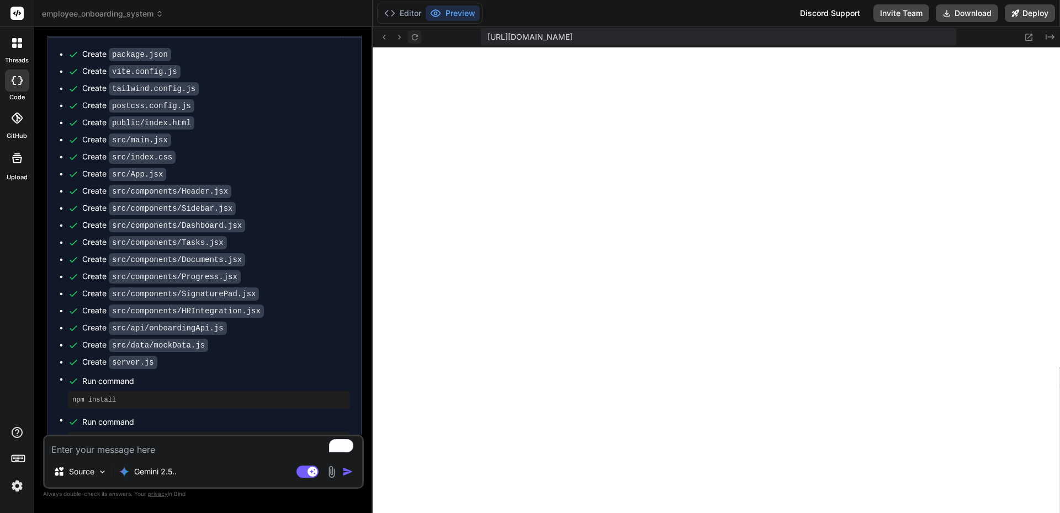
click at [408, 39] on button at bounding box center [414, 36] width 13 height 13
click at [411, 38] on icon at bounding box center [414, 37] width 9 height 9
click at [416, 35] on icon at bounding box center [414, 37] width 6 height 6
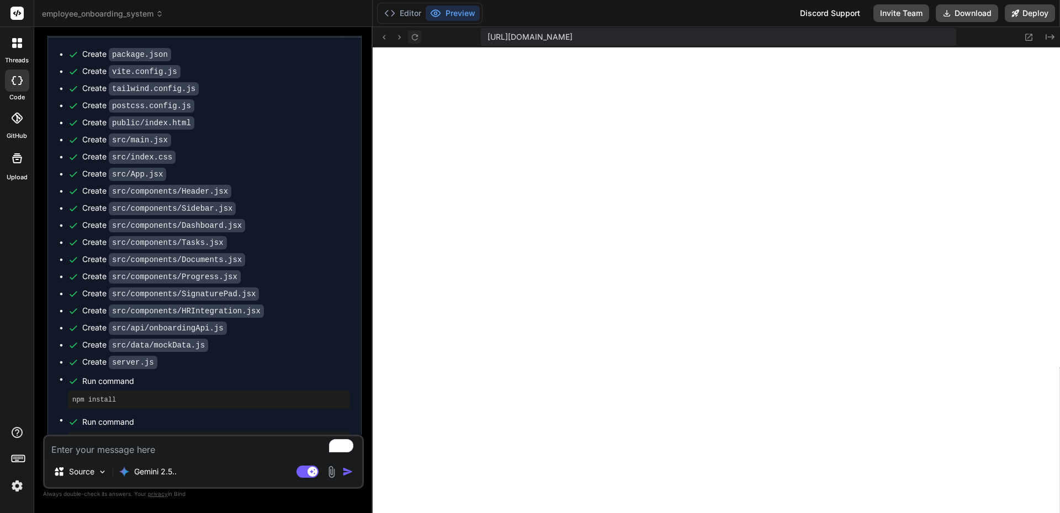
click at [416, 35] on icon at bounding box center [414, 37] width 6 height 6
click at [417, 38] on icon at bounding box center [414, 37] width 6 height 6
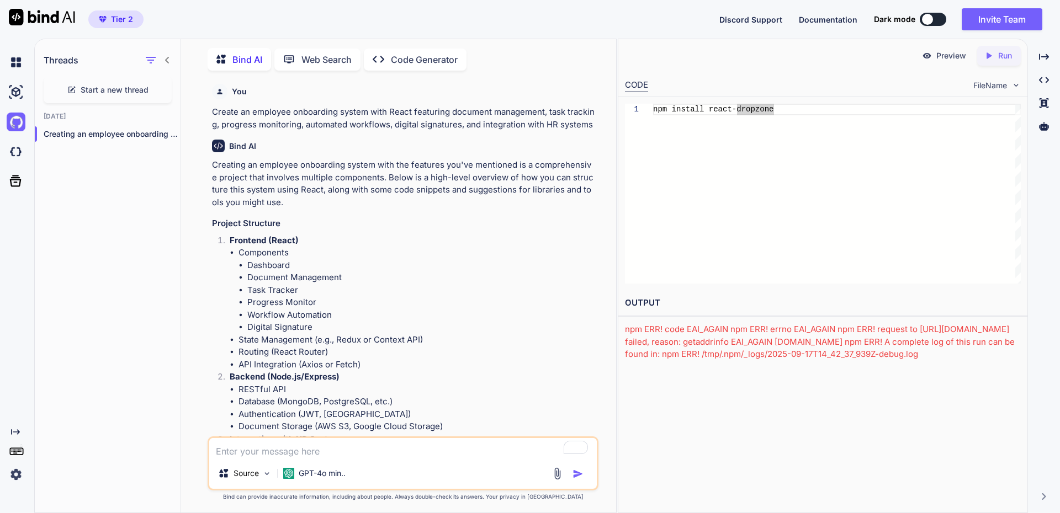
scroll to position [4, 0]
drag, startPoint x: 844, startPoint y: 346, endPoint x: 862, endPoint y: 65, distance: 282.1
click at [862, 225] on div "Preview Created with Pixso. Run CODE FileName 1 npm install react-dropzone npm …" at bounding box center [822, 200] width 409 height 322
